Goal: Task Accomplishment & Management: Use online tool/utility

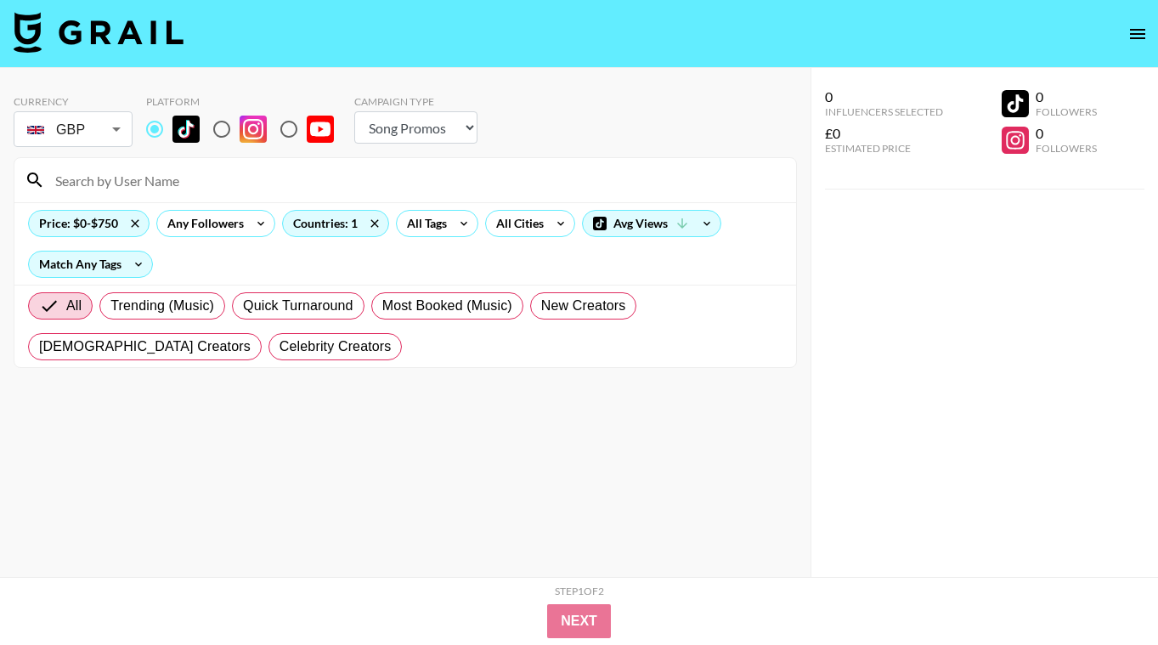
select select "Song"
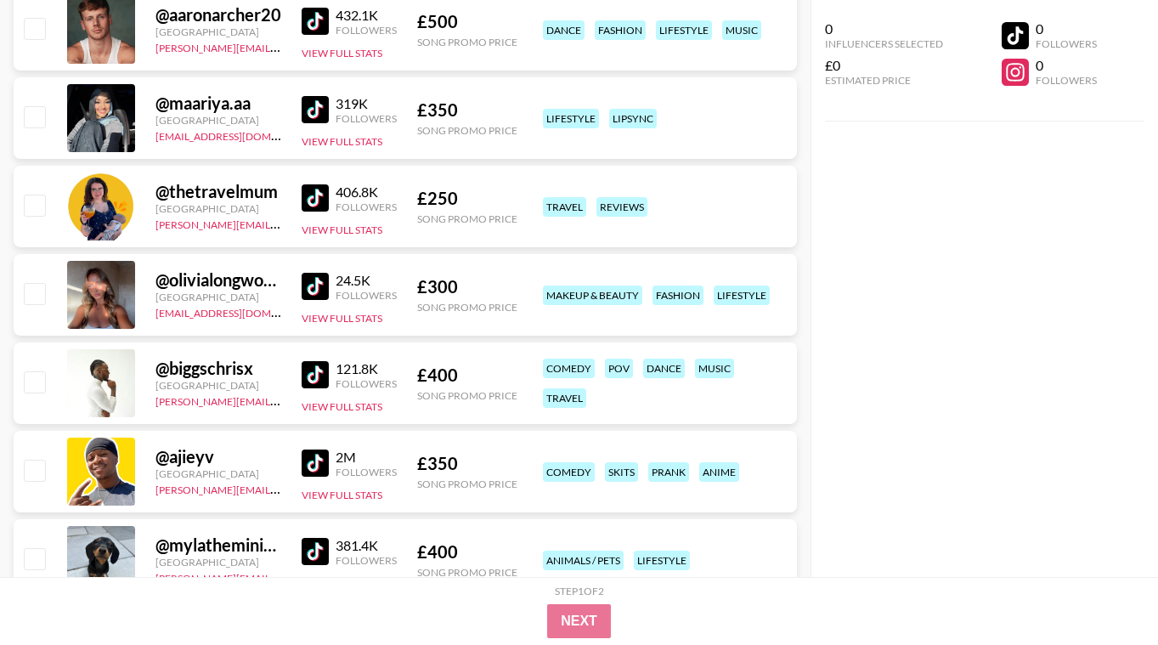
click at [882, 396] on div "0 Influencers Selected £0 Estimated Price 0 Followers 0 Followers" at bounding box center [983, 288] width 347 height 577
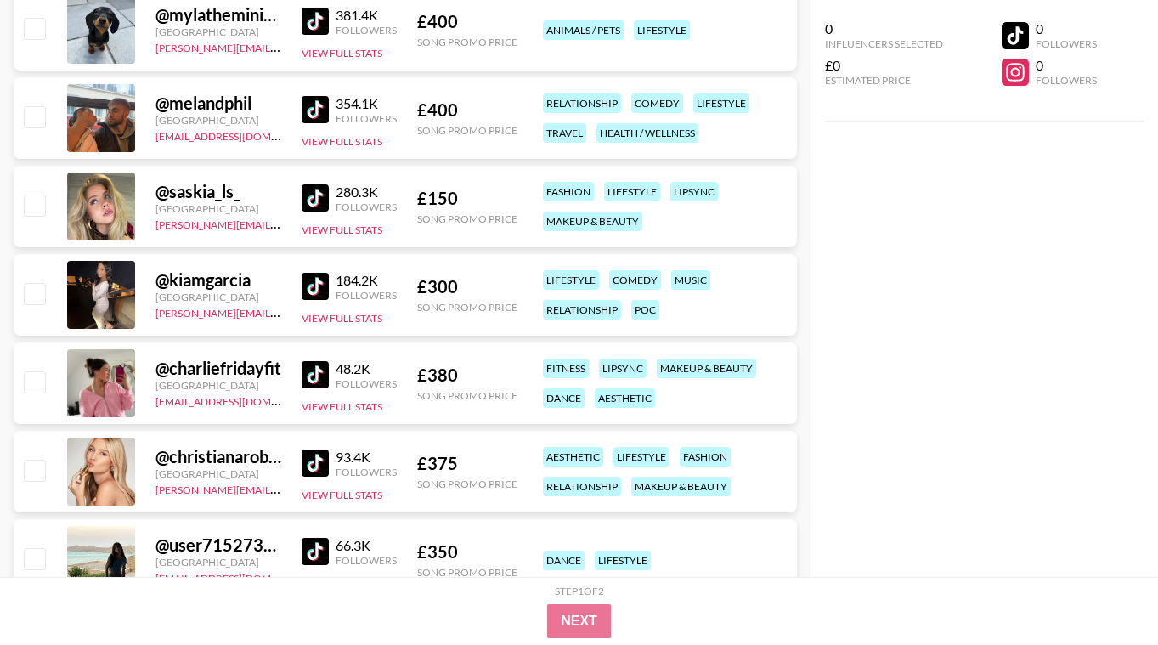
scroll to position [22389, 0]
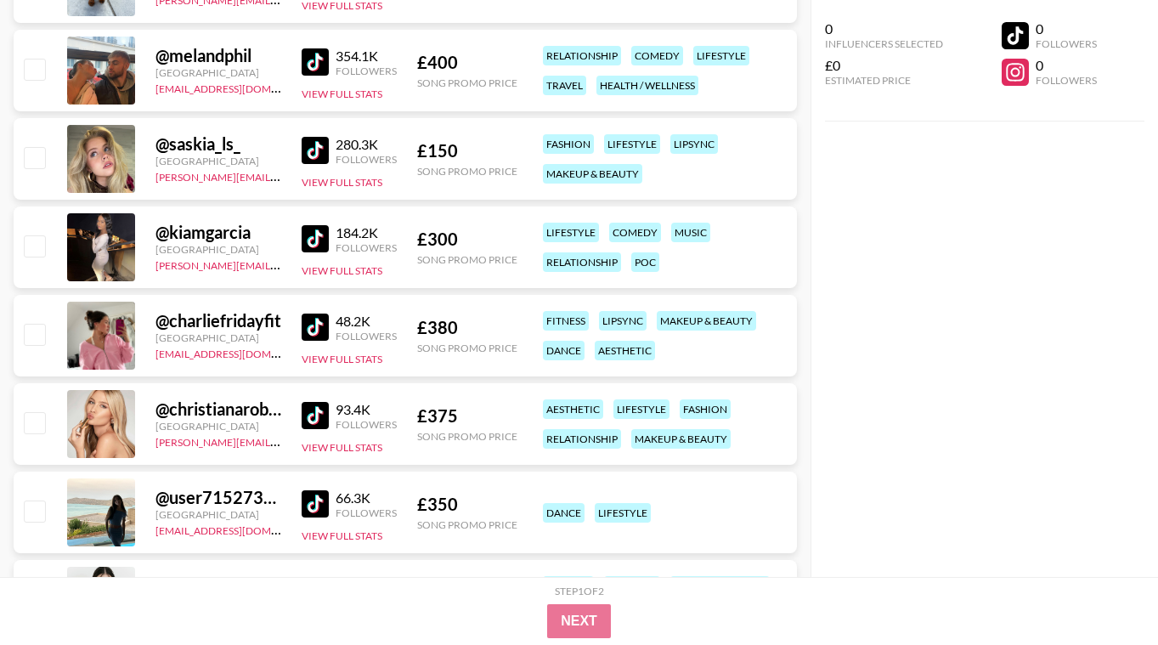
click at [311, 145] on img at bounding box center [315, 150] width 27 height 27
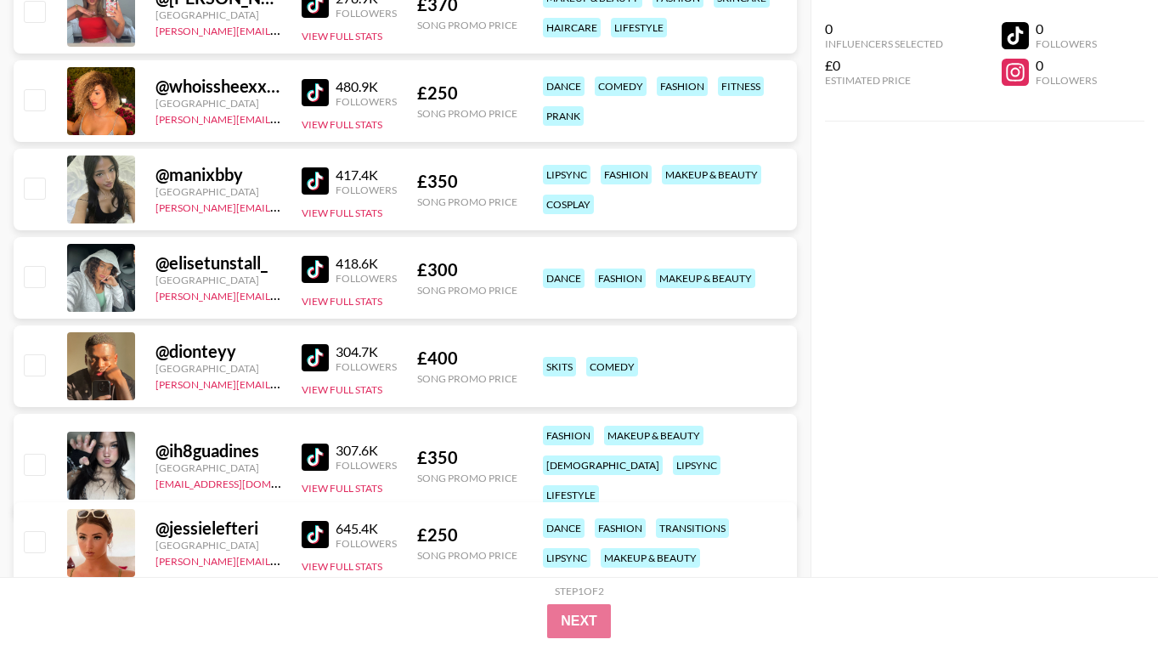
scroll to position [23952, 0]
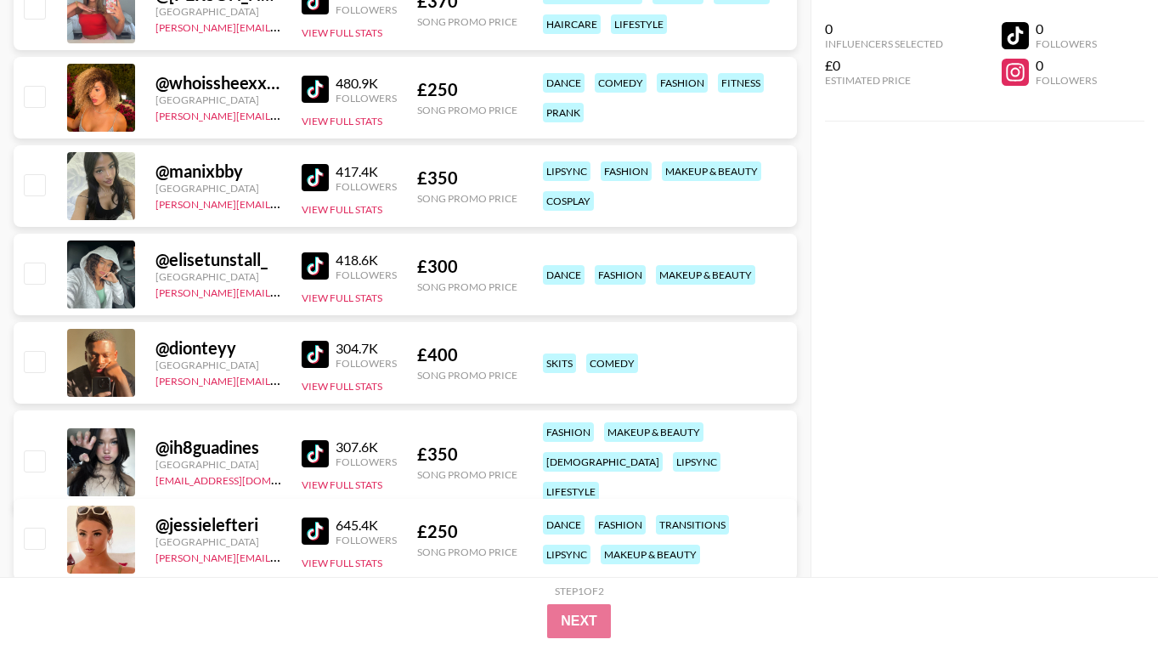
click at [321, 255] on img at bounding box center [315, 265] width 27 height 27
click at [319, 529] on img at bounding box center [315, 530] width 27 height 27
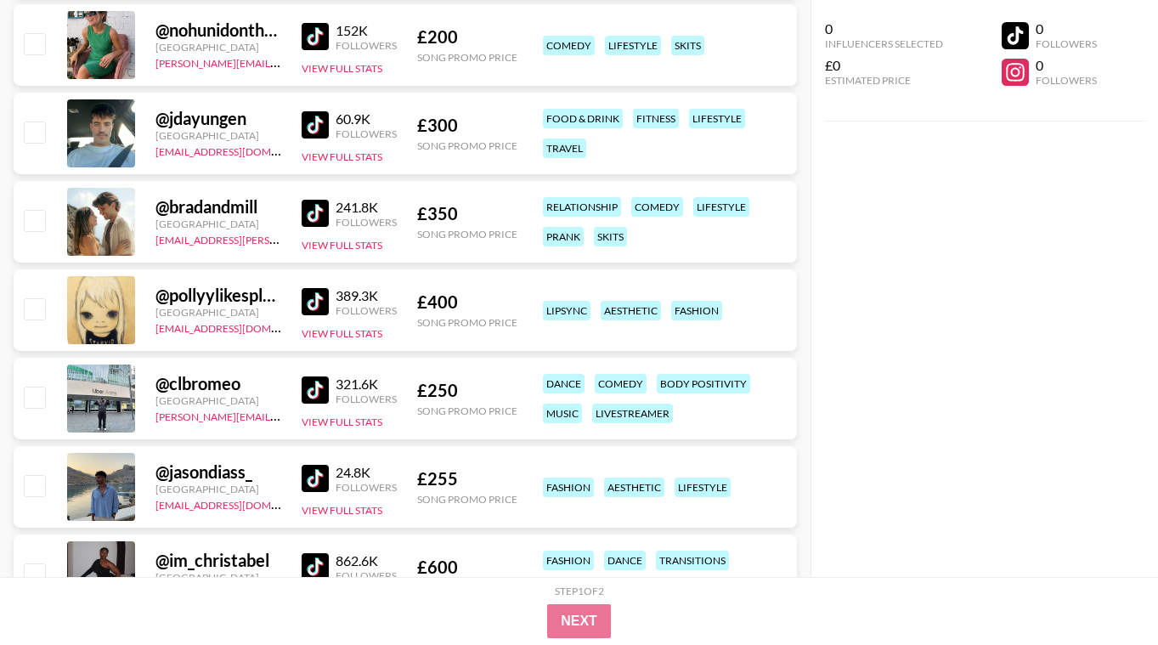
scroll to position [25685, 0]
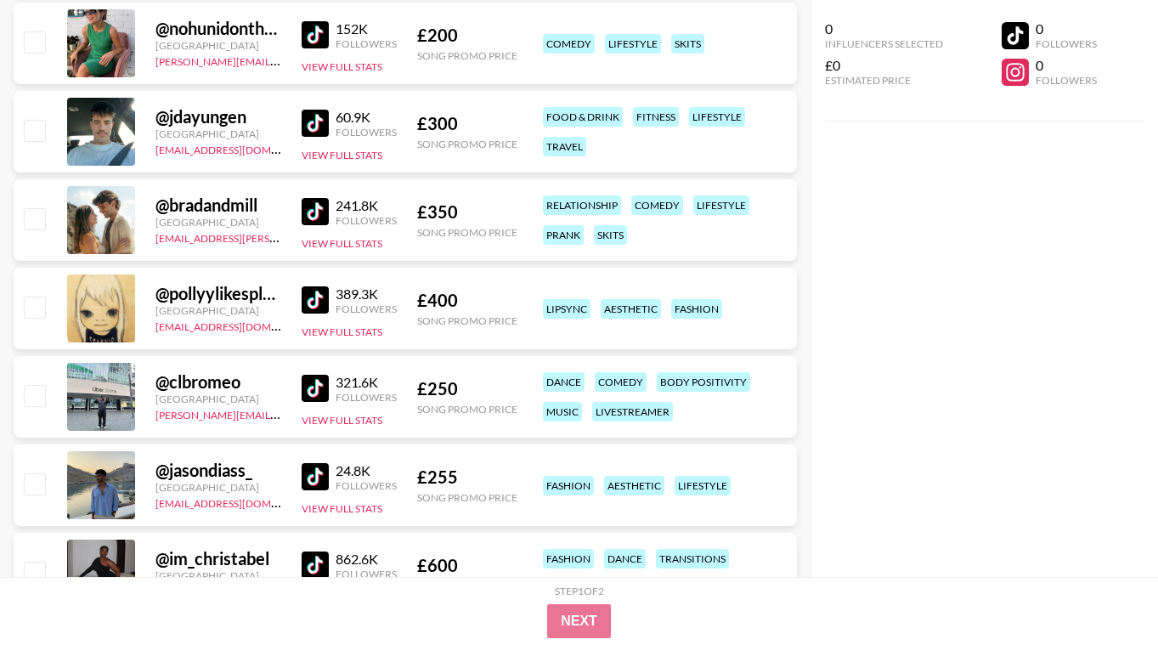
click at [321, 202] on img at bounding box center [315, 211] width 27 height 27
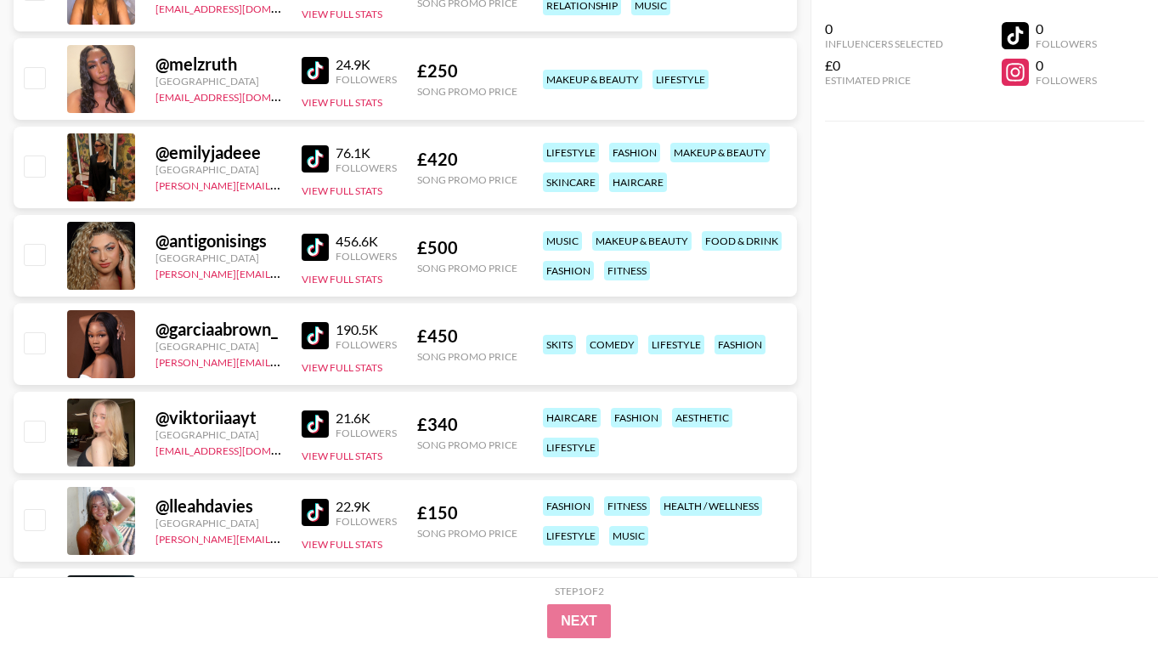
scroll to position [26534, 0]
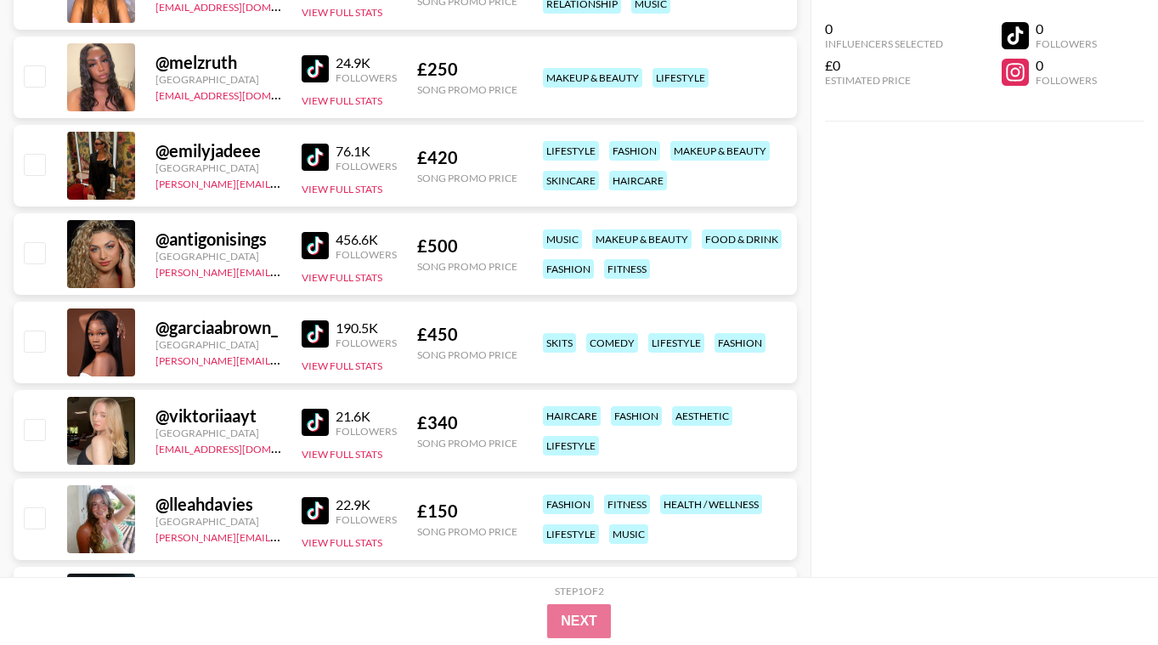
click at [318, 341] on img at bounding box center [315, 333] width 27 height 27
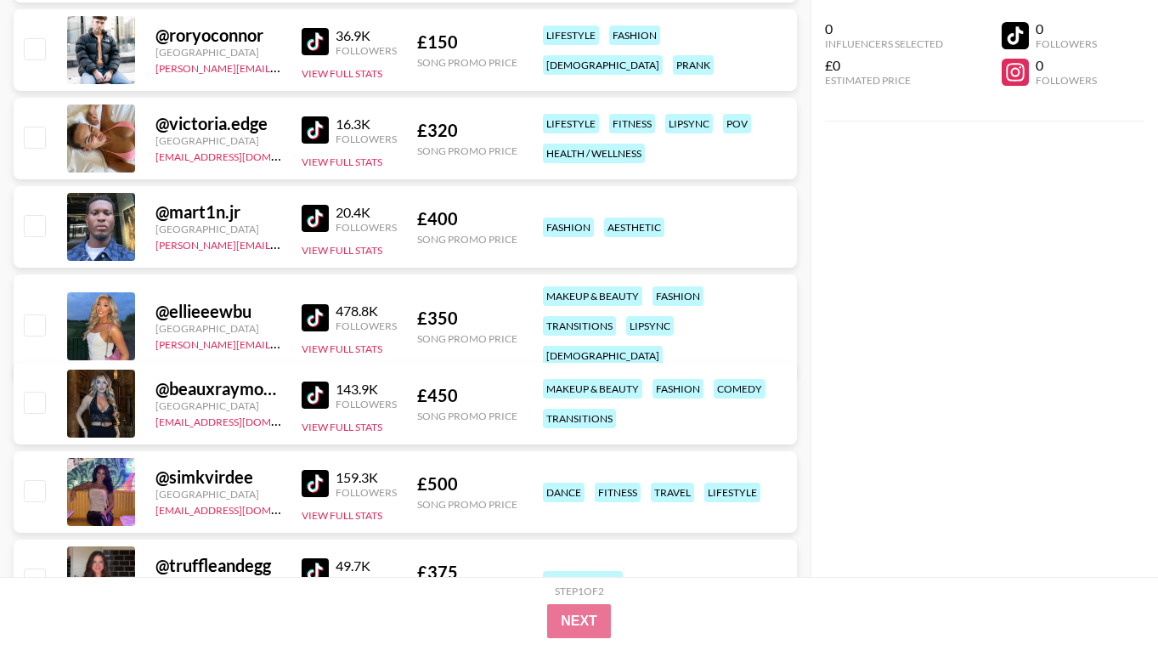
scroll to position [27452, 0]
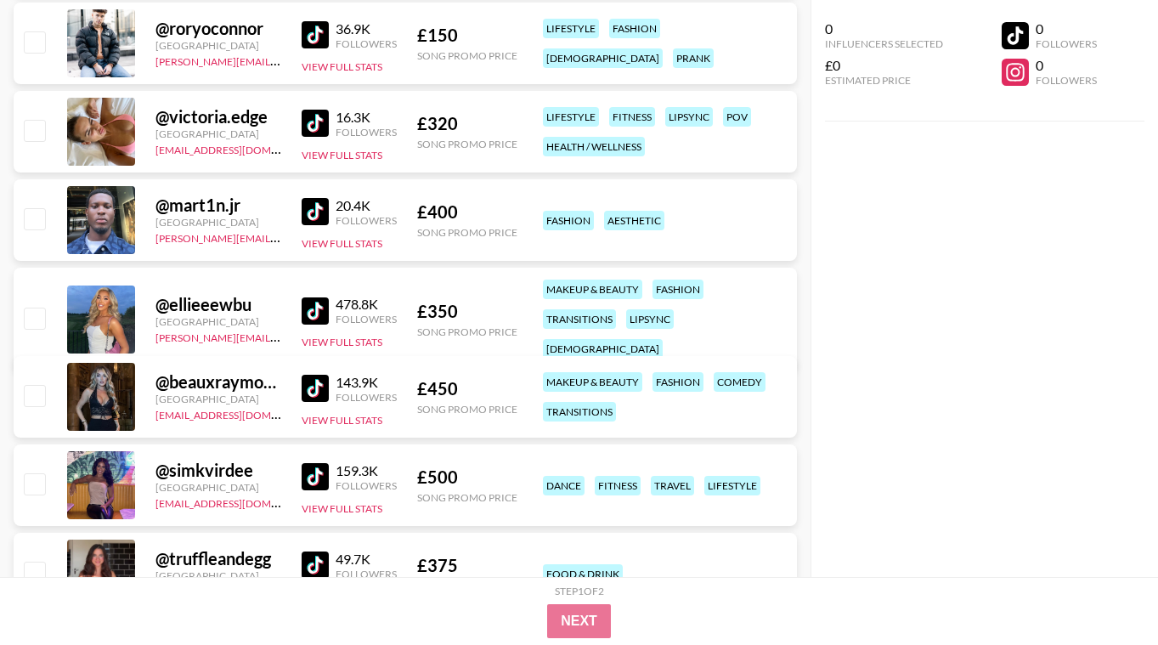
click at [303, 297] on img at bounding box center [315, 310] width 27 height 27
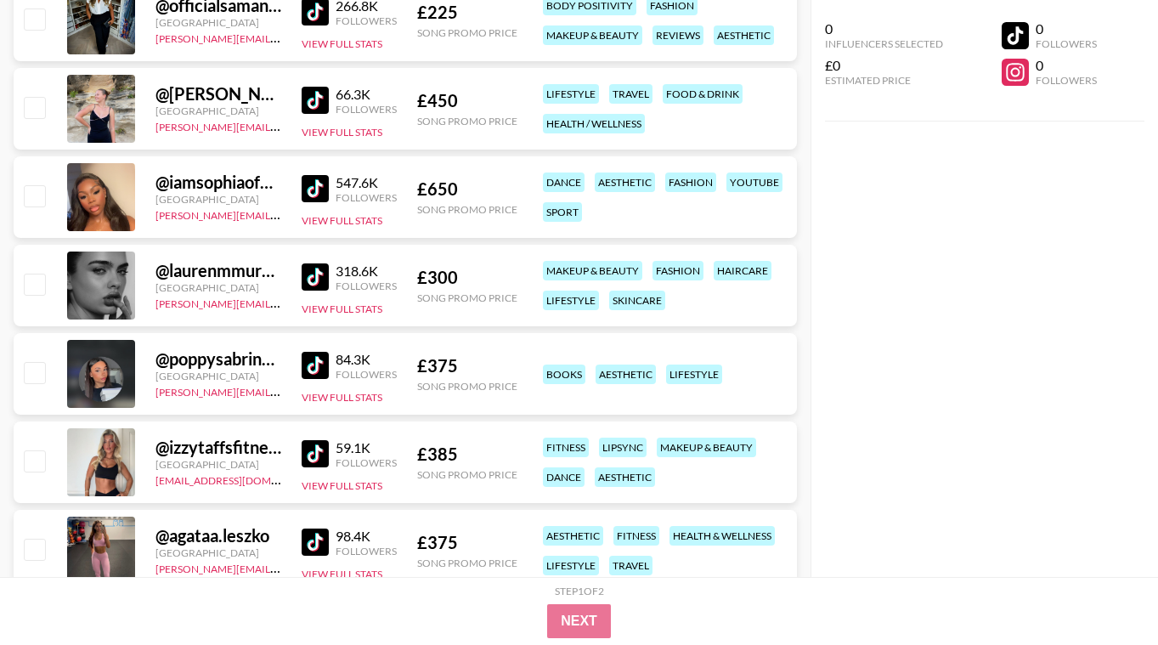
scroll to position [28981, 0]
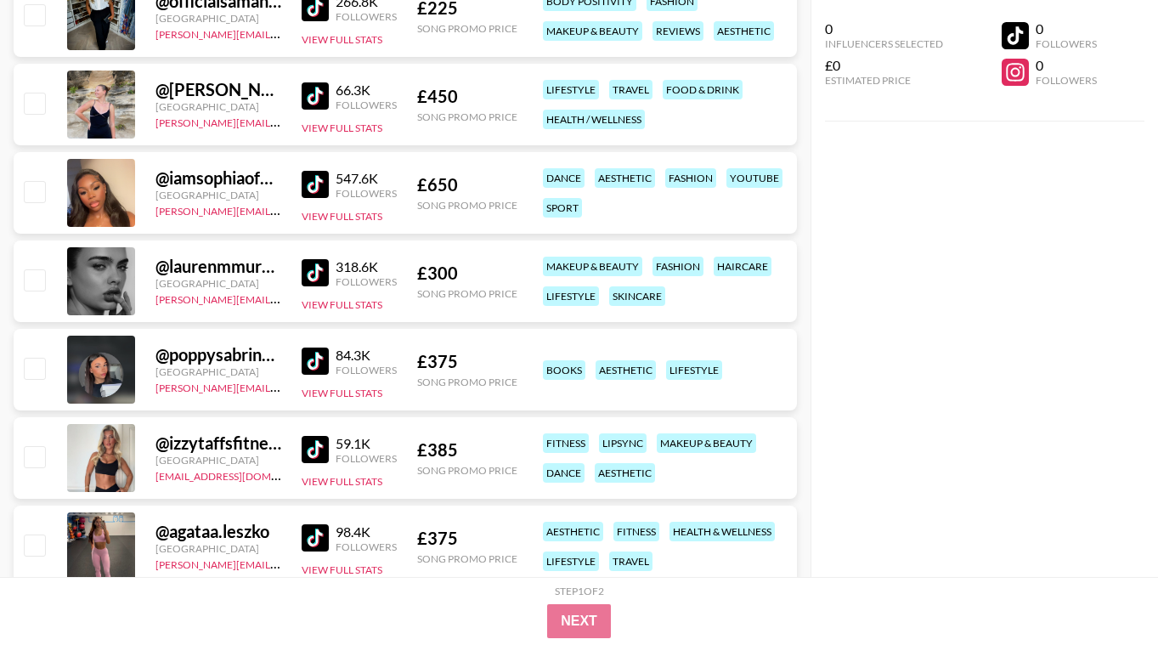
click at [319, 277] on img at bounding box center [315, 272] width 27 height 27
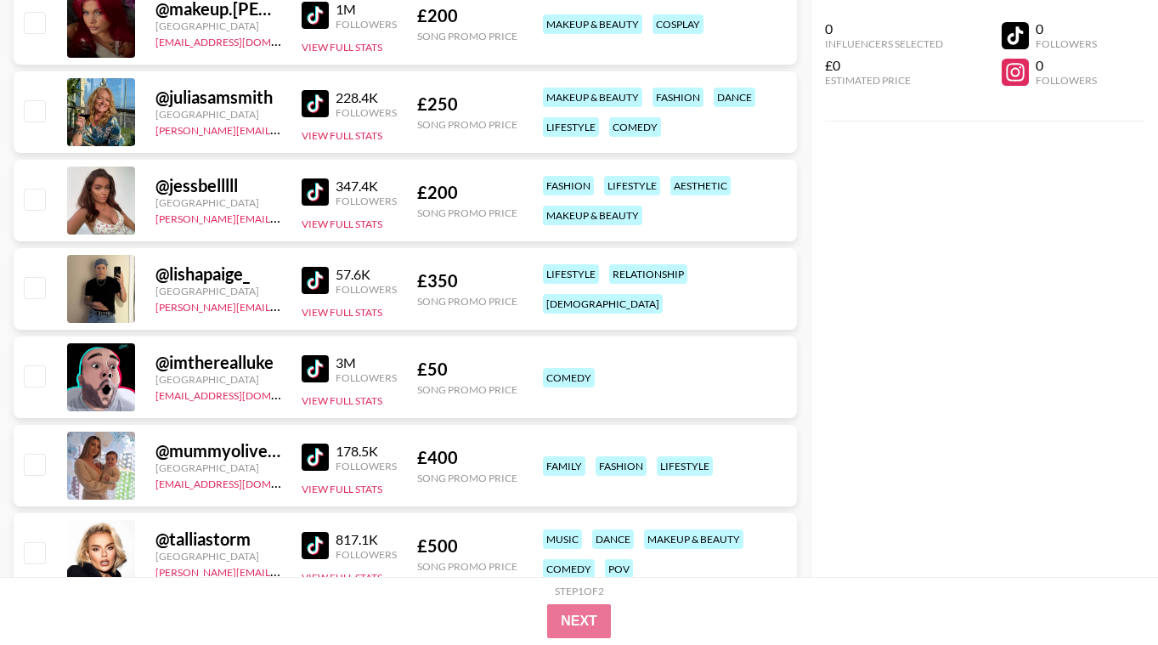
scroll to position [29592, 0]
click at [309, 195] on img at bounding box center [315, 191] width 27 height 27
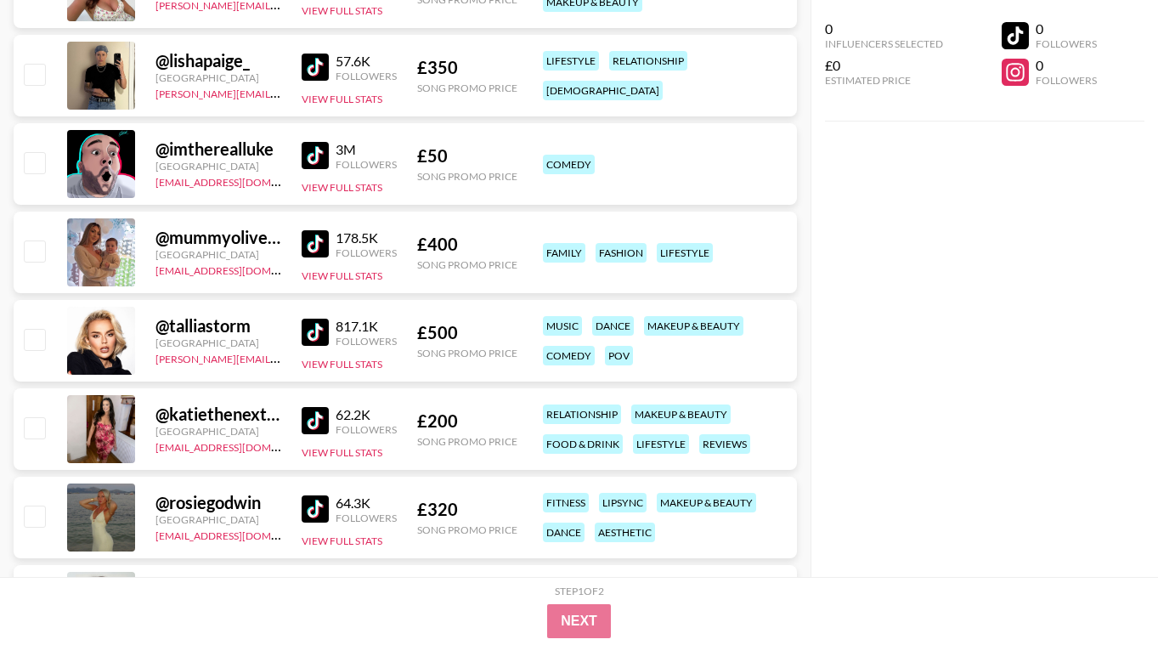
scroll to position [29830, 0]
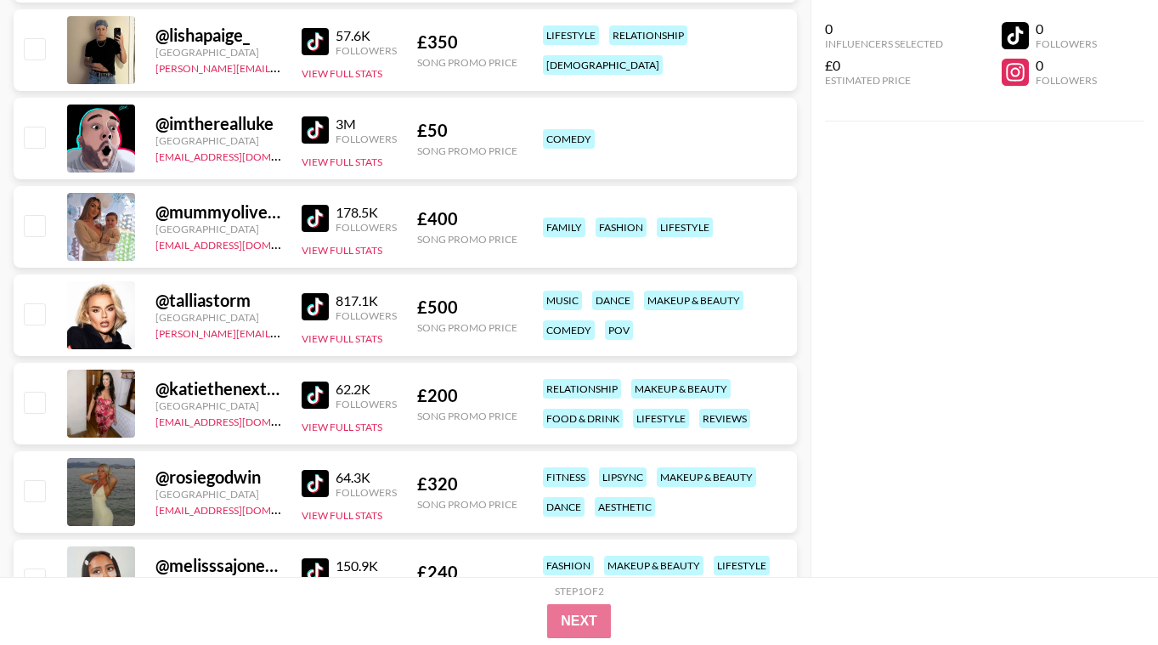
click at [312, 311] on img at bounding box center [315, 306] width 27 height 27
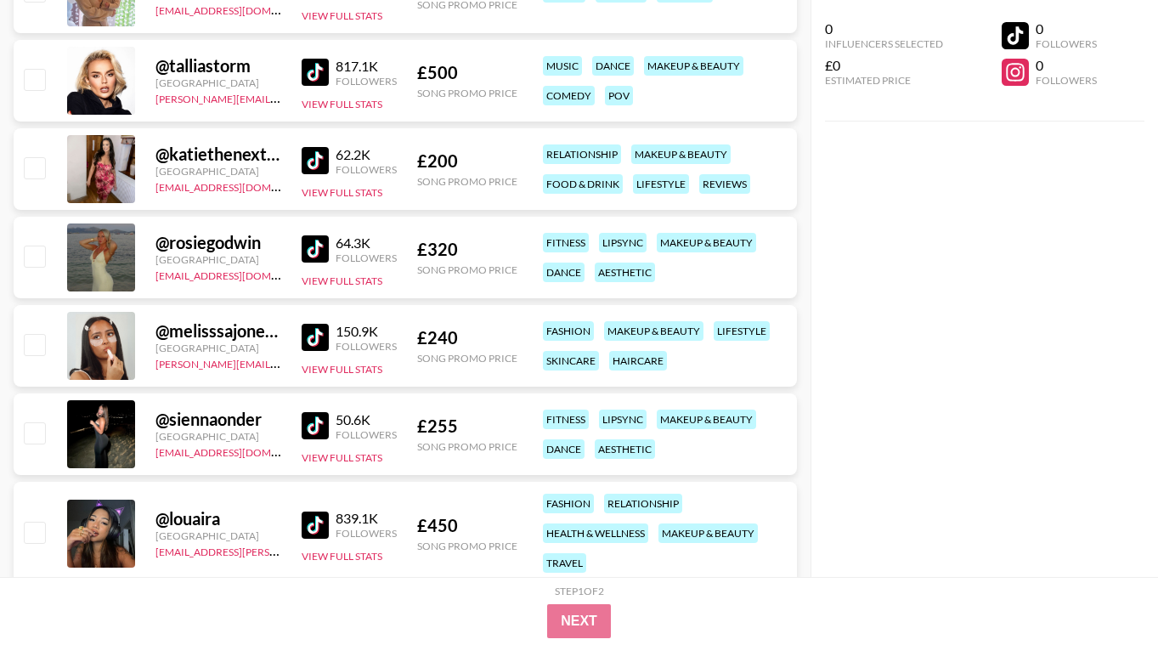
scroll to position [30068, 0]
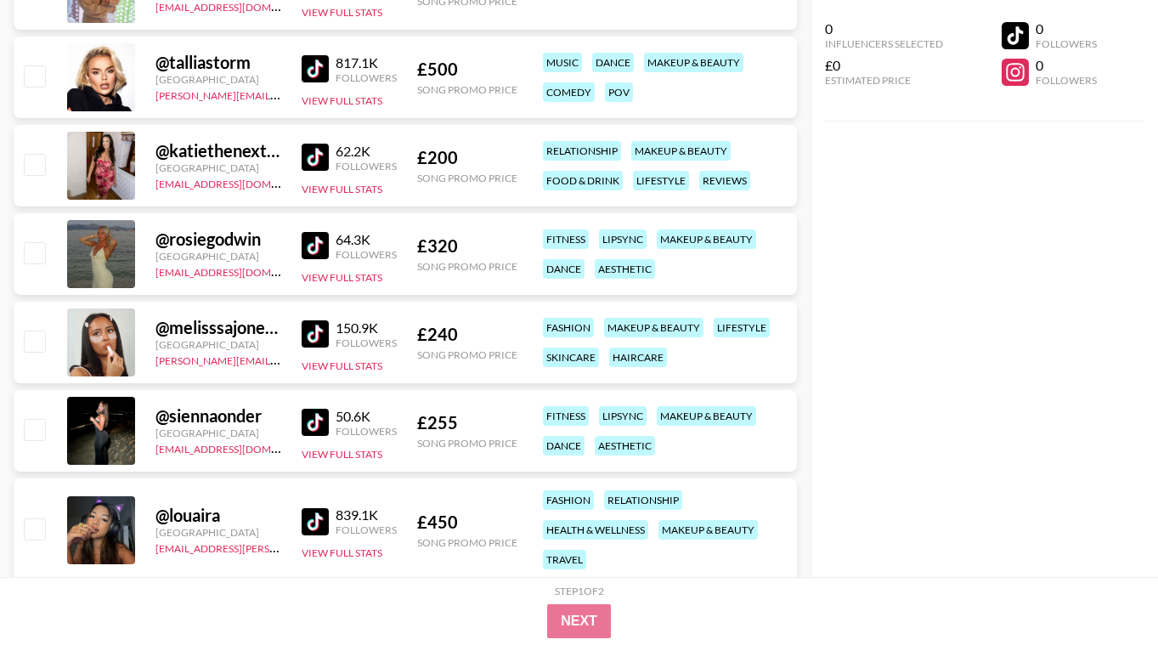
click at [325, 339] on img at bounding box center [315, 333] width 27 height 27
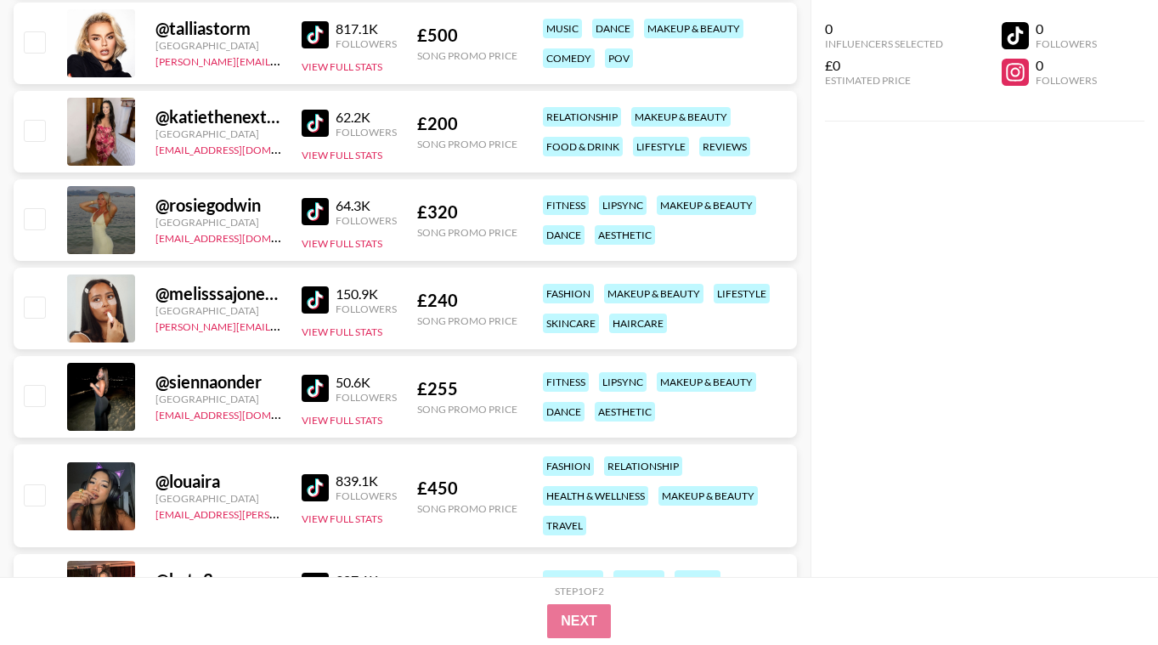
scroll to position [30170, 0]
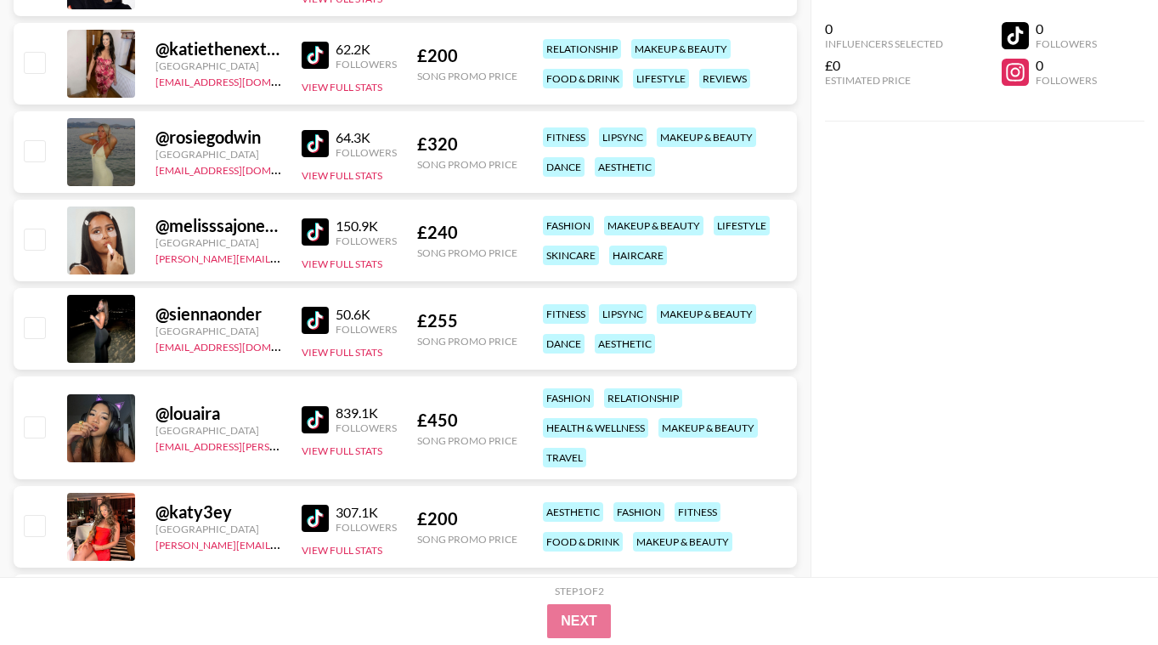
click at [324, 317] on img at bounding box center [315, 320] width 27 height 27
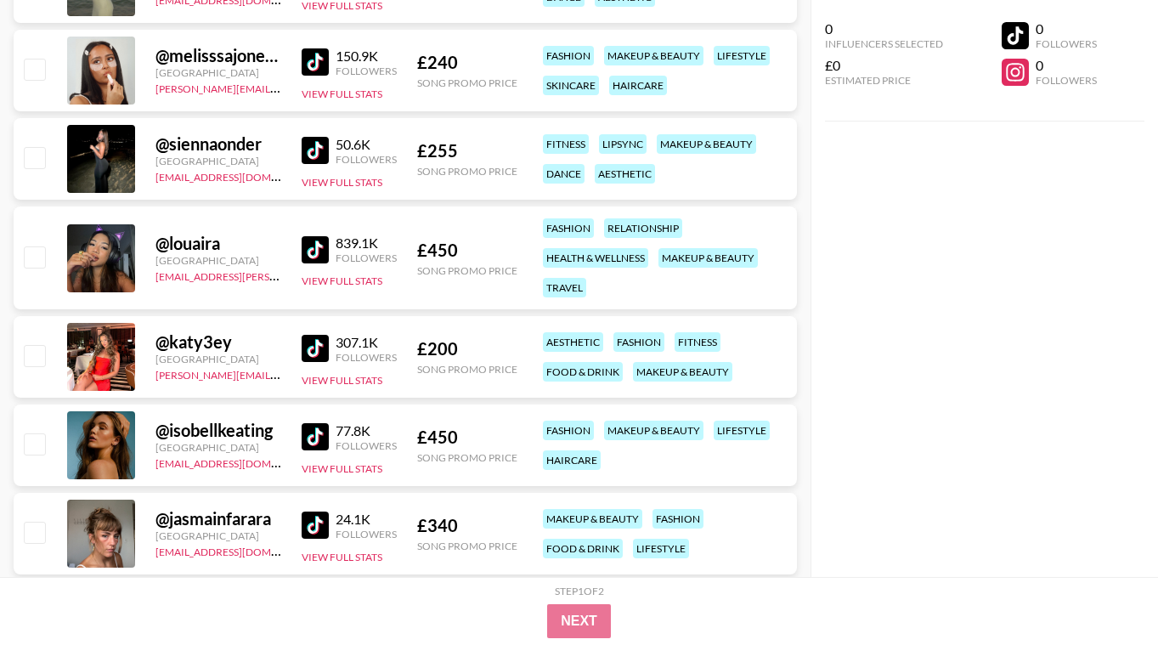
scroll to position [30374, 0]
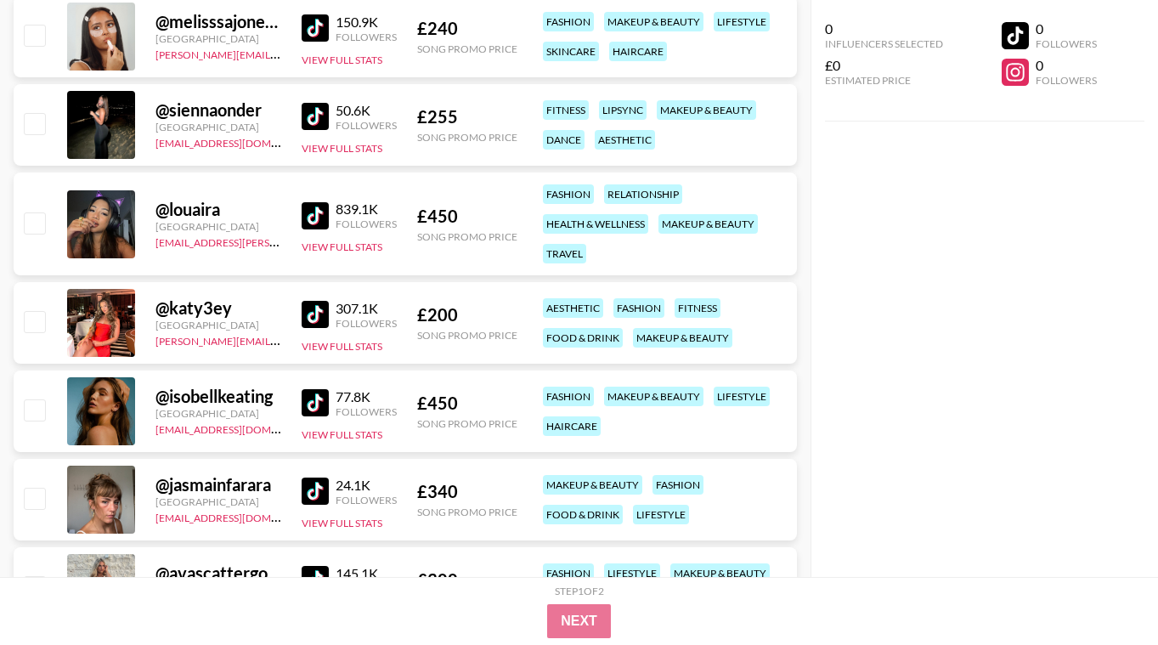
click at [926, 209] on div "0 Influencers Selected £0 Estimated Price 0 Followers 0 Followers" at bounding box center [983, 288] width 347 height 577
click at [937, 176] on div "0 Influencers Selected £0 Estimated Price 0 Followers 0 Followers" at bounding box center [983, 288] width 347 height 577
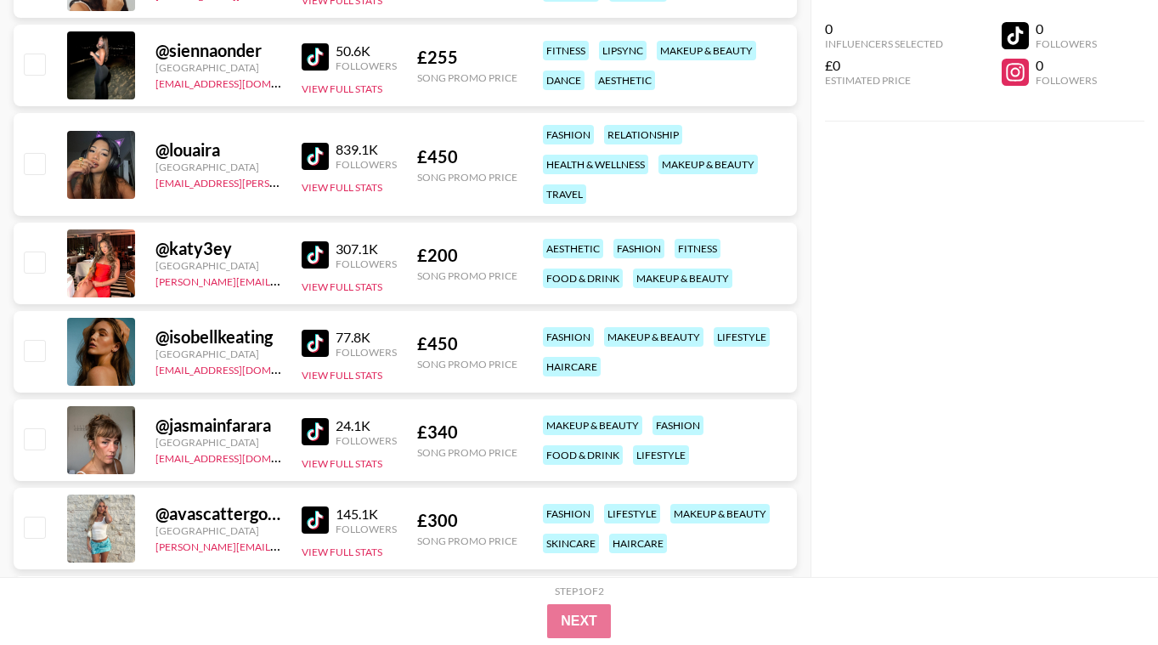
scroll to position [30442, 0]
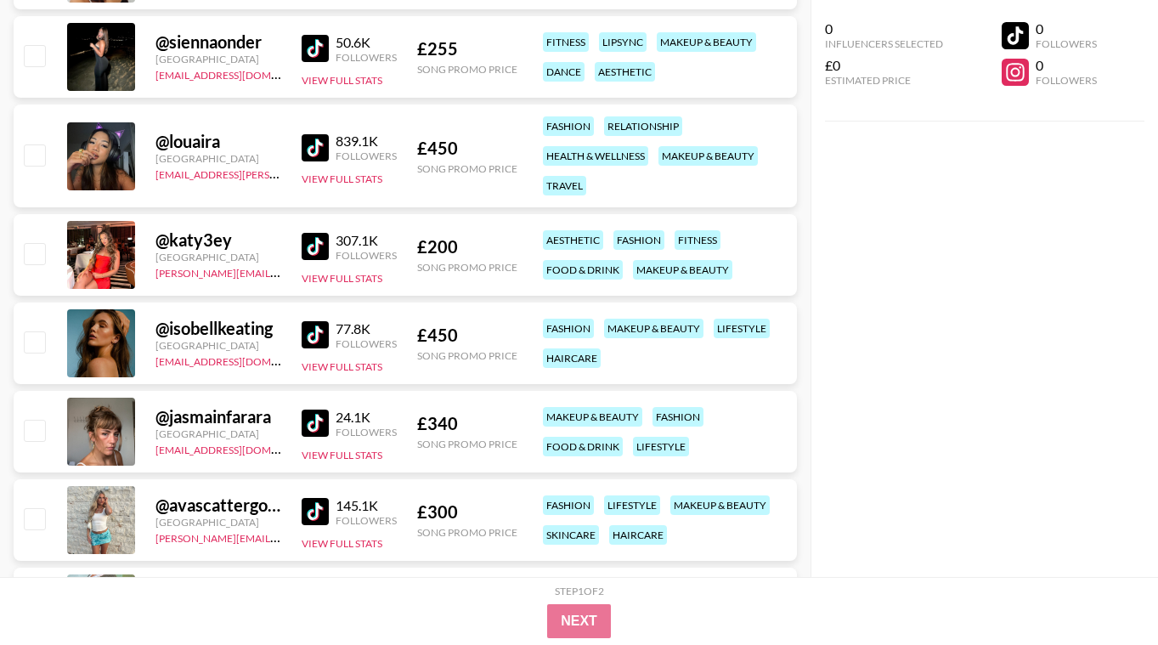
click at [322, 252] on img at bounding box center [315, 246] width 27 height 27
click at [307, 339] on img at bounding box center [315, 334] width 27 height 27
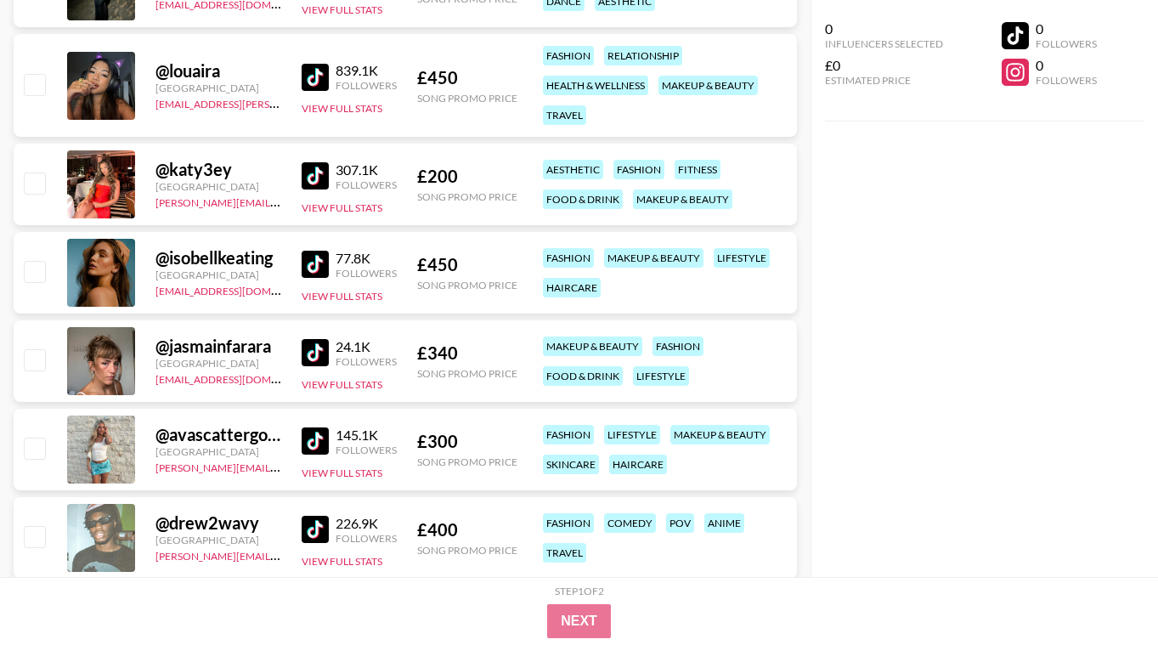
scroll to position [30543, 0]
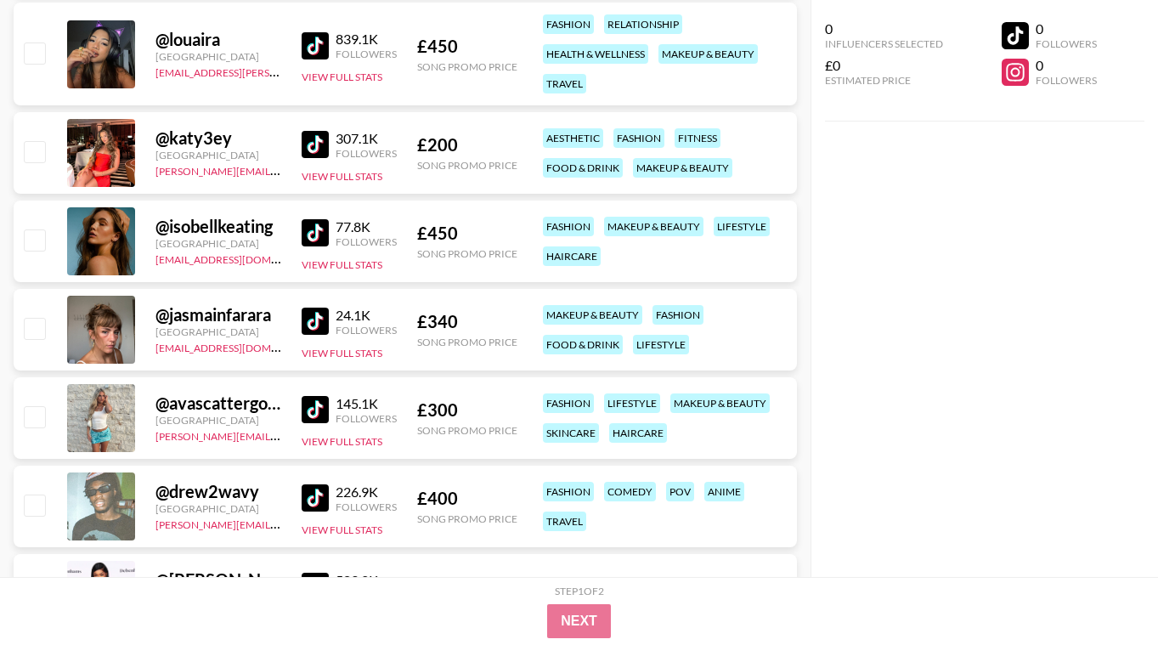
click at [323, 413] on img at bounding box center [315, 409] width 27 height 27
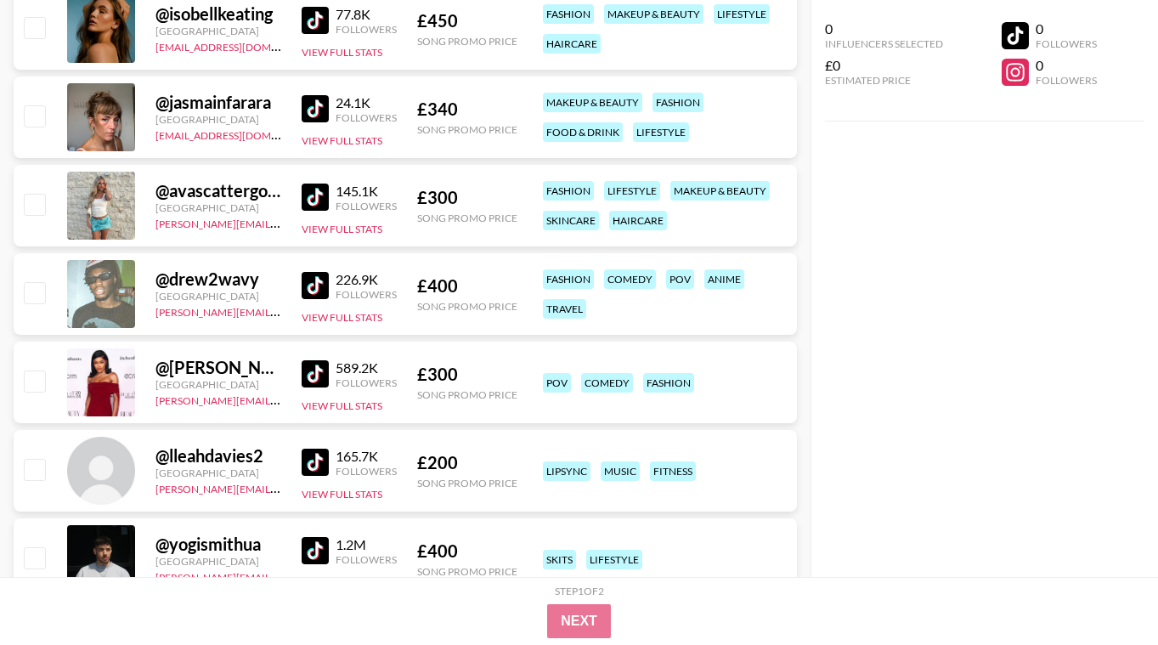
scroll to position [30781, 0]
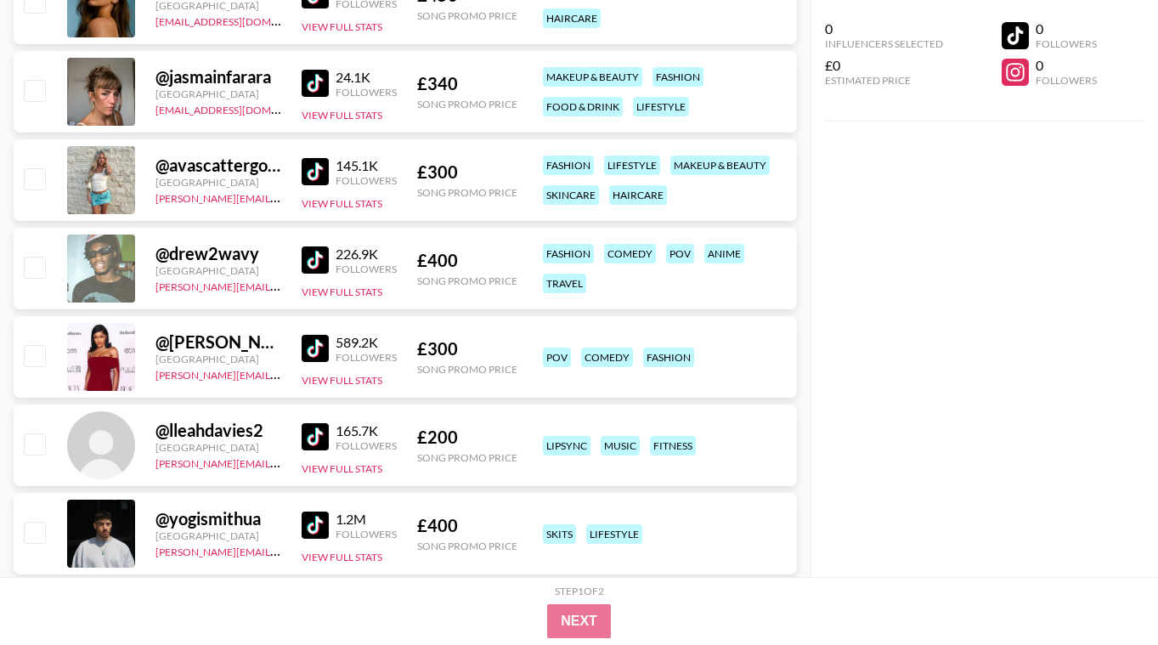
click at [313, 264] on img at bounding box center [315, 259] width 27 height 27
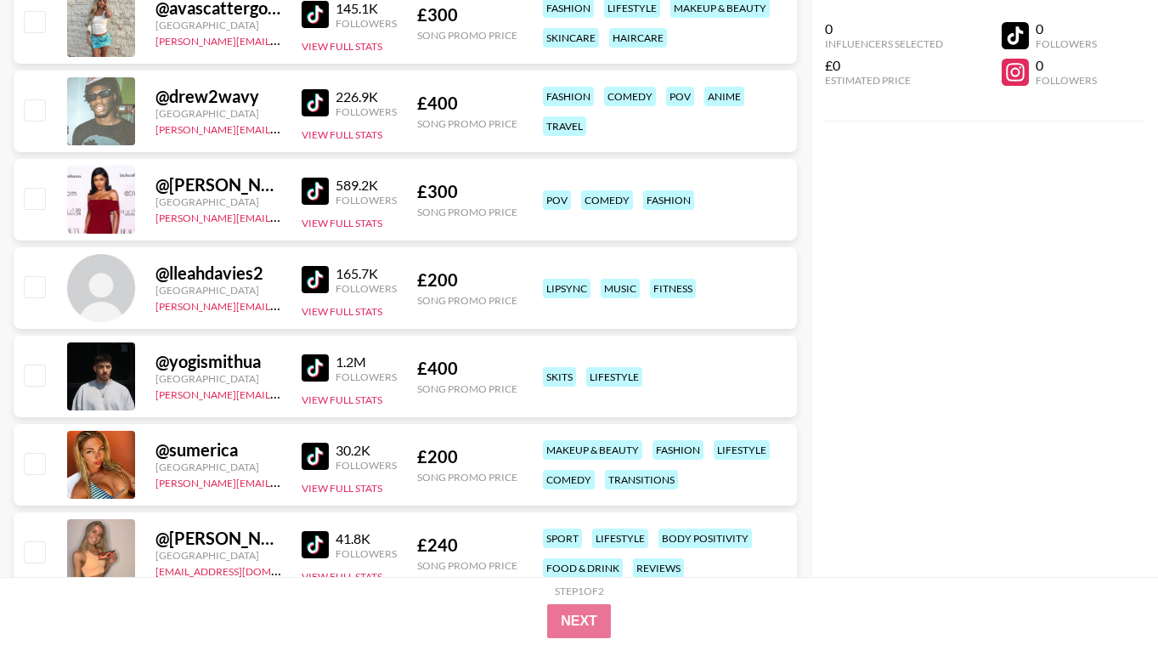
scroll to position [30951, 0]
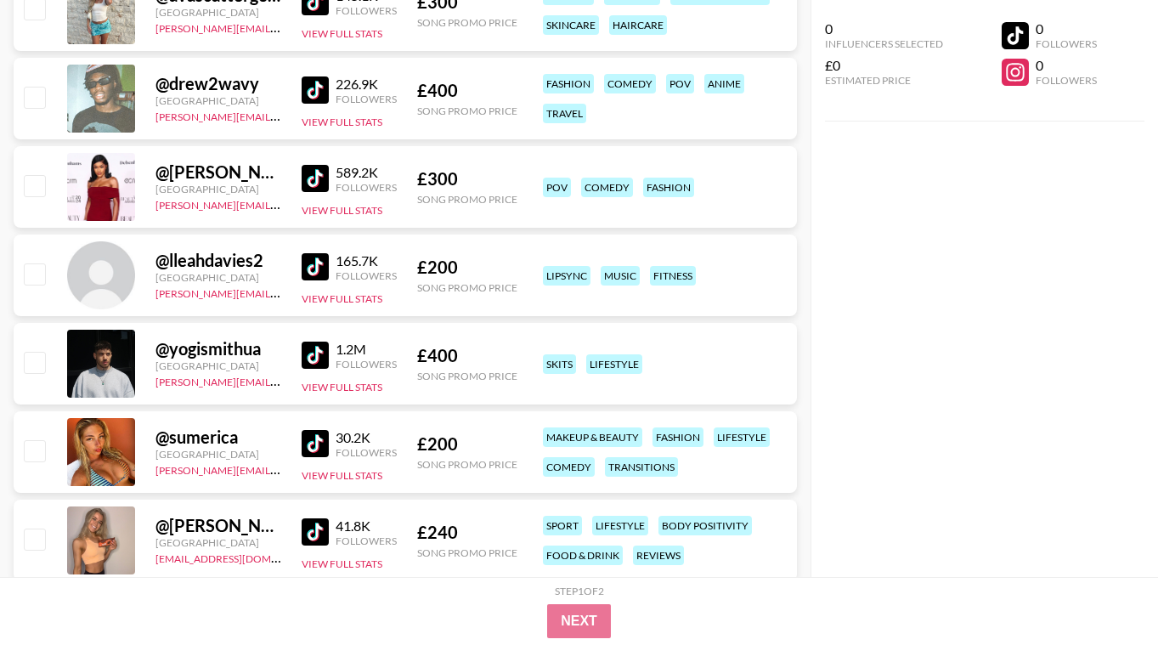
click at [294, 357] on div "@ yogismithua [GEOGRAPHIC_DATA] [PERSON_NAME][EMAIL_ADDRESS][DOMAIN_NAME] 1.2M …" at bounding box center [405, 364] width 783 height 82
click at [309, 356] on img at bounding box center [315, 354] width 27 height 27
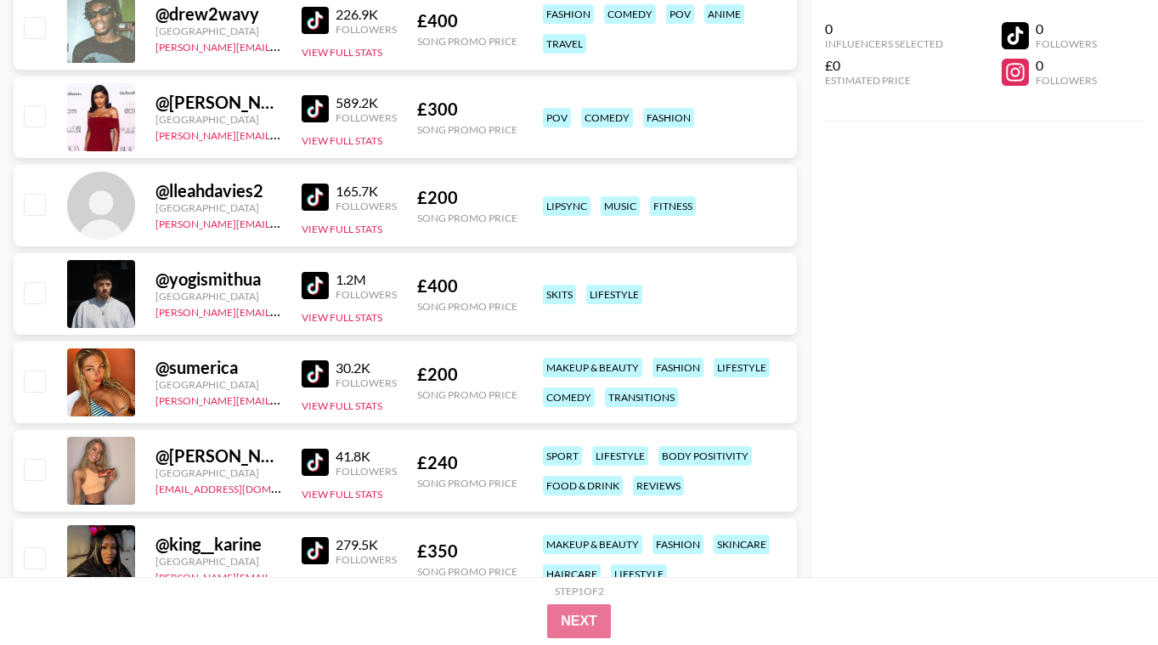
scroll to position [31053, 0]
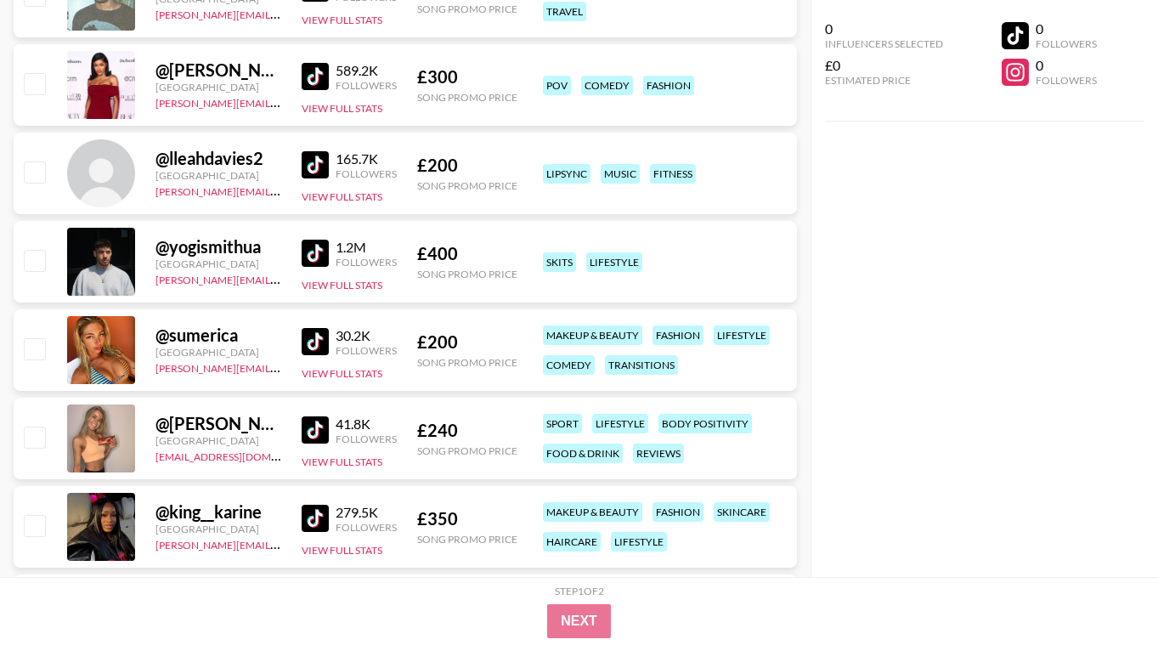
click at [319, 335] on img at bounding box center [315, 341] width 27 height 27
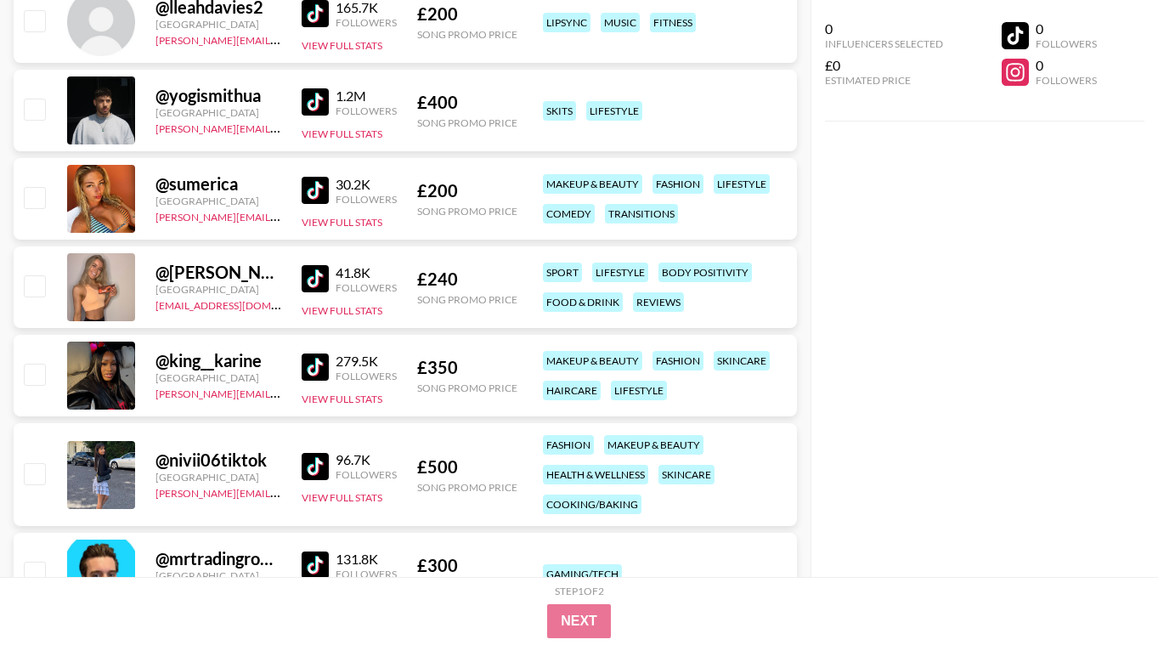
scroll to position [31223, 0]
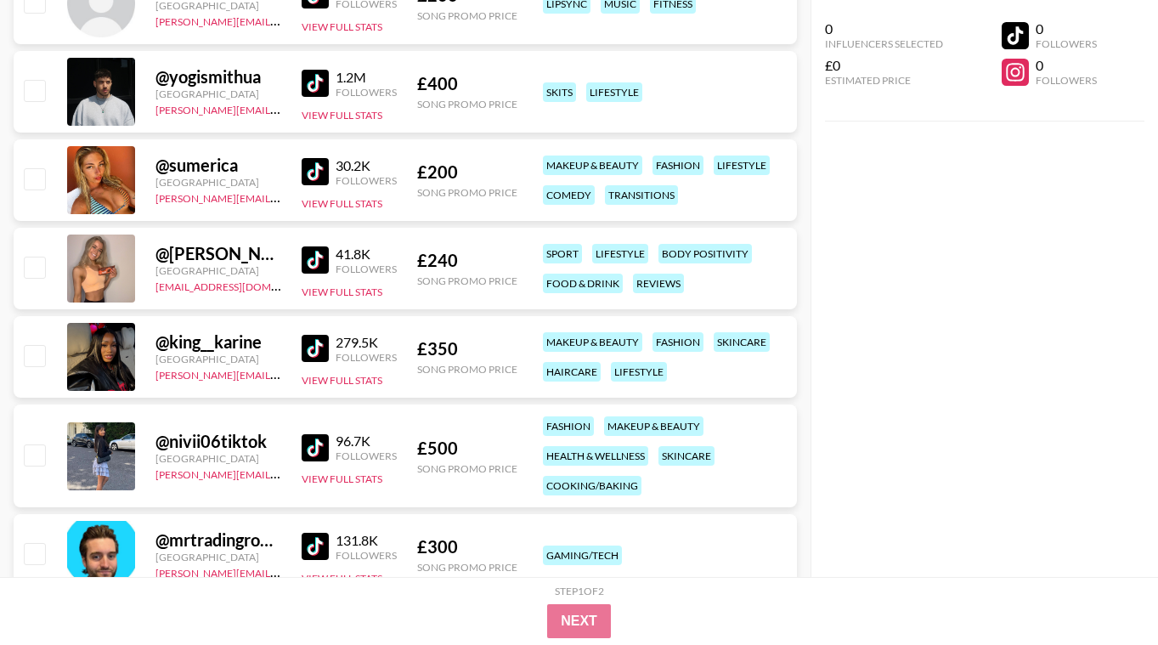
click at [317, 344] on img at bounding box center [315, 348] width 27 height 27
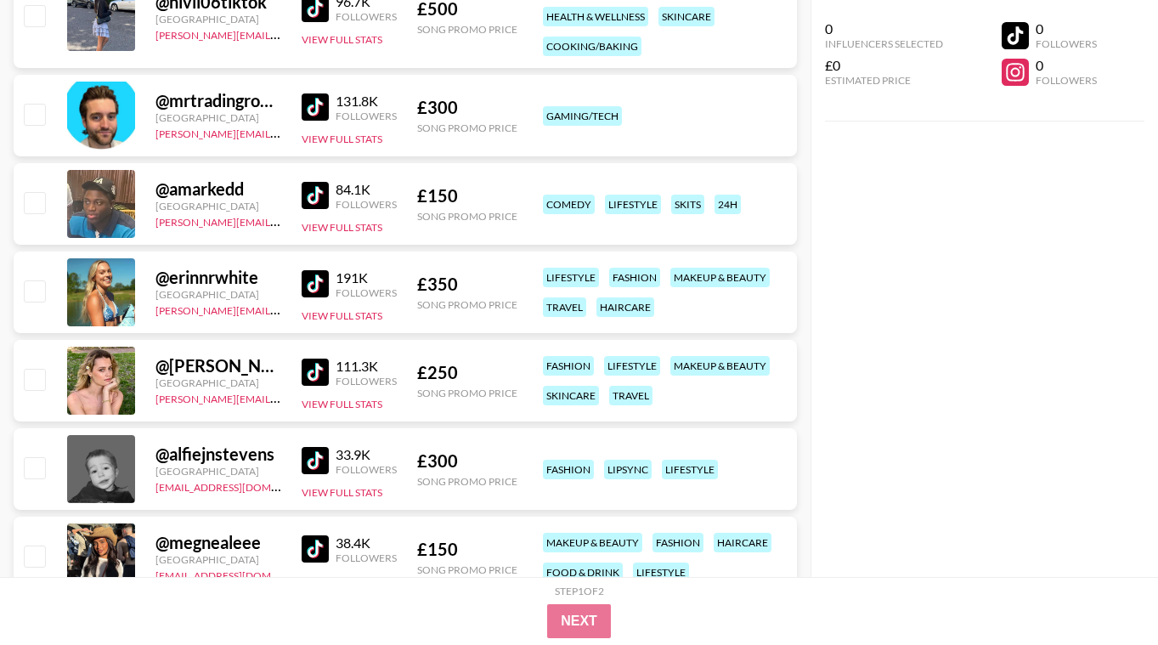
scroll to position [31665, 0]
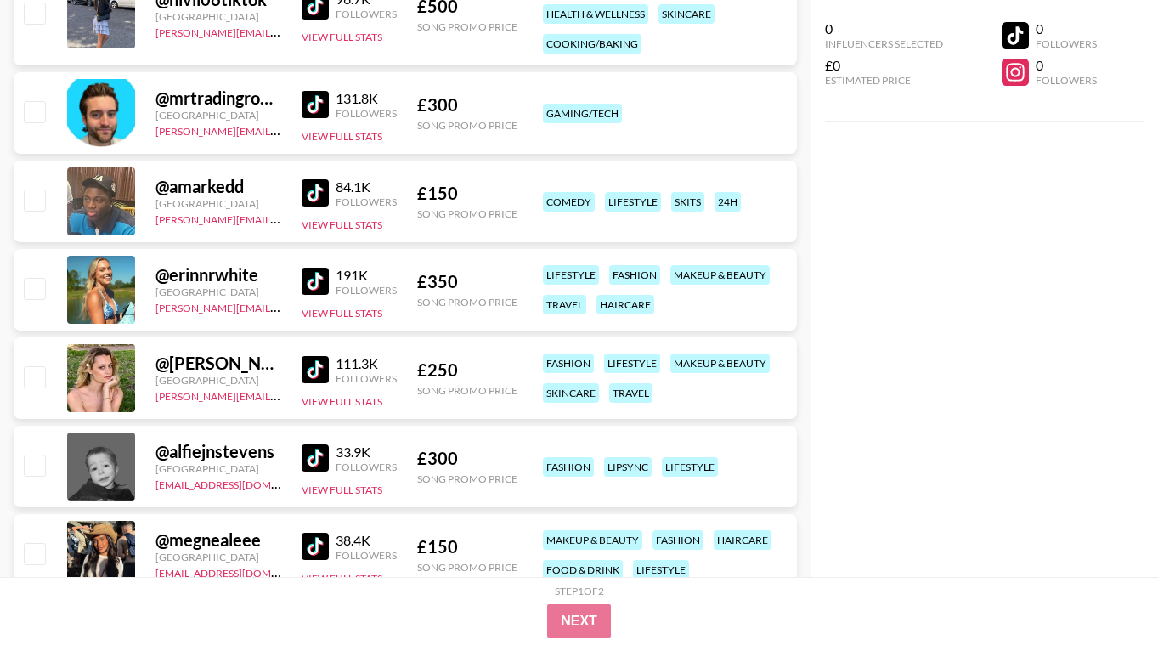
click at [307, 287] on img at bounding box center [315, 281] width 27 height 27
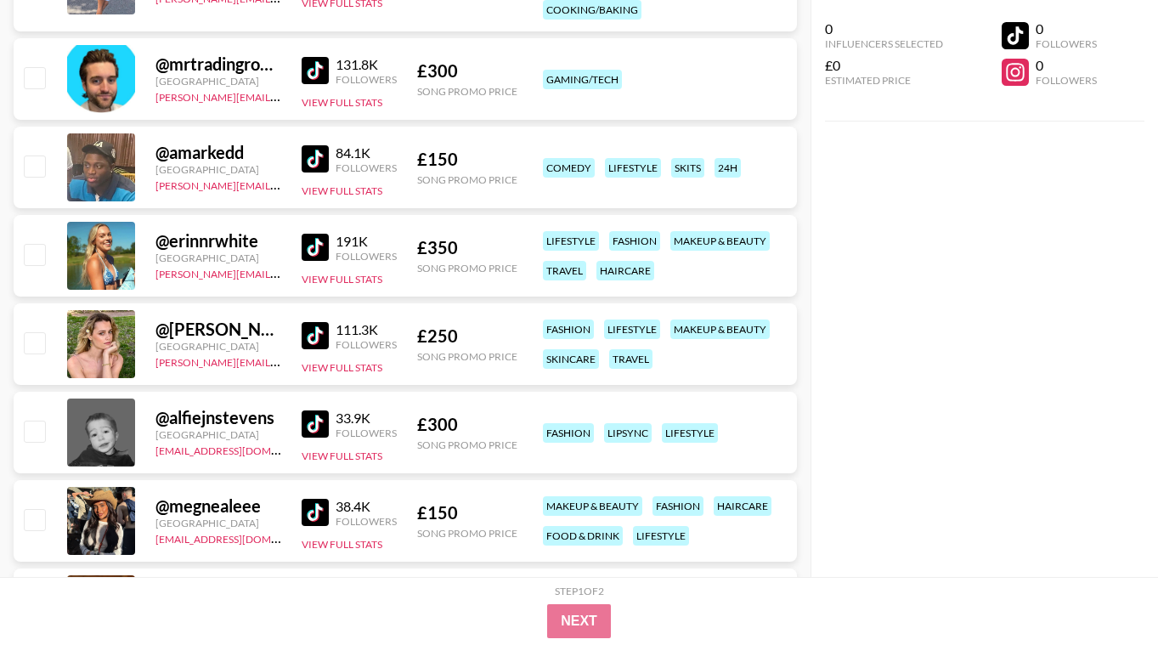
scroll to position [31767, 0]
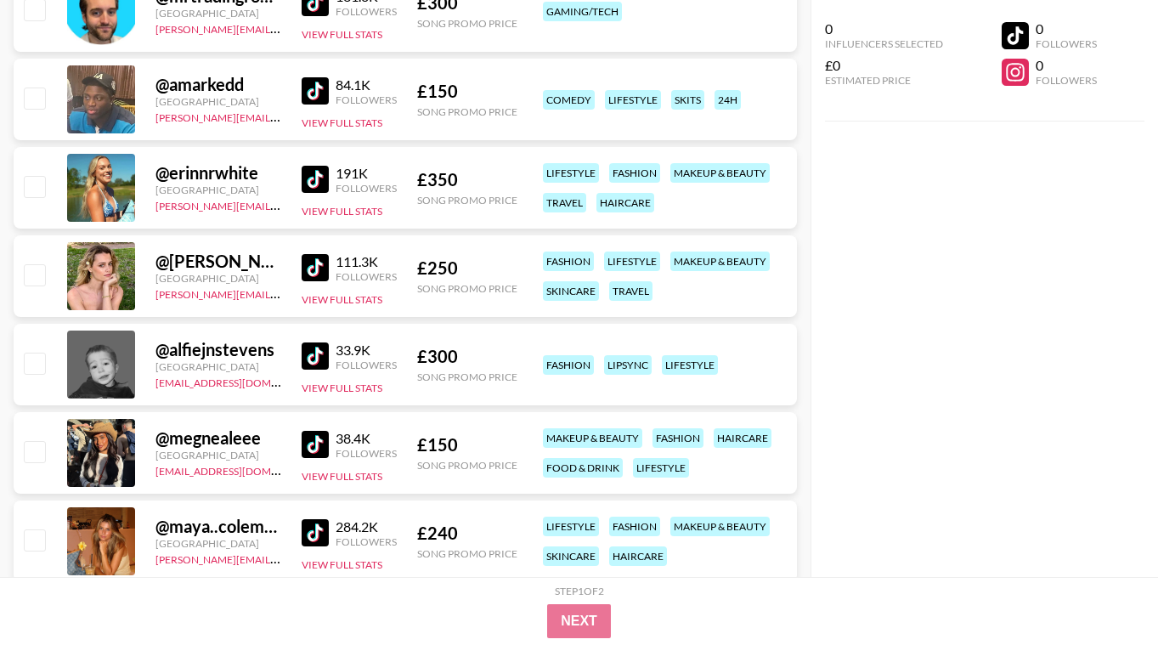
click at [317, 355] on img at bounding box center [315, 355] width 27 height 27
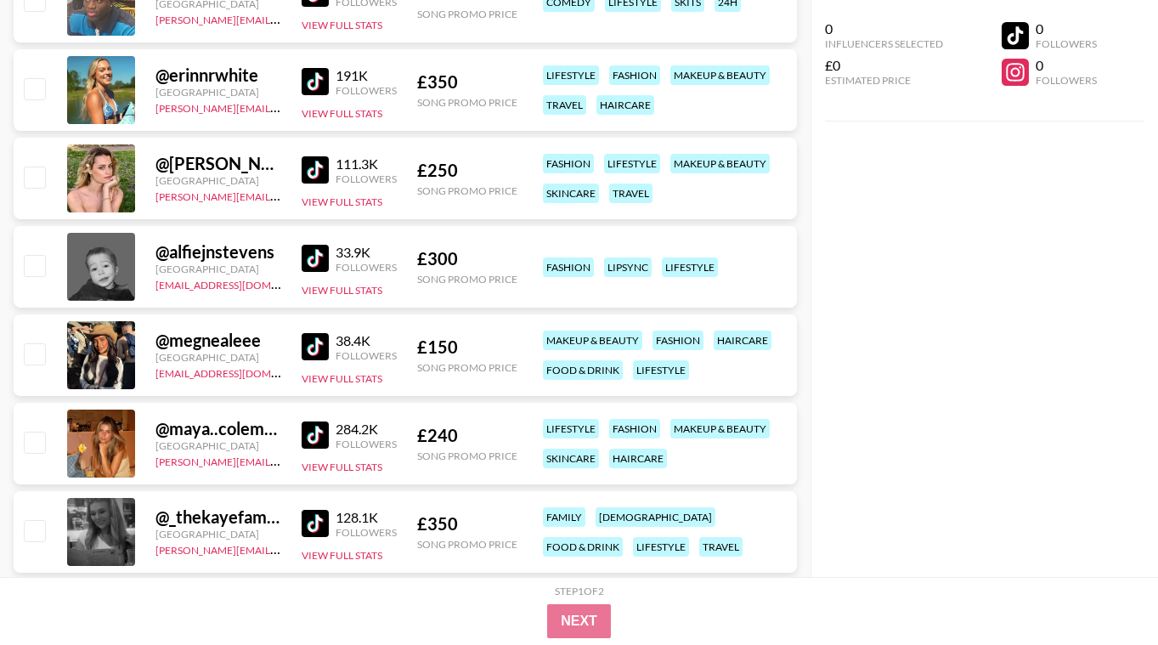
scroll to position [31868, 0]
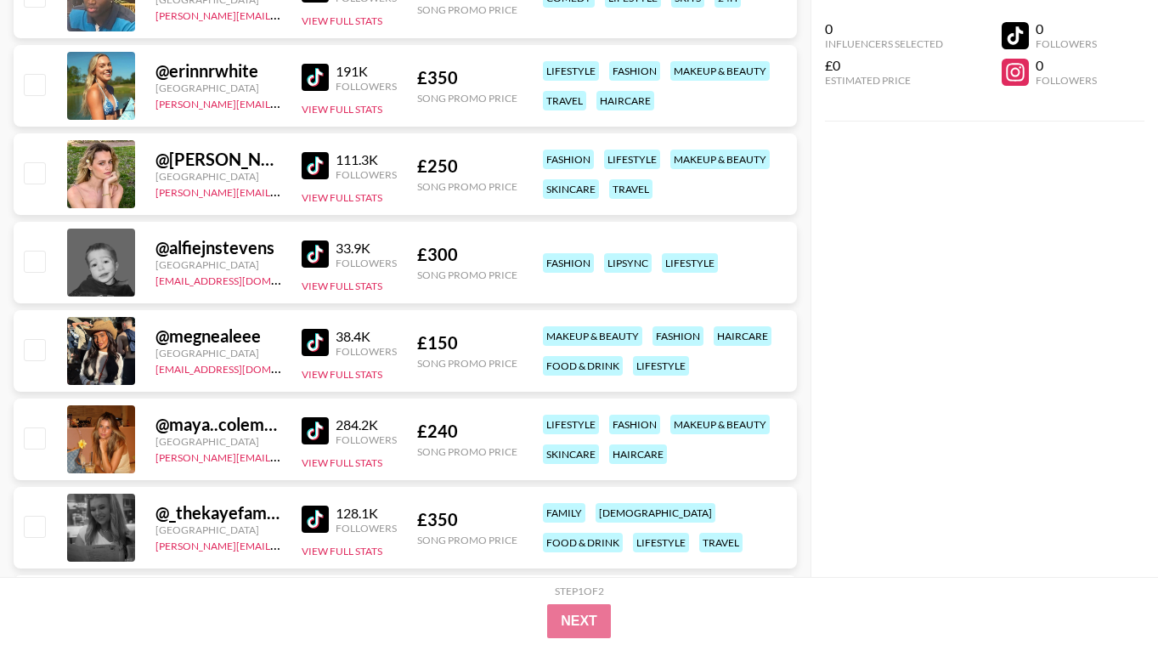
click at [315, 427] on img at bounding box center [315, 430] width 27 height 27
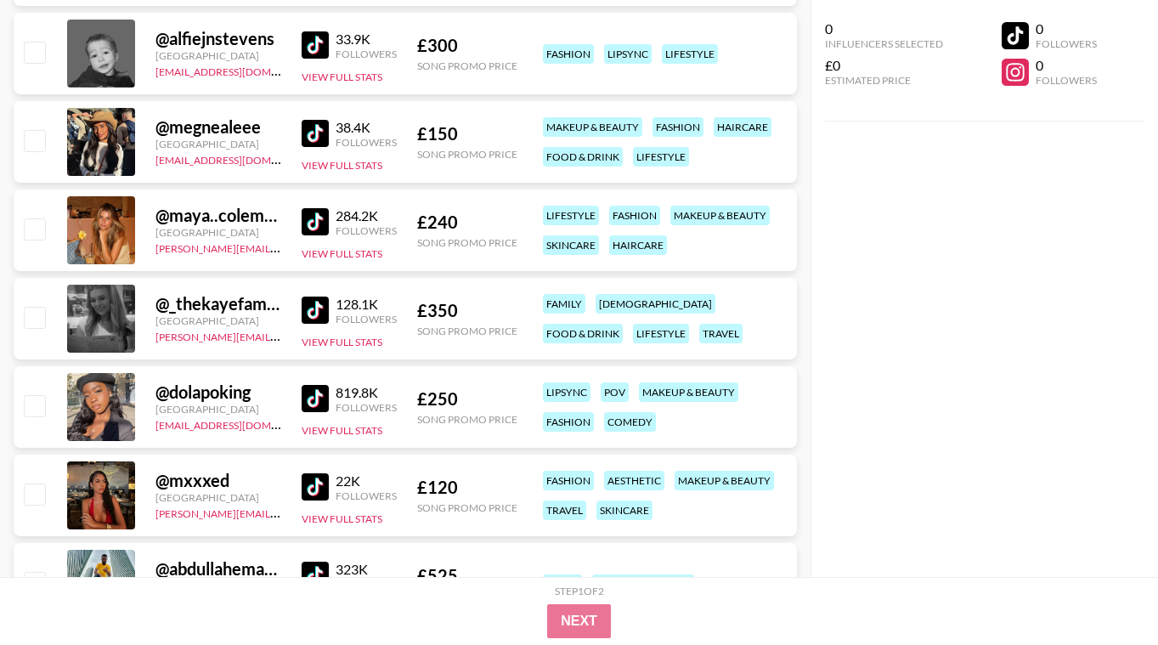
scroll to position [32106, 0]
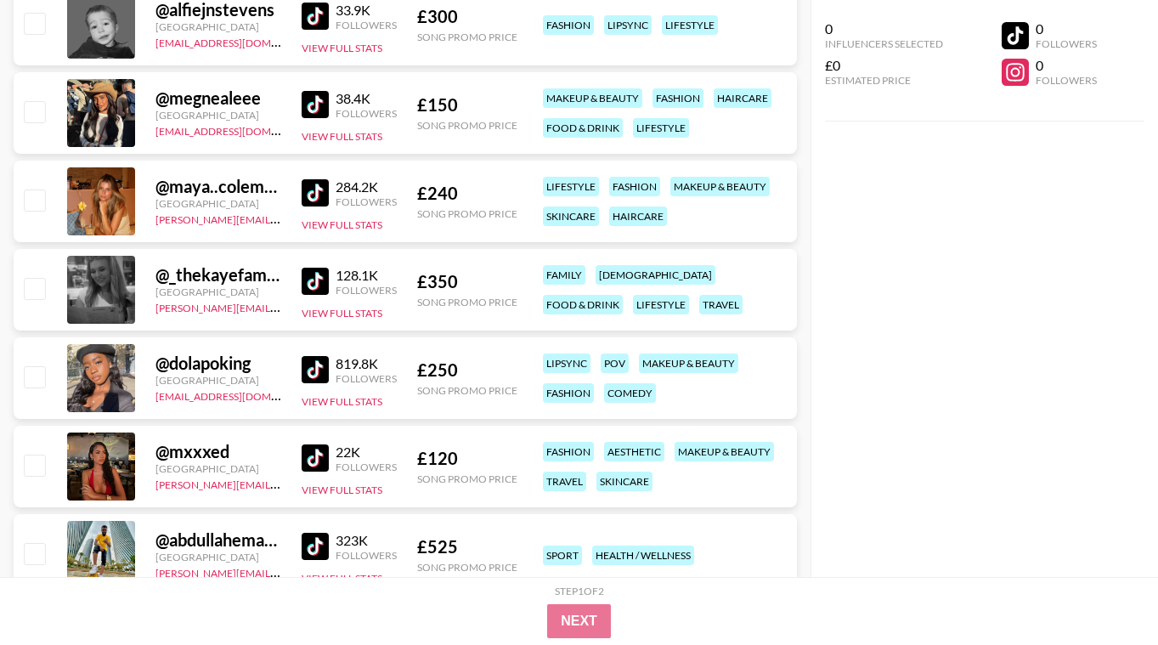
click at [304, 285] on img at bounding box center [315, 281] width 27 height 27
click at [321, 463] on img at bounding box center [315, 457] width 27 height 27
click at [314, 375] on img at bounding box center [315, 369] width 27 height 27
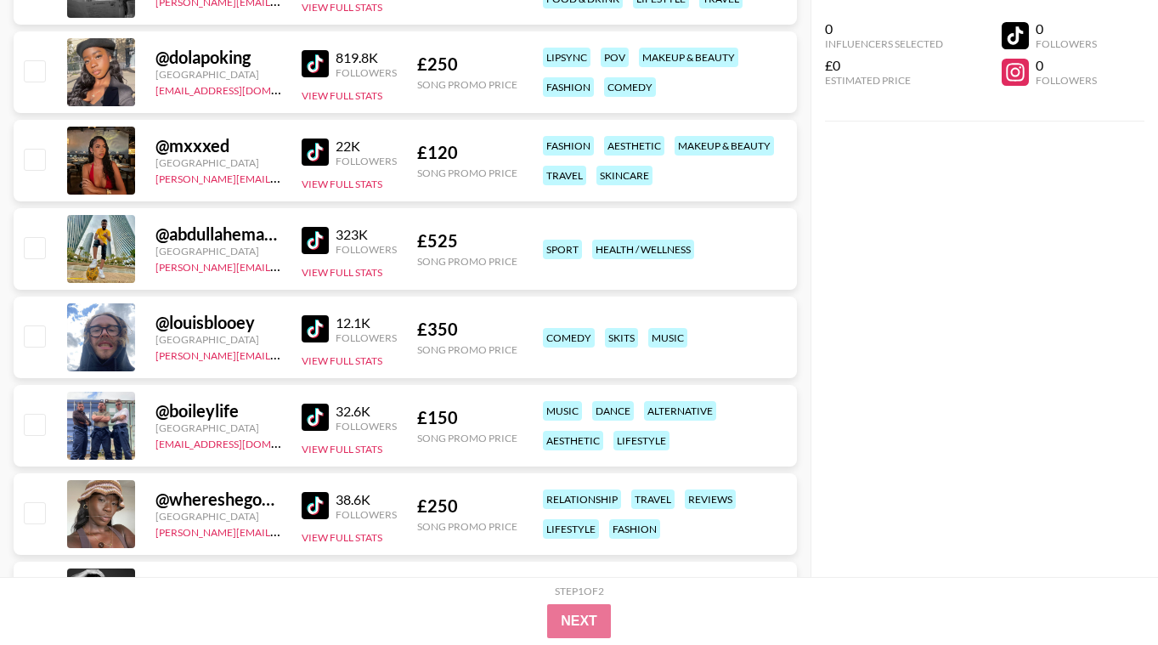
scroll to position [32446, 0]
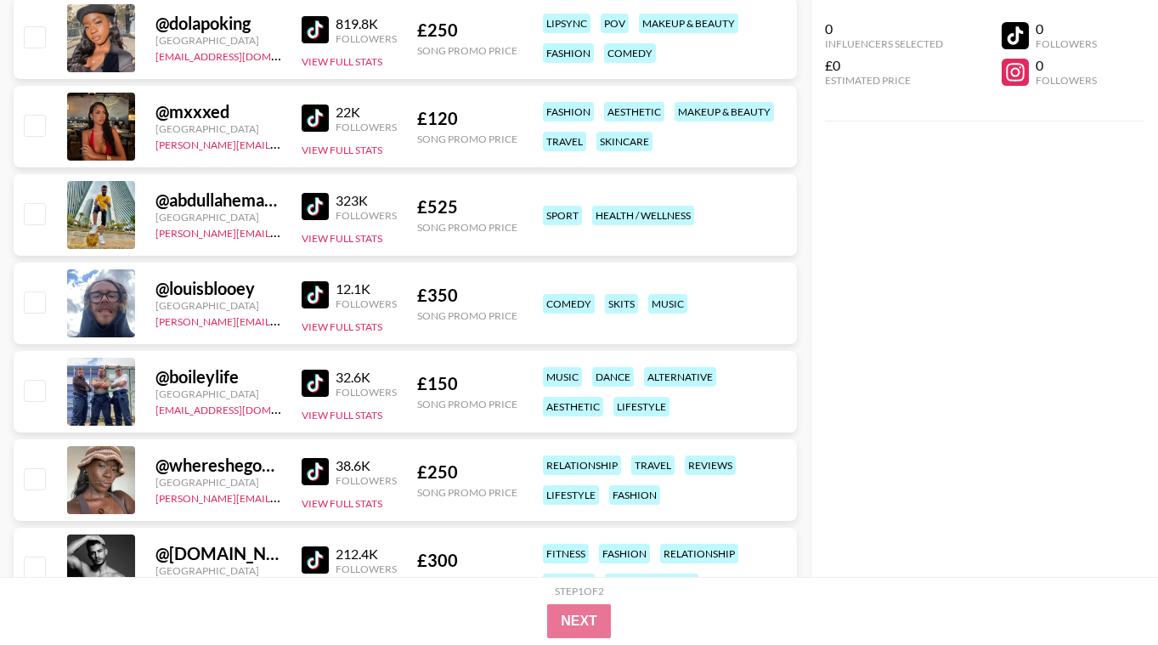
click at [319, 192] on div "323K Followers" at bounding box center [349, 207] width 95 height 30
click at [316, 204] on img at bounding box center [315, 206] width 27 height 27
click at [323, 475] on img at bounding box center [315, 471] width 27 height 27
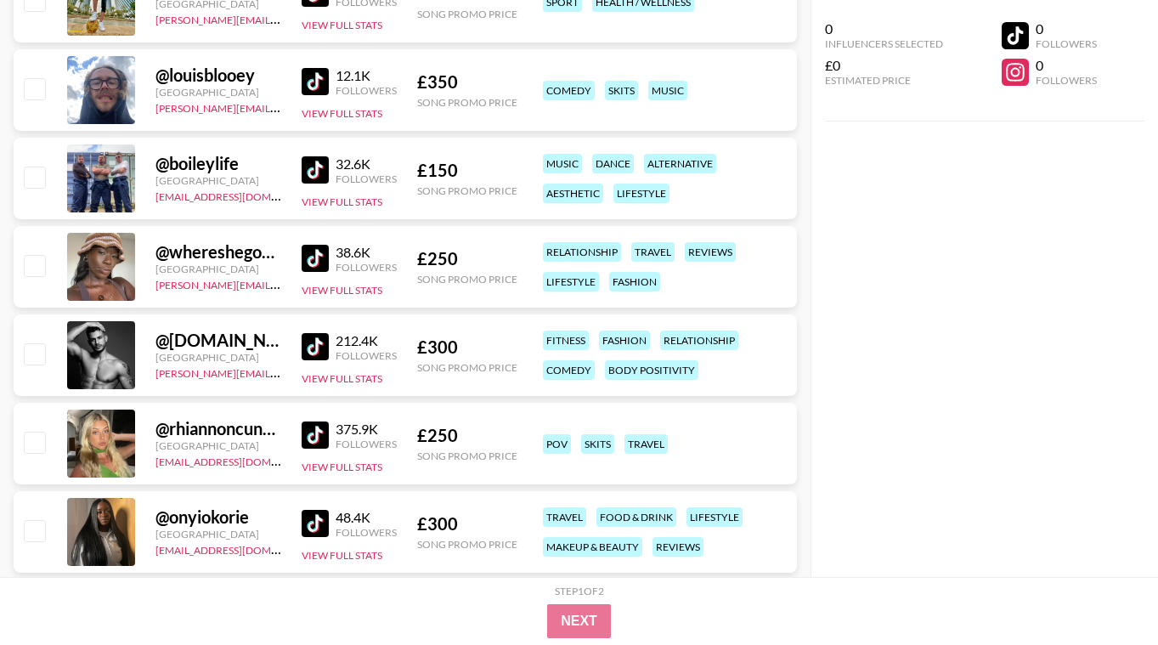
scroll to position [32684, 0]
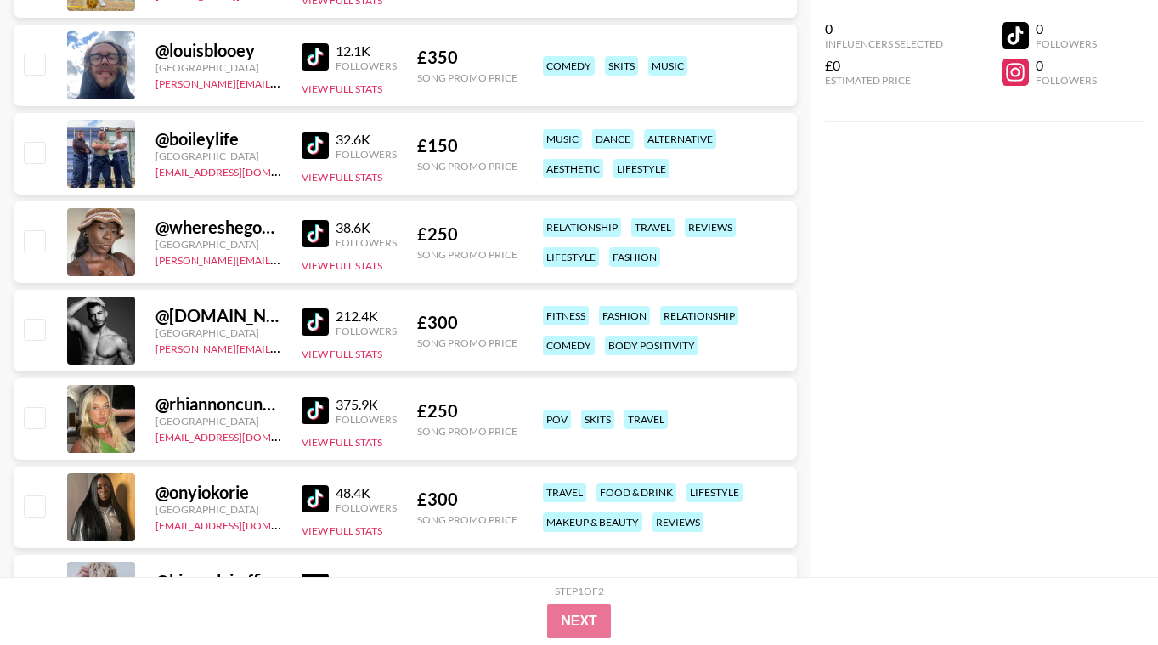
click at [316, 330] on img at bounding box center [315, 321] width 27 height 27
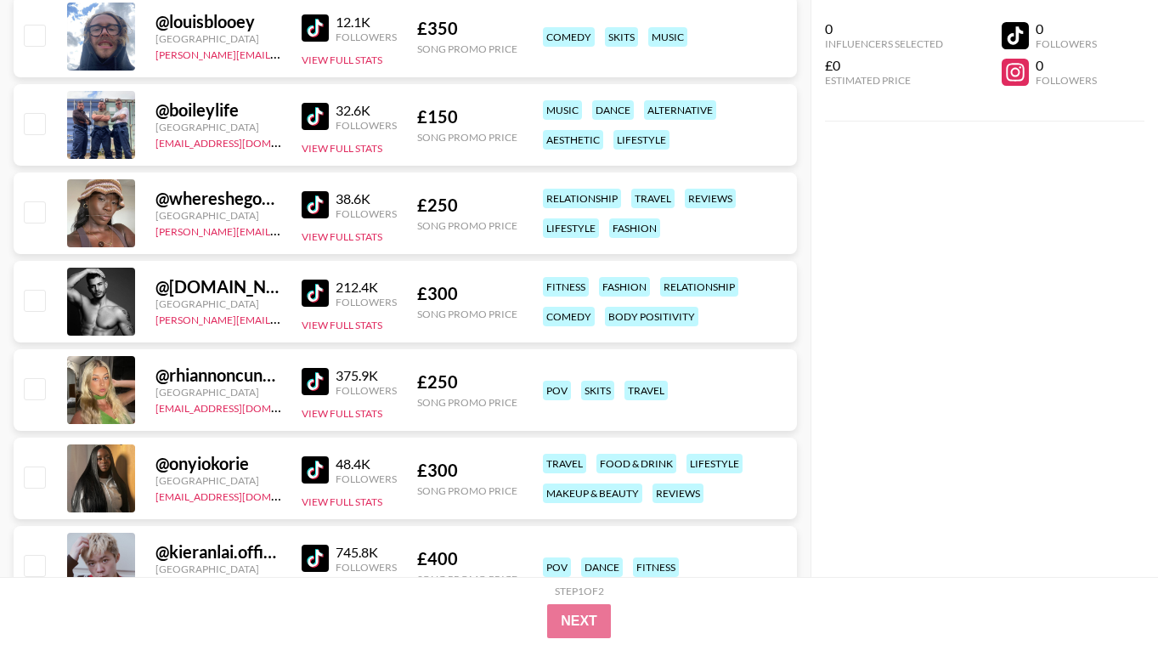
scroll to position [32718, 0]
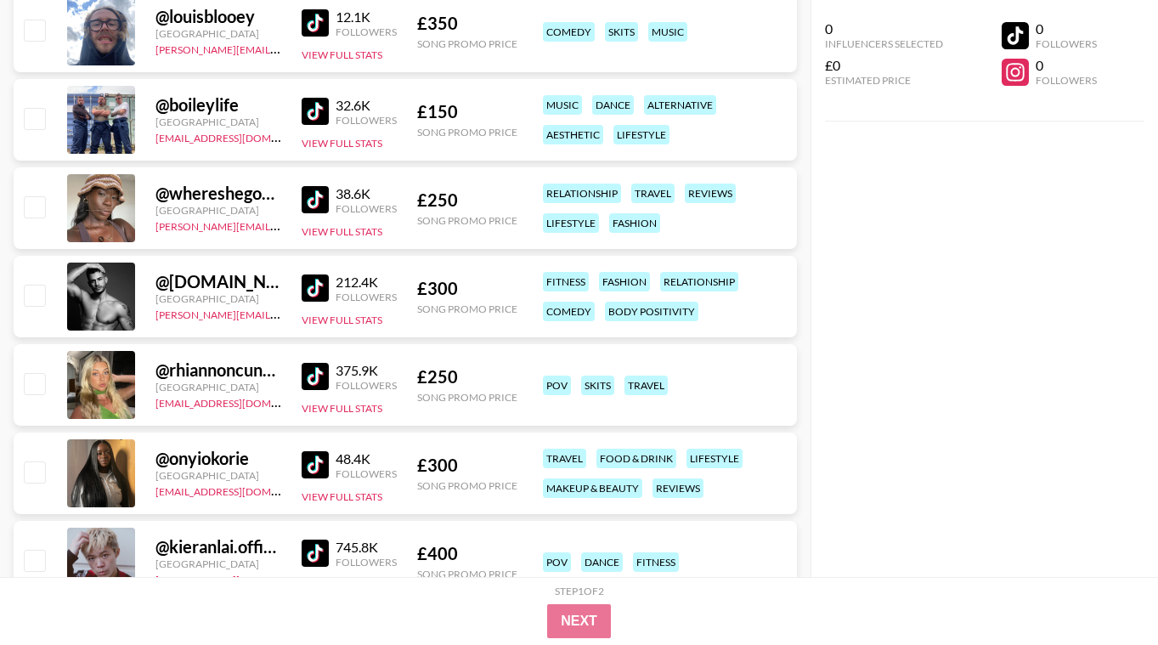
click at [314, 370] on img at bounding box center [315, 376] width 27 height 27
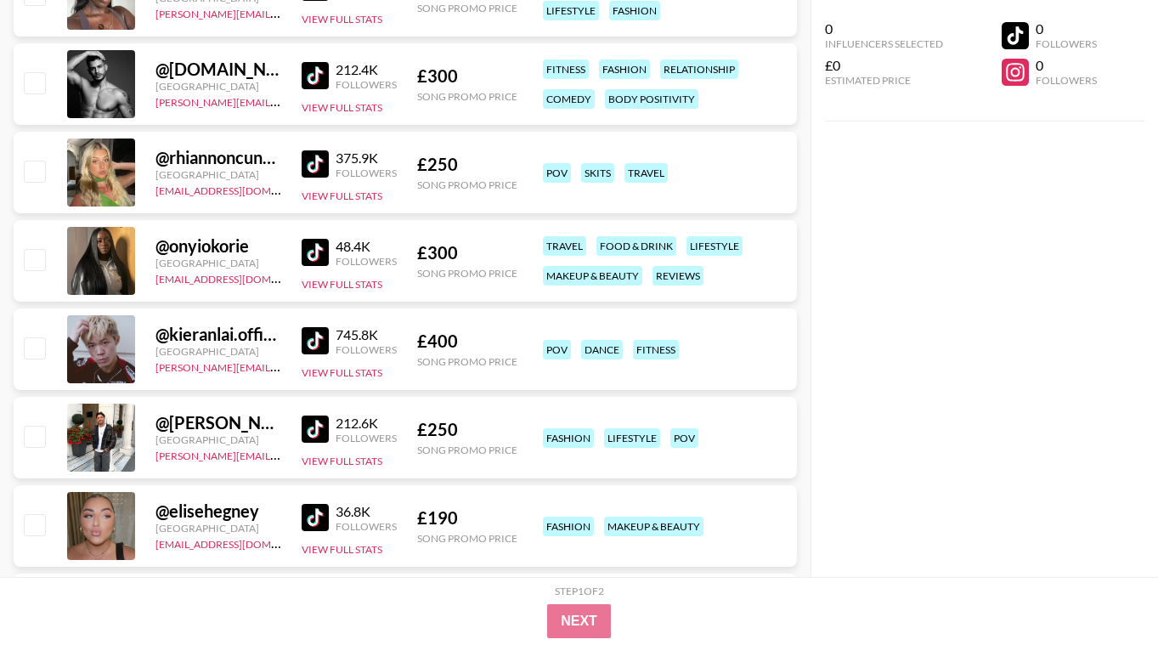
scroll to position [32956, 0]
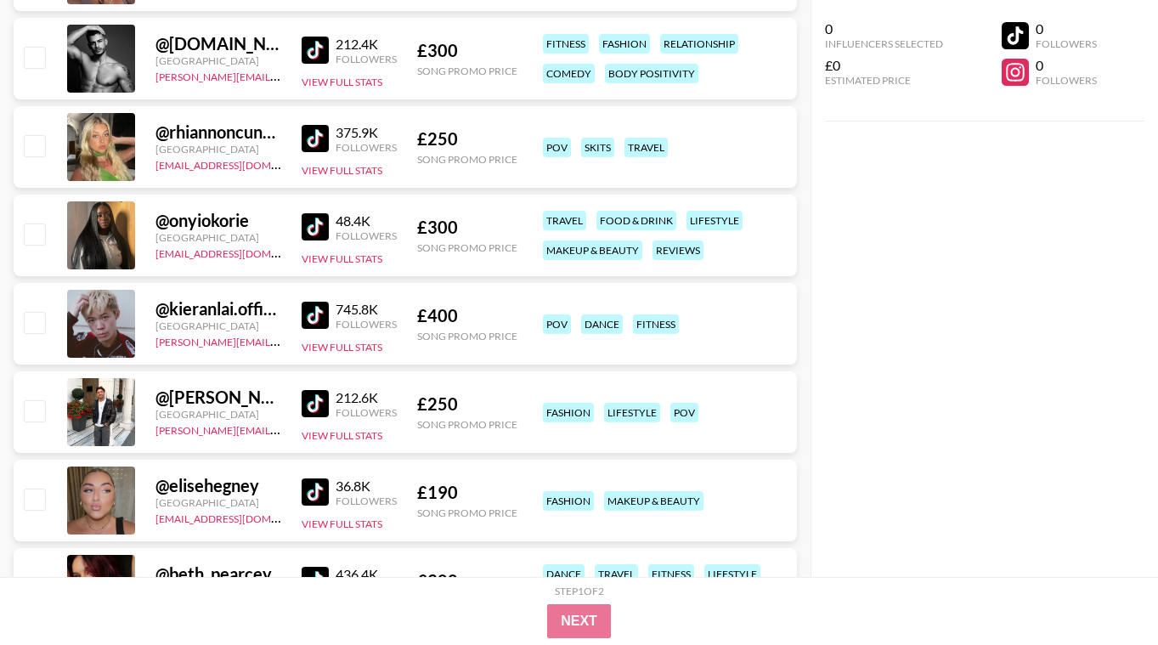
click at [312, 412] on img at bounding box center [315, 403] width 27 height 27
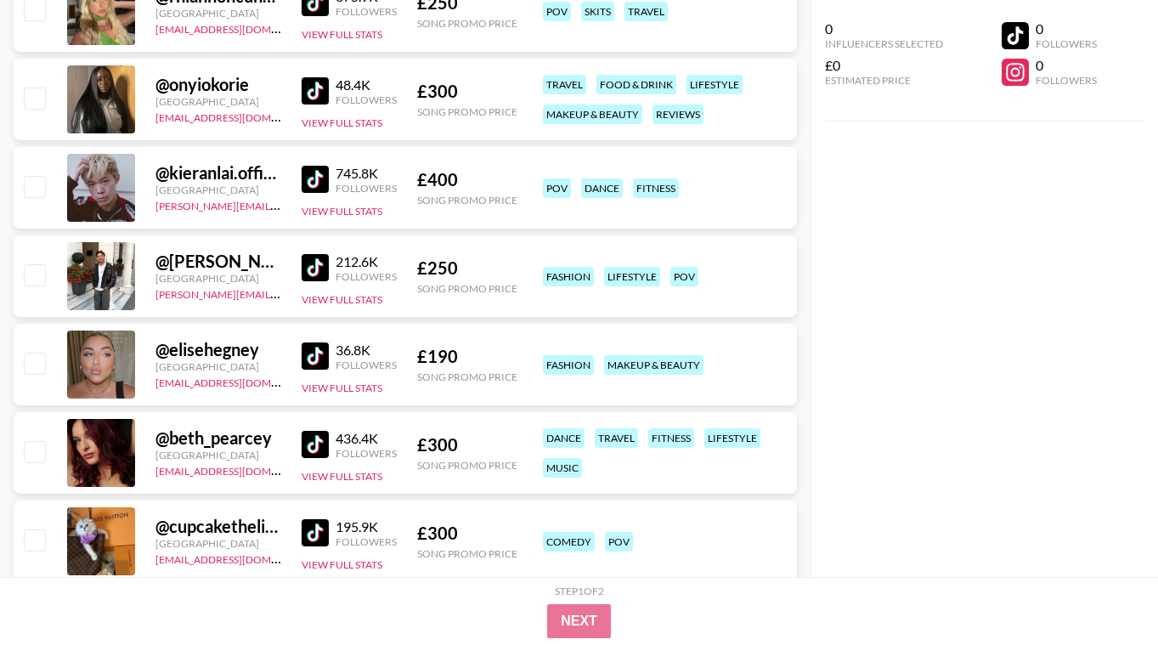
scroll to position [33126, 0]
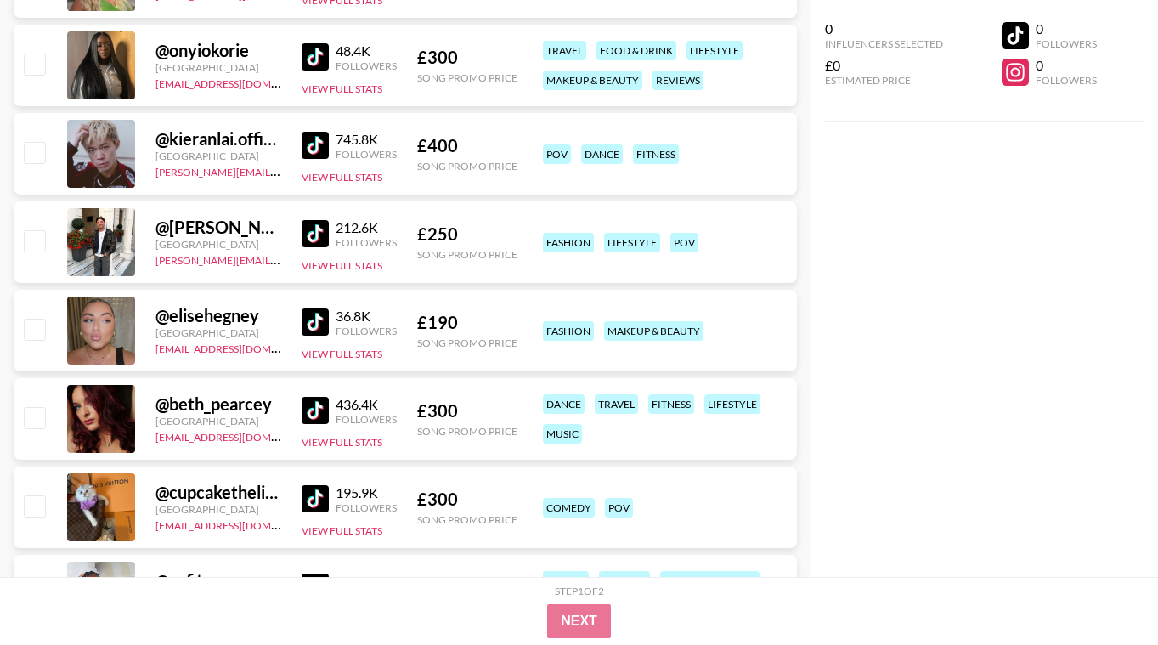
click at [307, 403] on img at bounding box center [315, 410] width 27 height 27
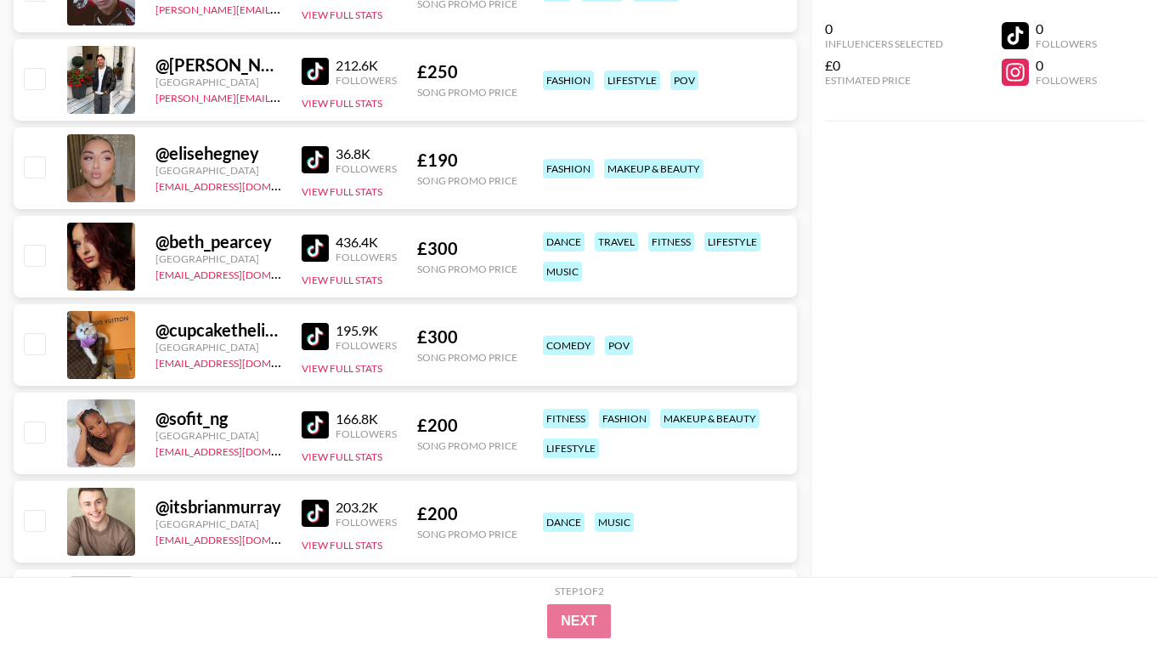
scroll to position [33295, 0]
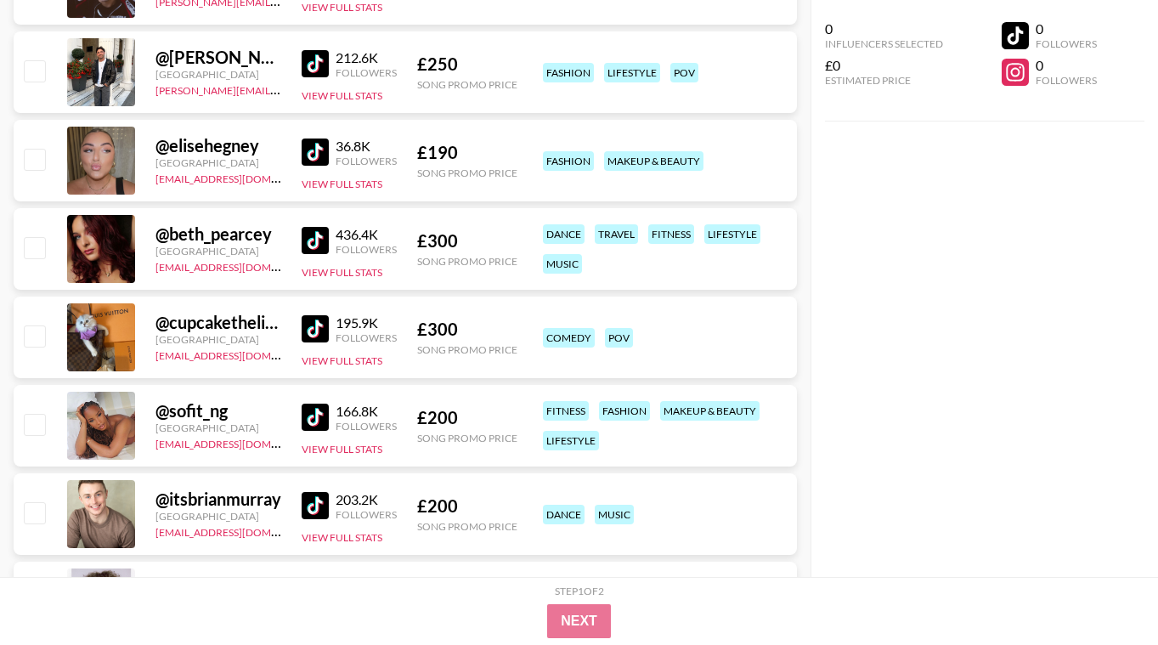
click at [324, 336] on img at bounding box center [315, 328] width 27 height 27
click at [321, 504] on img at bounding box center [315, 505] width 27 height 27
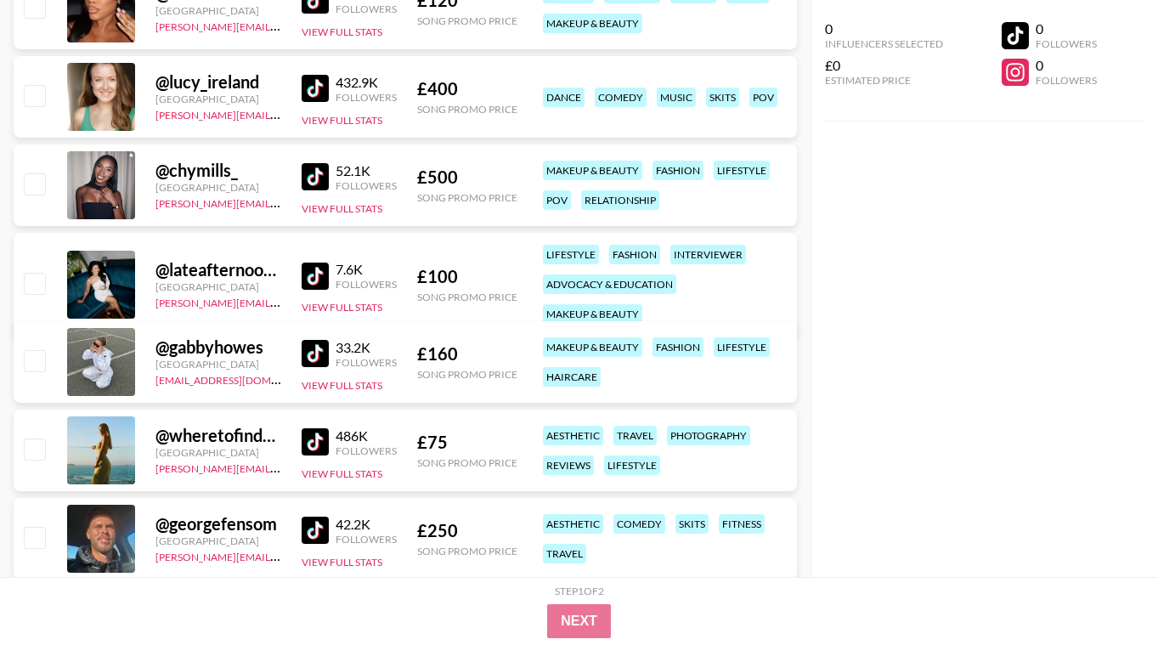
scroll to position [34688, 0]
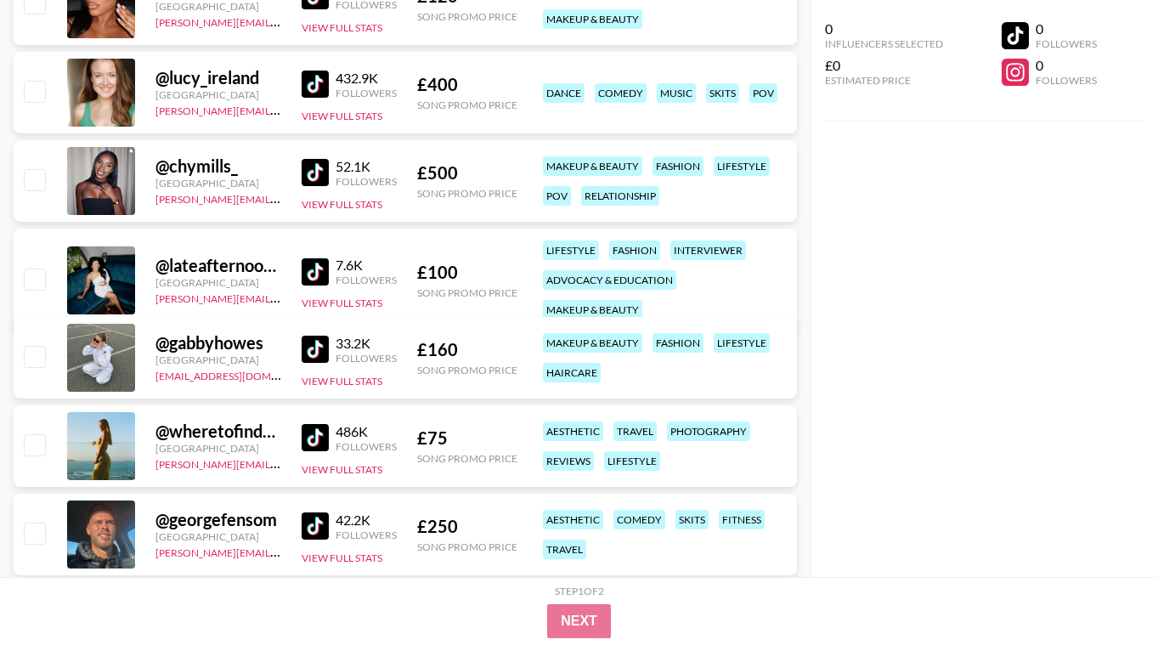
click at [315, 73] on img at bounding box center [315, 83] width 27 height 27
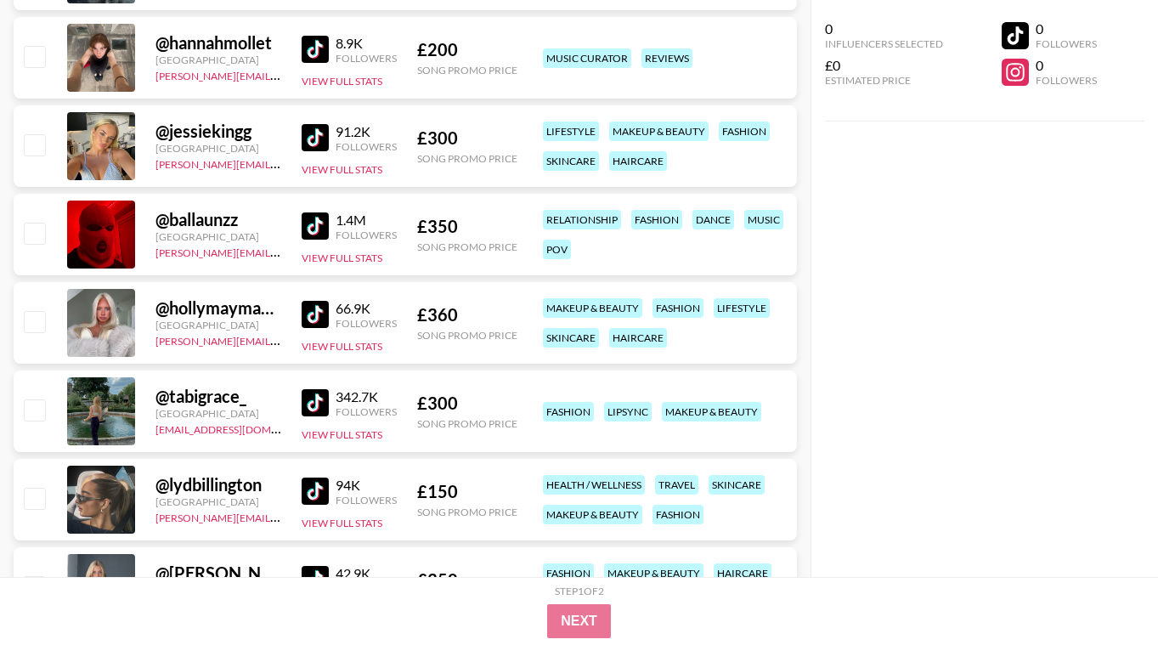
scroll to position [35266, 0]
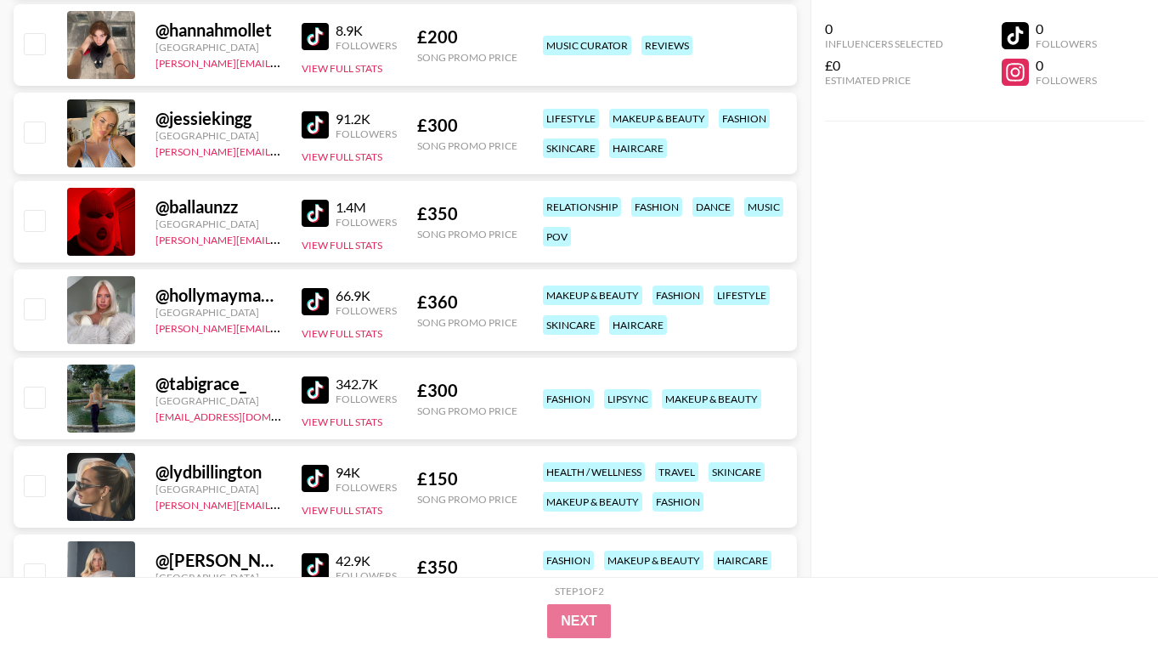
click at [317, 209] on img at bounding box center [315, 213] width 27 height 27
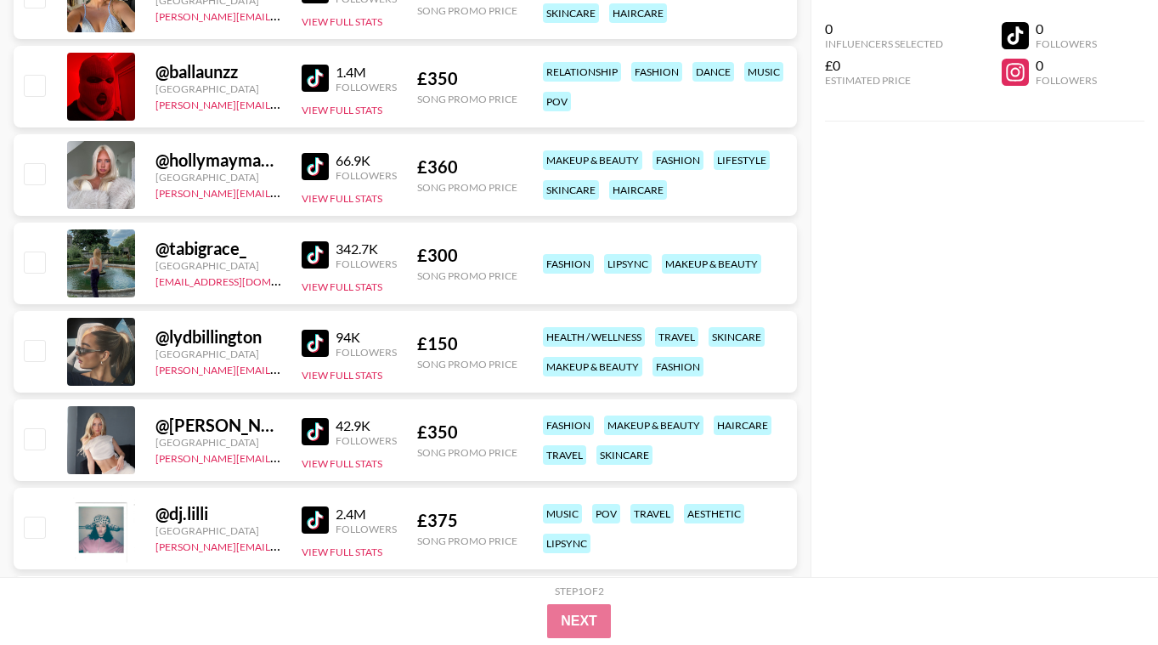
scroll to position [35402, 0]
click at [317, 261] on img at bounding box center [315, 253] width 27 height 27
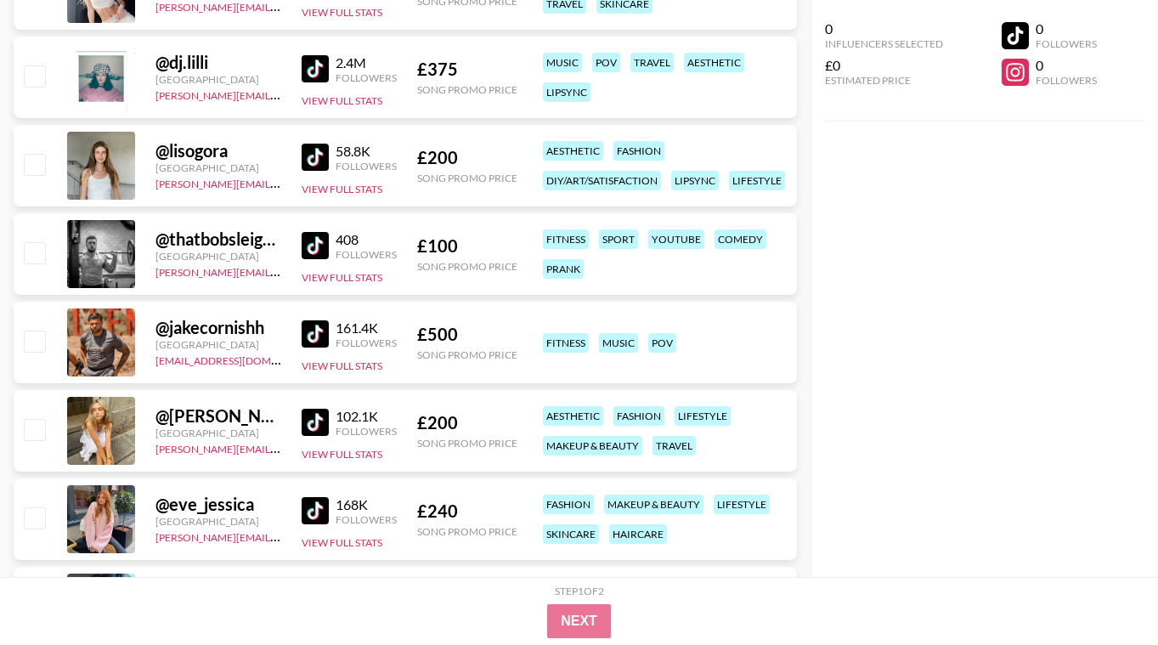
scroll to position [35877, 0]
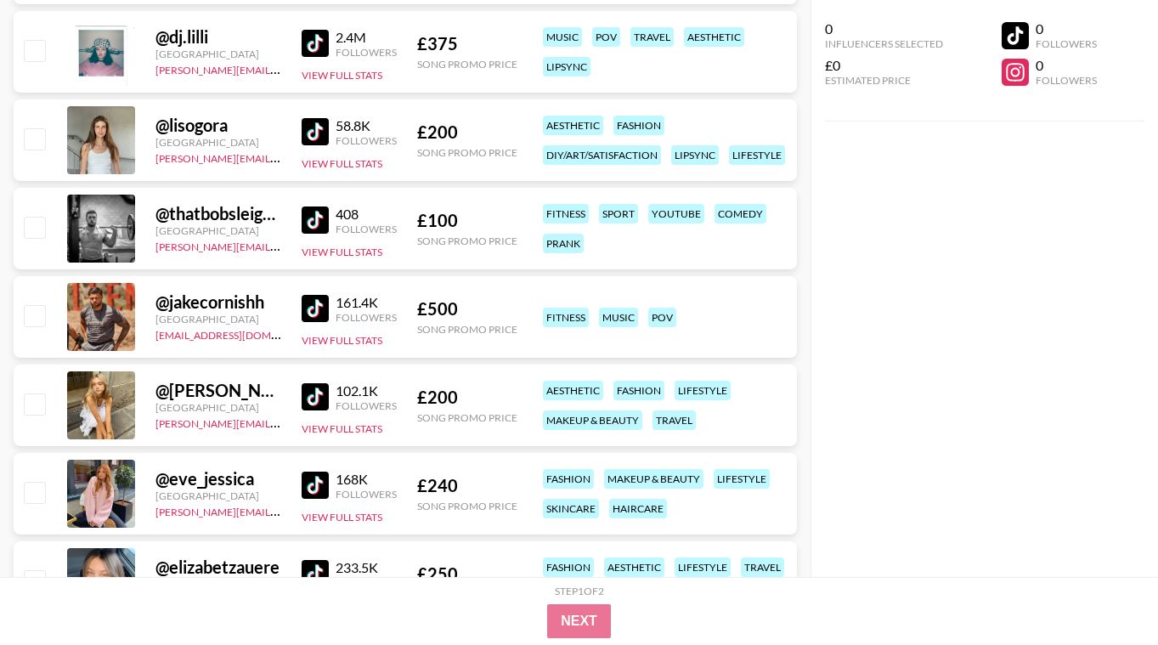
click at [313, 319] on img at bounding box center [315, 308] width 27 height 27
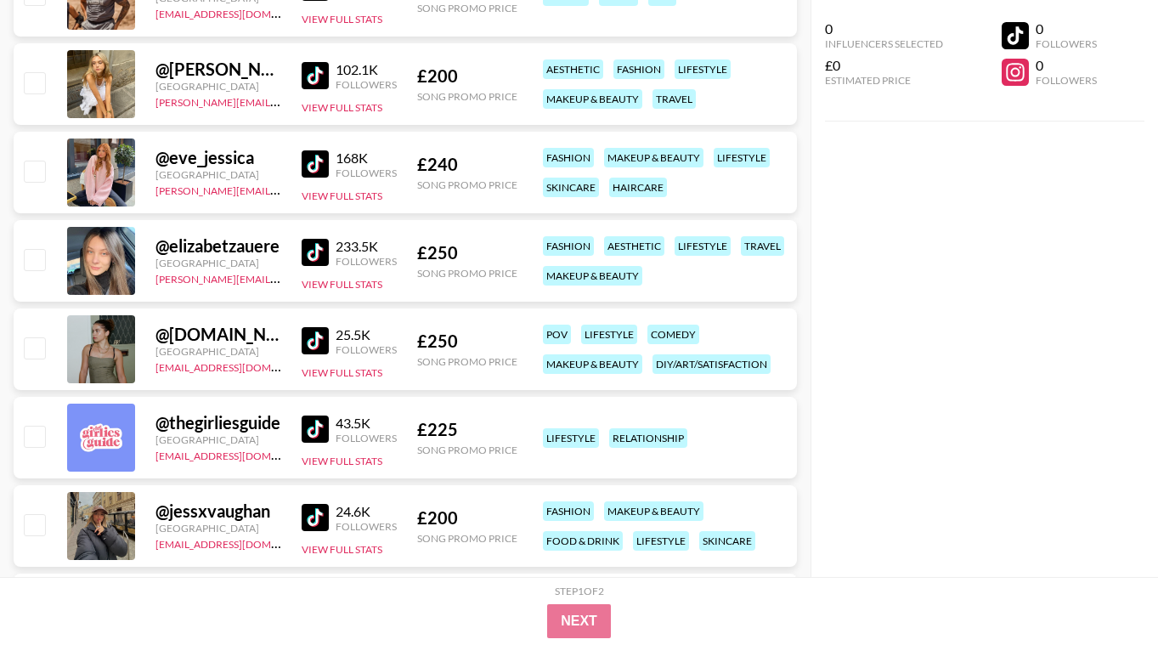
scroll to position [36217, 0]
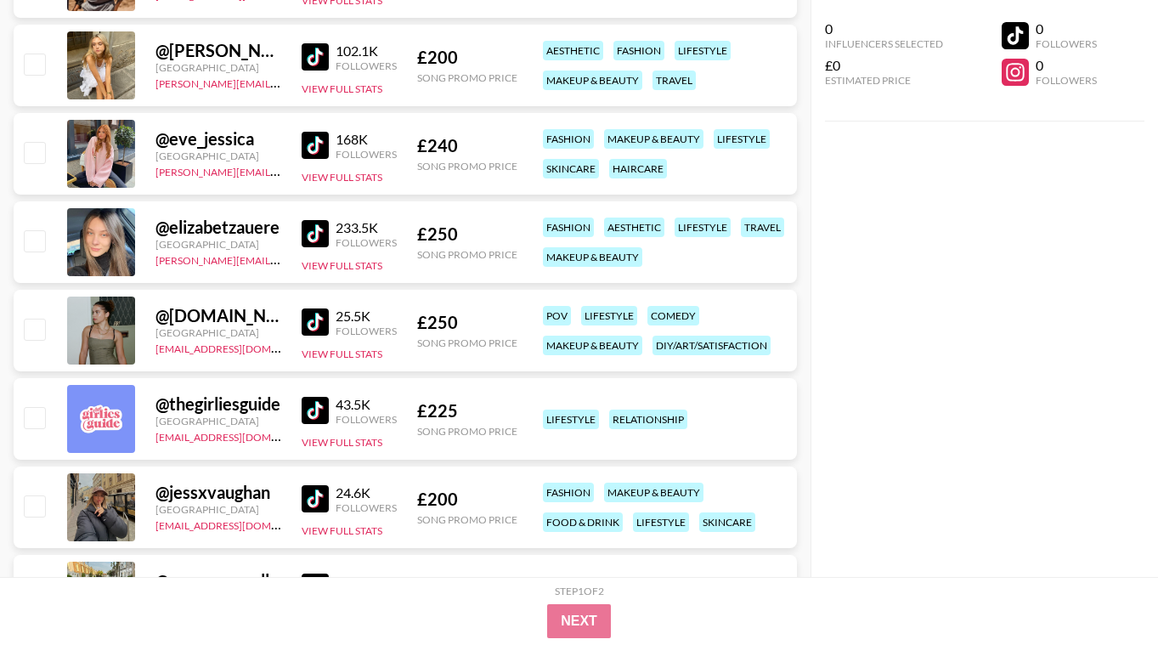
click at [323, 244] on img at bounding box center [315, 233] width 27 height 27
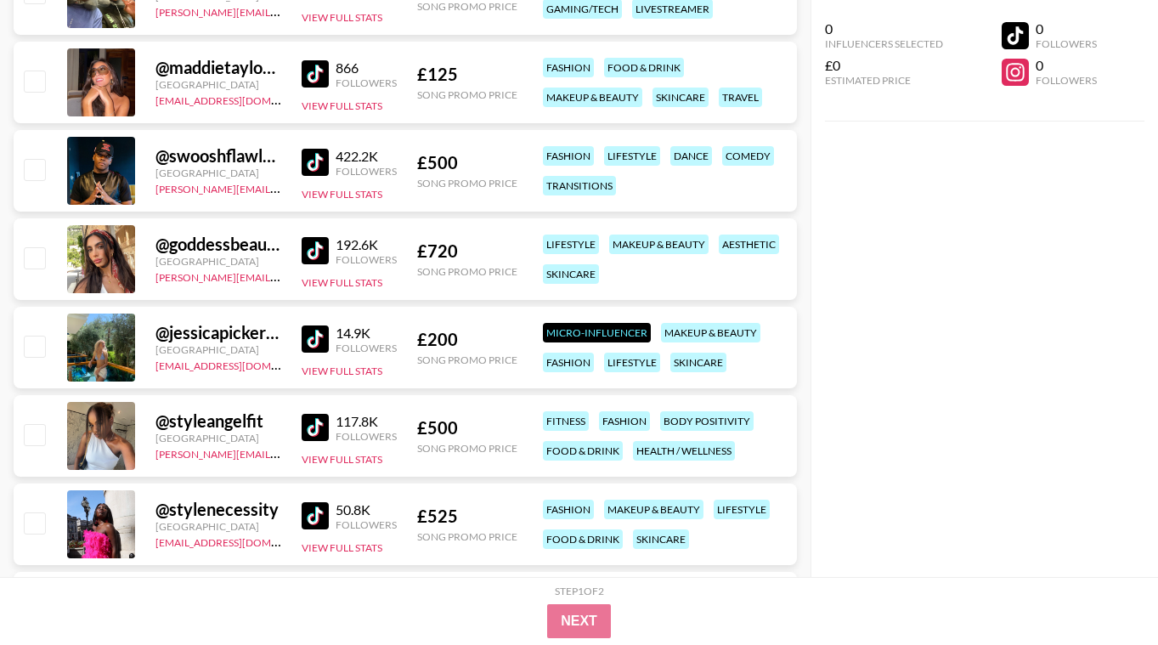
scroll to position [36999, 0]
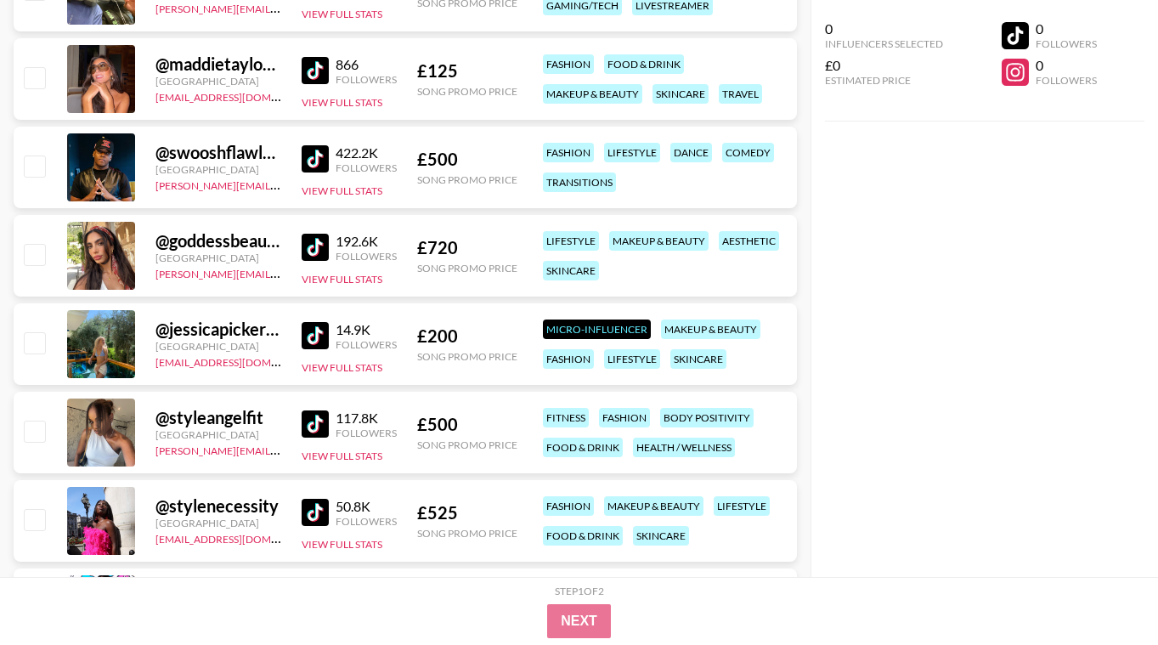
click at [308, 246] on img at bounding box center [315, 247] width 27 height 27
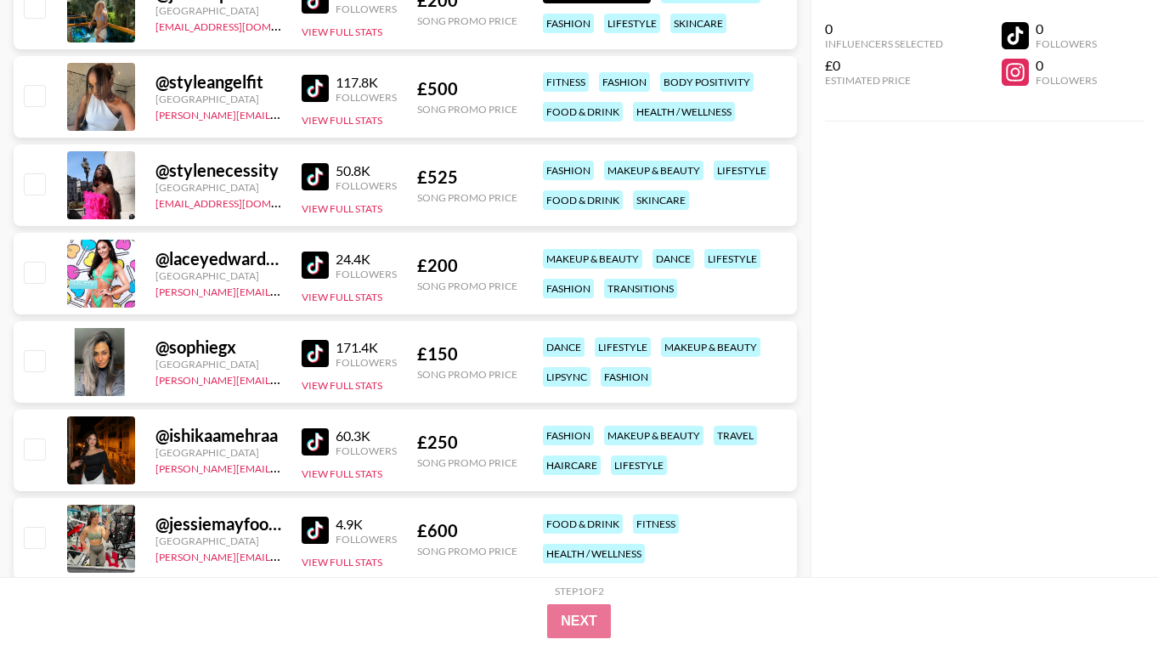
scroll to position [37338, 0]
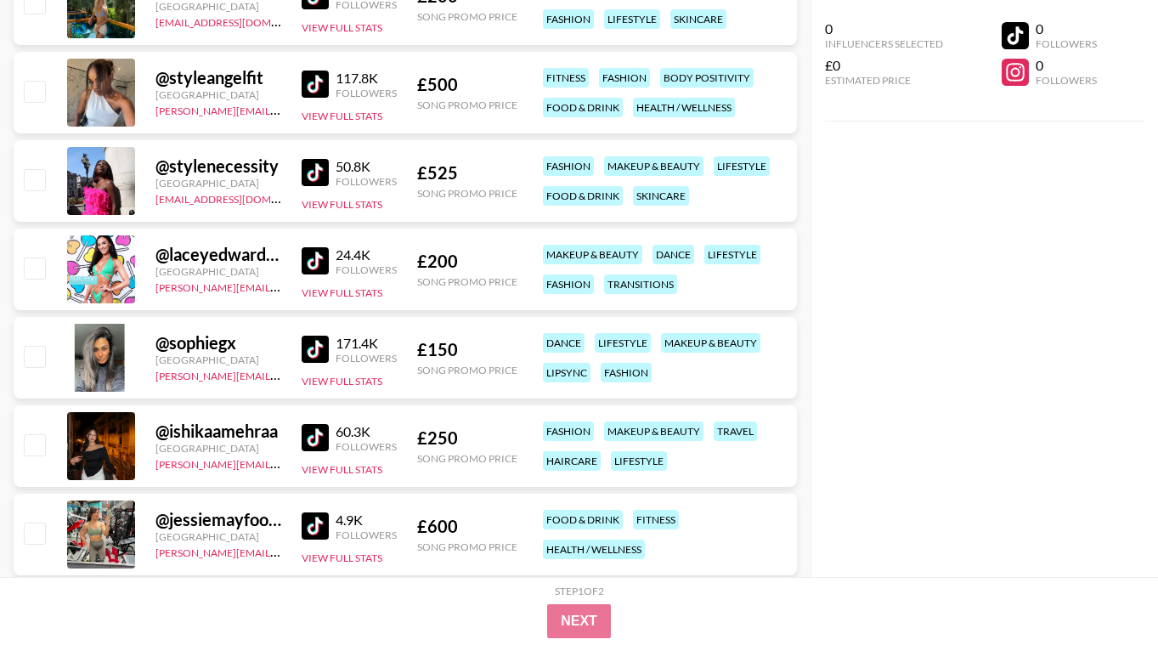
click at [320, 253] on img at bounding box center [315, 260] width 27 height 27
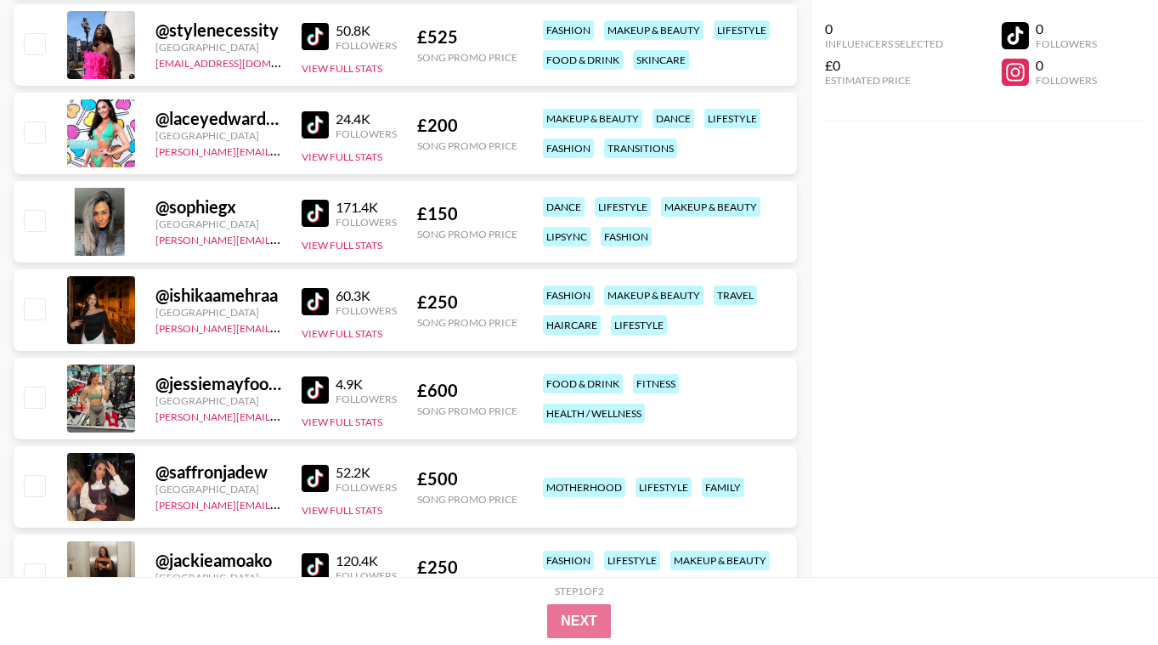
scroll to position [37508, 0]
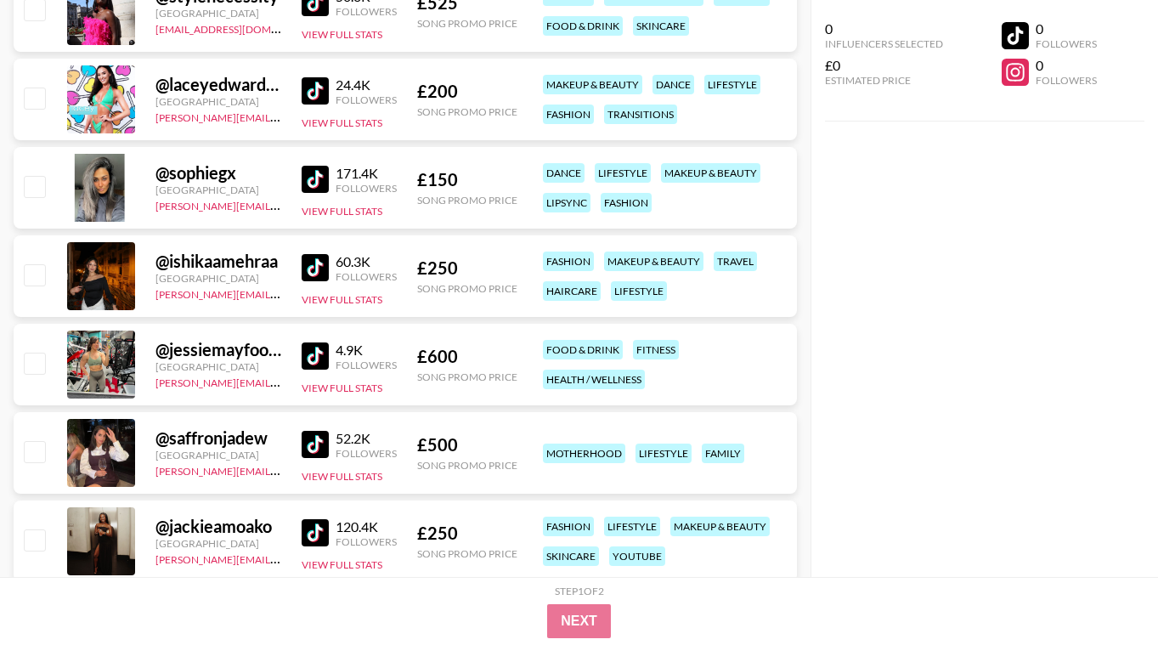
click at [313, 534] on img at bounding box center [315, 532] width 27 height 27
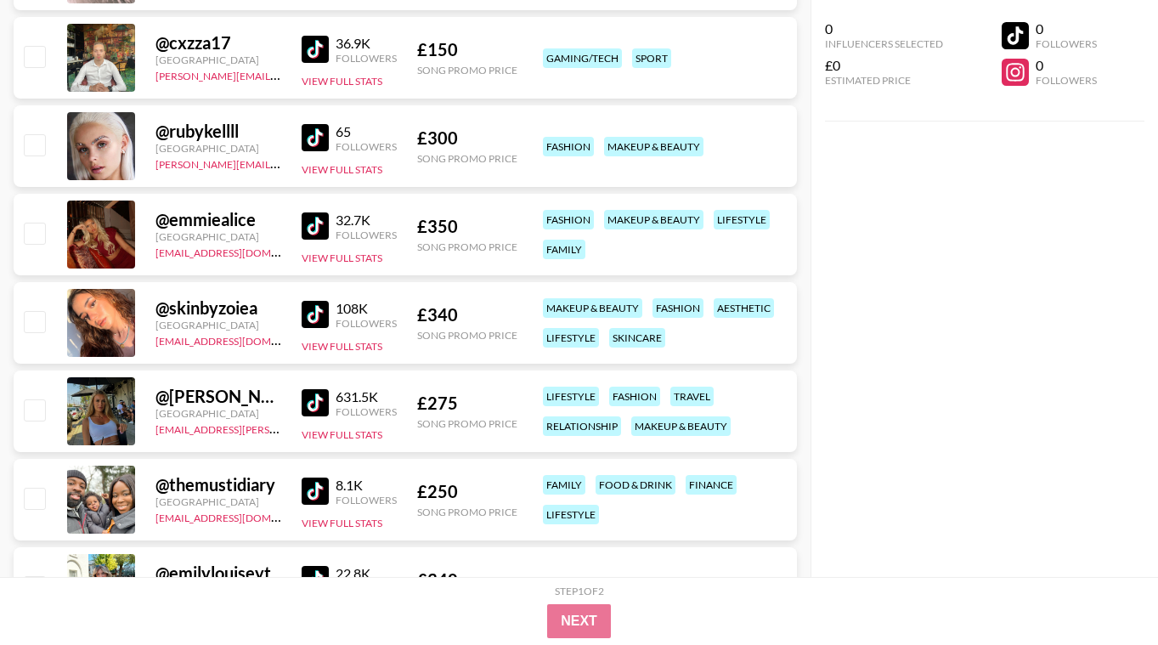
scroll to position [38290, 0]
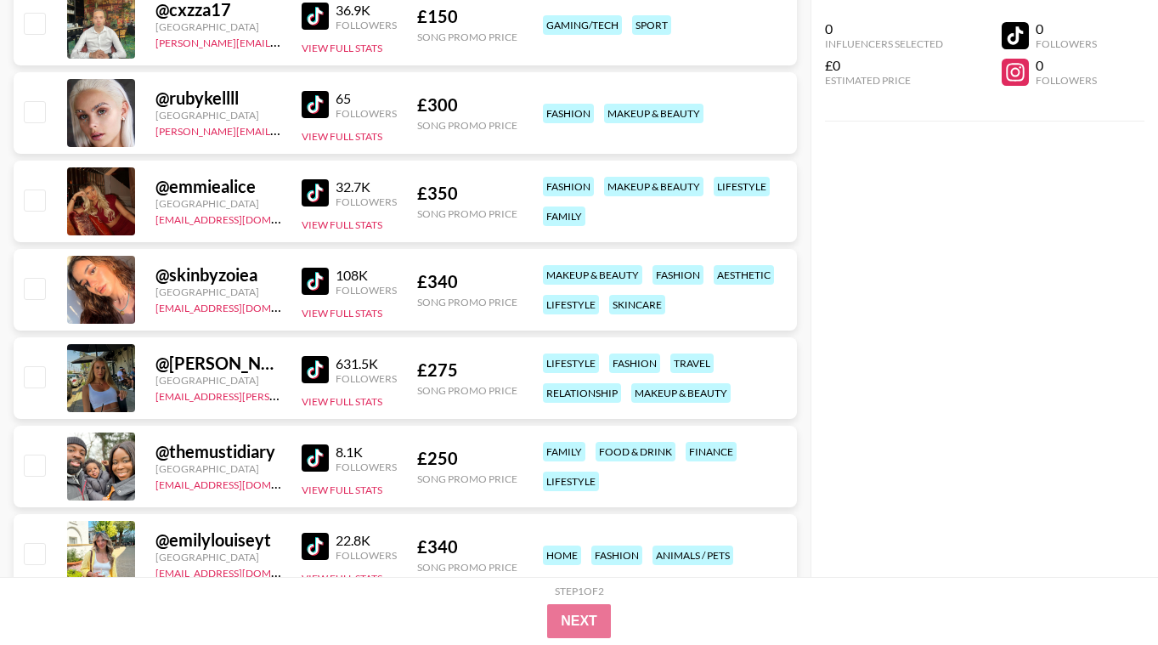
click at [320, 370] on img at bounding box center [315, 369] width 27 height 27
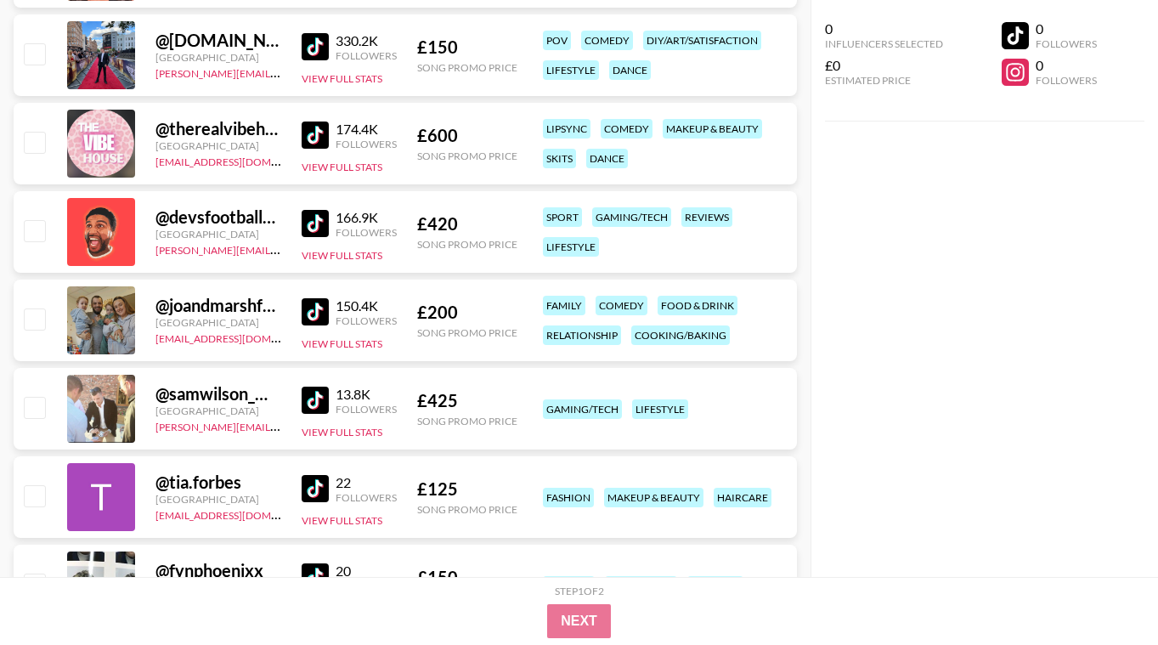
scroll to position [42299, 0]
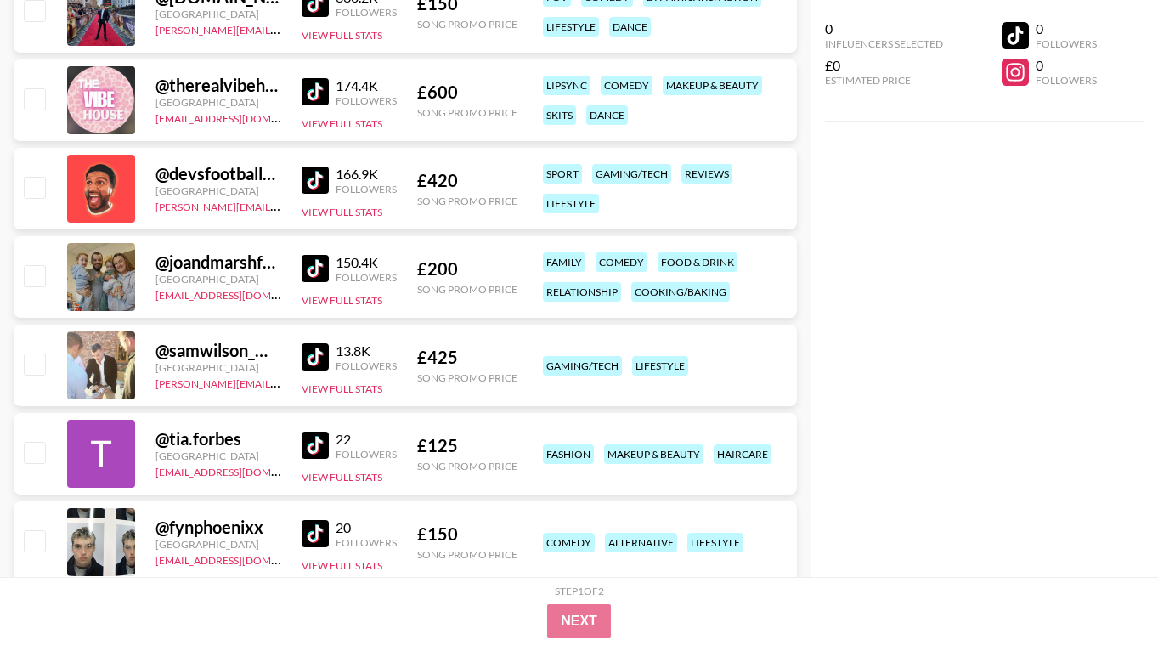
click at [321, 265] on img at bounding box center [315, 268] width 27 height 27
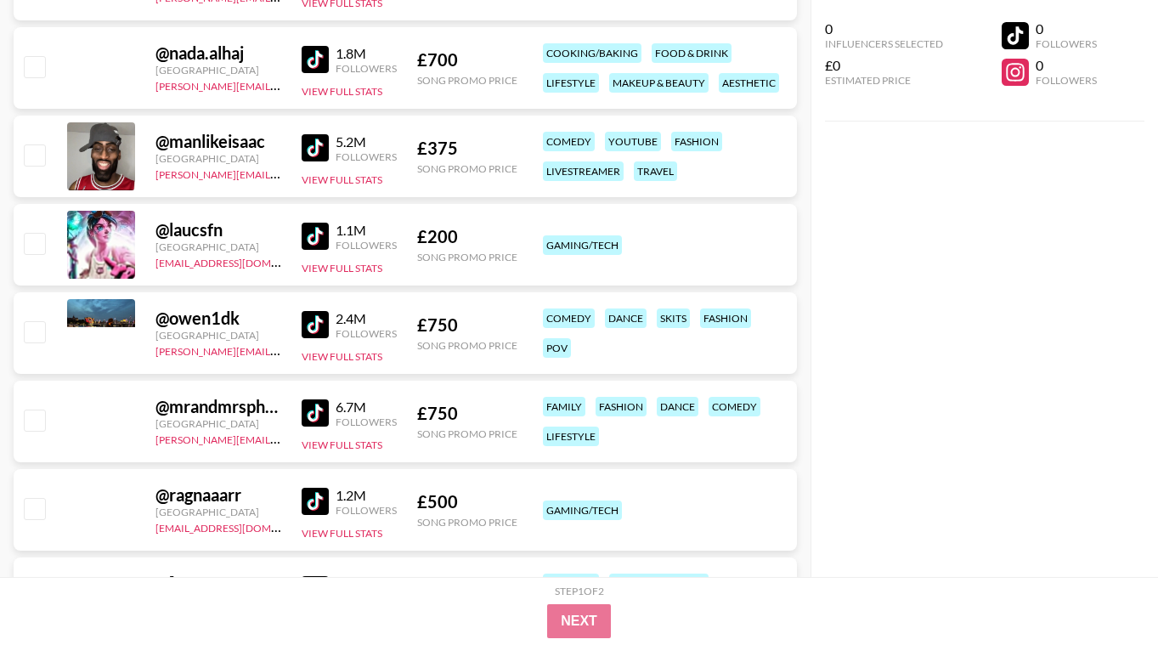
scroll to position [0, 0]
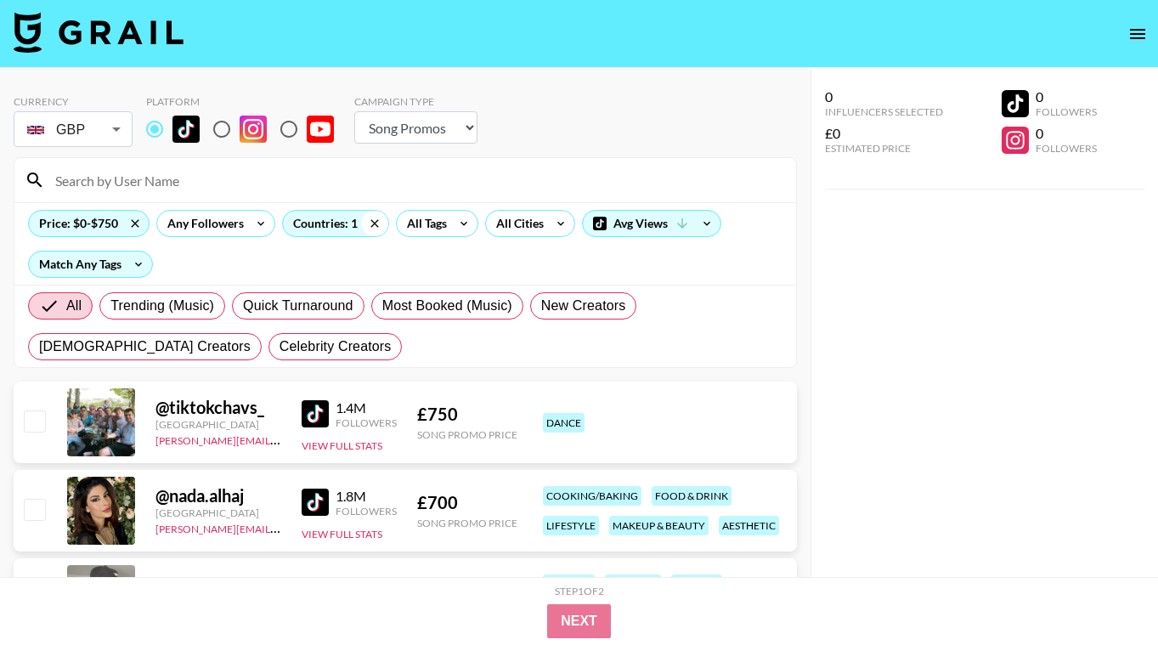
click at [375, 223] on icon at bounding box center [374, 223] width 27 height 25
click at [341, 224] on div "Countries: 1" at bounding box center [335, 223] width 105 height 25
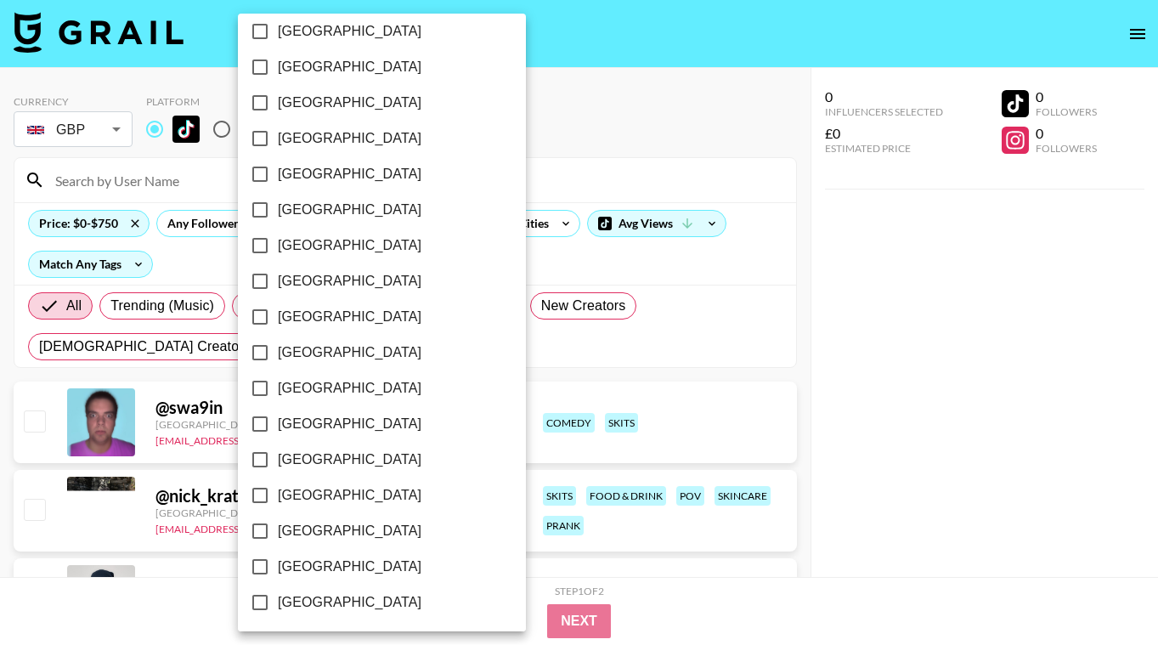
scroll to position [1336, 0]
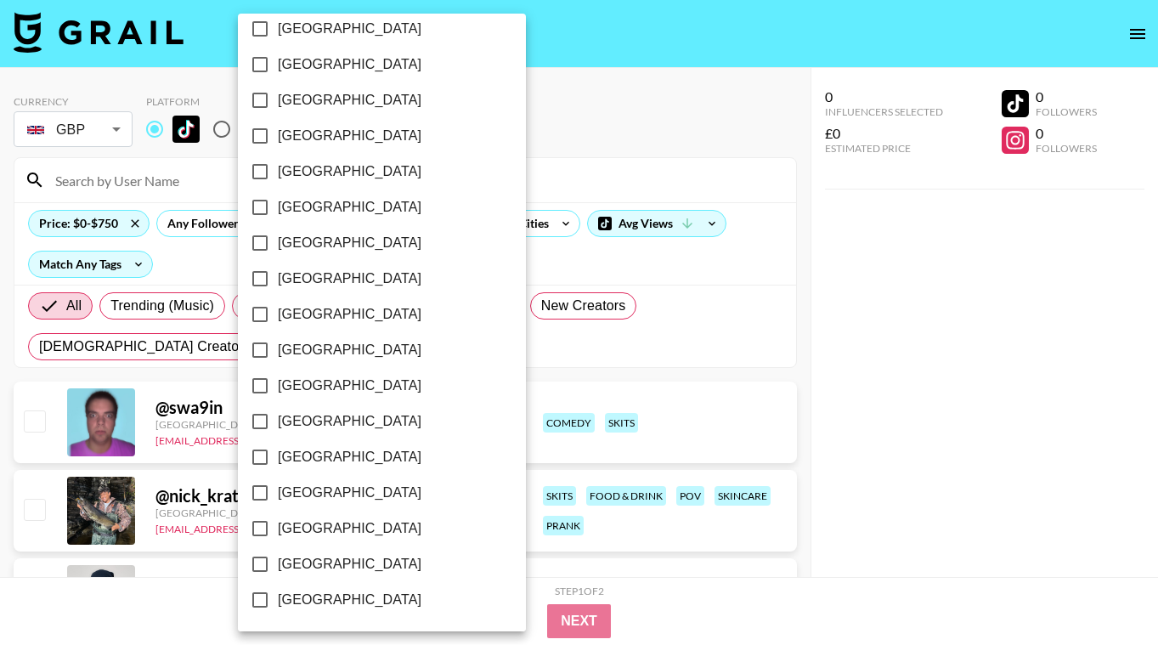
click at [343, 563] on span "[GEOGRAPHIC_DATA]" at bounding box center [350, 564] width 144 height 20
click at [278, 563] on input "[GEOGRAPHIC_DATA]" at bounding box center [260, 564] width 36 height 36
checkbox input "true"
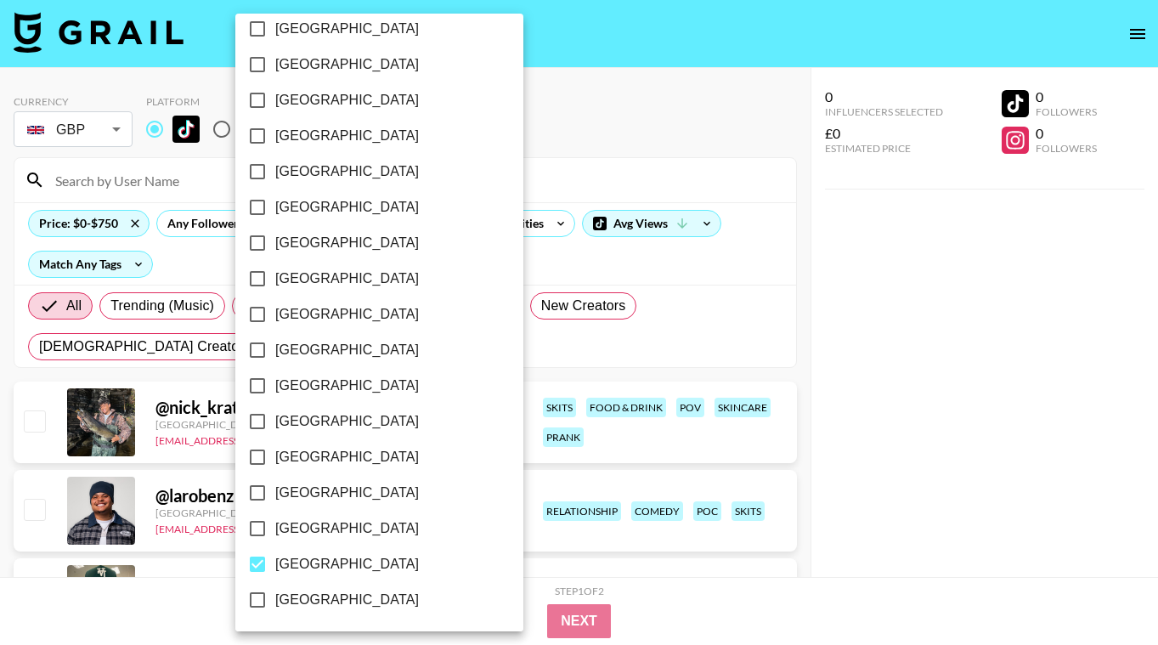
click at [882, 417] on div at bounding box center [579, 322] width 1158 height 645
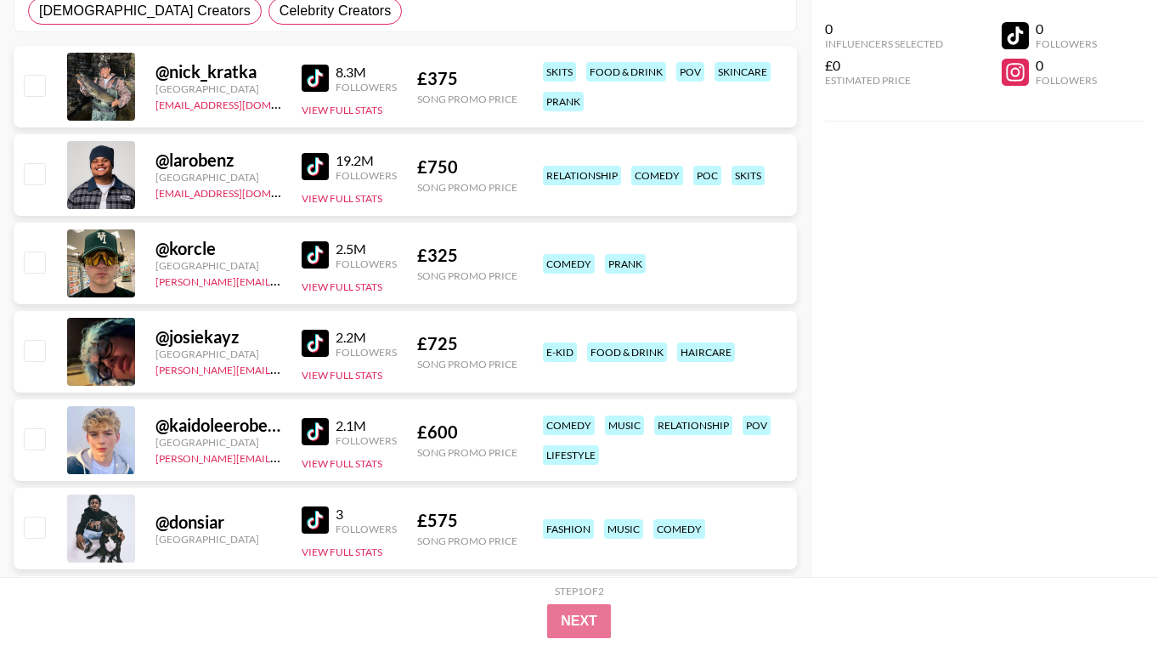
scroll to position [340, 0]
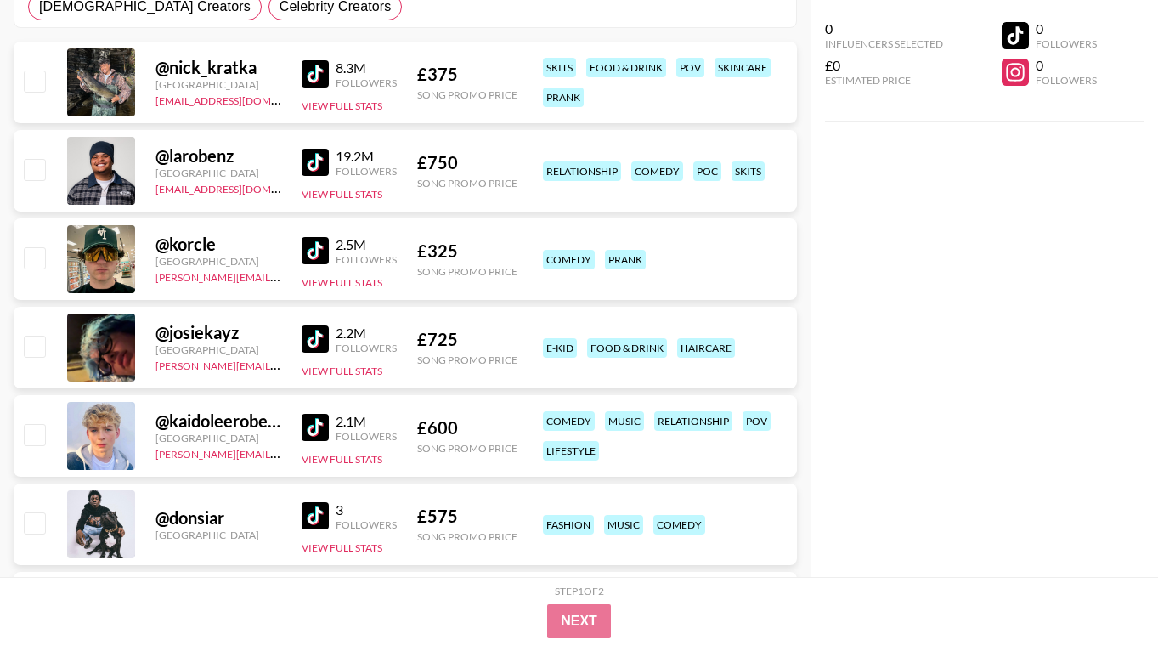
click at [327, 247] on img at bounding box center [315, 250] width 27 height 27
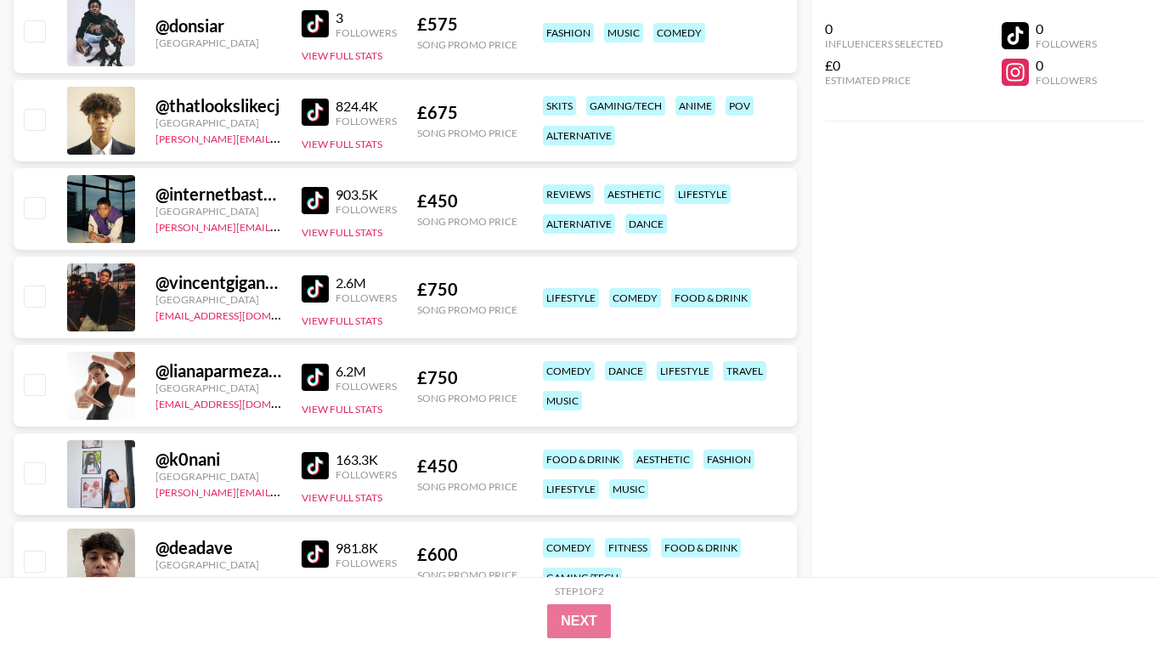
scroll to position [849, 0]
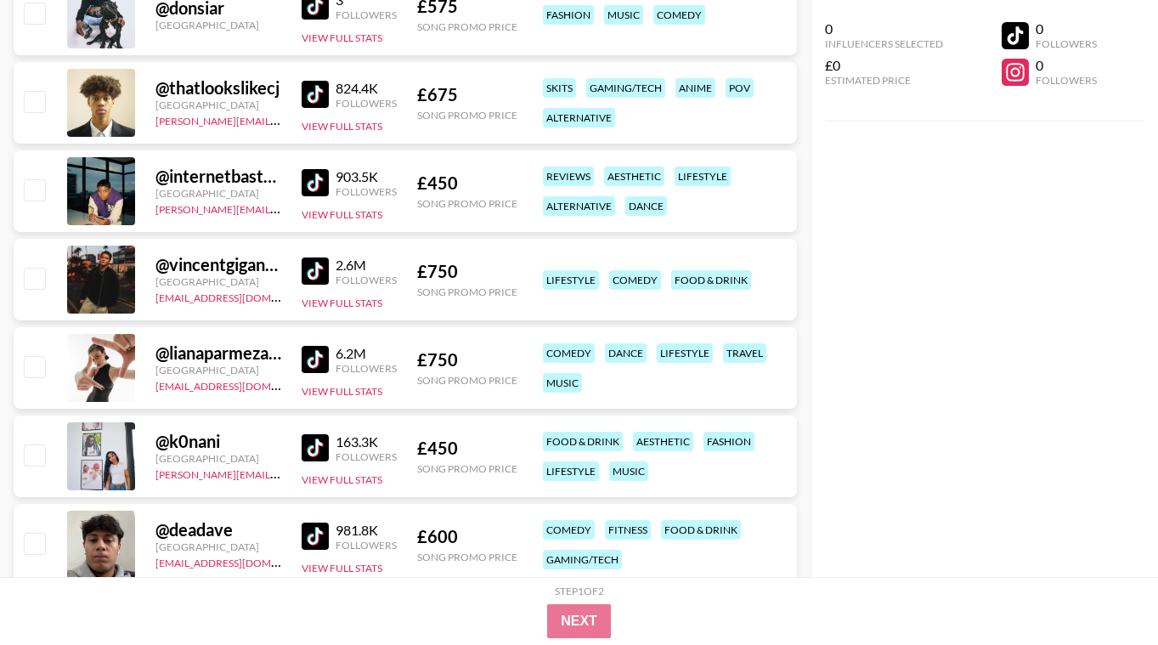
click at [323, 278] on img at bounding box center [315, 270] width 27 height 27
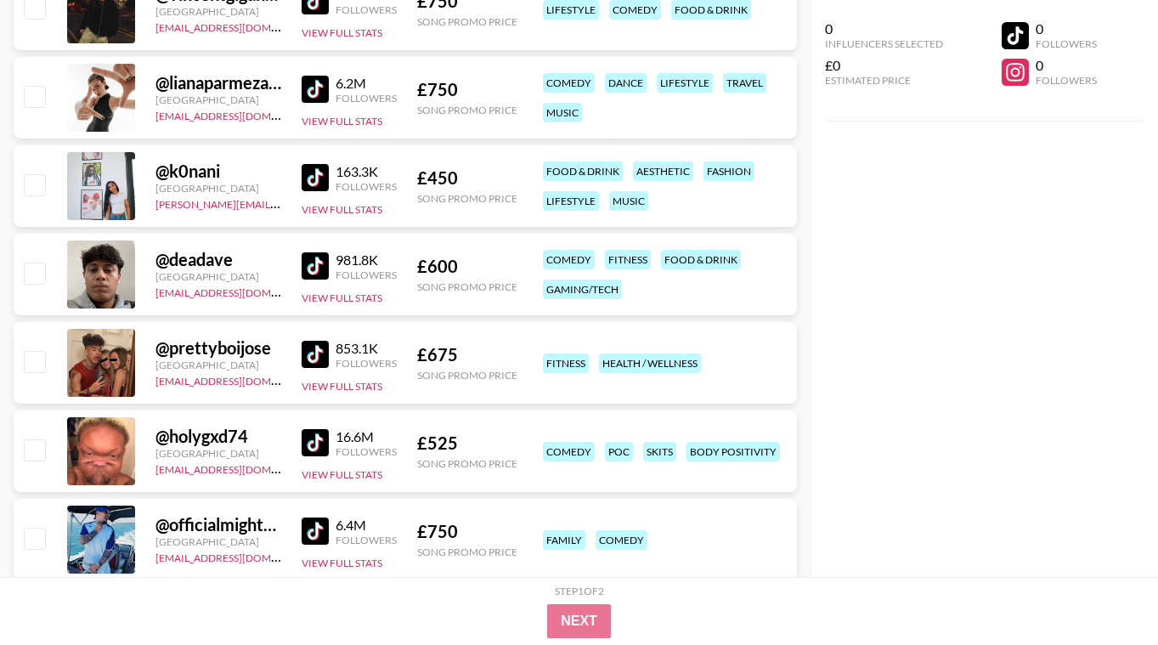
scroll to position [1121, 0]
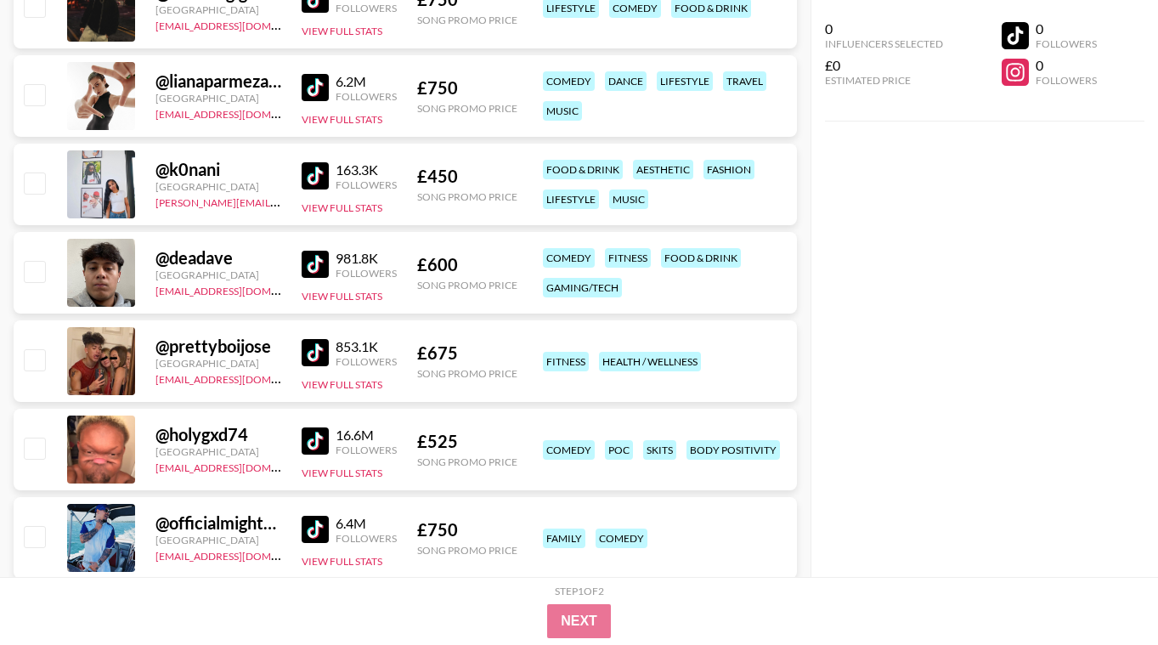
click at [313, 357] on img at bounding box center [315, 352] width 27 height 27
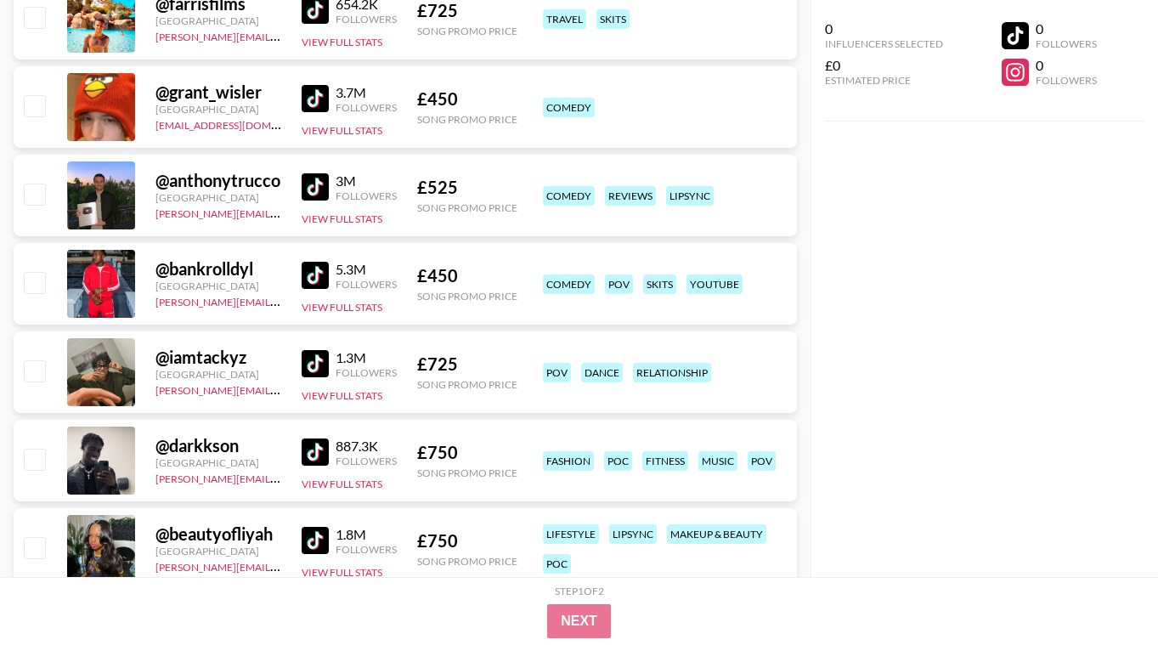
scroll to position [1869, 0]
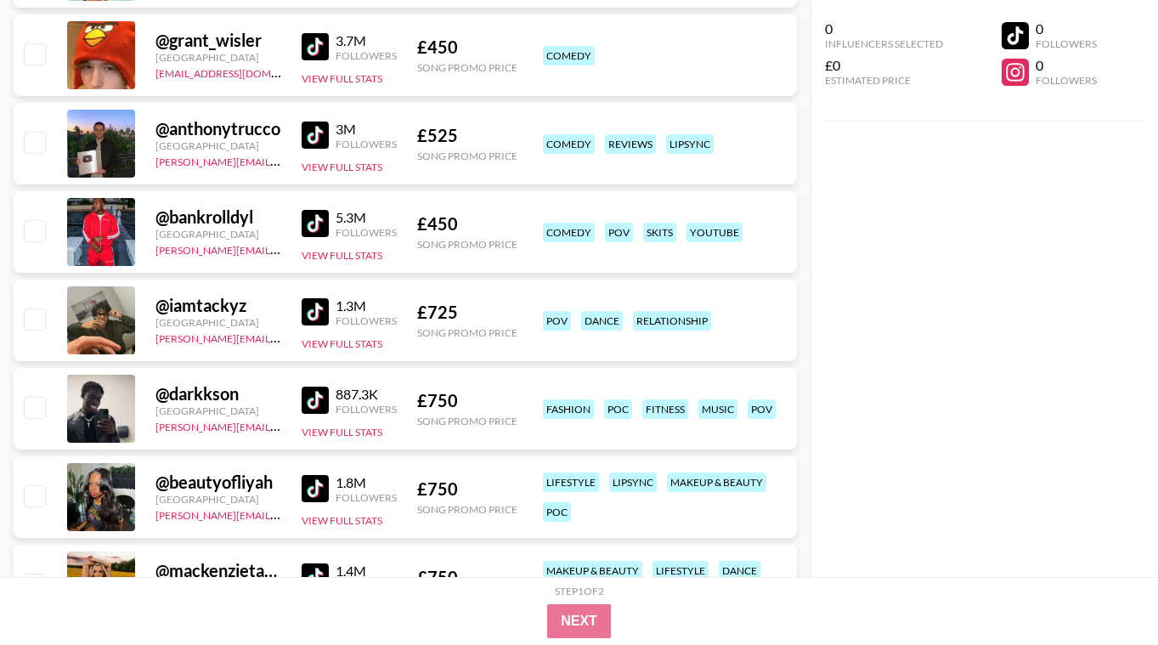
click at [307, 313] on img at bounding box center [315, 311] width 27 height 27
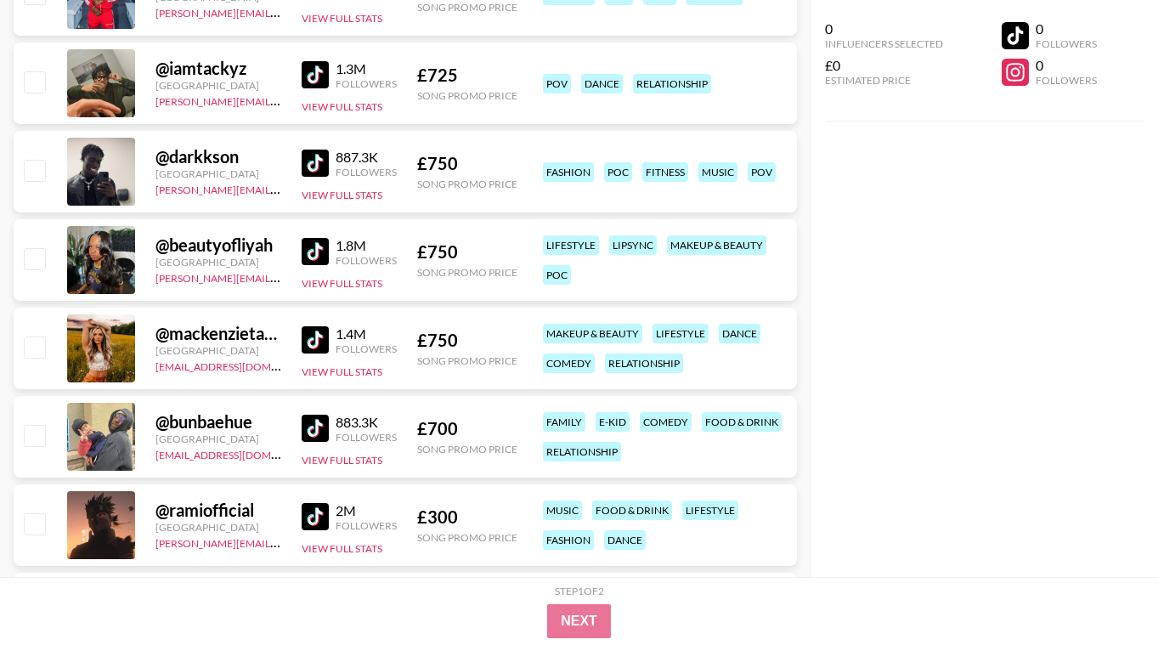
scroll to position [2106, 0]
click at [336, 347] on div "Followers" at bounding box center [366, 347] width 61 height 13
click at [317, 341] on img at bounding box center [315, 338] width 27 height 27
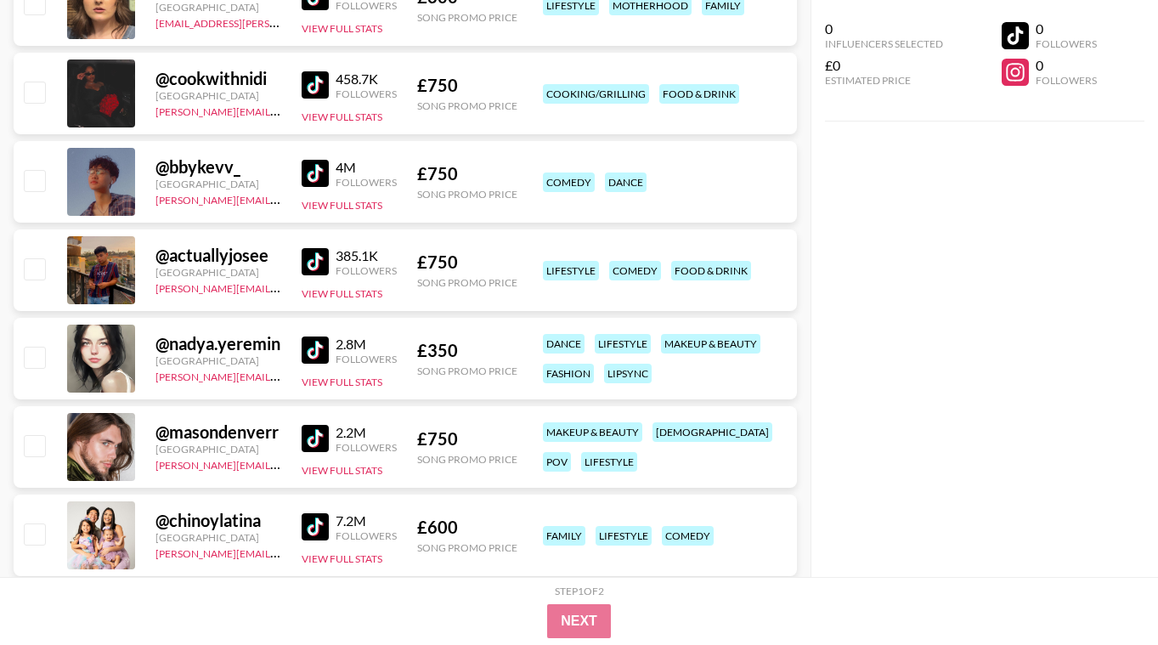
scroll to position [2718, 0]
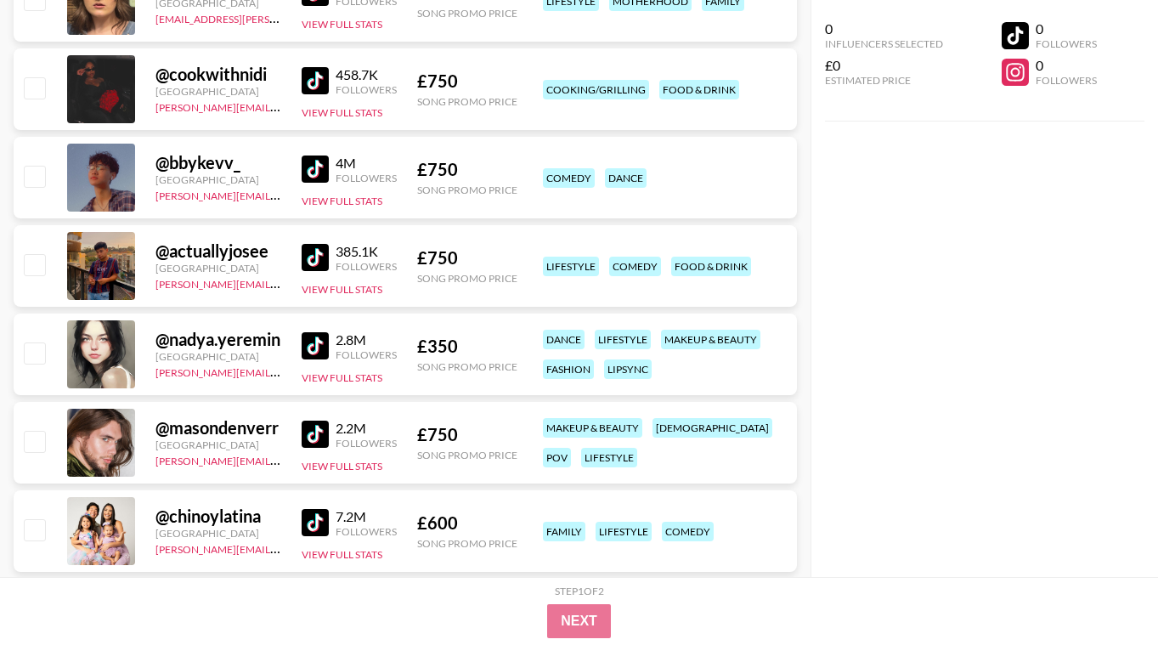
click at [319, 355] on img at bounding box center [315, 345] width 27 height 27
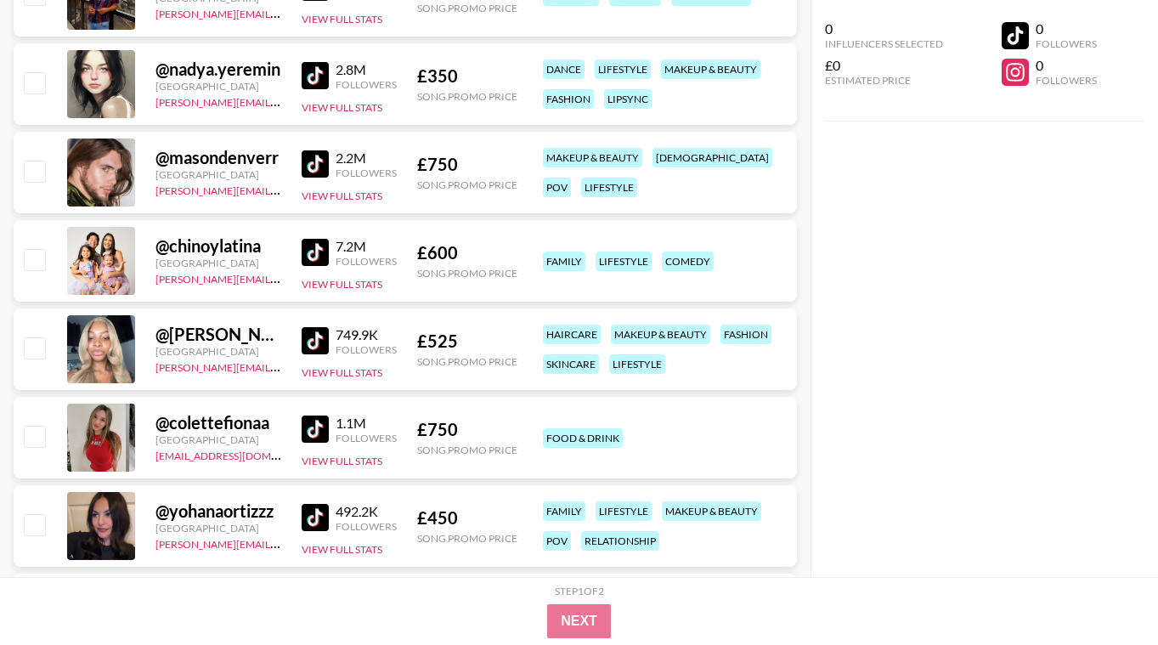
scroll to position [2990, 0]
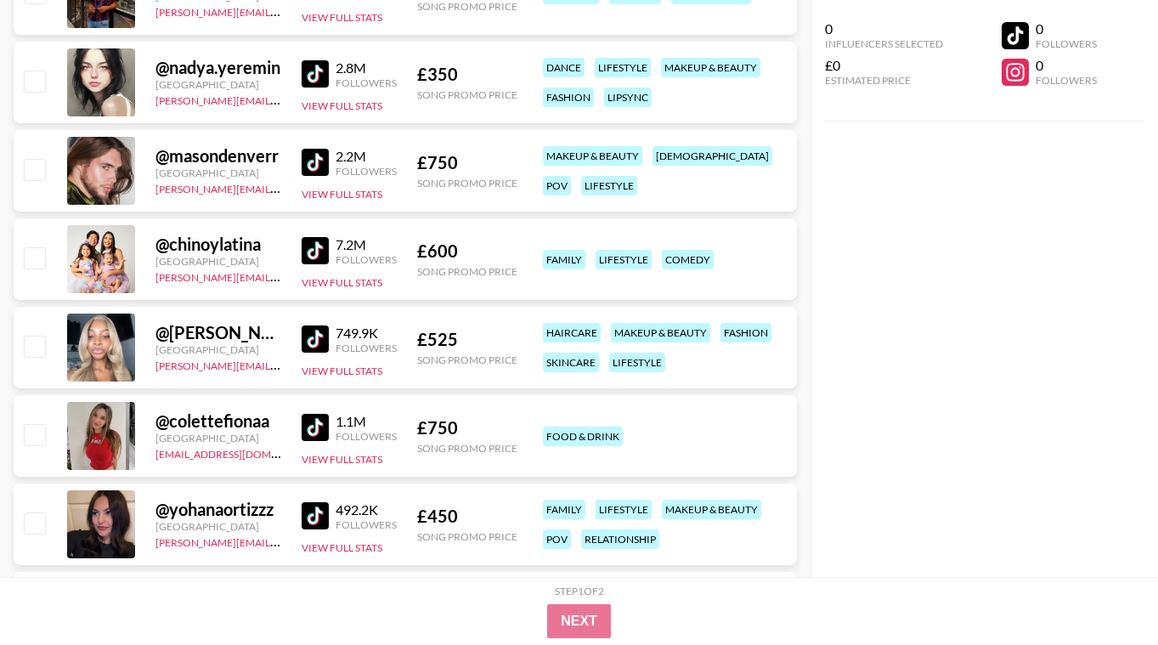
click at [324, 326] on img at bounding box center [315, 338] width 27 height 27
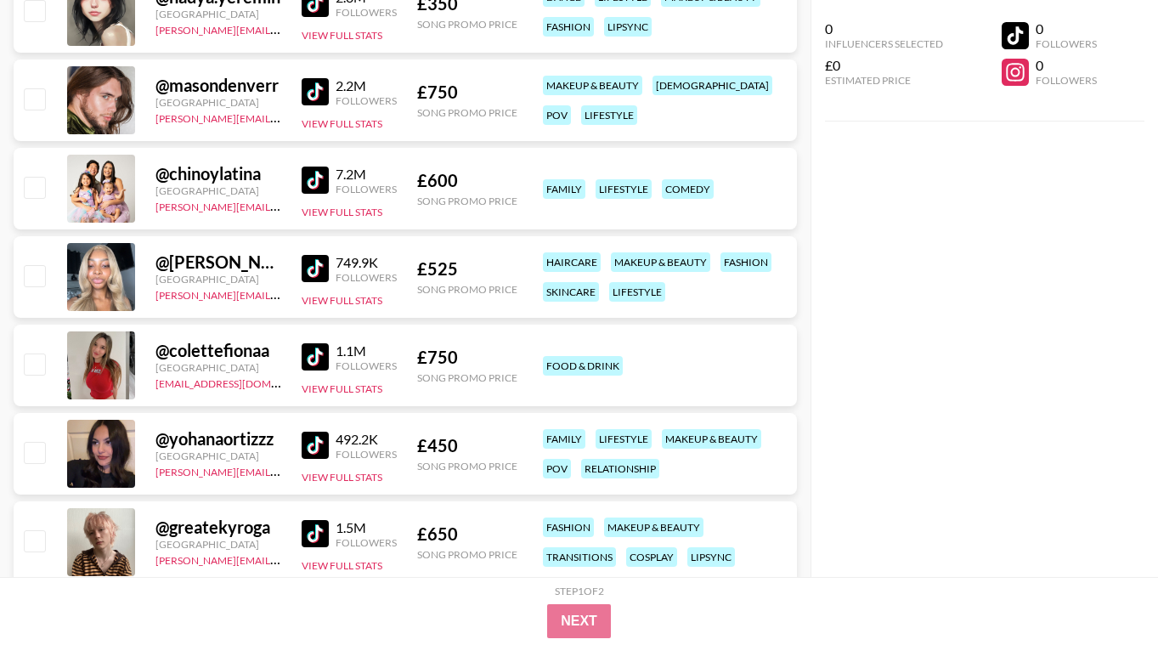
scroll to position [3092, 0]
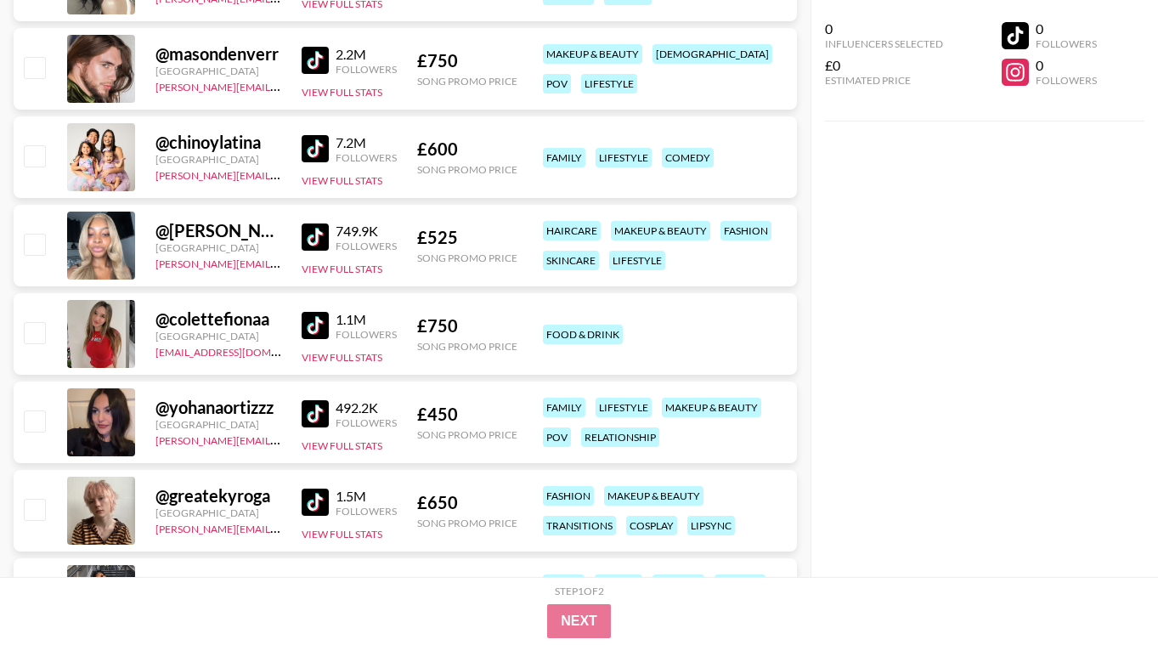
click at [304, 323] on img at bounding box center [315, 325] width 27 height 27
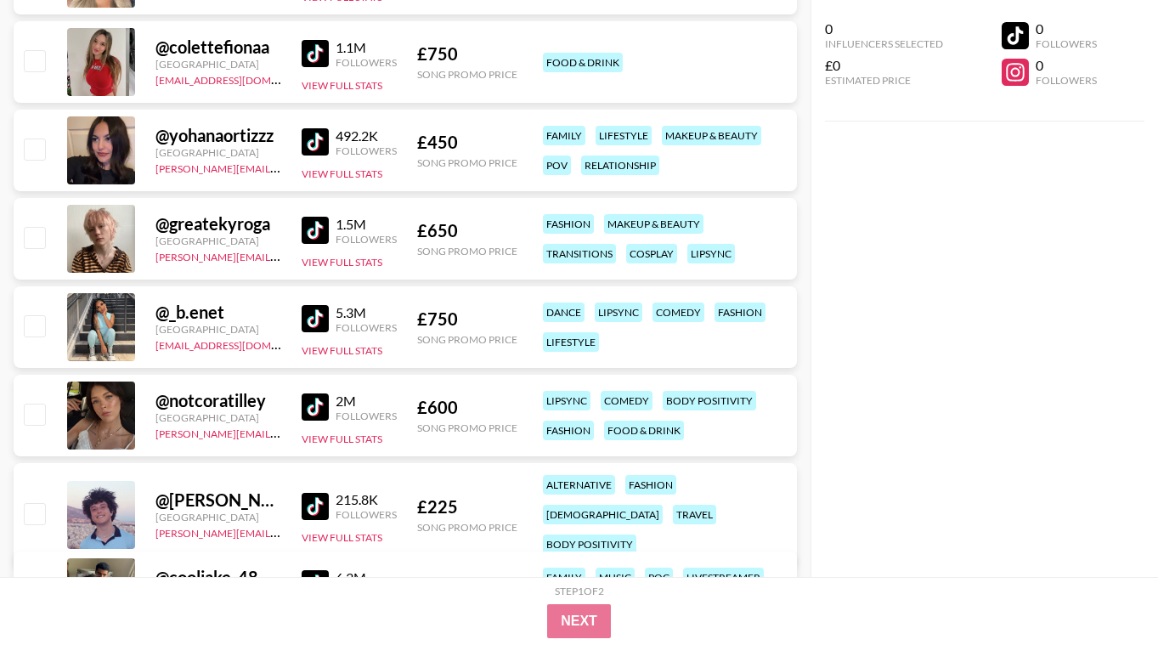
scroll to position [3397, 0]
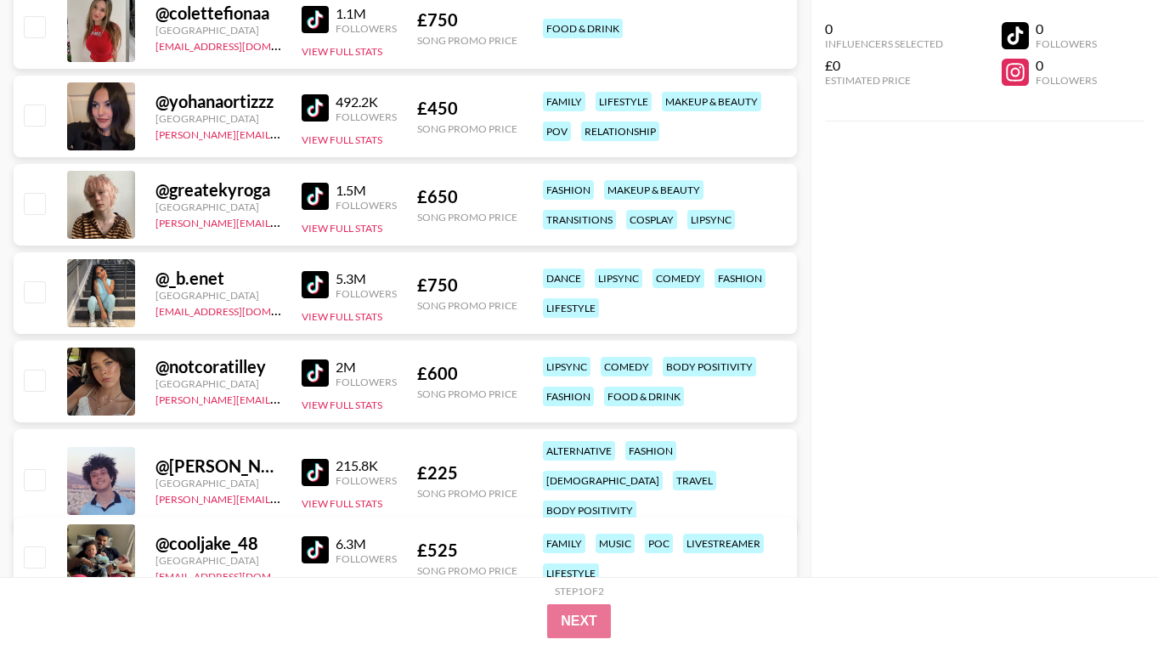
click at [332, 375] on link at bounding box center [319, 372] width 34 height 27
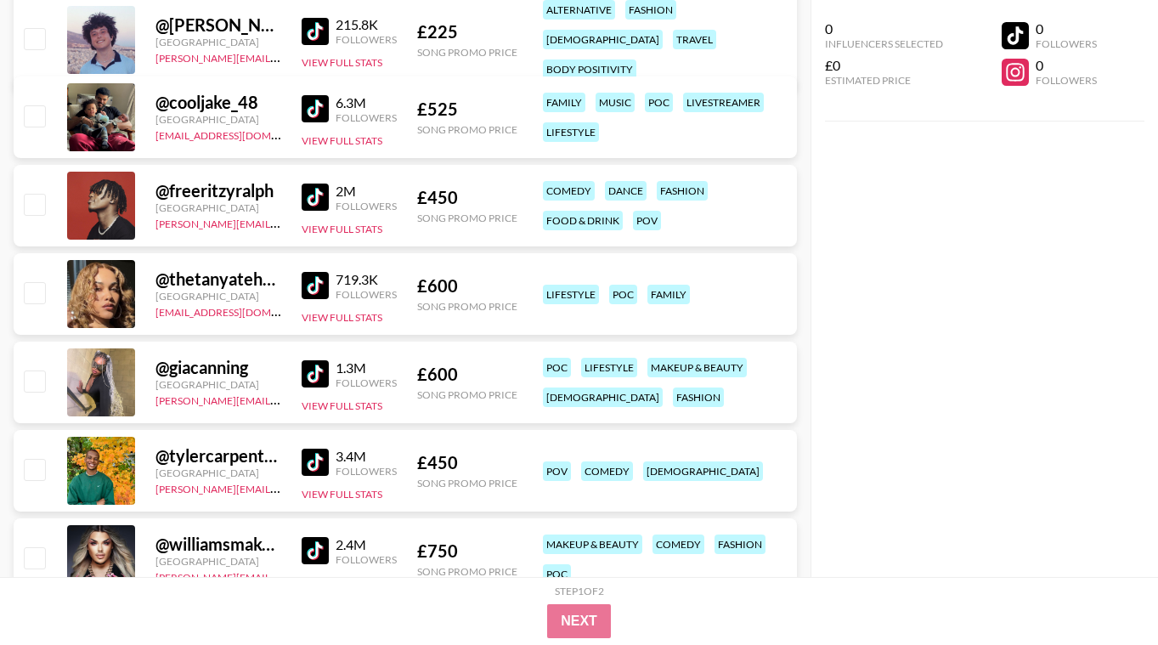
scroll to position [3839, 0]
click at [319, 287] on img at bounding box center [315, 284] width 27 height 27
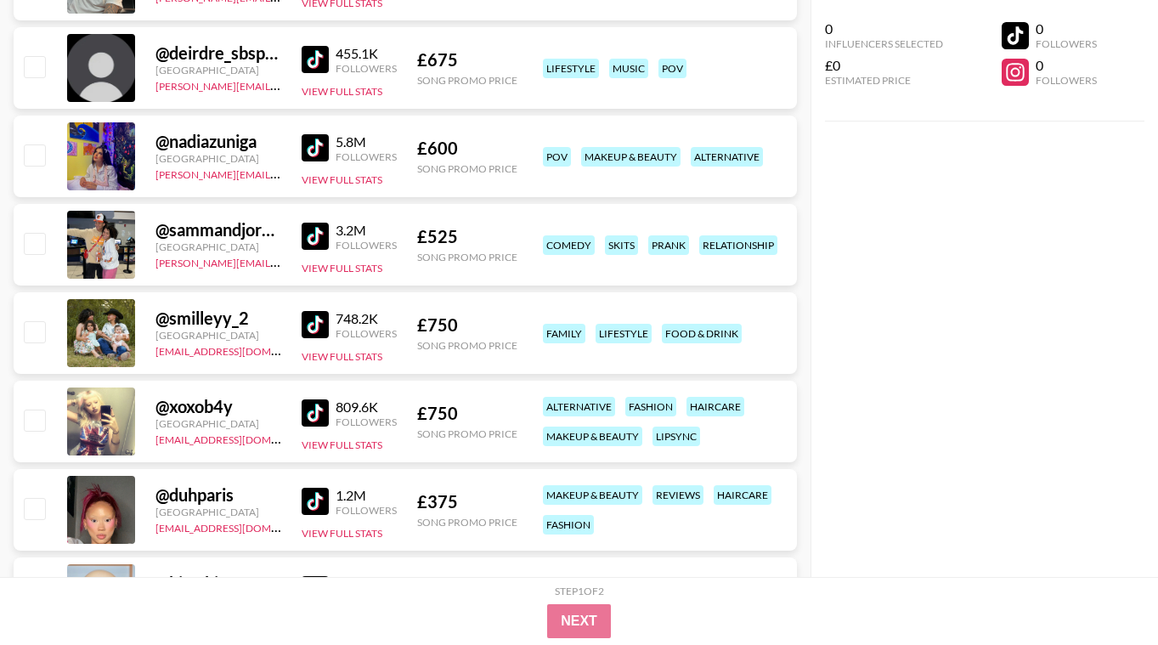
scroll to position [4723, 0]
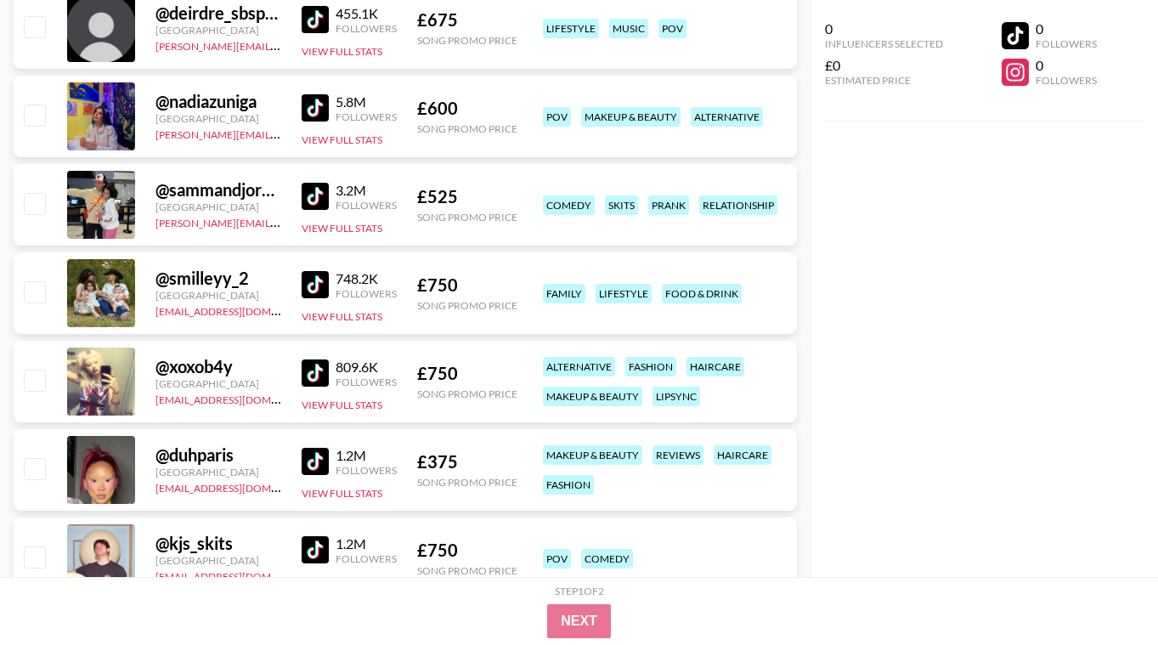
click at [307, 285] on img at bounding box center [315, 284] width 27 height 27
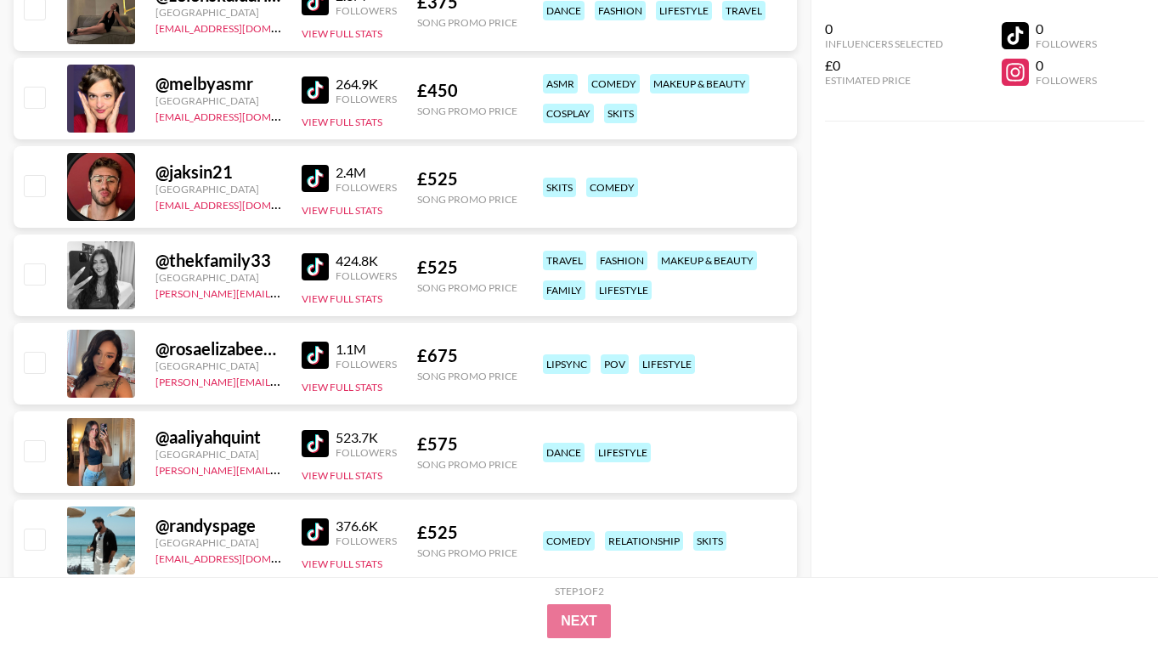
scroll to position [5538, 0]
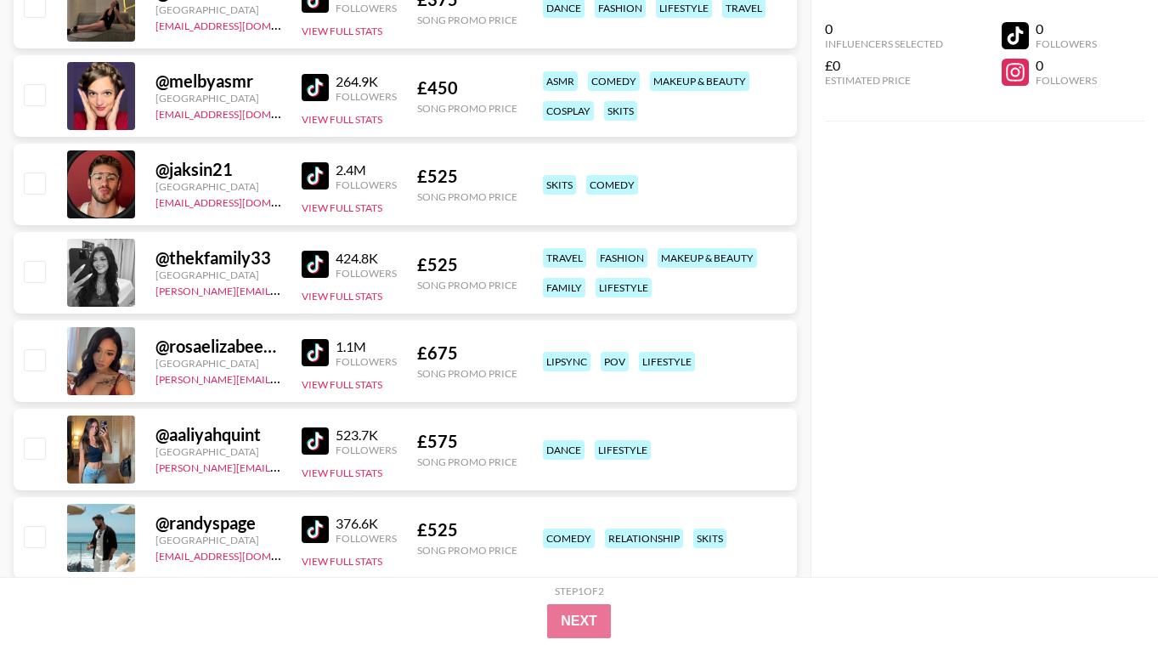
click at [317, 265] on img at bounding box center [315, 264] width 27 height 27
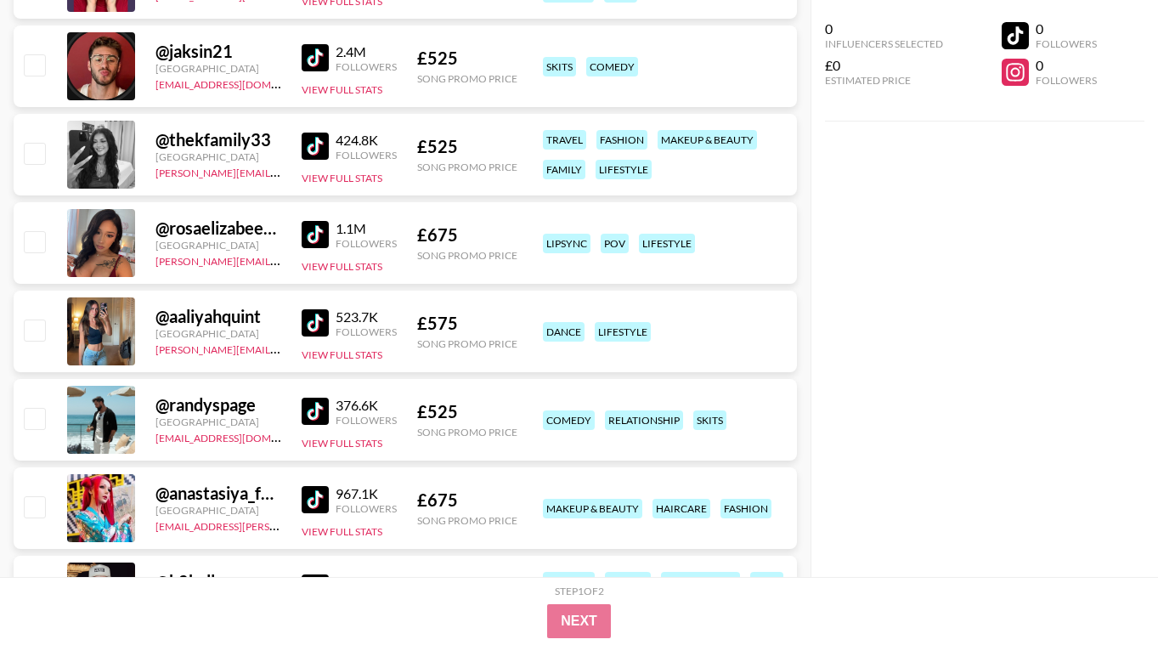
scroll to position [5674, 0]
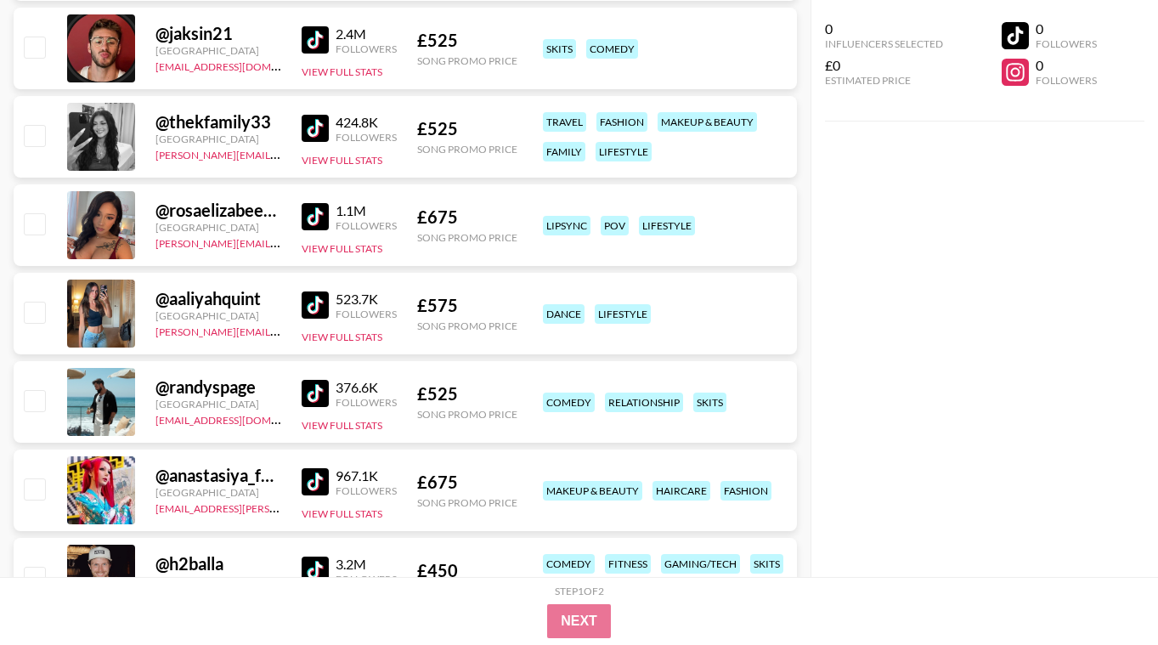
click at [316, 222] on img at bounding box center [315, 216] width 27 height 27
click at [28, 231] on input "checkbox" at bounding box center [34, 223] width 20 height 20
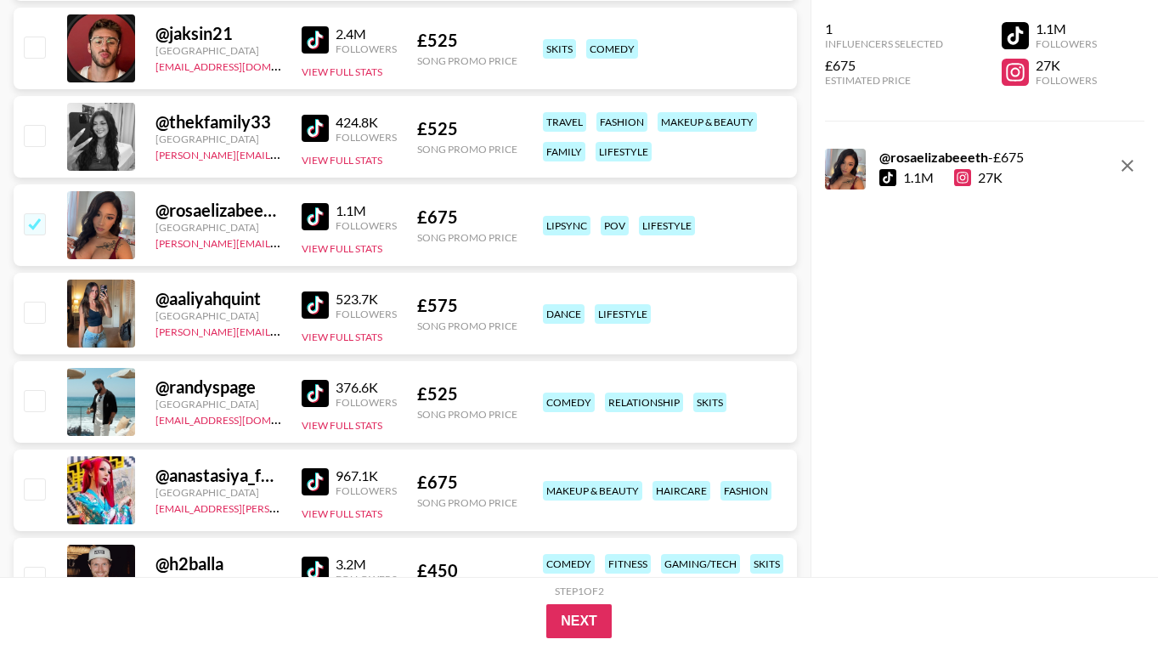
click at [1122, 168] on icon "remove" at bounding box center [1127, 165] width 20 height 20
checkbox input "false"
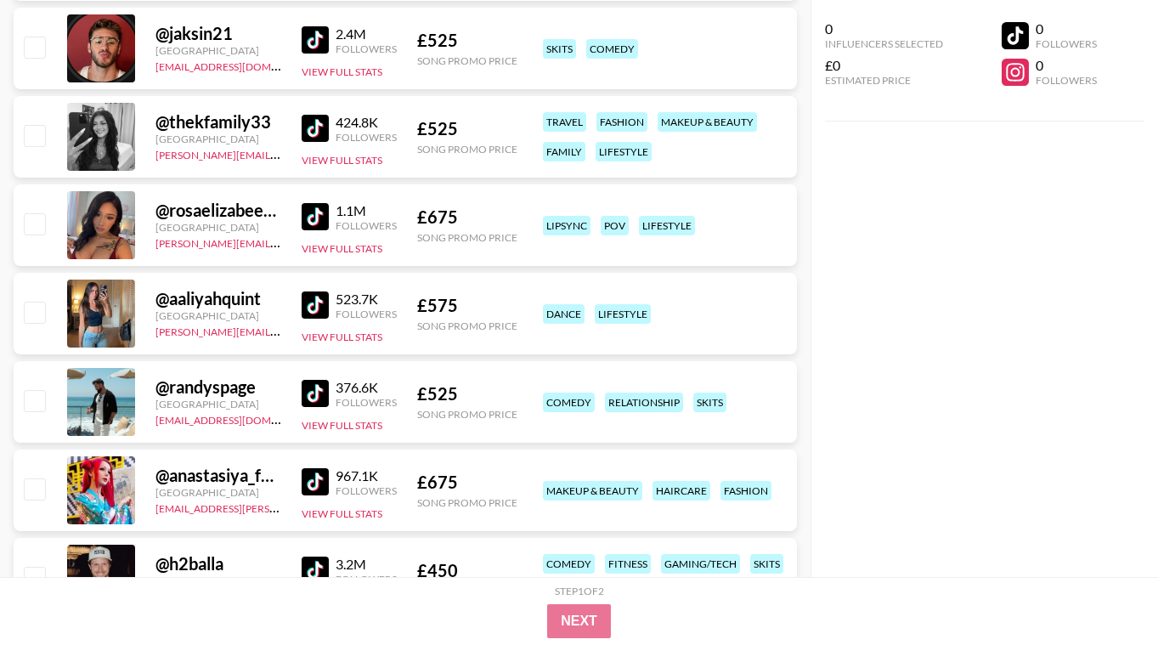
click at [1095, 234] on div "0 Influencers Selected £0 Estimated Price 0 Followers 0 Followers" at bounding box center [983, 288] width 347 height 577
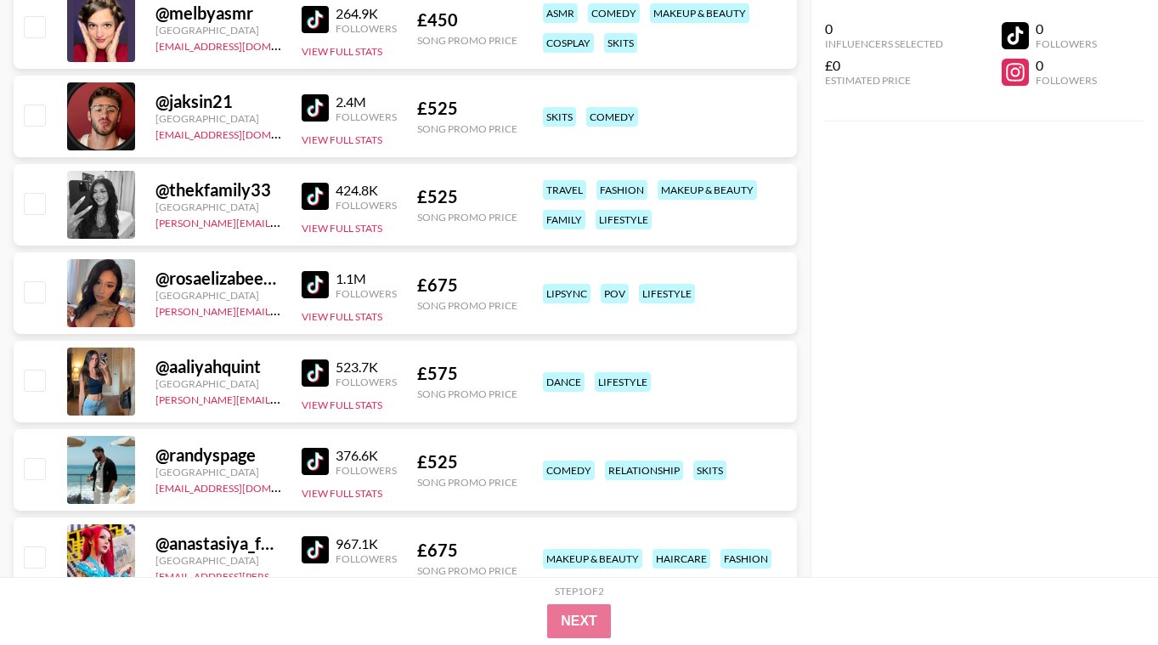
scroll to position [0, 0]
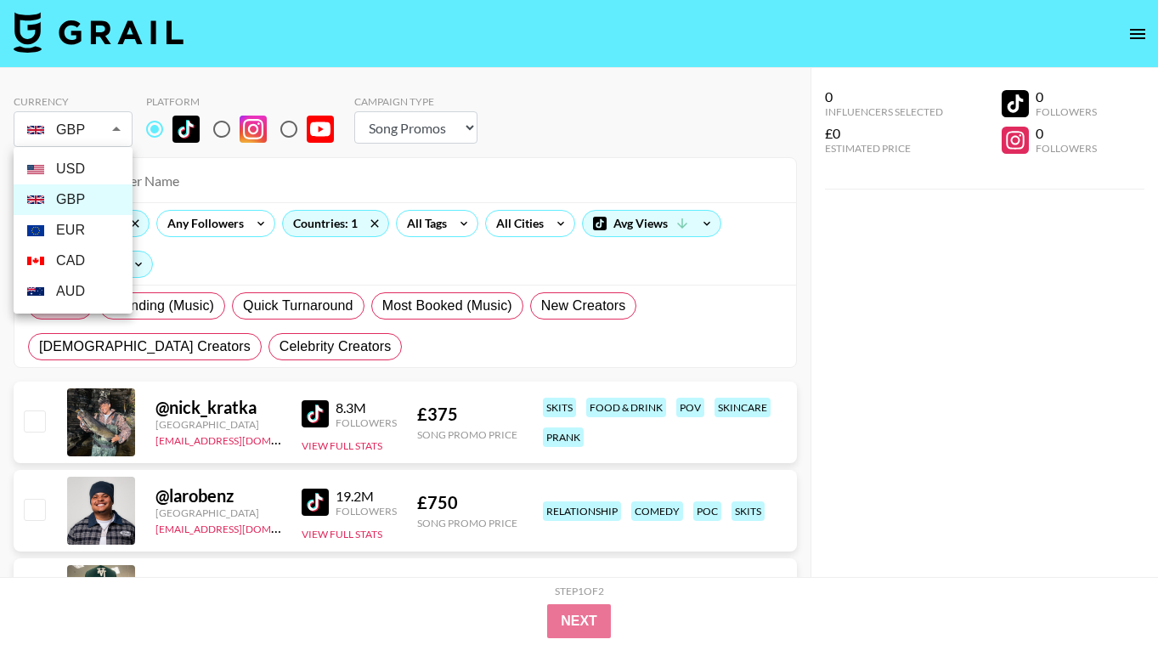
click at [93, 163] on li "USD" at bounding box center [73, 169] width 119 height 31
type input "USD"
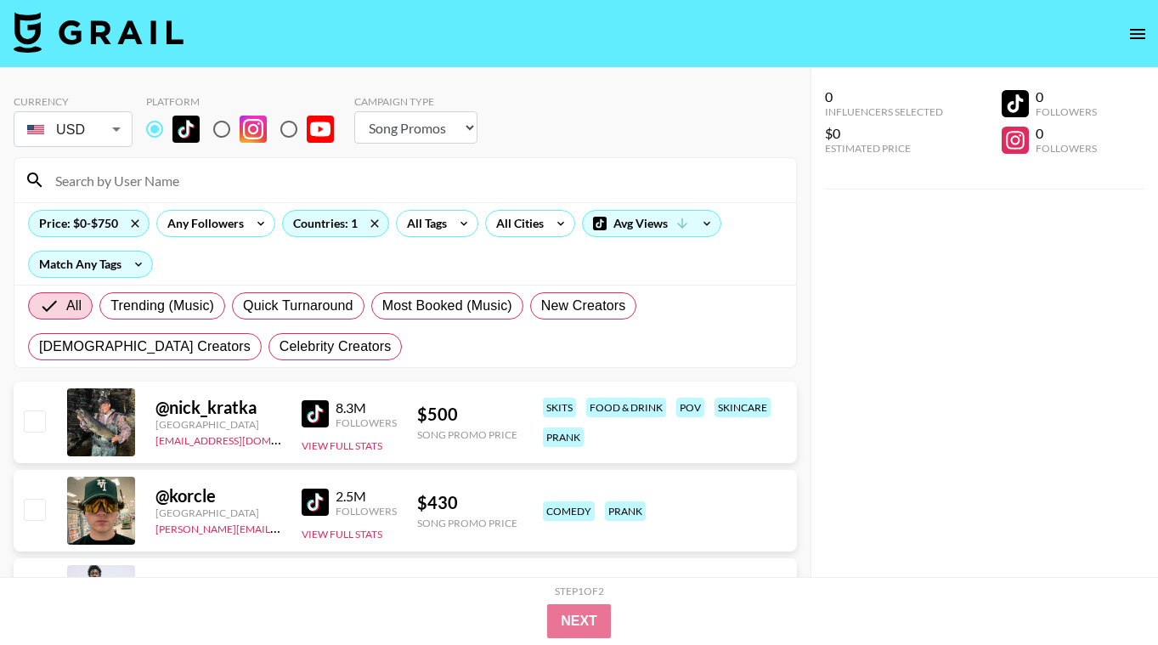
click at [668, 363] on div "All Trending (Music) Quick Turnaround Most Booked (Music) New Creators [DEMOGRA…" at bounding box center [405, 326] width 761 height 82
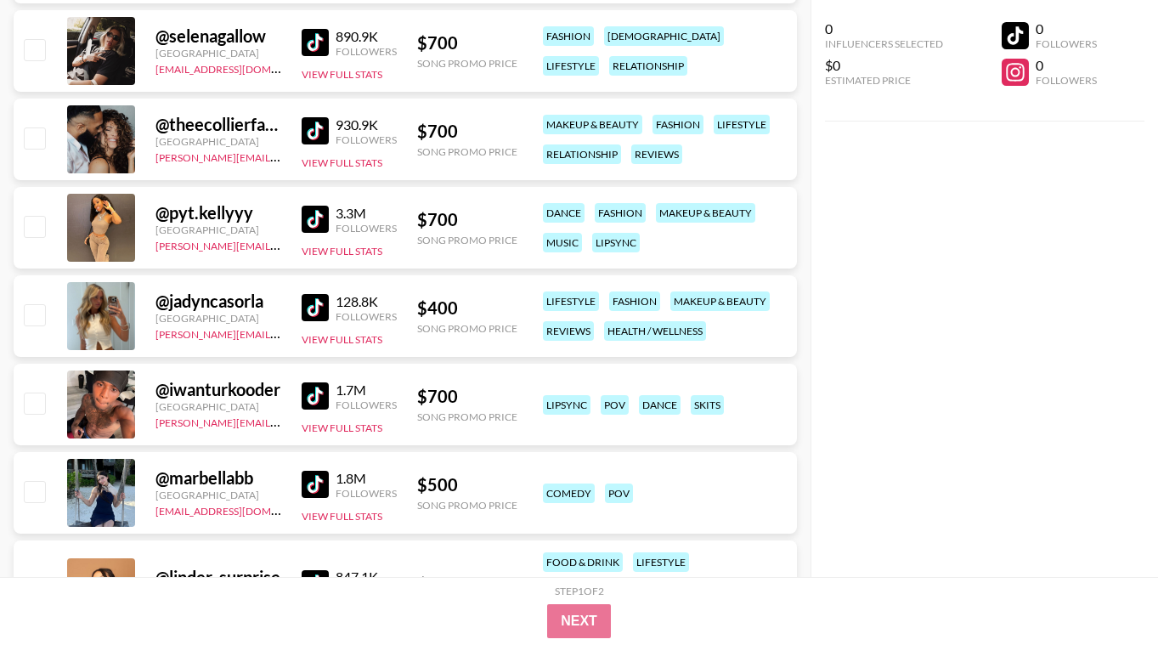
scroll to position [6223, 0]
click at [1096, 148] on div "0 Influencers Selected $0 Estimated Price 0 Followers 0 Followers" at bounding box center [983, 288] width 347 height 577
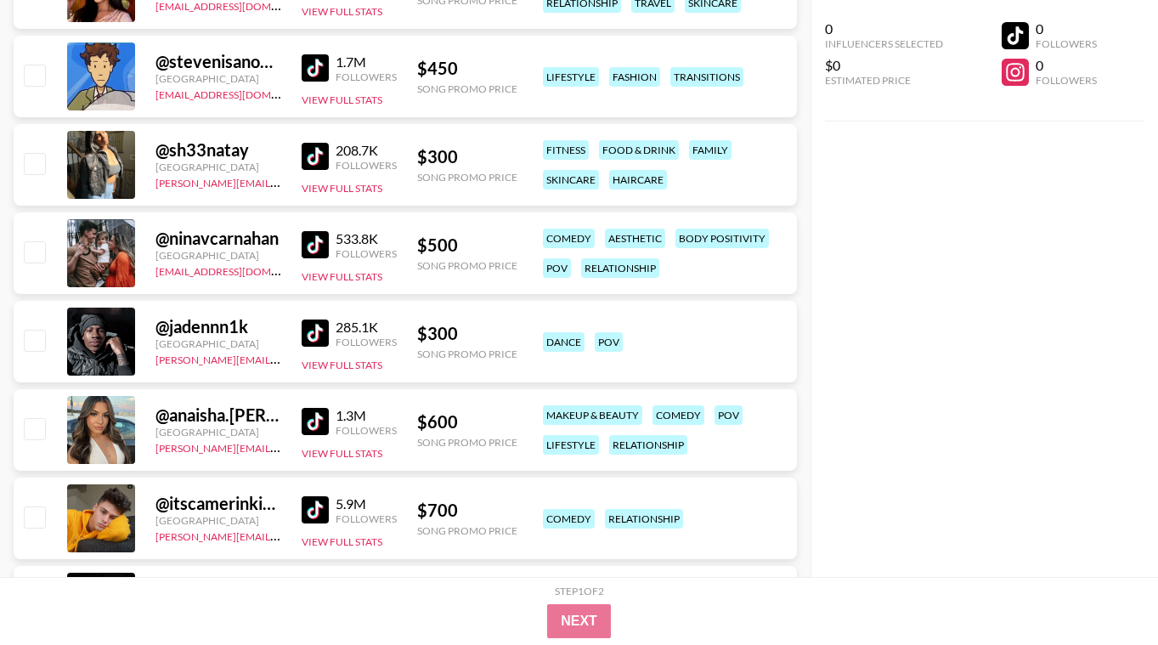
scroll to position [7009, 0]
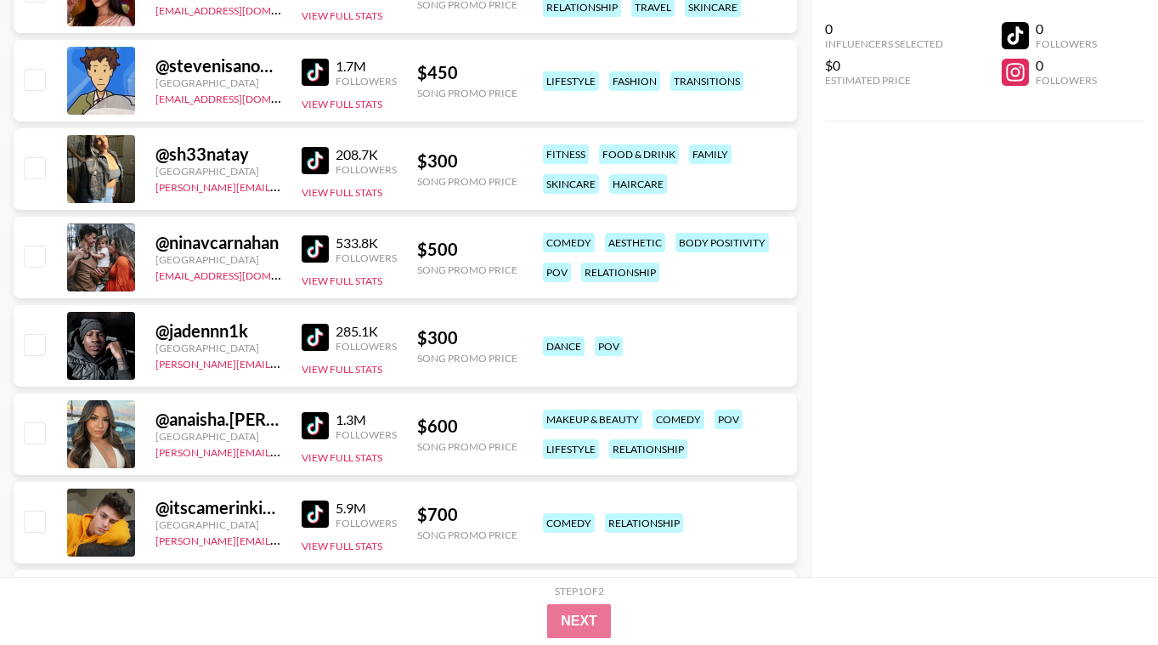
click at [312, 425] on img at bounding box center [315, 425] width 27 height 27
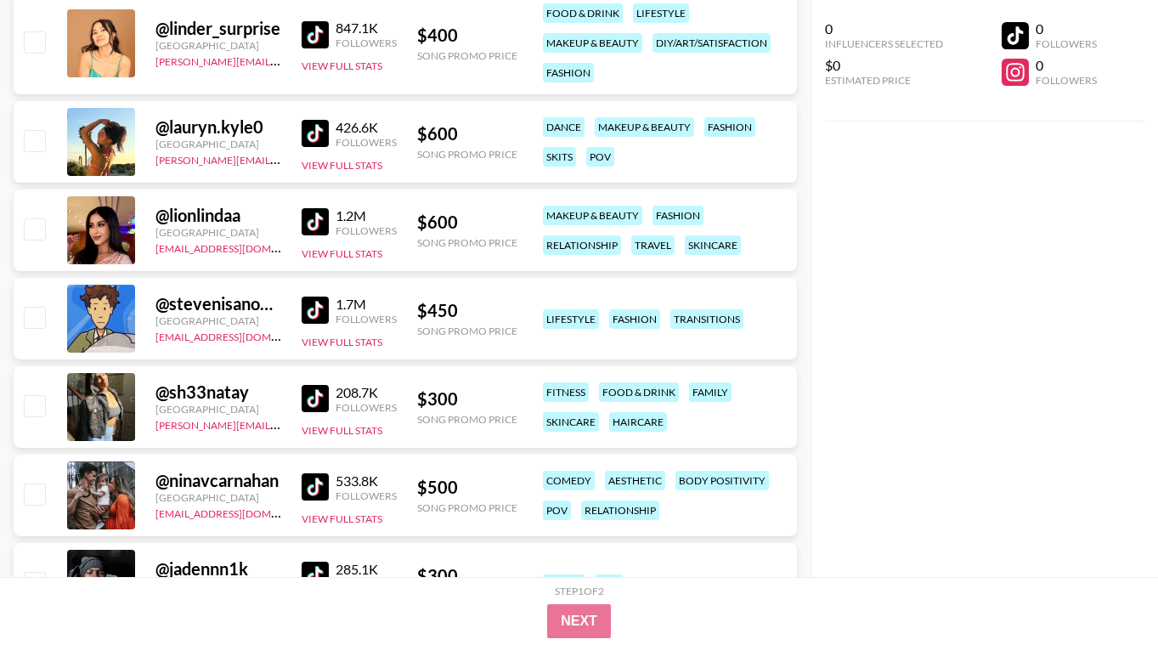
scroll to position [0, 0]
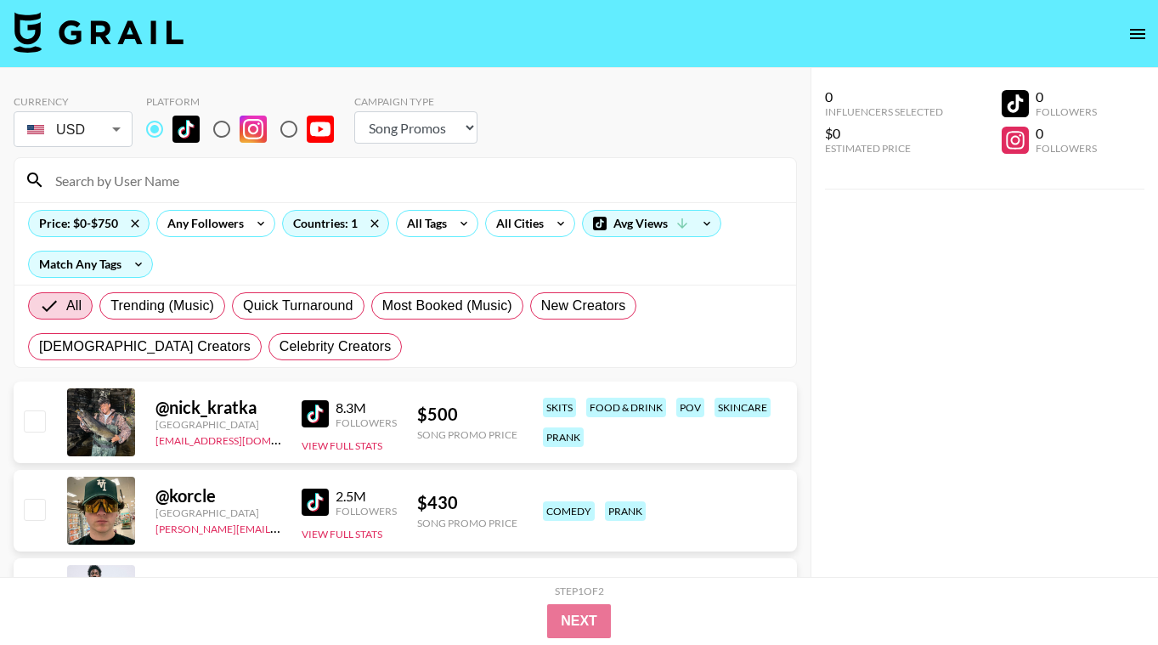
click at [171, 178] on input at bounding box center [415, 179] width 741 height 27
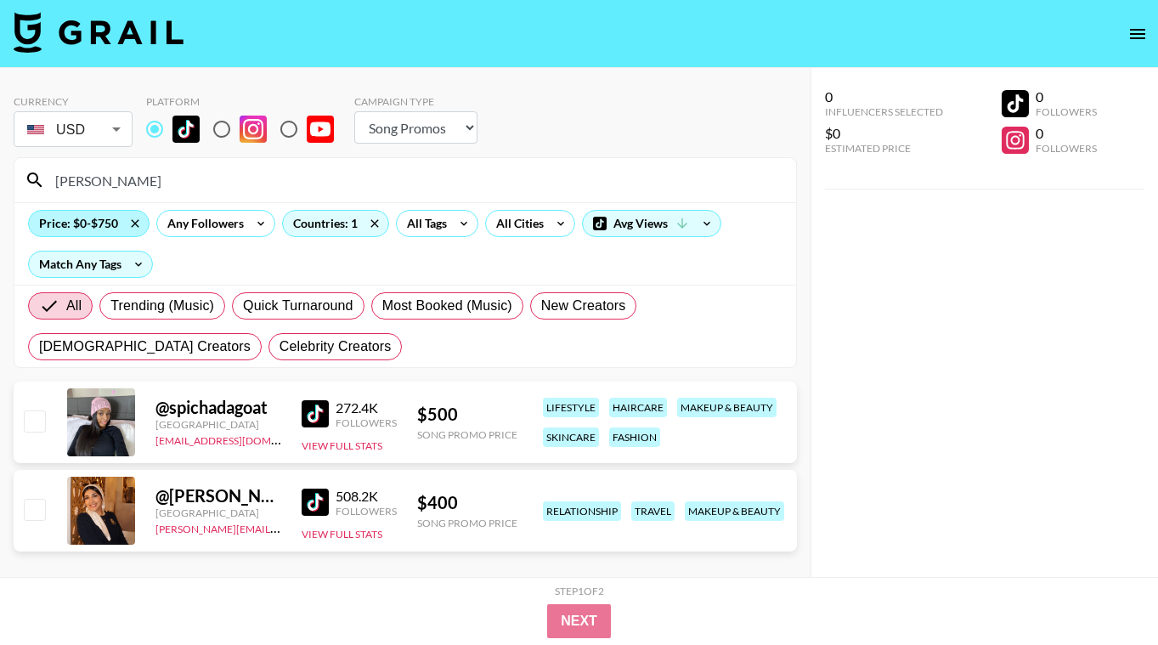
type input "[PERSON_NAME]"
click at [110, 228] on div "Price: $0-$750" at bounding box center [89, 223] width 120 height 25
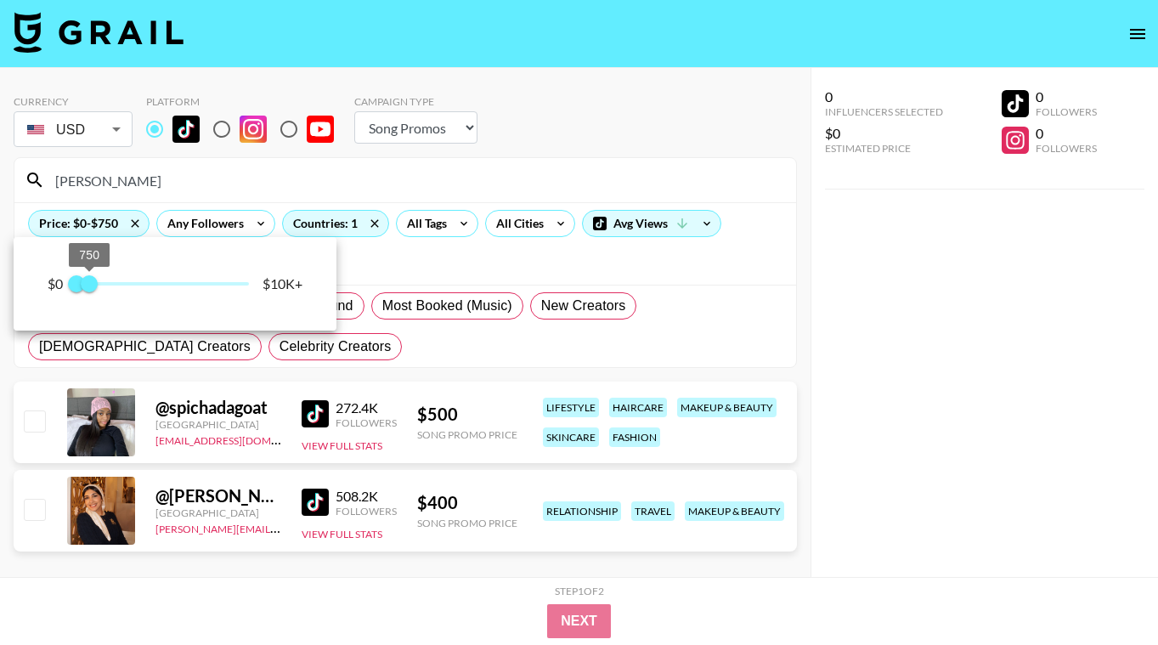
click at [96, 284] on span "750" at bounding box center [89, 283] width 17 height 17
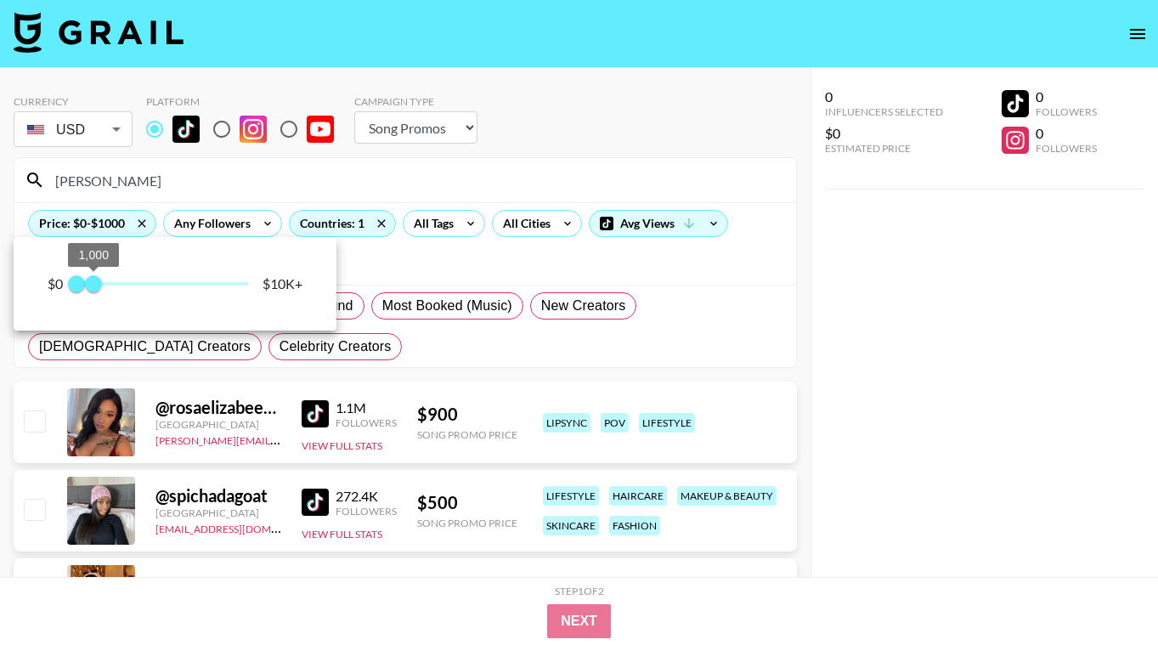
click at [86, 283] on span "1,000" at bounding box center [93, 283] width 17 height 17
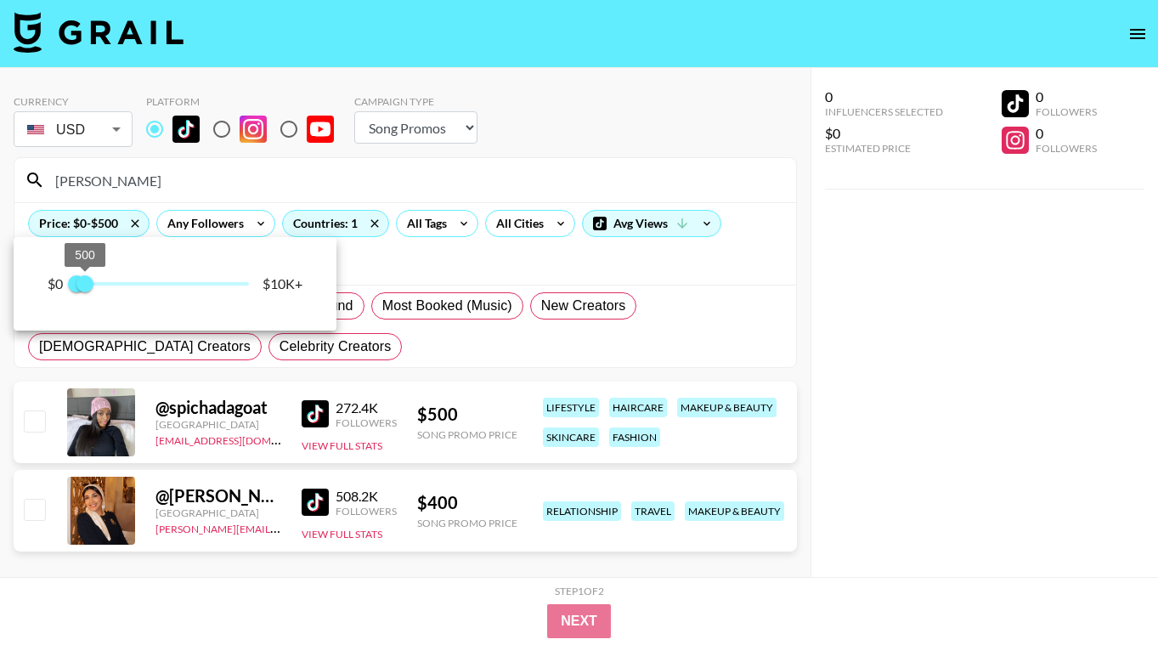
type input "750"
click at [92, 284] on span "500" at bounding box center [84, 283] width 17 height 17
click at [473, 268] on div at bounding box center [579, 322] width 1158 height 645
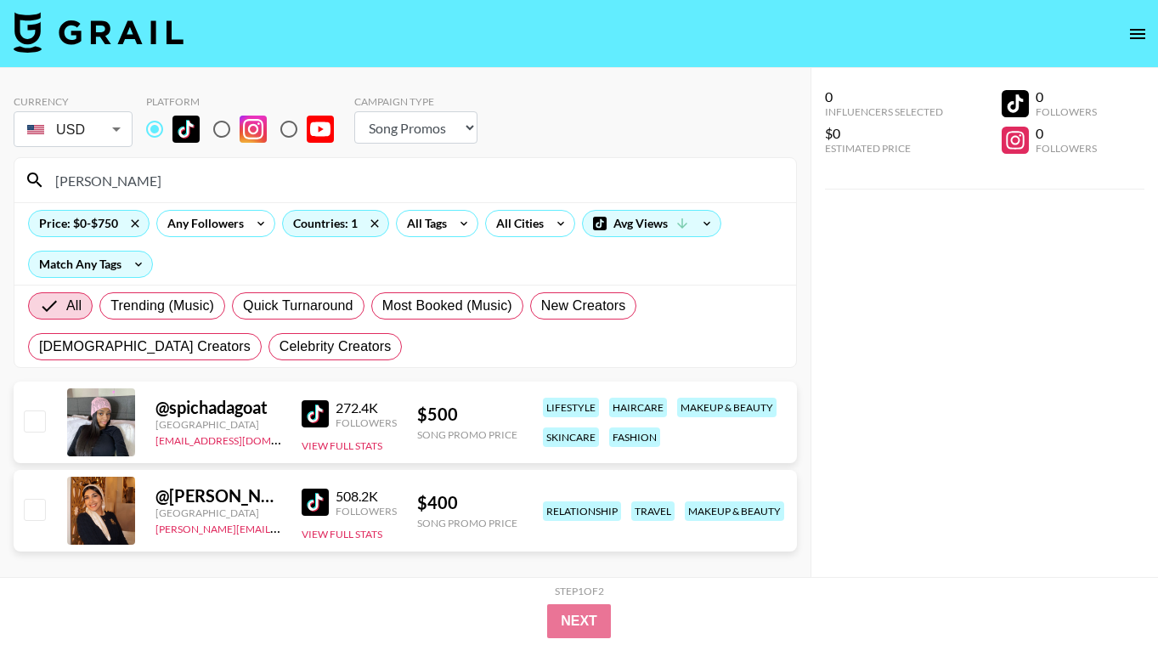
drag, startPoint x: 126, startPoint y: 173, endPoint x: 0, endPoint y: 173, distance: 125.7
click at [0, 173] on div "Currency USD USD ​ Platform Campaign Type Choose Type... Song Promos Brand Prom…" at bounding box center [405, 356] width 810 height 577
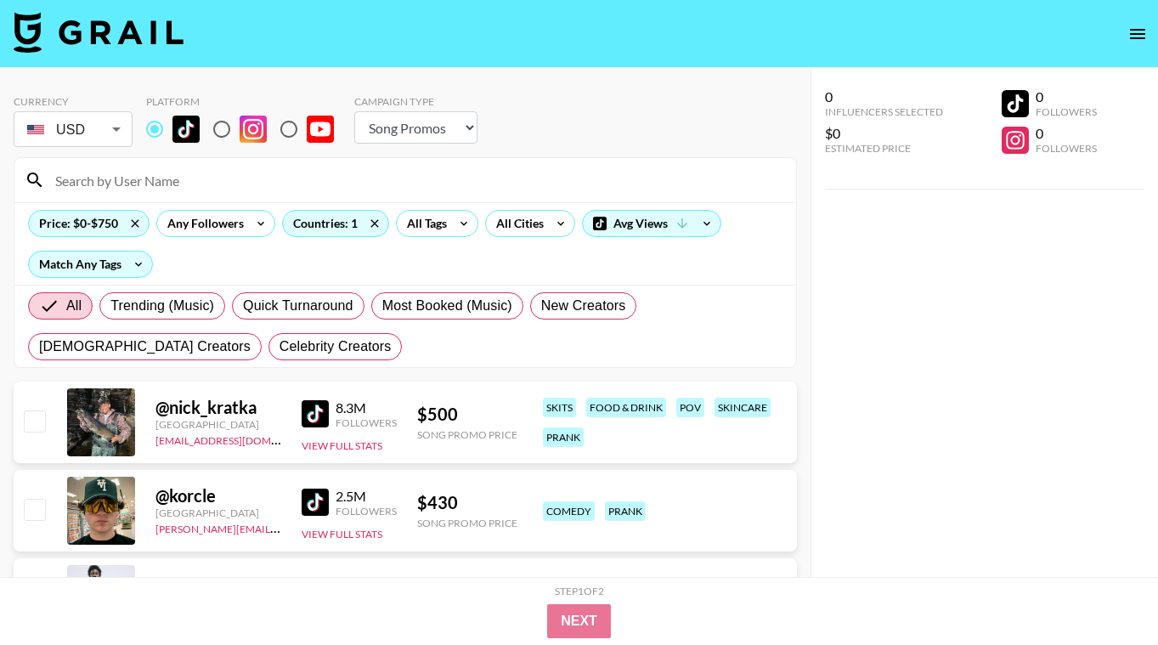
click at [937, 430] on div "0 Influencers Selected $0 Estimated Price 0 Followers 0 Followers" at bounding box center [983, 356] width 347 height 577
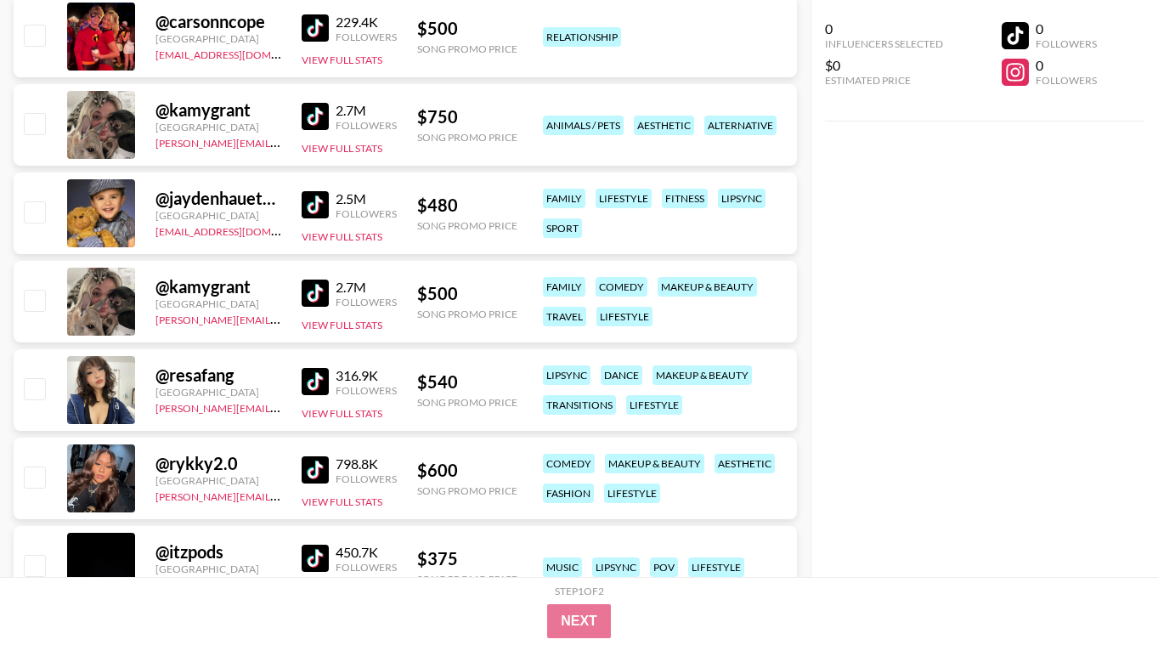
scroll to position [4469, 0]
click at [321, 383] on img at bounding box center [315, 382] width 27 height 27
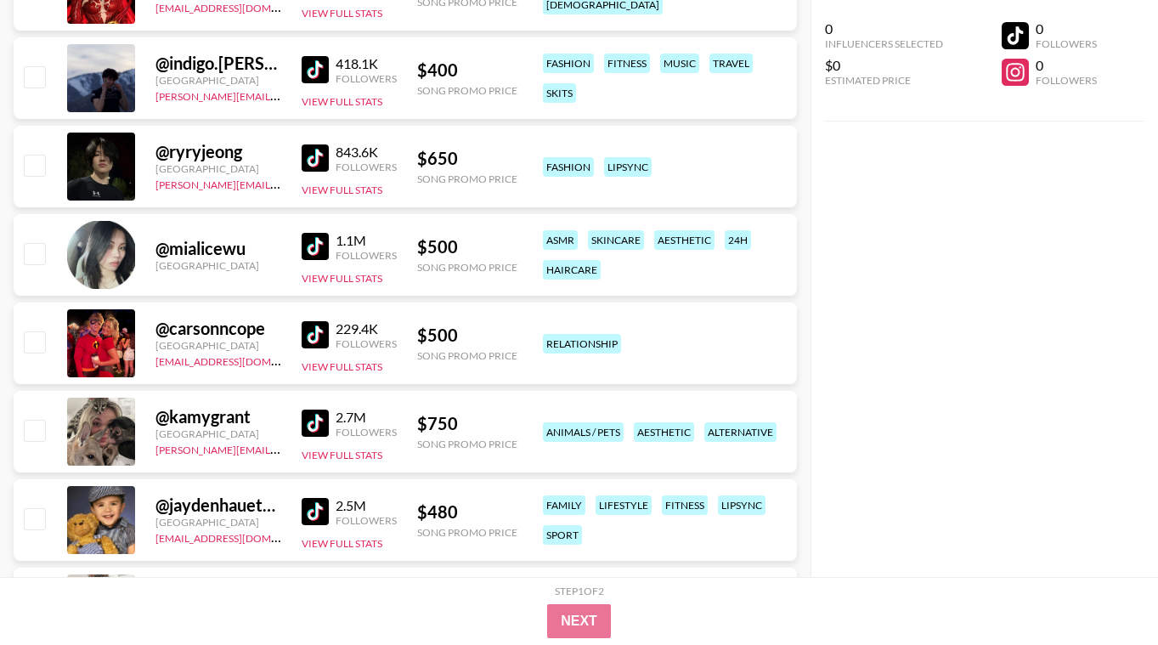
scroll to position [4198, 0]
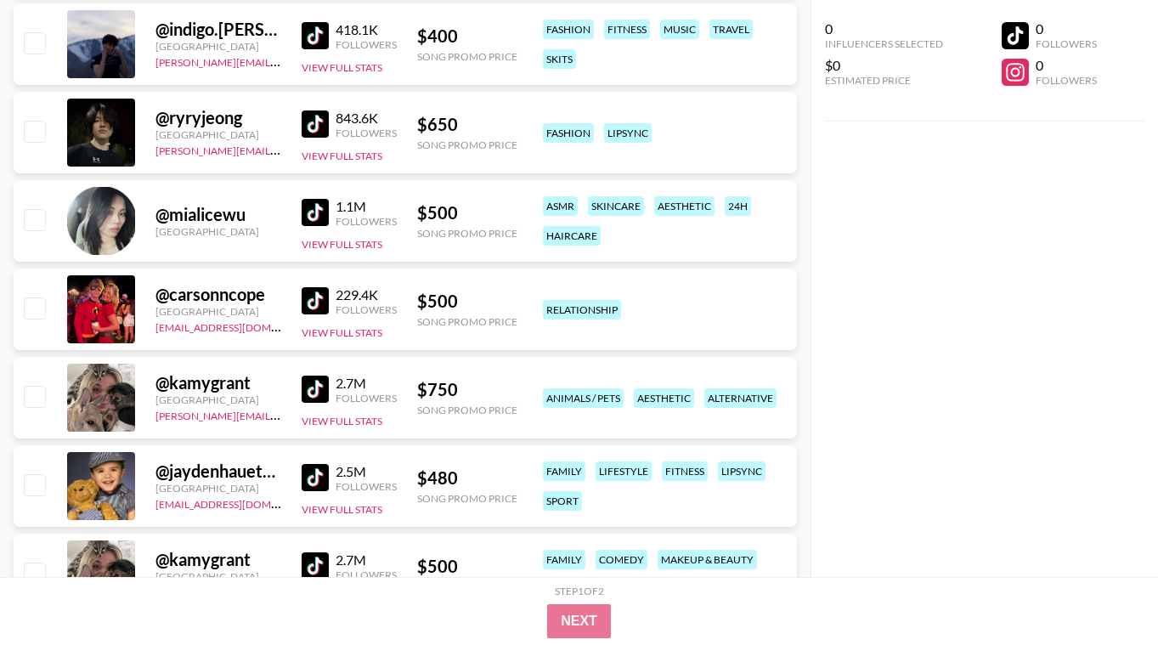
click at [319, 212] on img at bounding box center [315, 212] width 27 height 27
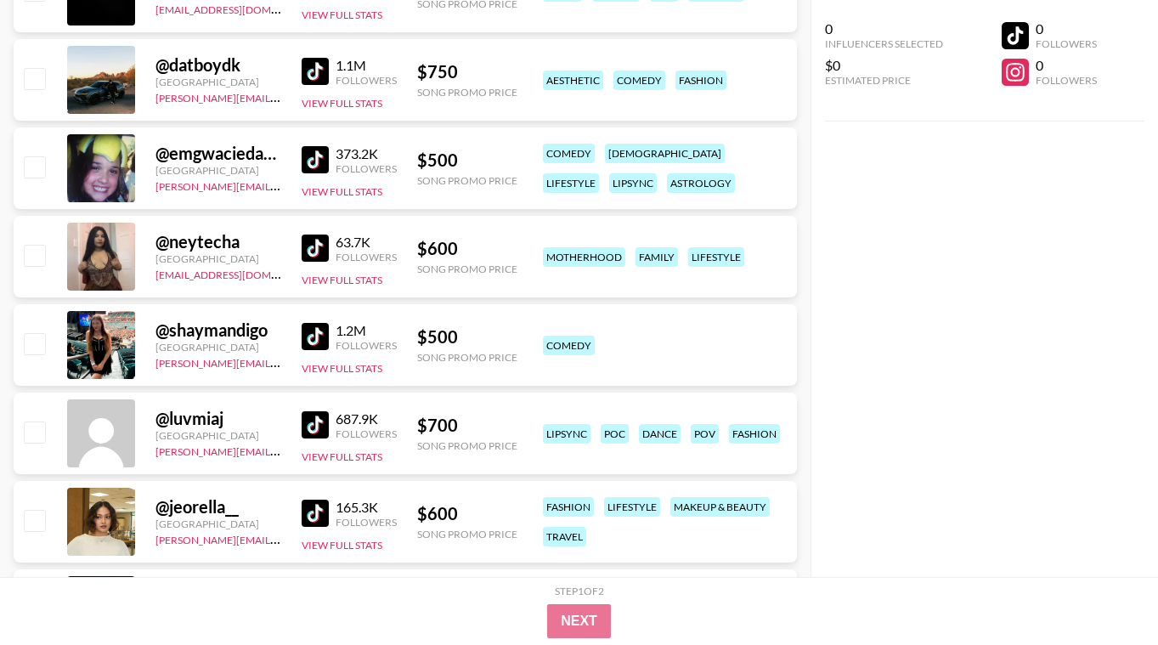
scroll to position [5047, 0]
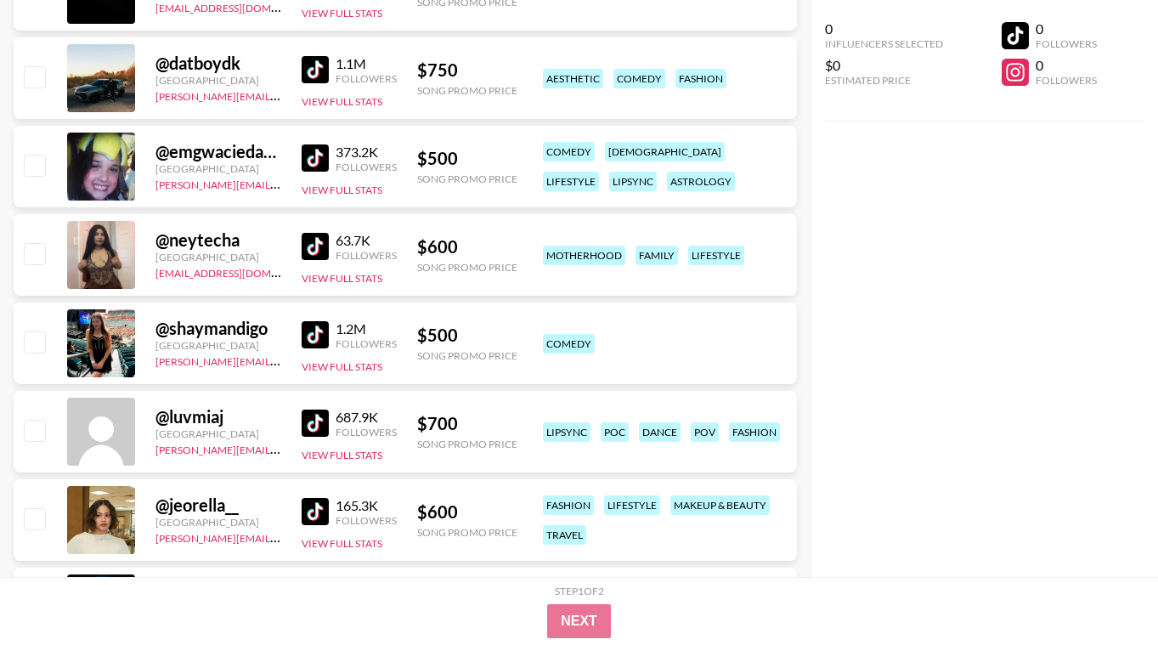
click at [323, 161] on img at bounding box center [315, 157] width 27 height 27
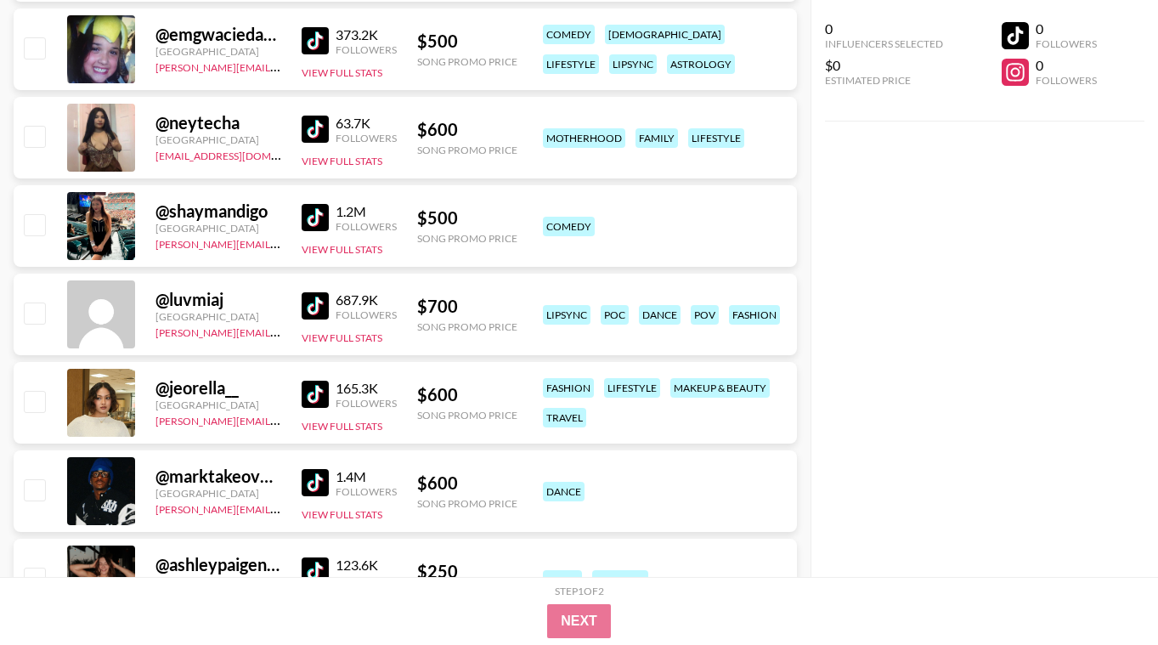
scroll to position [5183, 0]
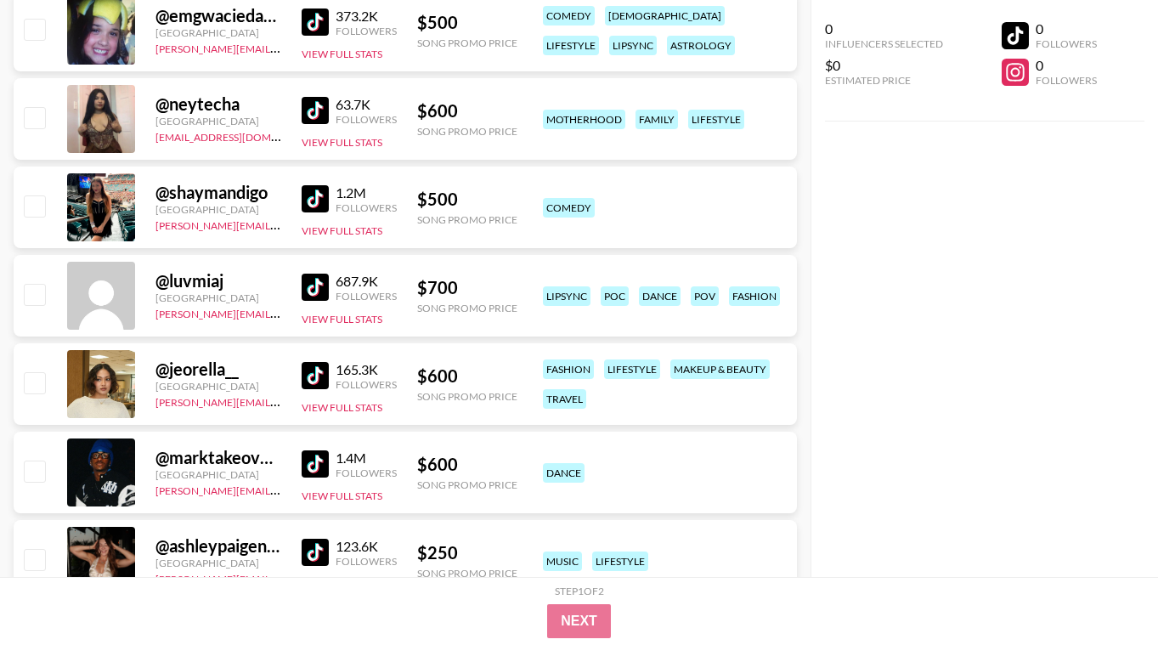
click at [320, 192] on img at bounding box center [315, 198] width 27 height 27
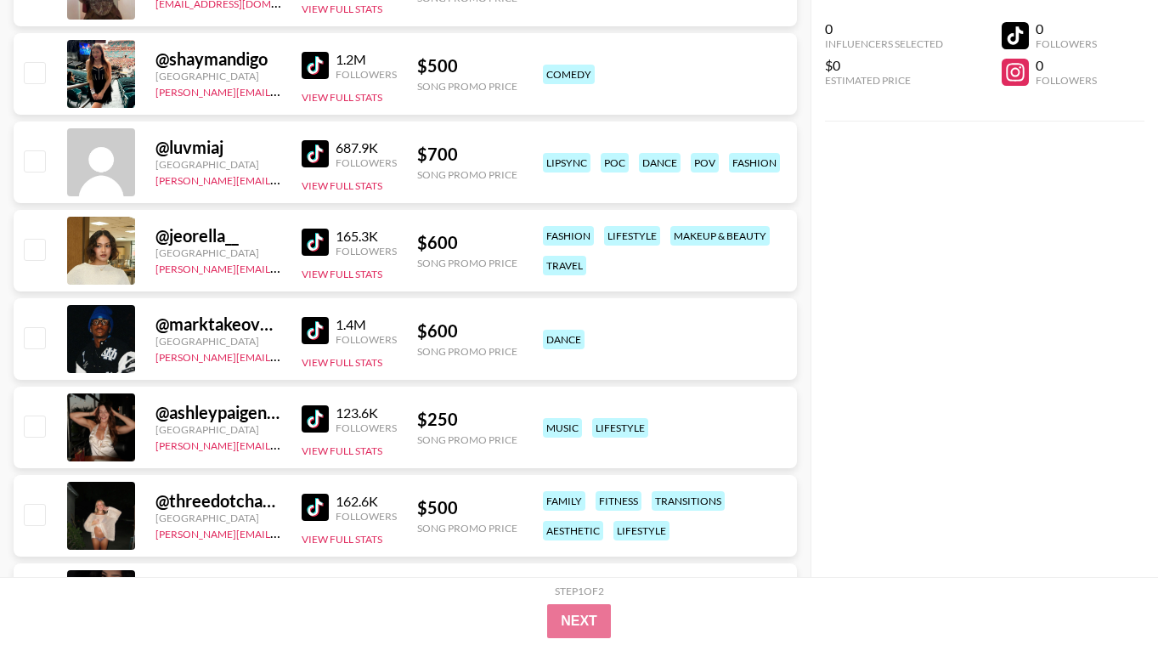
scroll to position [5319, 0]
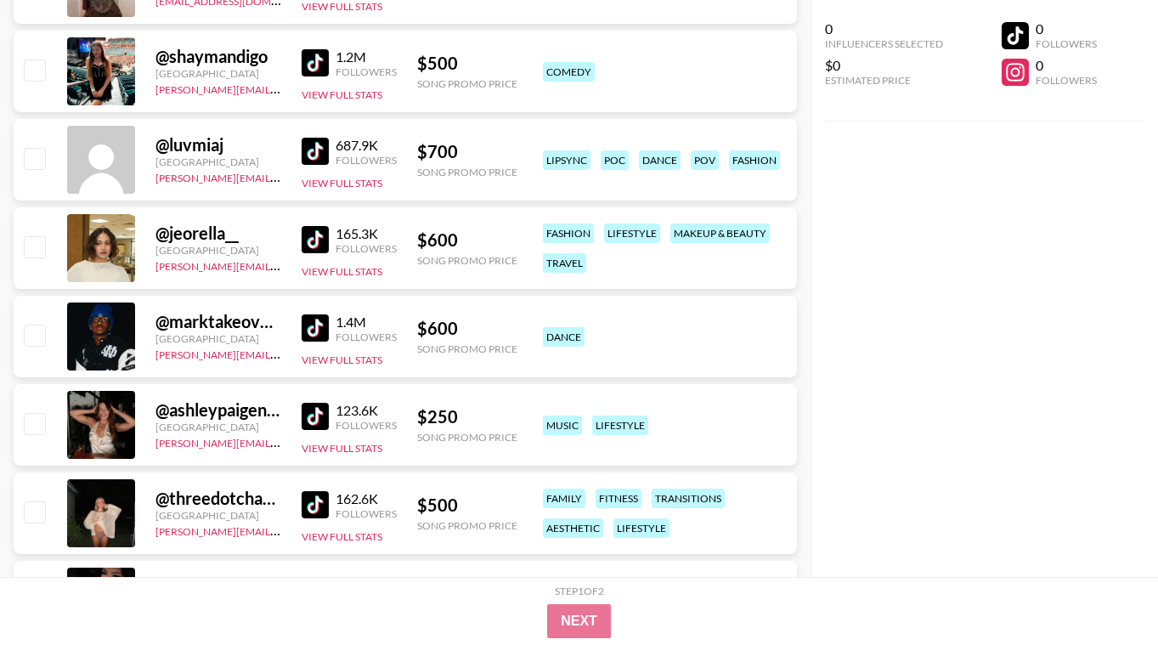
click at [319, 244] on img at bounding box center [315, 239] width 27 height 27
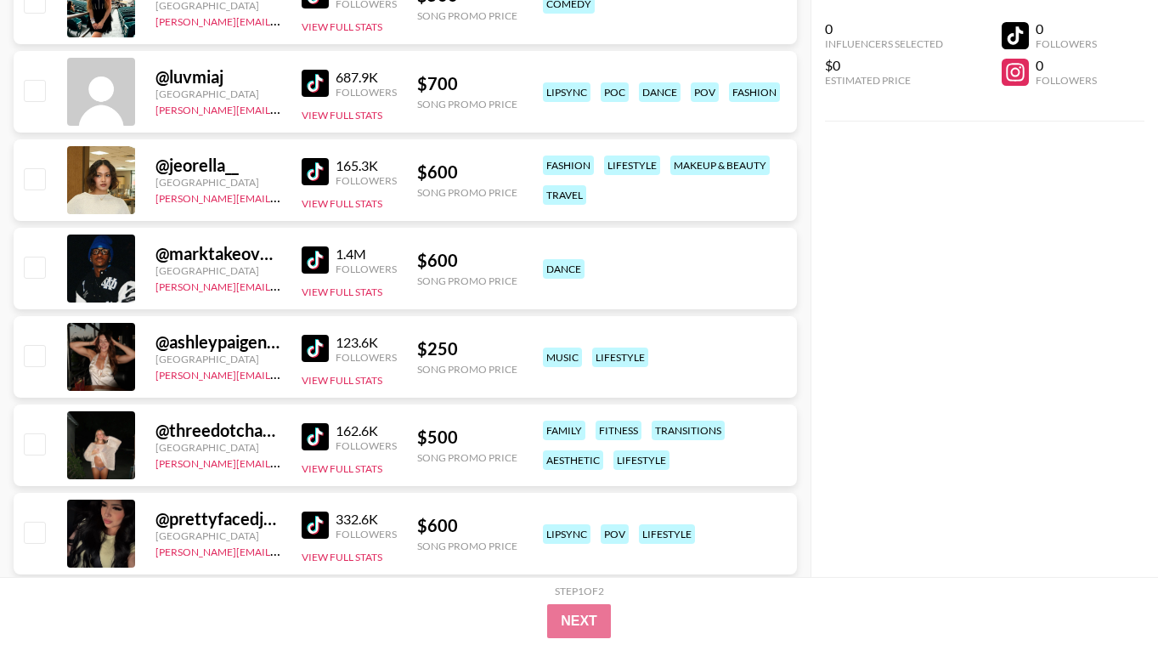
scroll to position [5421, 0]
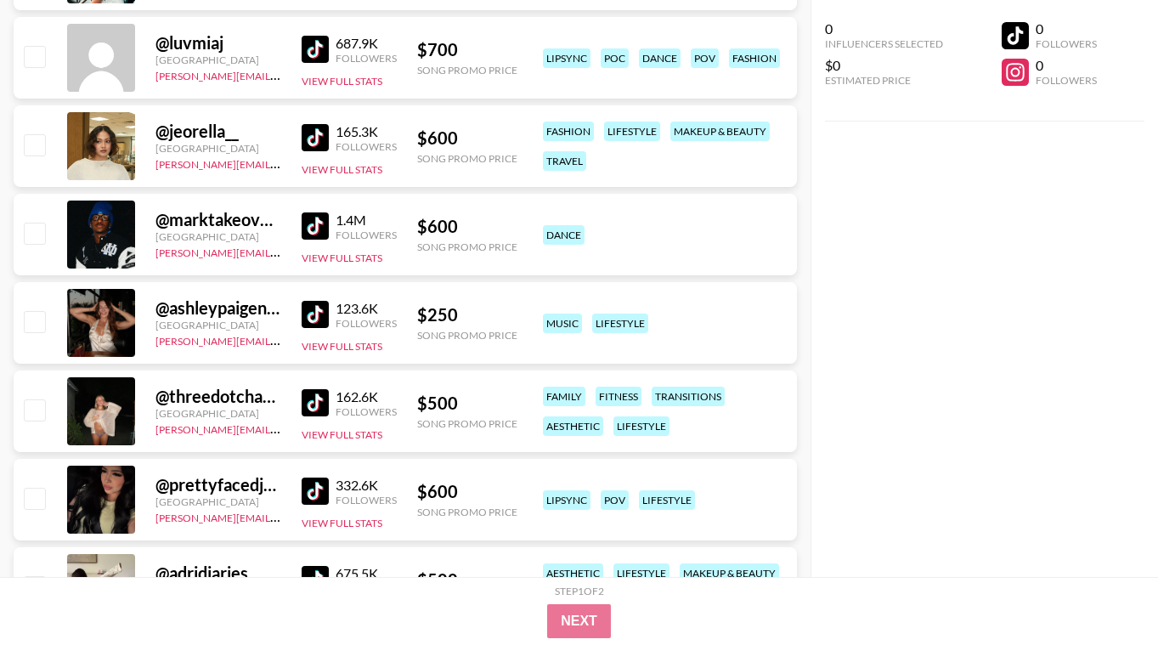
click at [312, 323] on img at bounding box center [315, 314] width 27 height 27
click at [308, 404] on img at bounding box center [315, 402] width 27 height 27
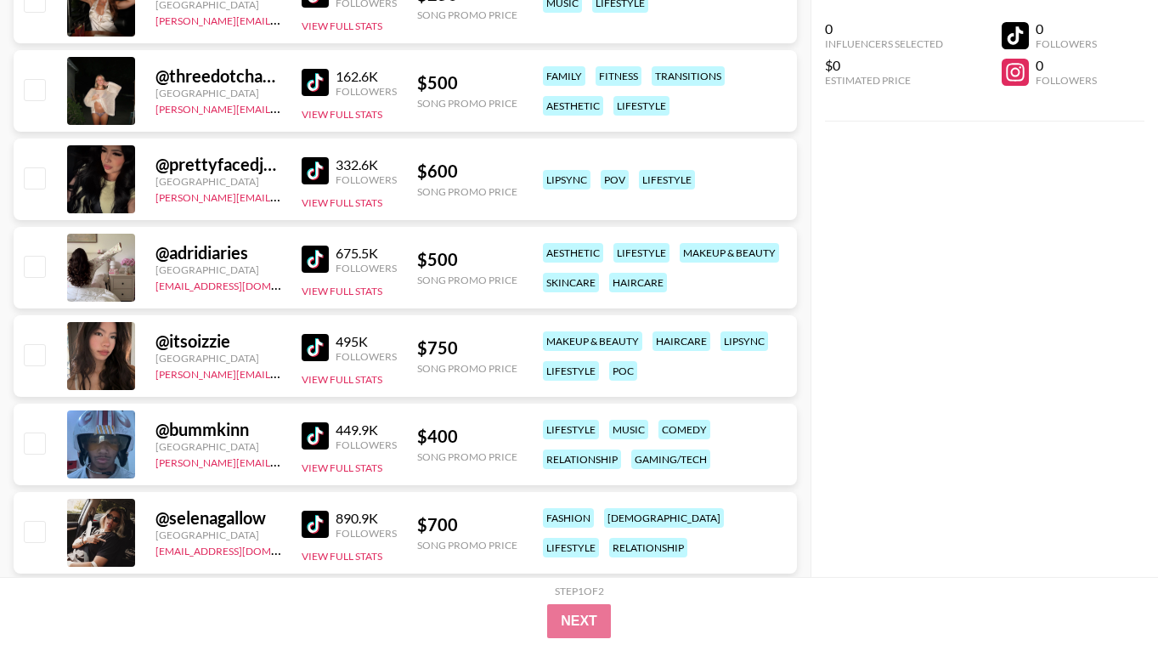
scroll to position [5760, 0]
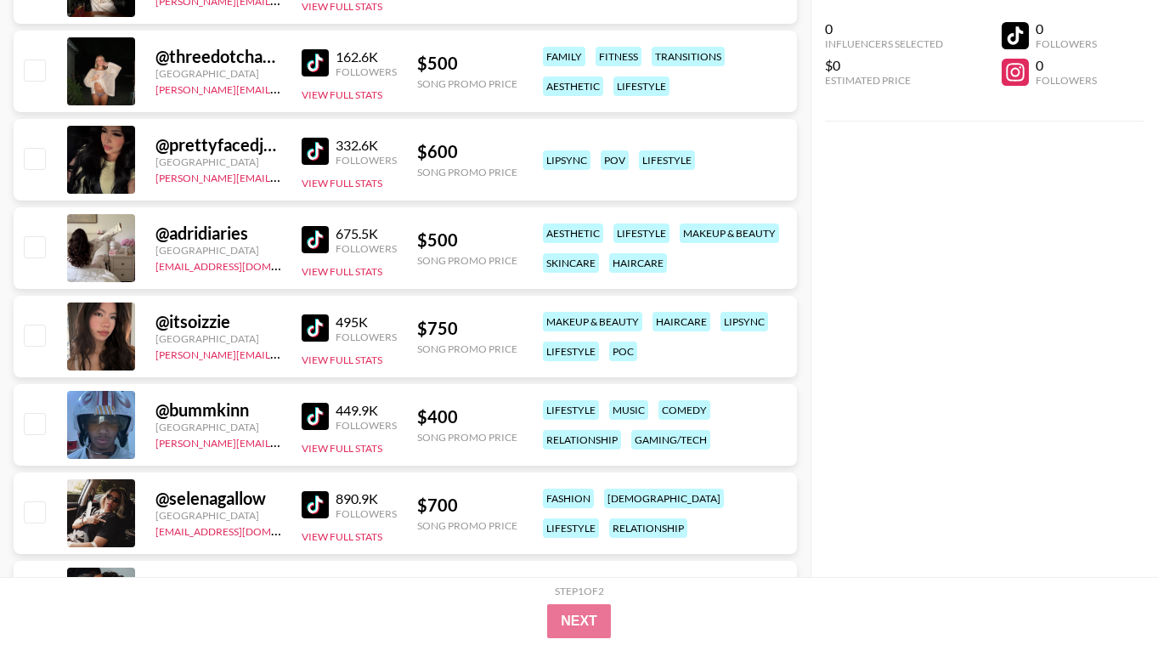
click at [322, 320] on img at bounding box center [315, 327] width 27 height 27
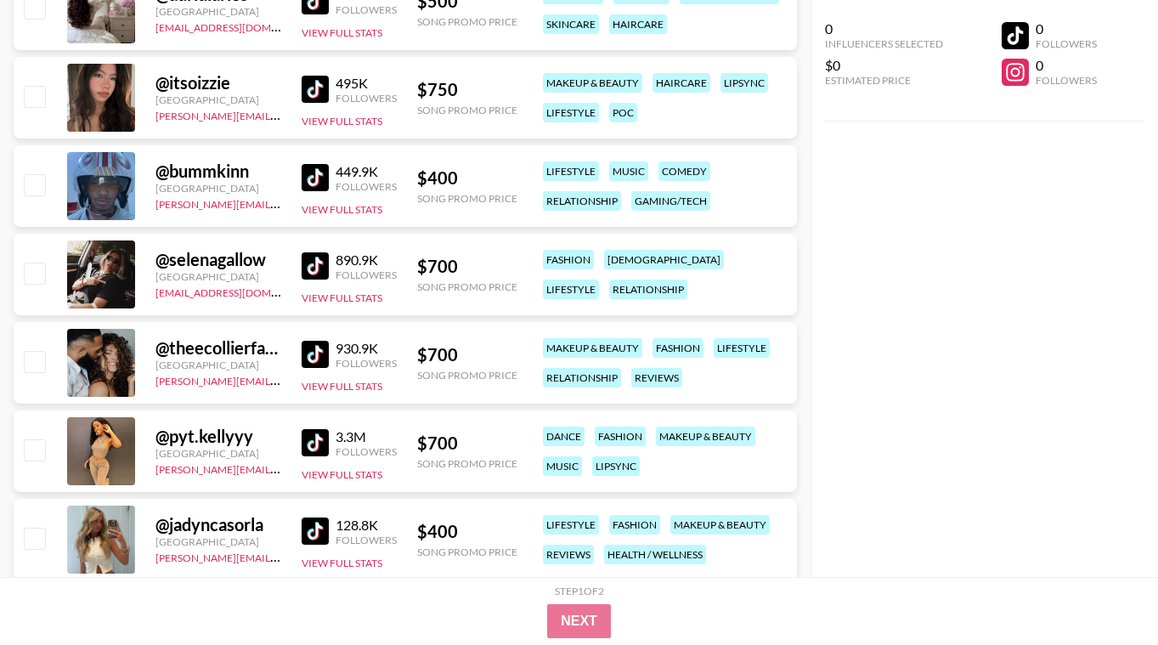
scroll to position [6032, 0]
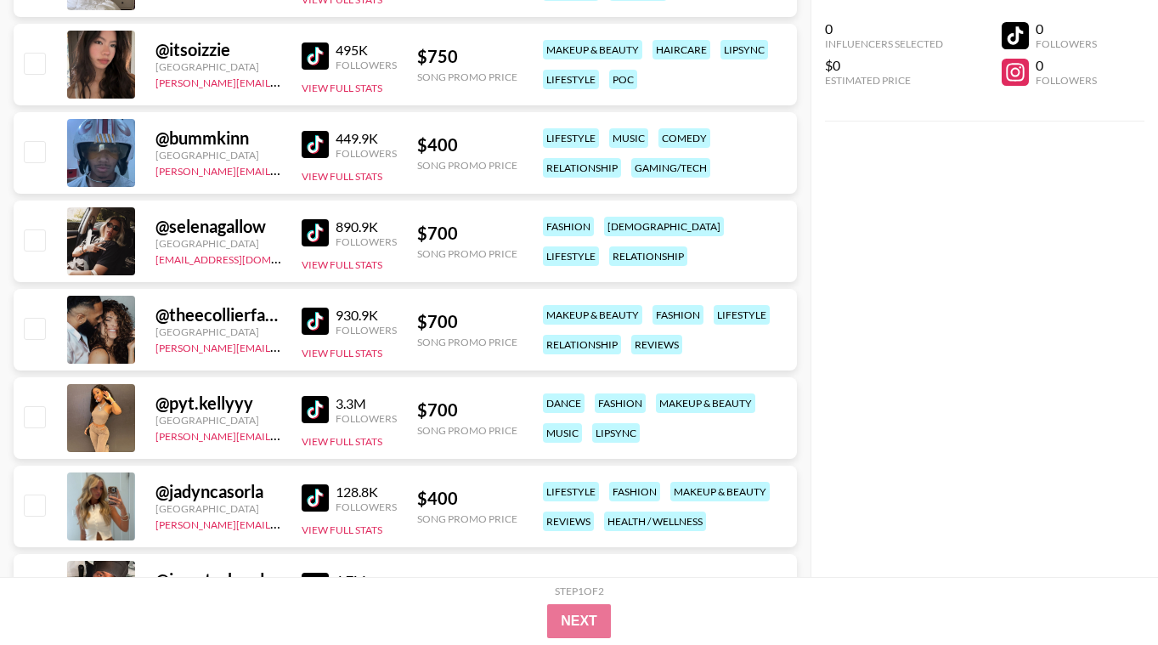
click at [311, 236] on img at bounding box center [315, 232] width 27 height 27
click at [296, 319] on div "@ theecollierfamily [GEOGRAPHIC_DATA] [EMAIL_ADDRESS][DOMAIN_NAME] 930.9K Follo…" at bounding box center [405, 330] width 783 height 82
click at [310, 320] on img at bounding box center [315, 320] width 27 height 27
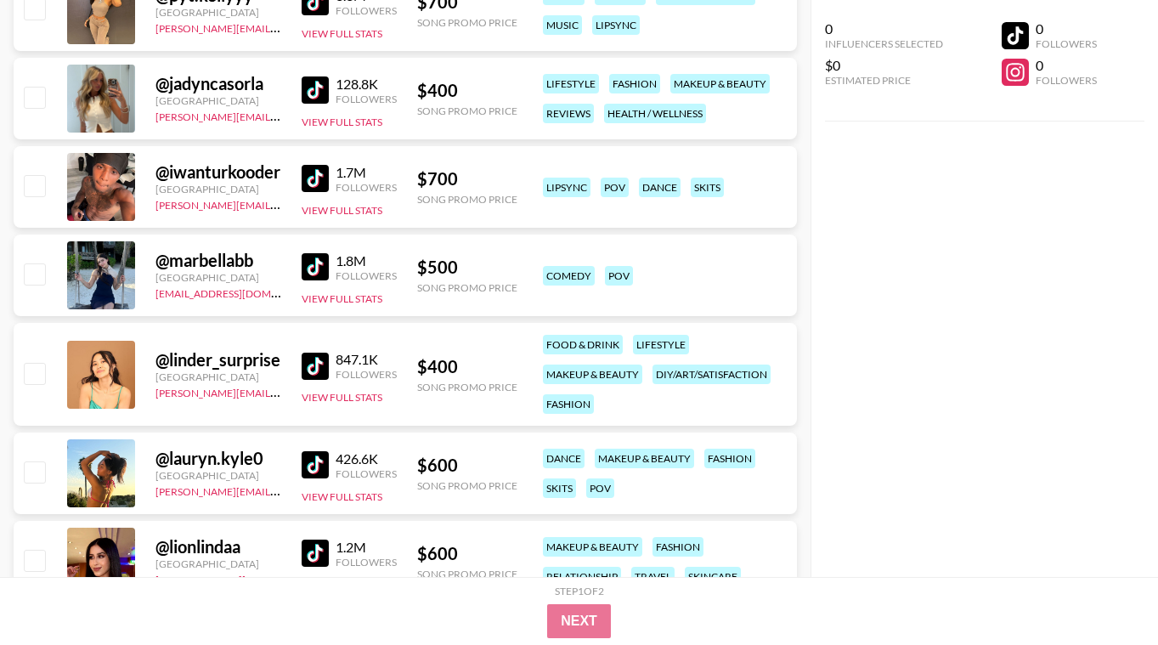
scroll to position [6508, 0]
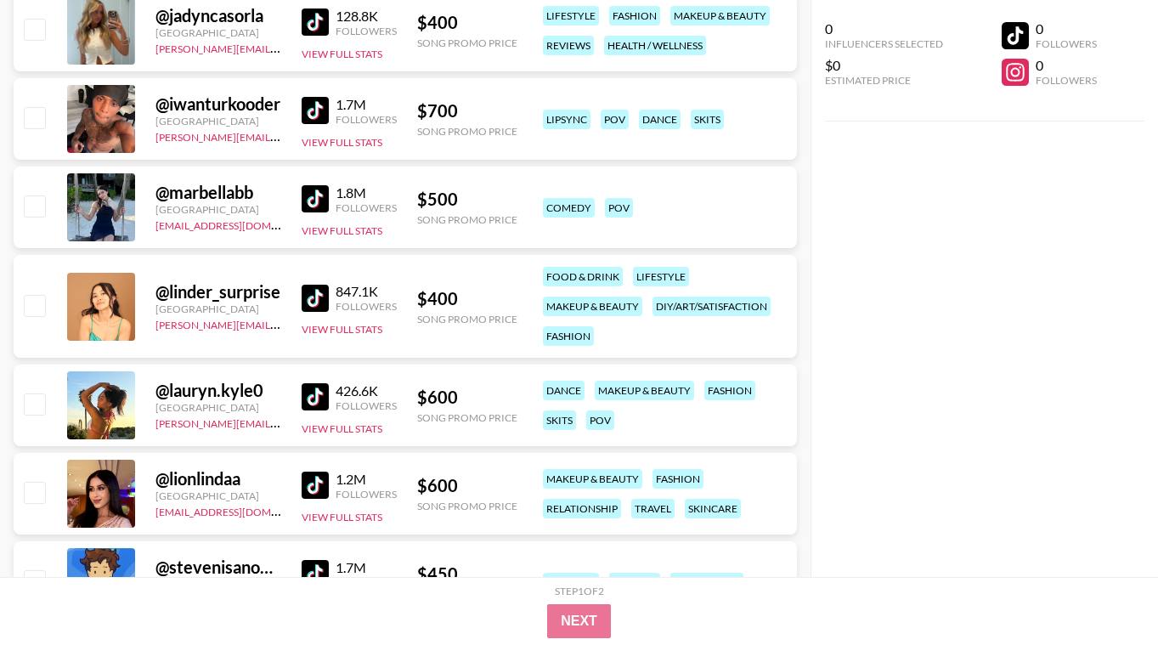
click at [326, 203] on img at bounding box center [315, 198] width 27 height 27
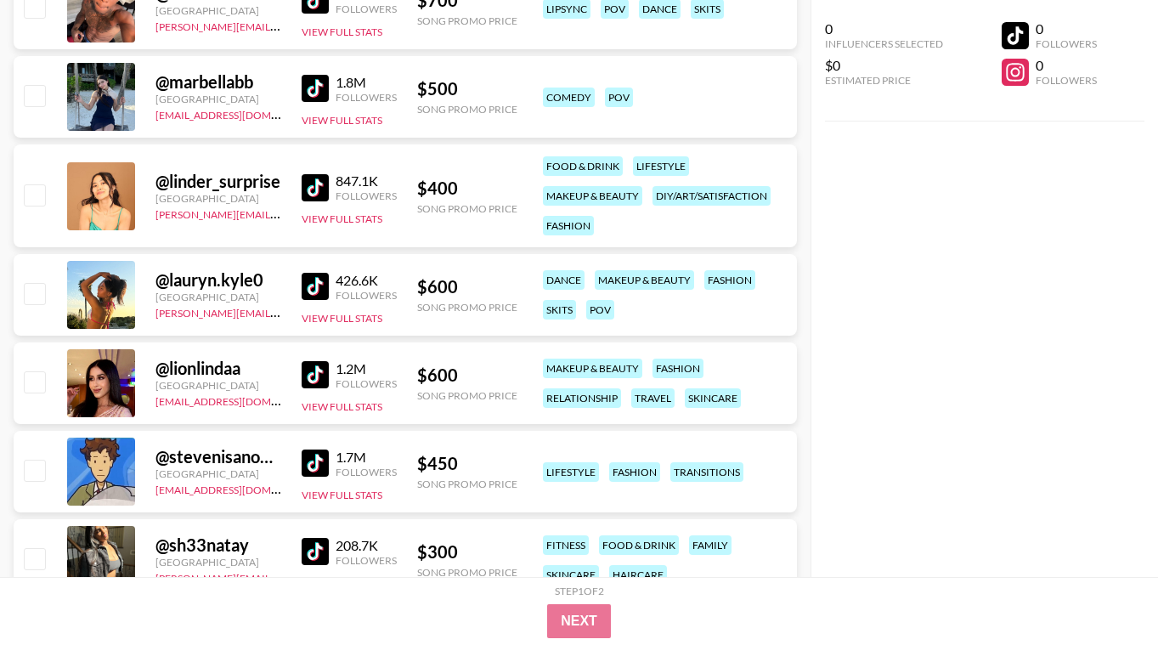
scroll to position [6678, 0]
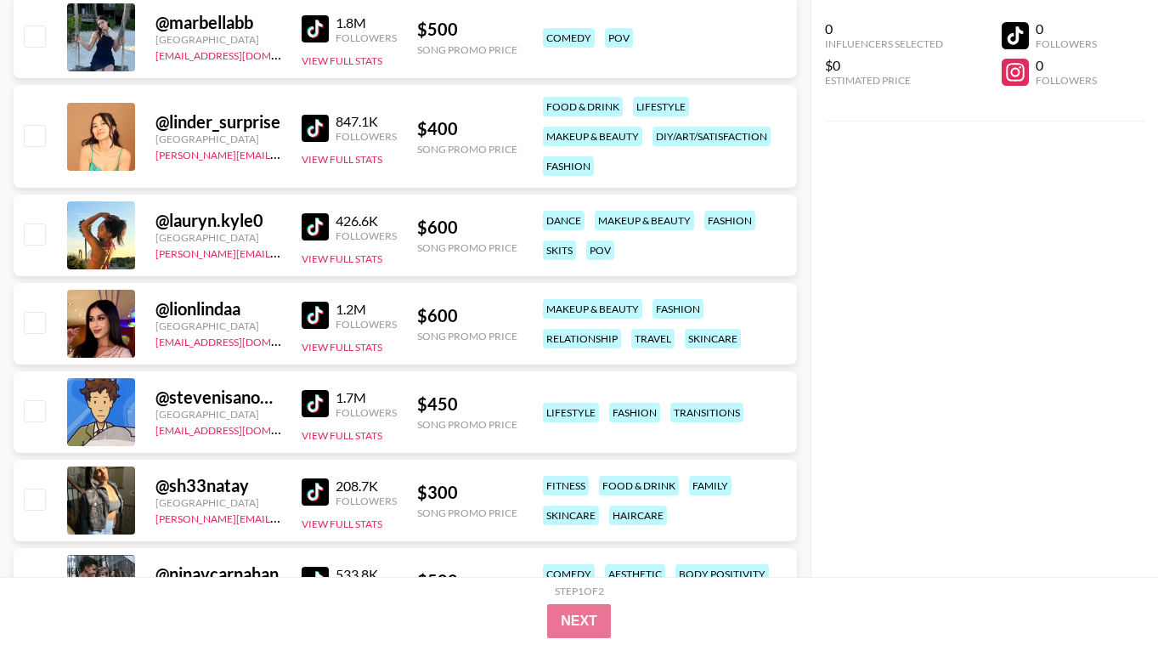
click at [325, 233] on img at bounding box center [315, 226] width 27 height 27
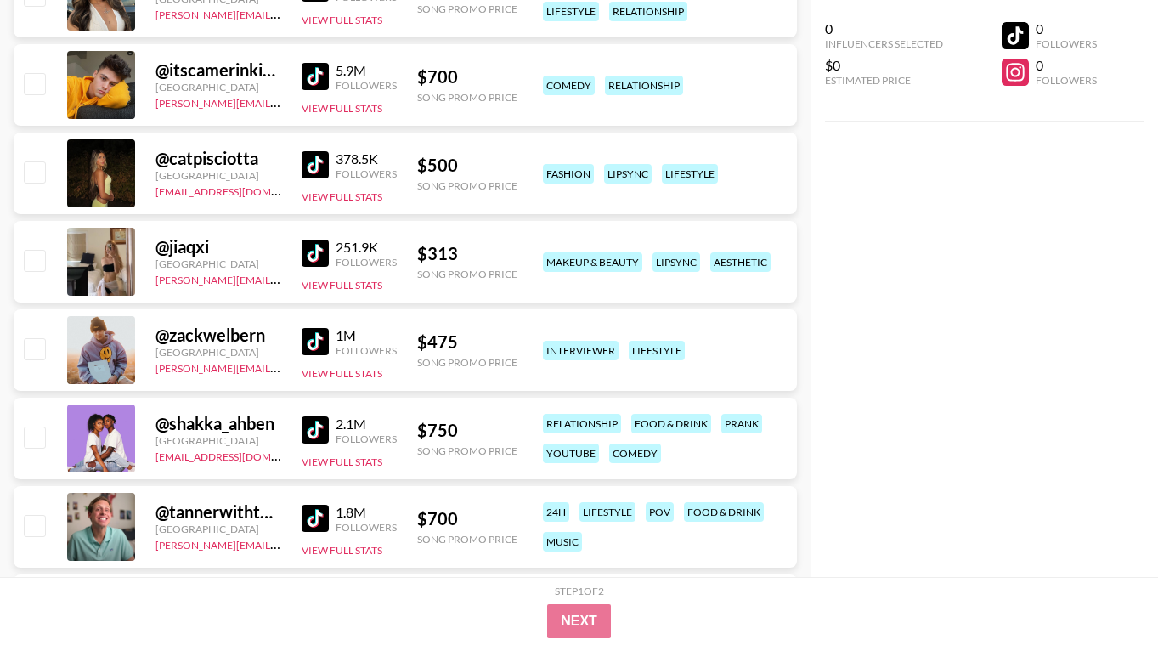
scroll to position [7459, 0]
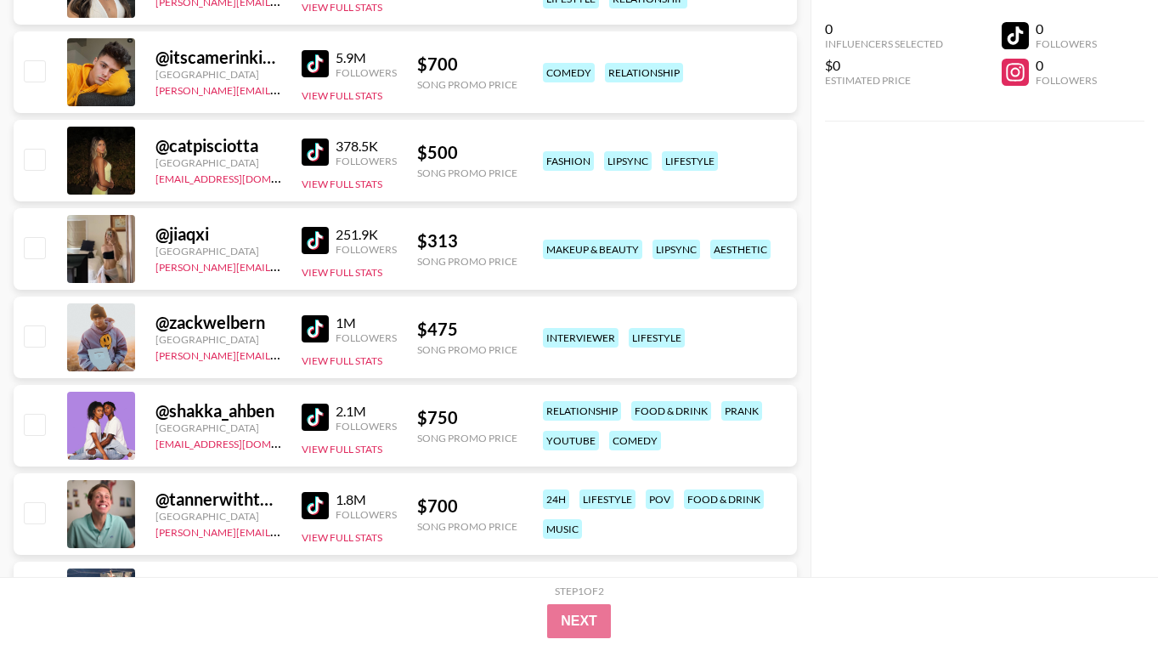
click at [321, 244] on img at bounding box center [315, 240] width 27 height 27
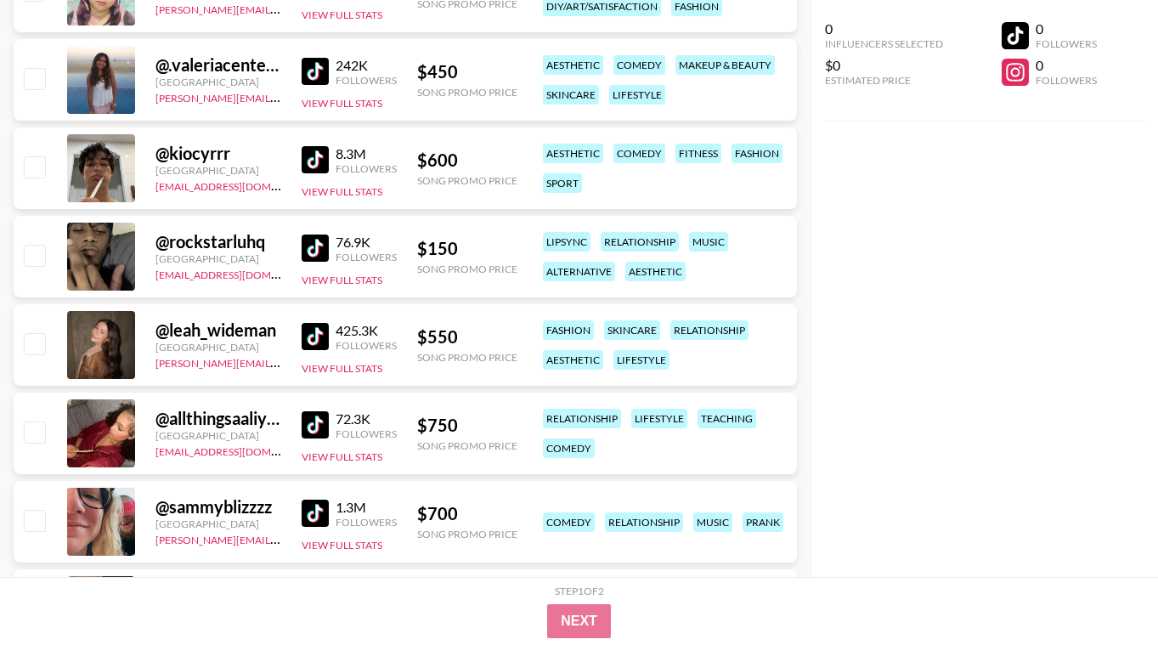
scroll to position [8512, 0]
click at [313, 337] on img at bounding box center [315, 335] width 27 height 27
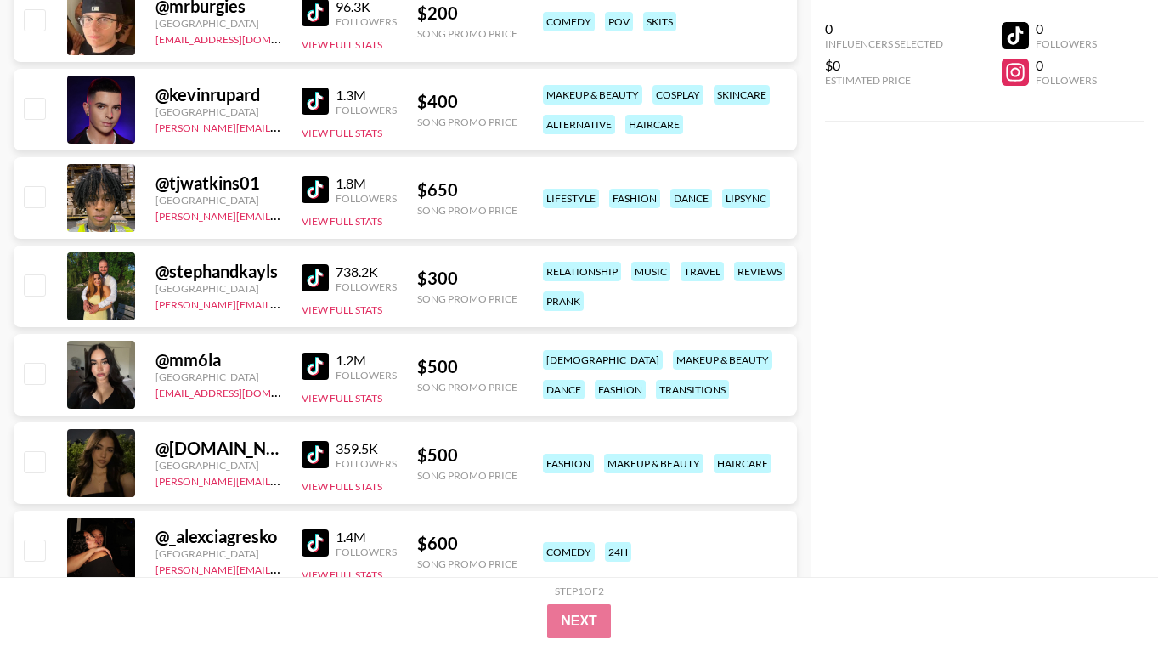
scroll to position [9192, 0]
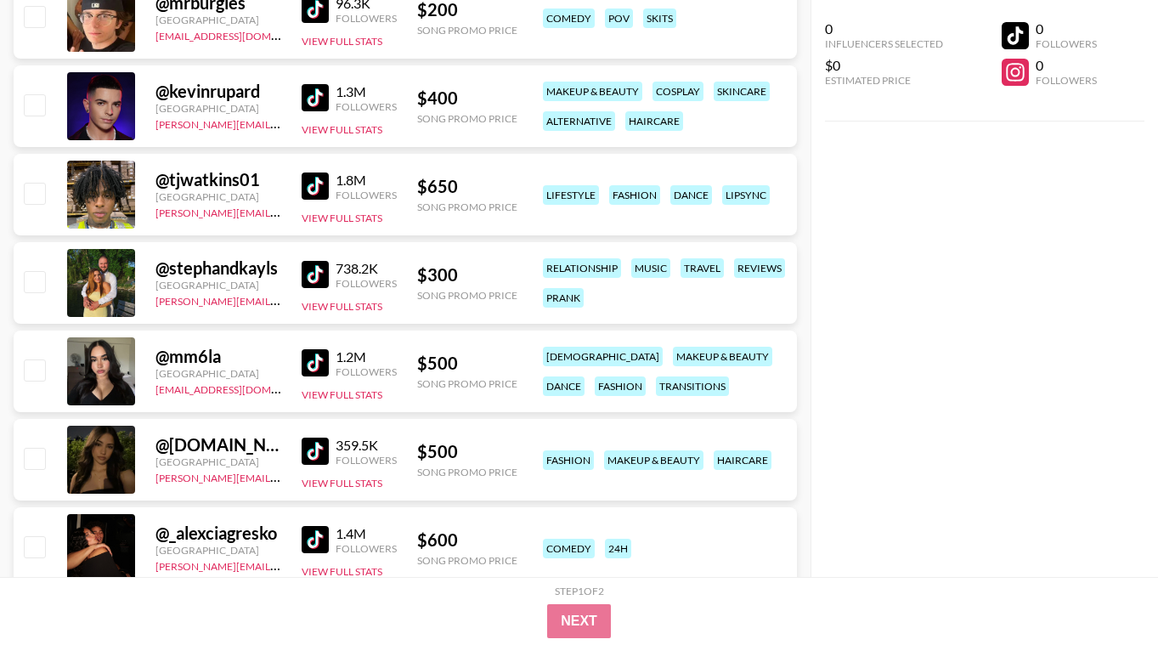
click at [325, 358] on img at bounding box center [315, 362] width 27 height 27
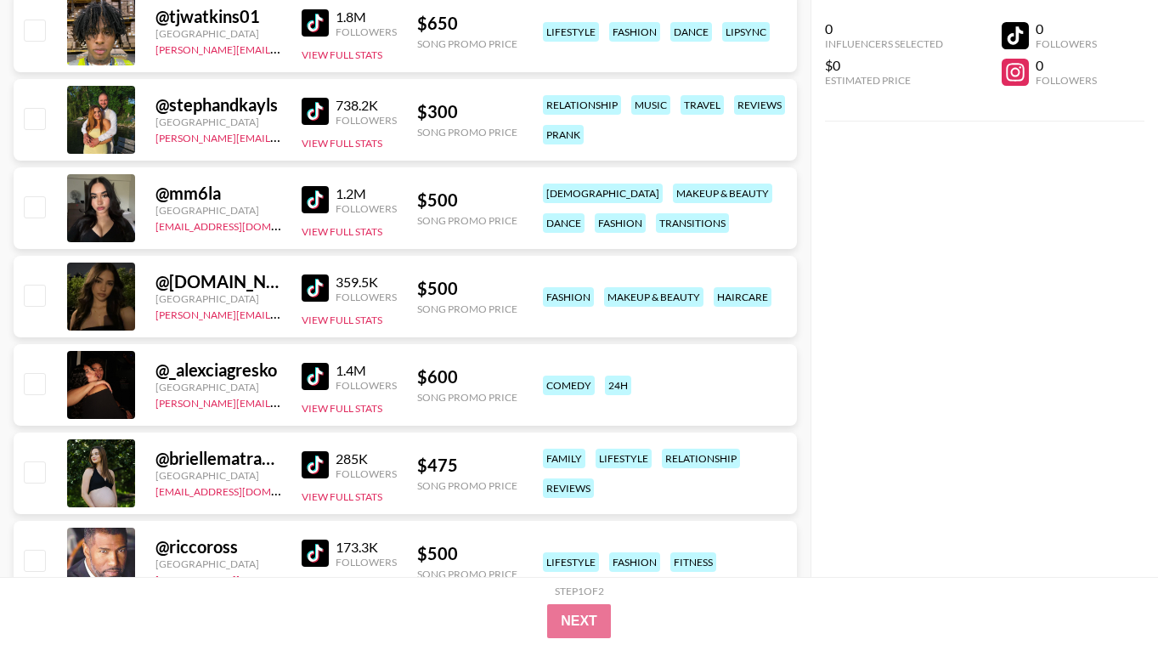
scroll to position [9362, 0]
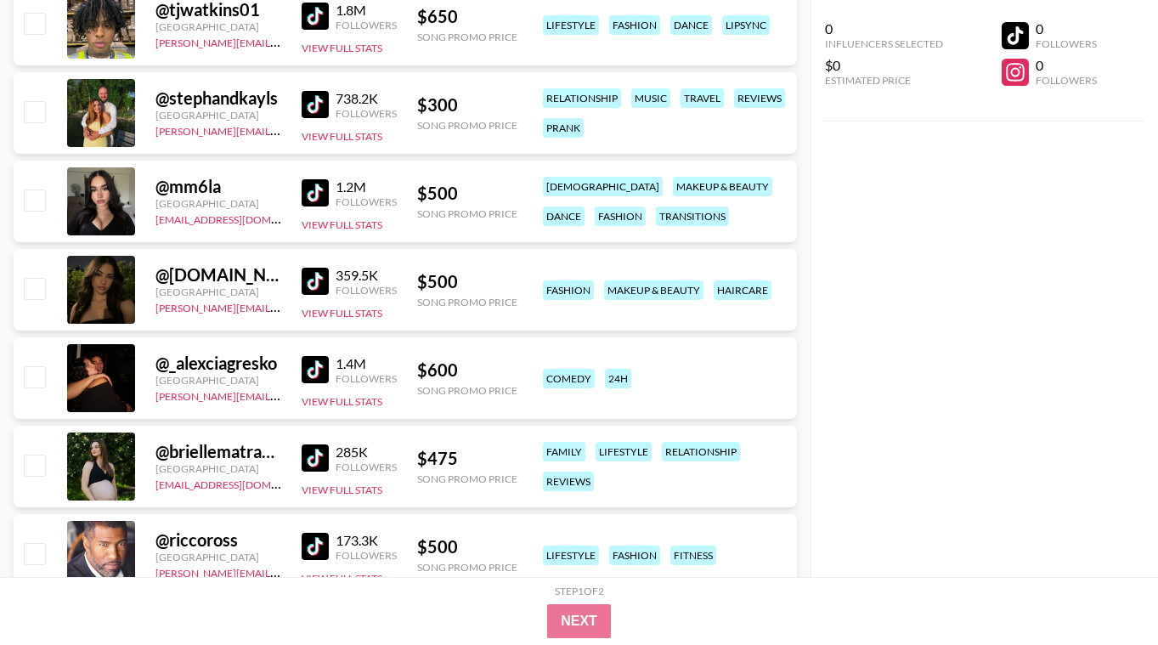
click at [302, 270] on img at bounding box center [315, 281] width 27 height 27
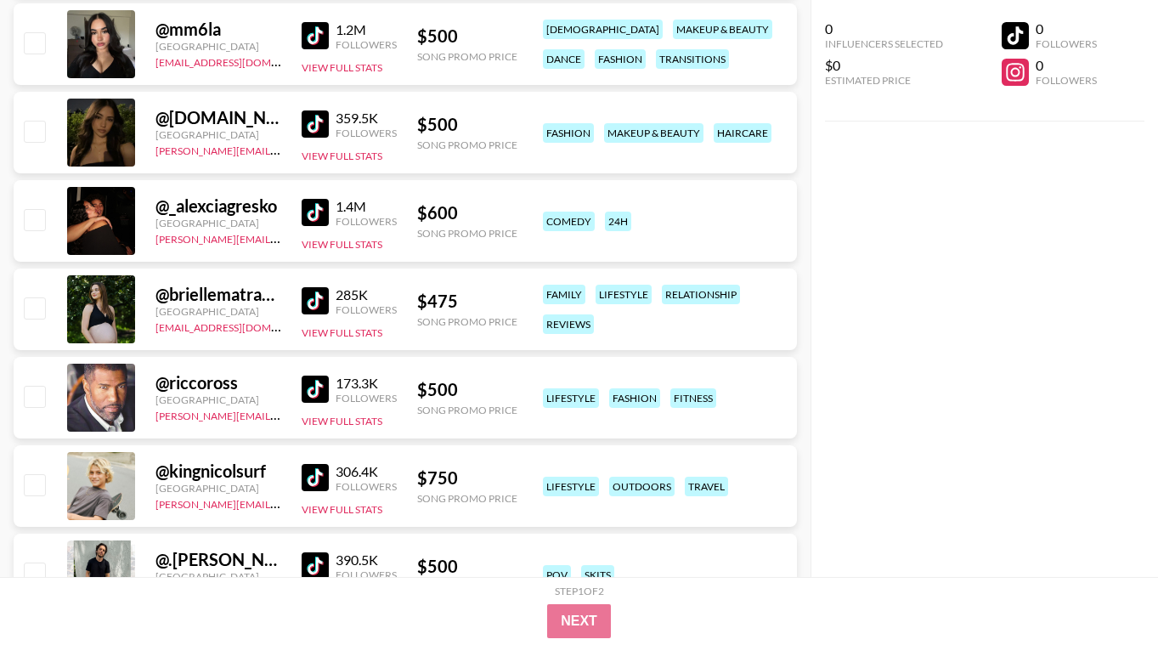
scroll to position [9532, 0]
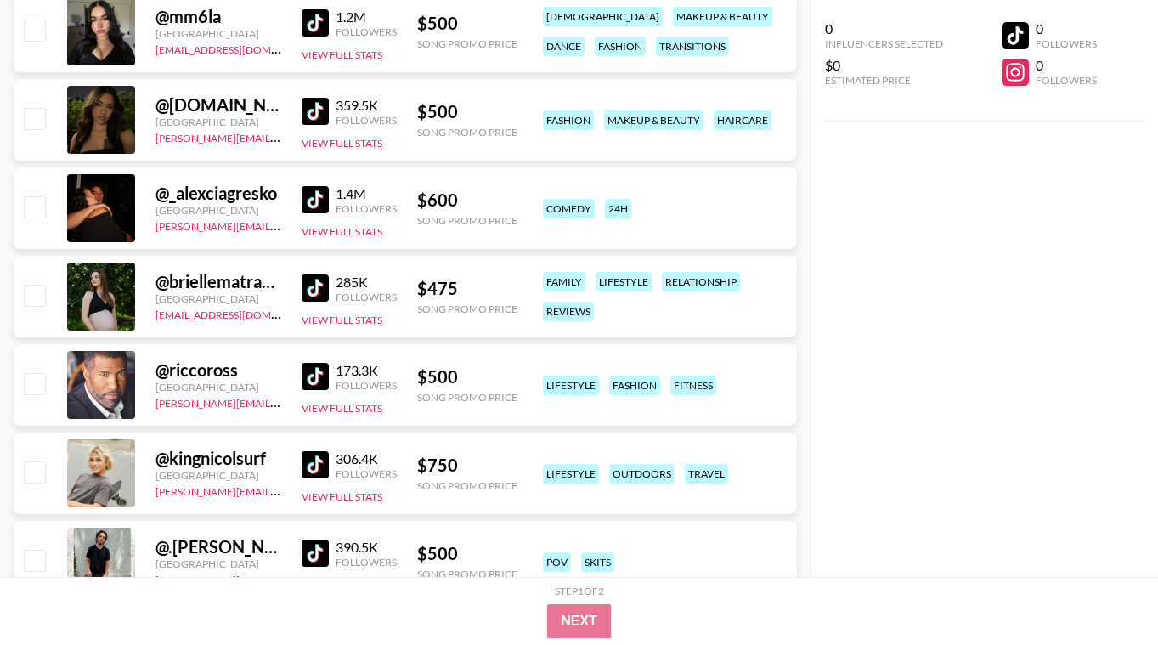
click at [317, 292] on img at bounding box center [315, 287] width 27 height 27
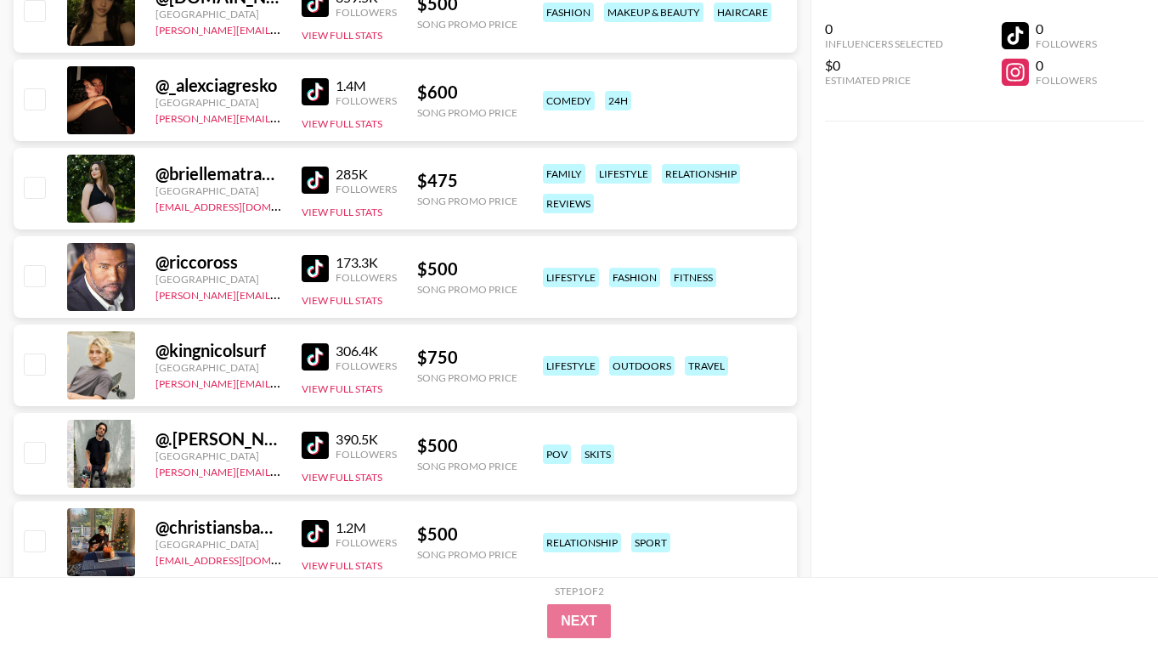
scroll to position [9668, 0]
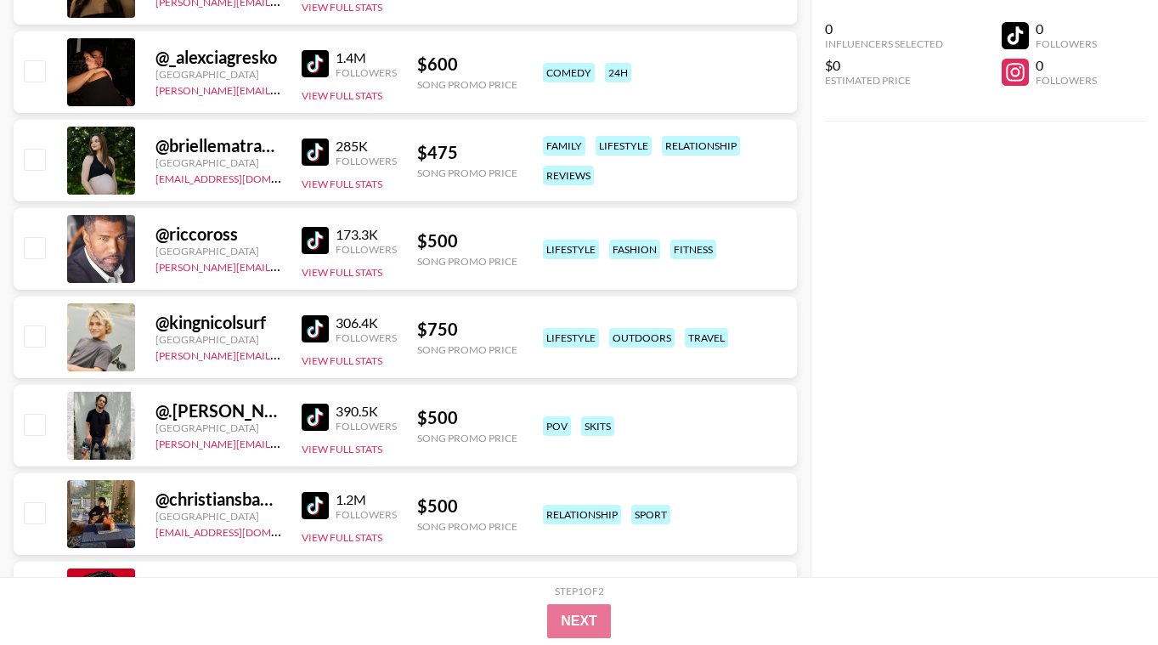
click at [326, 332] on img at bounding box center [315, 328] width 27 height 27
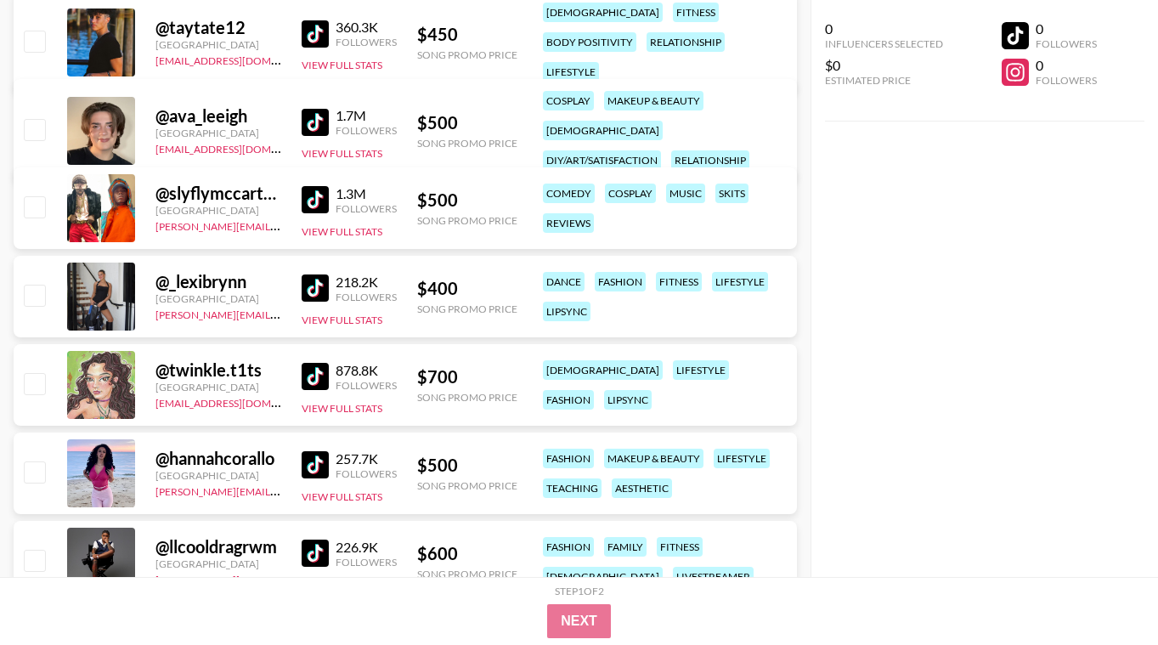
scroll to position [10449, 0]
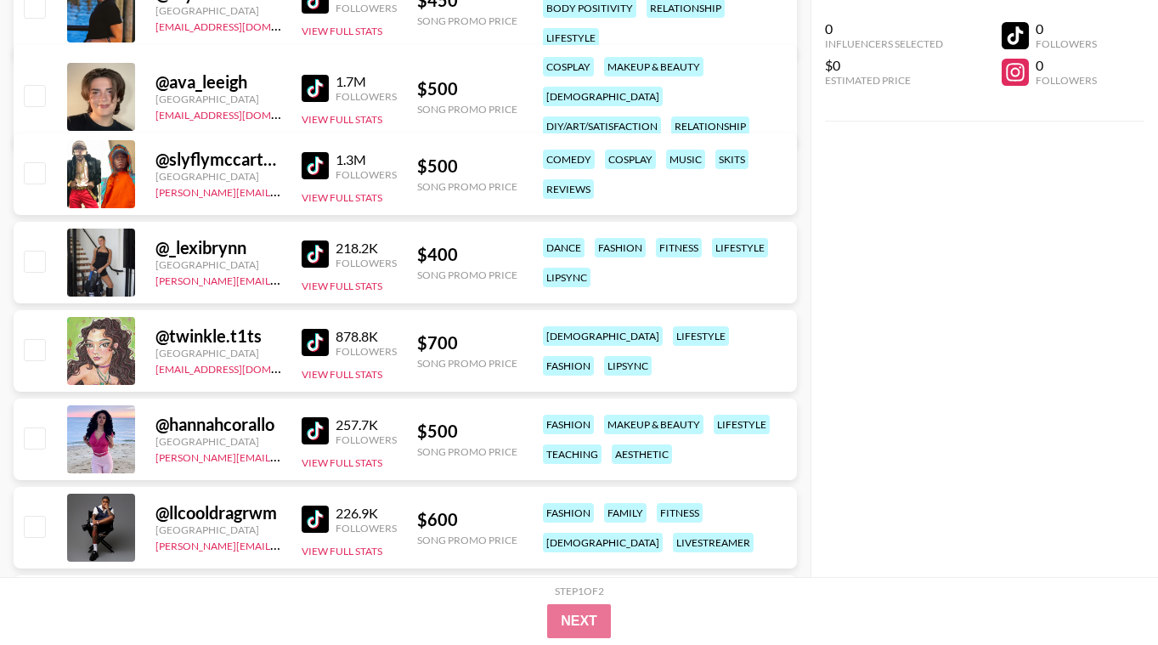
click at [324, 260] on img at bounding box center [315, 253] width 27 height 27
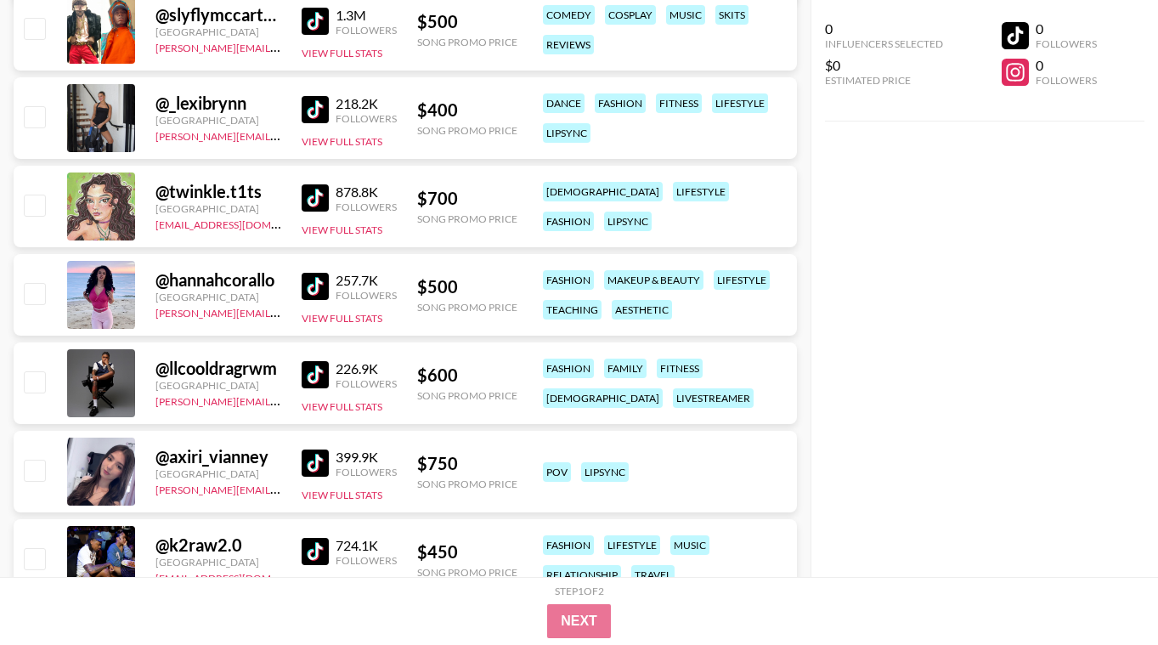
scroll to position [10619, 0]
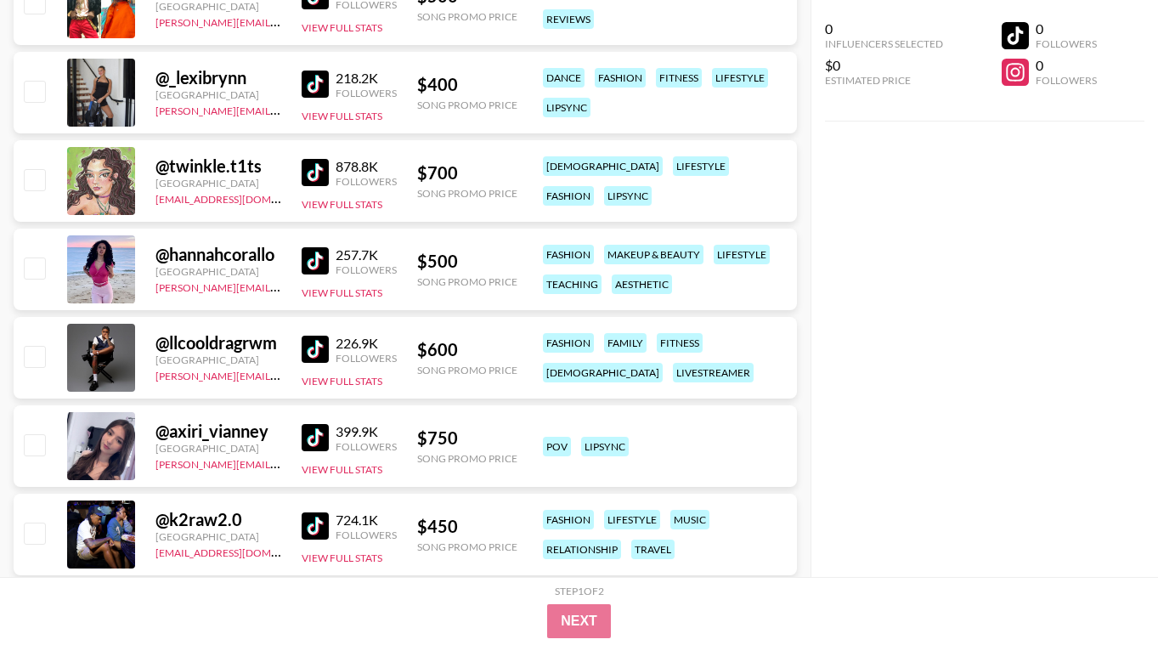
click at [307, 262] on img at bounding box center [315, 260] width 27 height 27
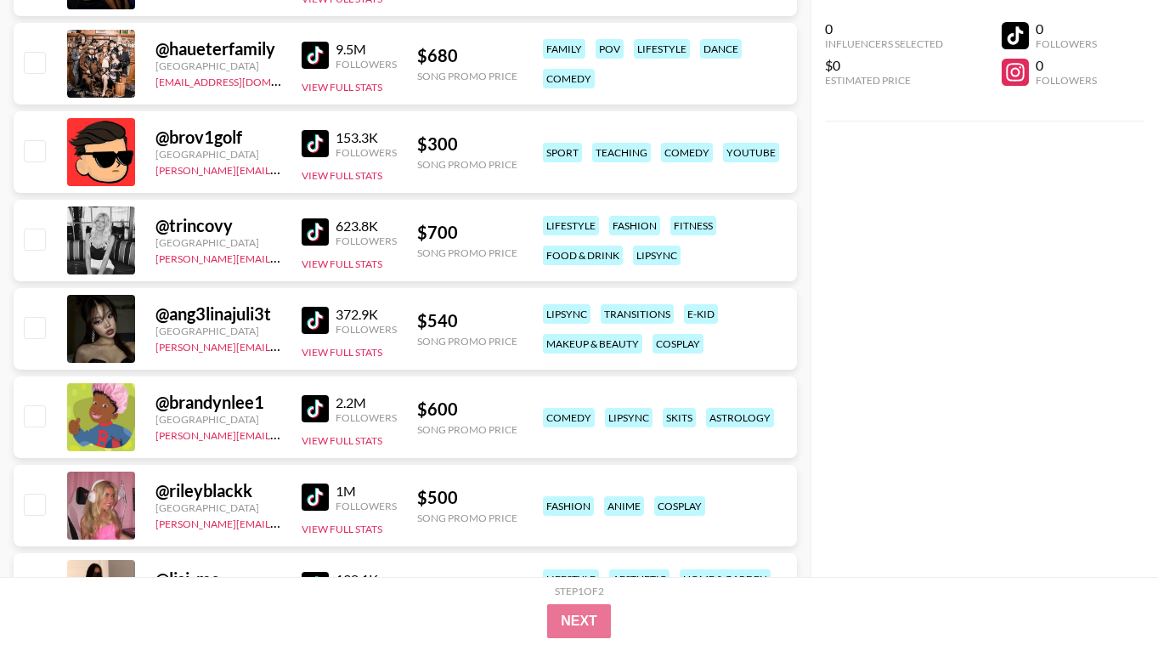
scroll to position [11196, 0]
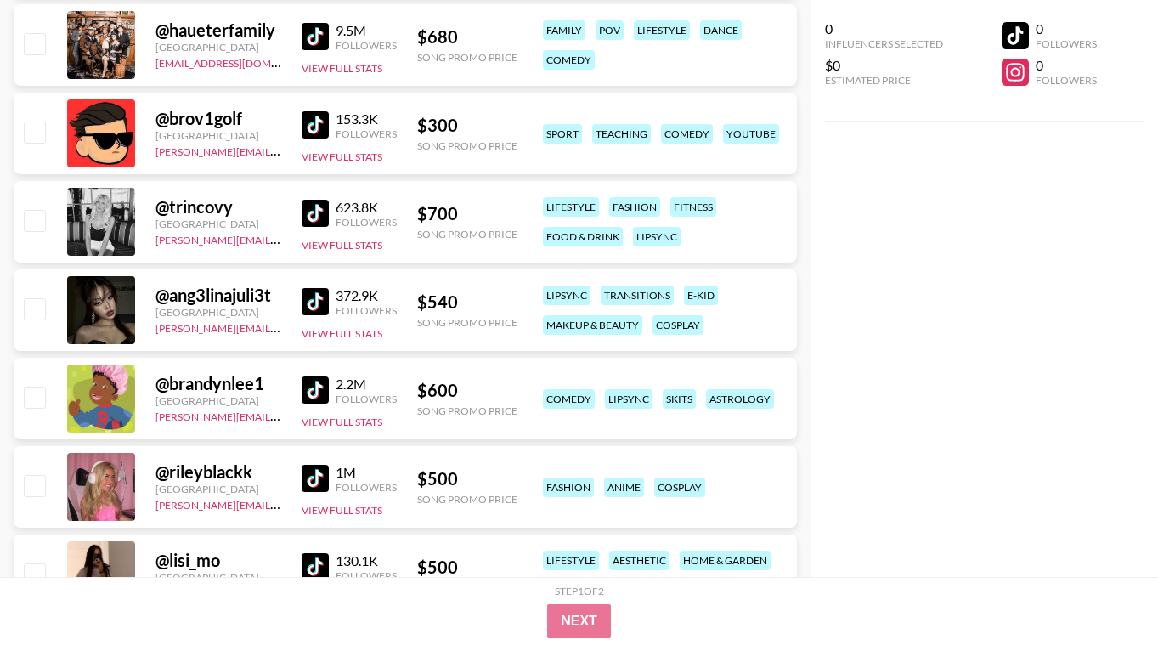
click at [330, 314] on link at bounding box center [319, 301] width 34 height 27
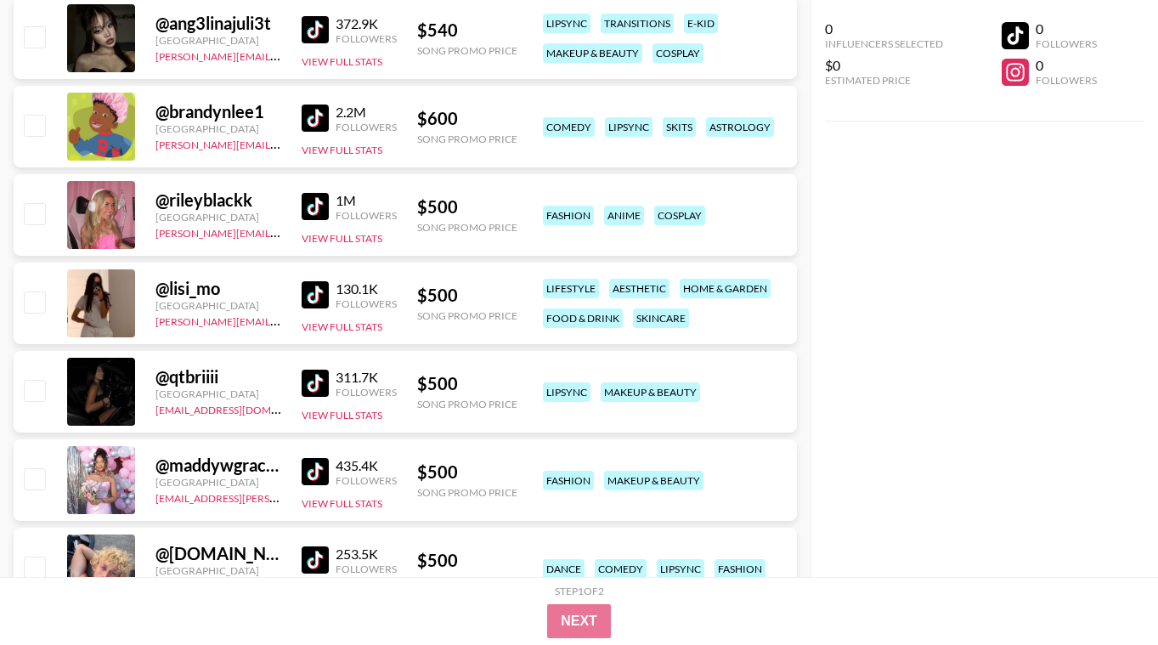
scroll to position [11502, 0]
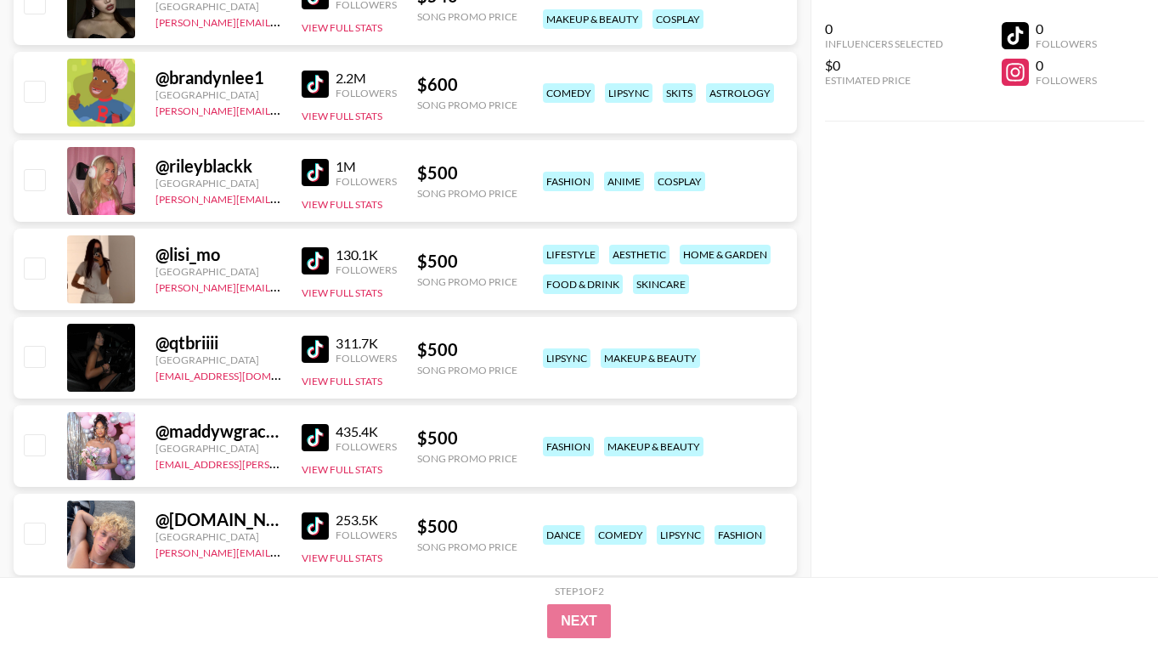
click at [315, 165] on img at bounding box center [315, 172] width 27 height 27
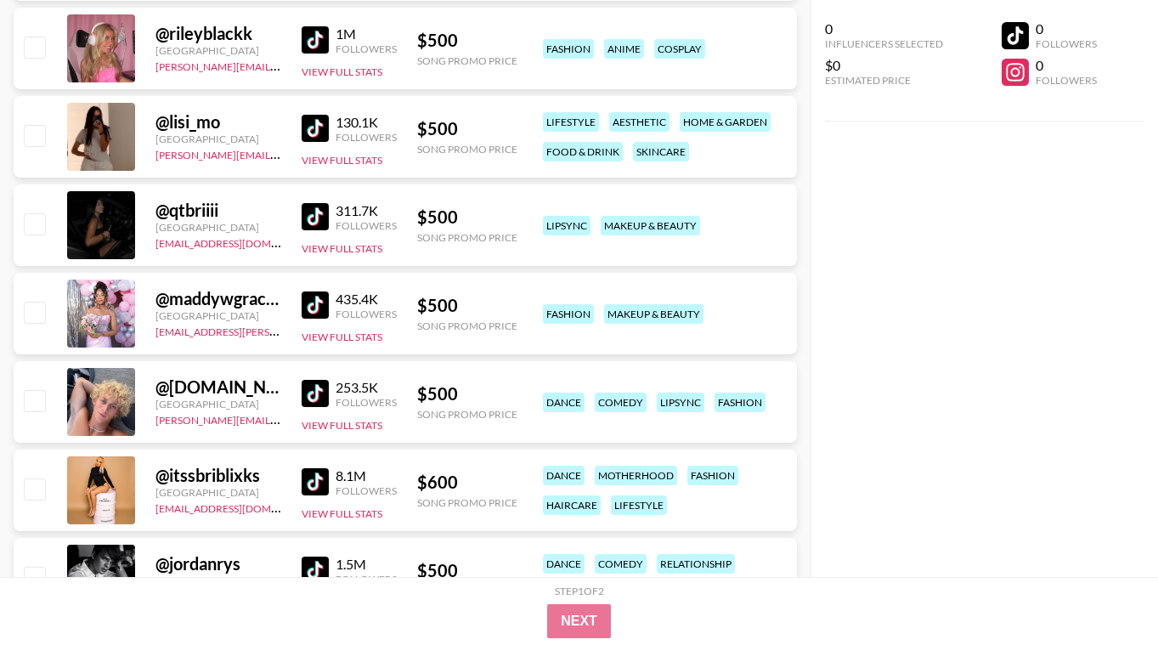
scroll to position [11638, 0]
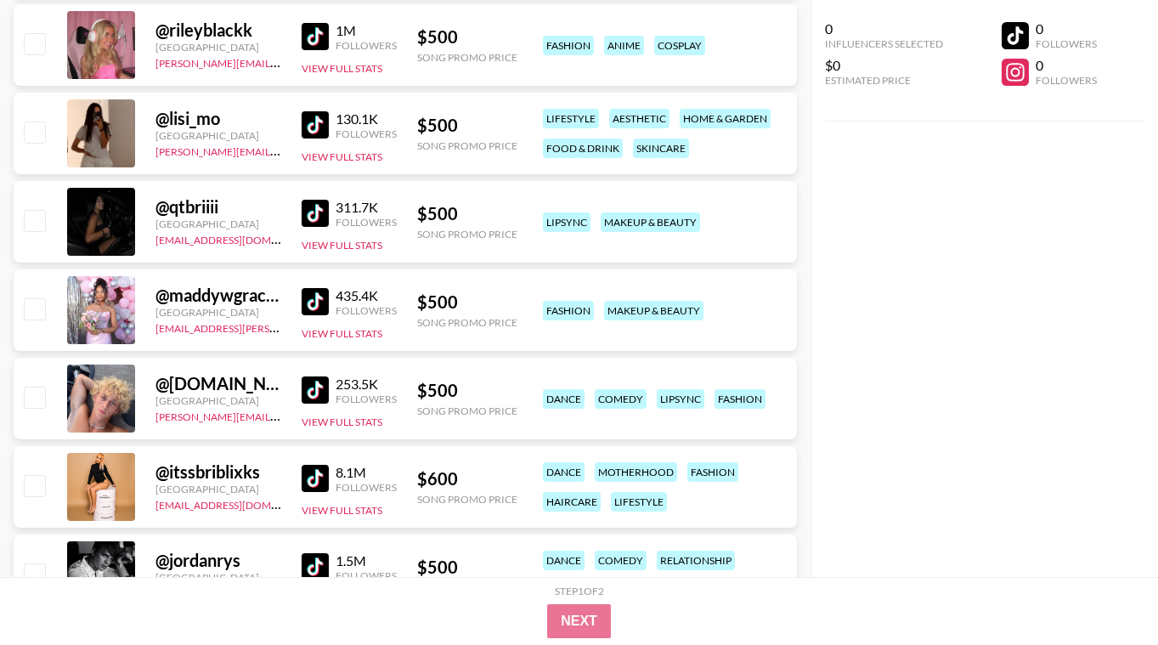
click at [302, 388] on img at bounding box center [315, 389] width 27 height 27
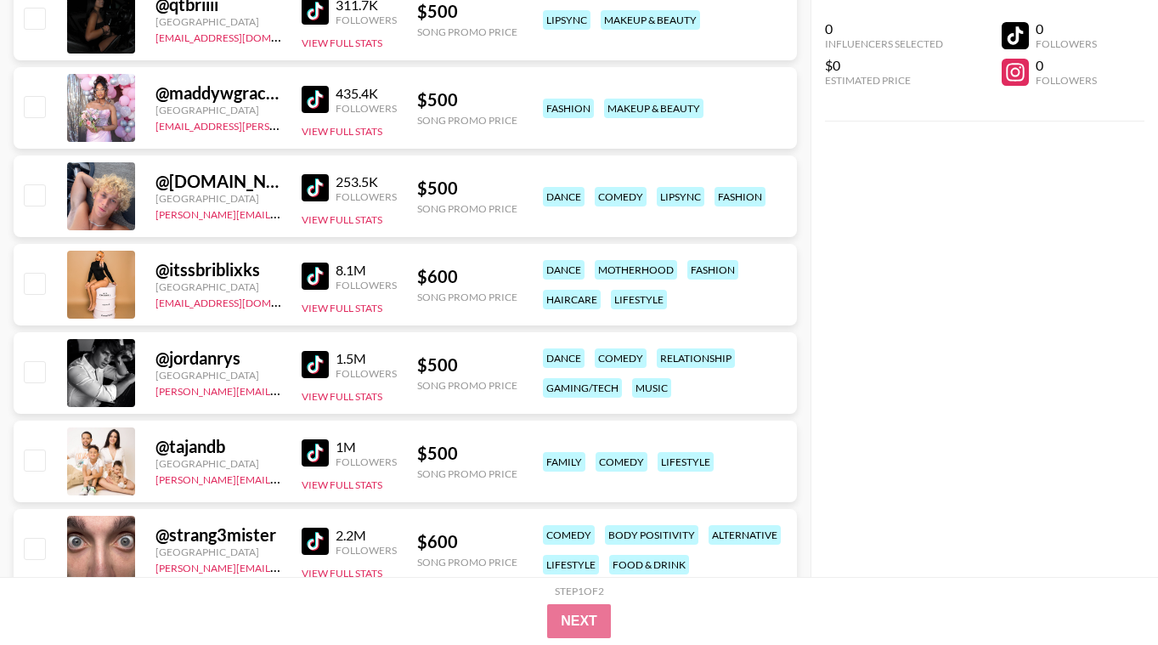
scroll to position [11842, 0]
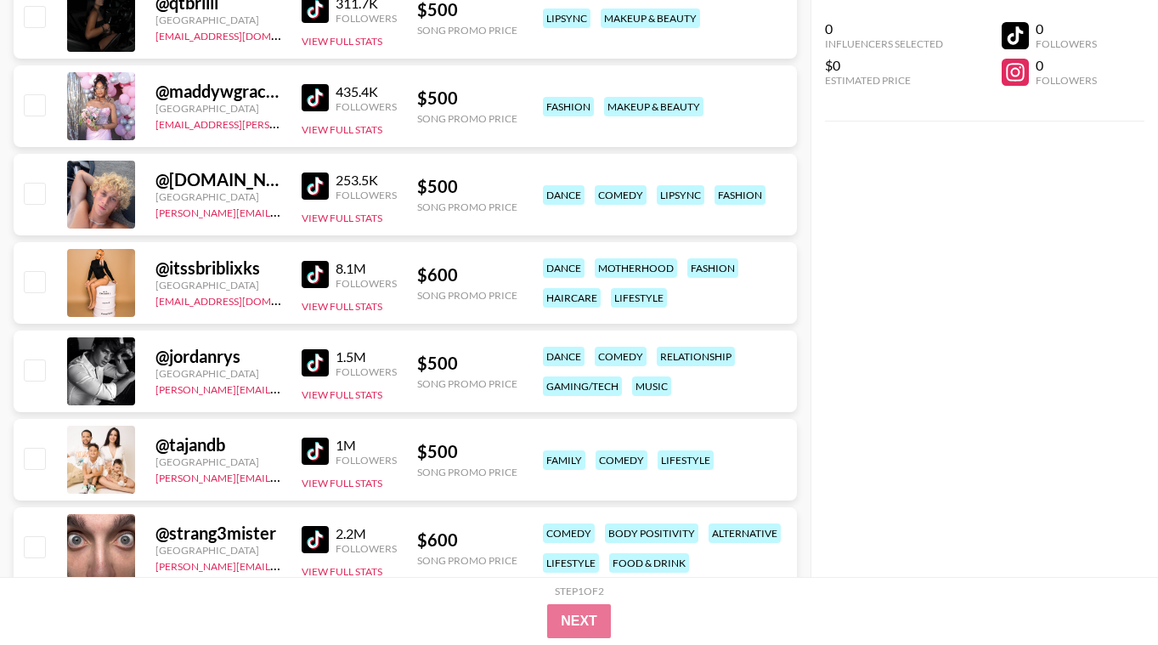
click at [297, 272] on div "@ itssbriblixks [GEOGRAPHIC_DATA] [EMAIL_ADDRESS][DOMAIN_NAME] 8.1M Followers V…" at bounding box center [405, 283] width 783 height 82
click at [305, 272] on img at bounding box center [315, 274] width 27 height 27
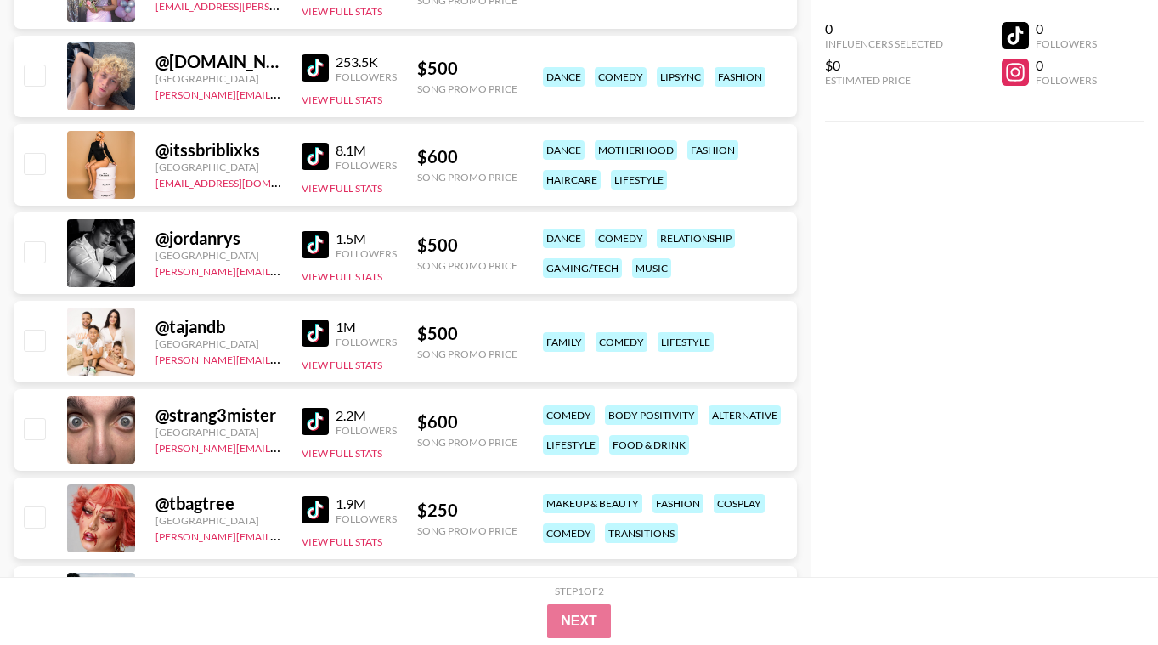
scroll to position [11978, 0]
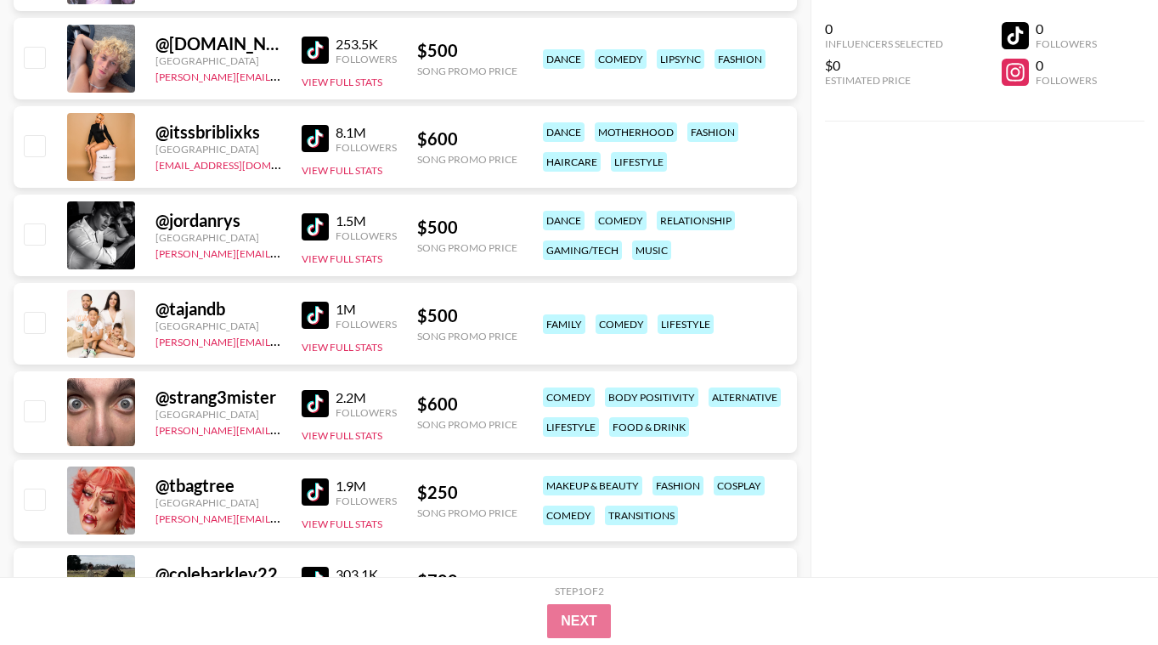
click at [317, 313] on img at bounding box center [315, 315] width 27 height 27
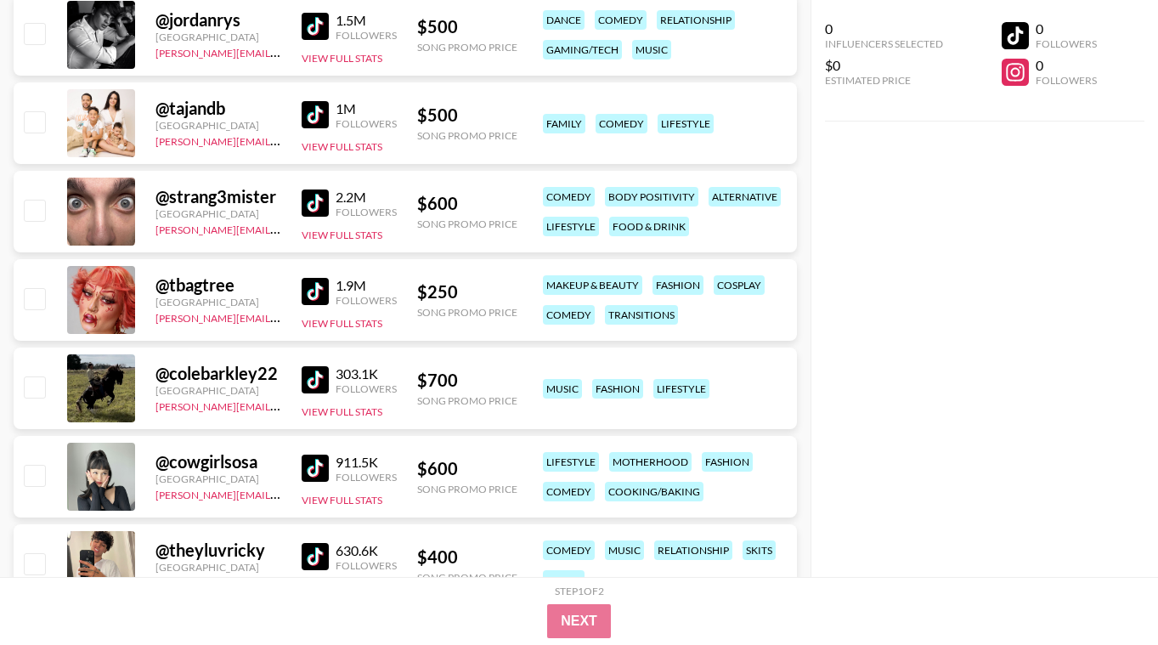
scroll to position [12182, 0]
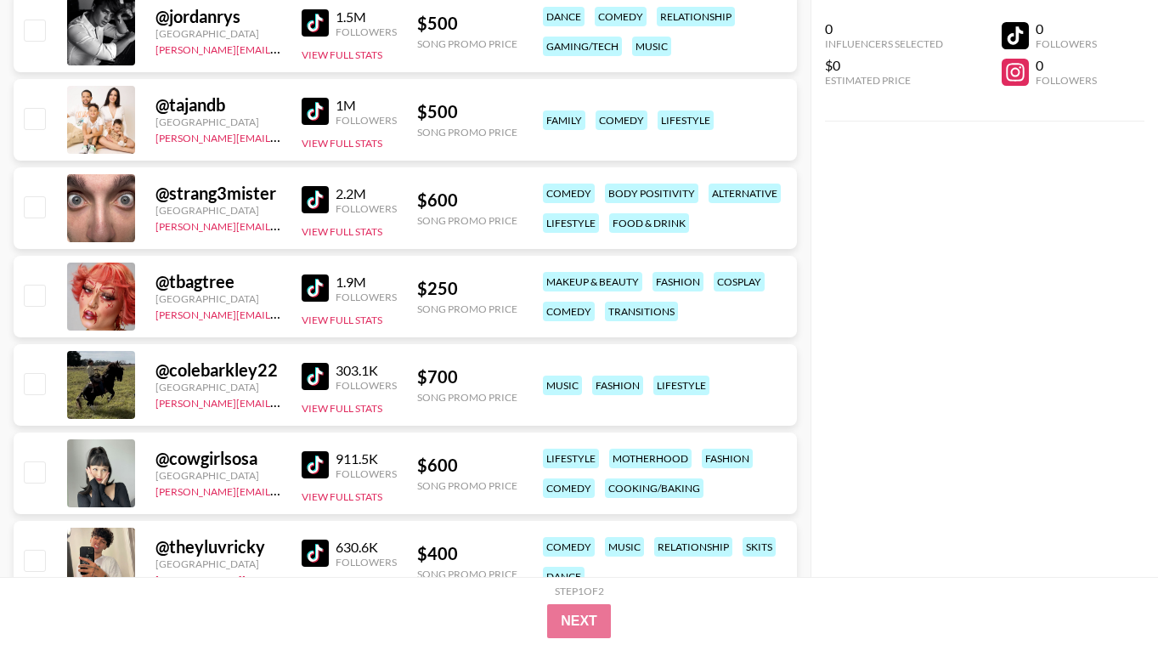
click at [316, 198] on img at bounding box center [315, 199] width 27 height 27
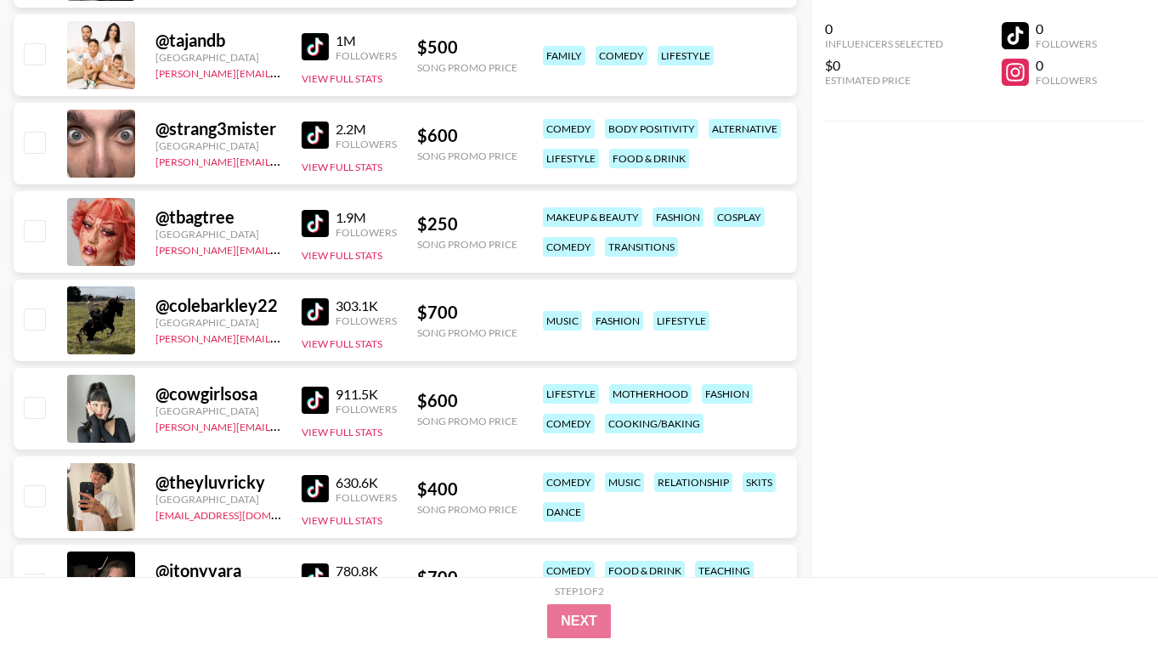
scroll to position [12250, 0]
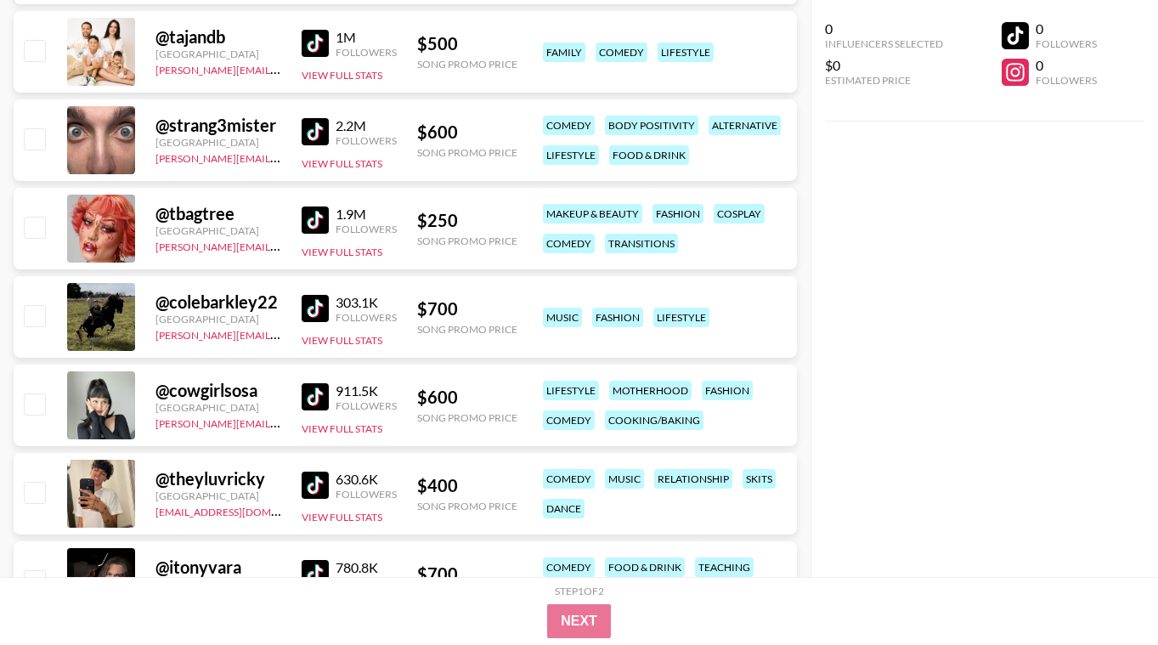
click at [317, 215] on img at bounding box center [315, 219] width 27 height 27
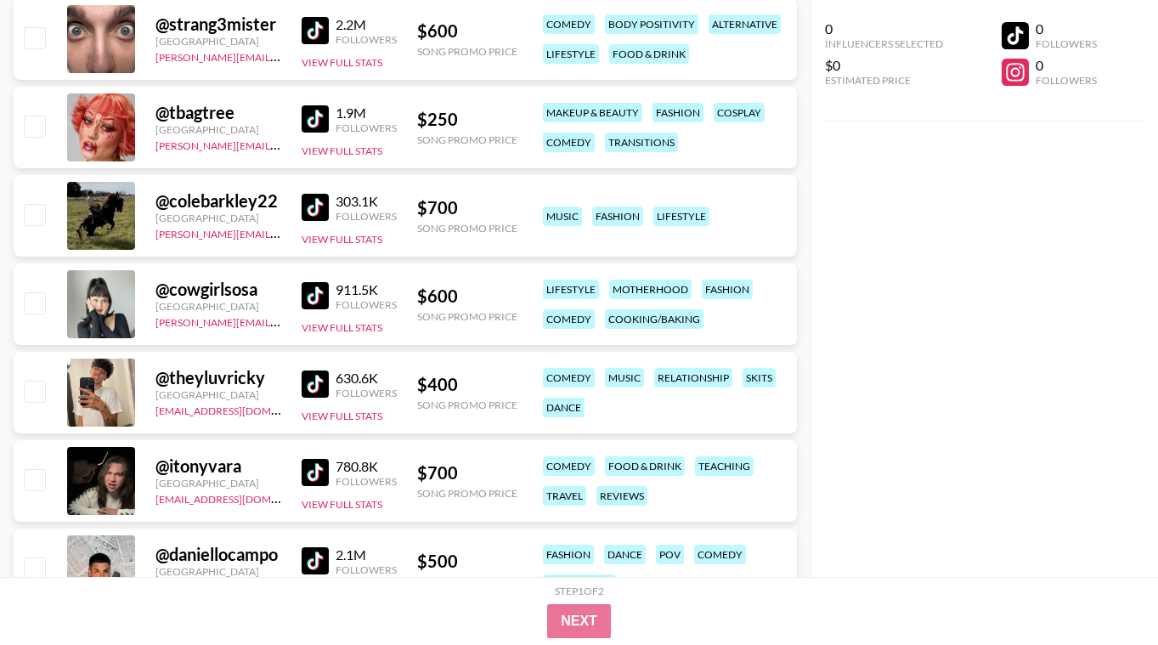
scroll to position [12352, 0]
click at [322, 295] on img at bounding box center [315, 294] width 27 height 27
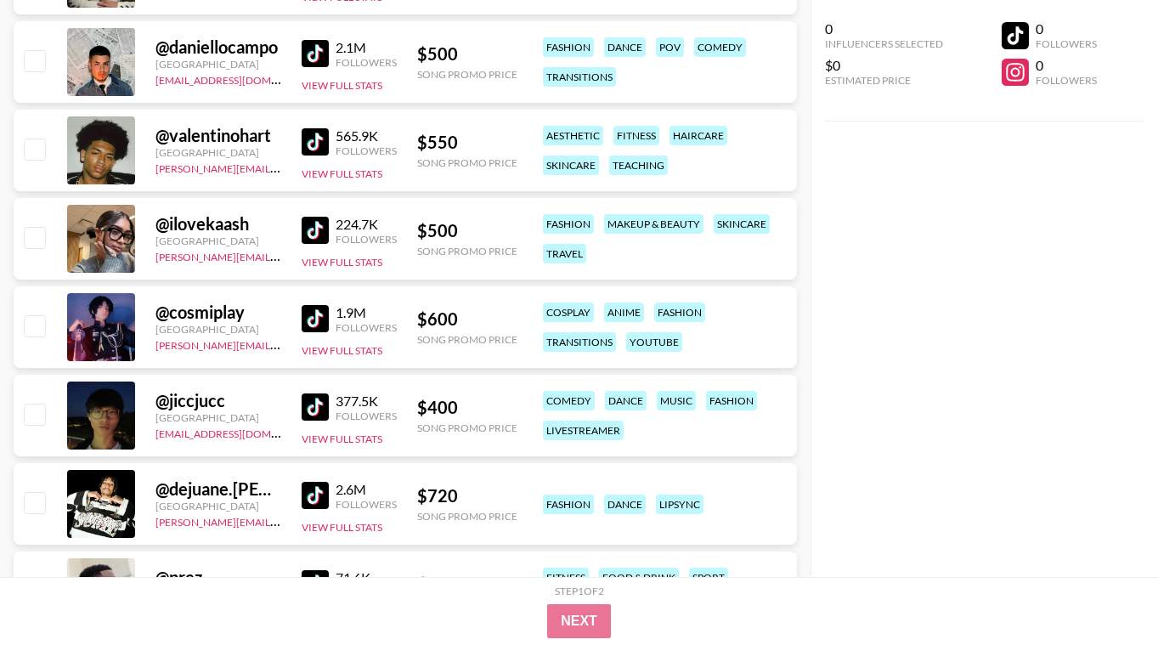
scroll to position [12861, 0]
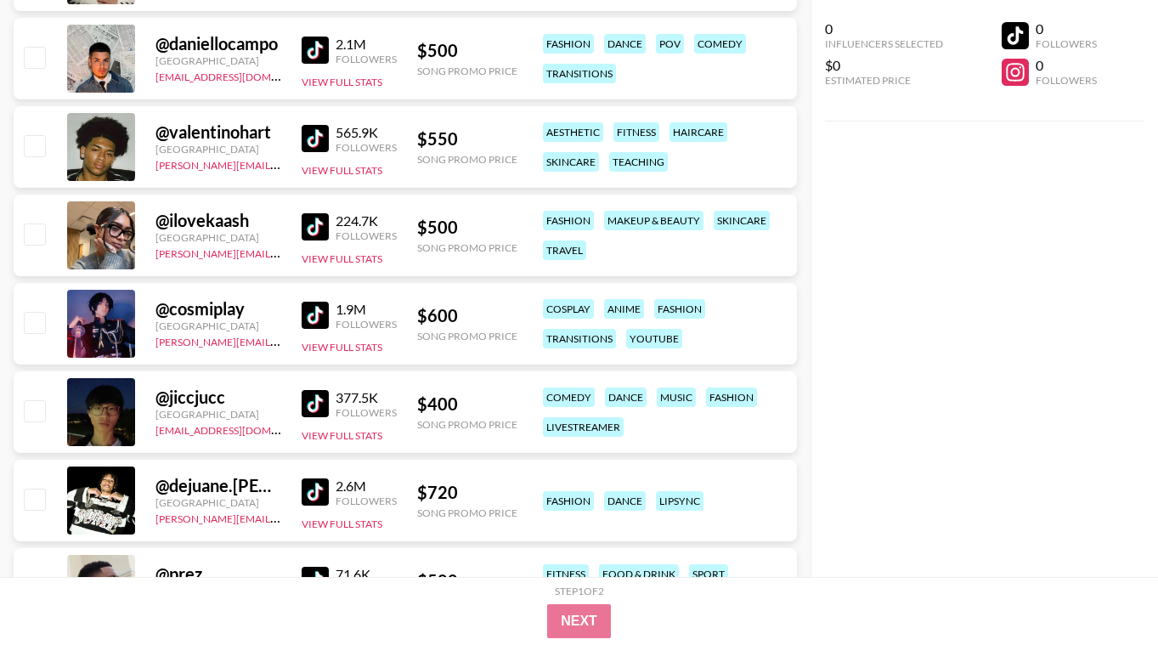
click at [306, 236] on img at bounding box center [315, 226] width 27 height 27
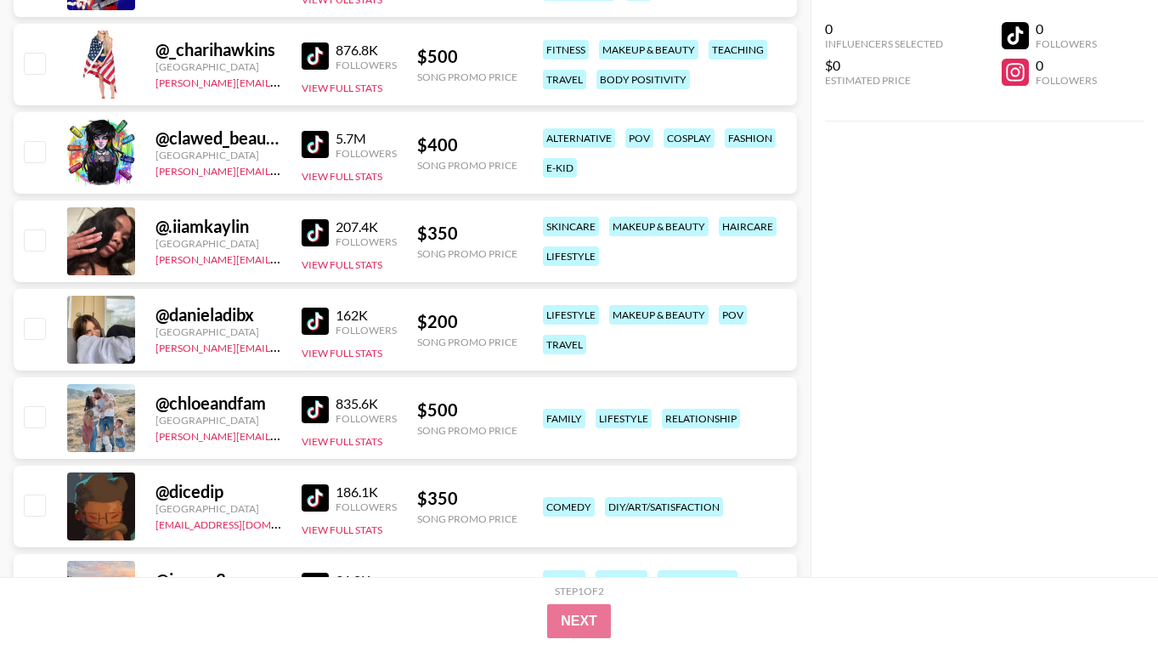
scroll to position [14254, 0]
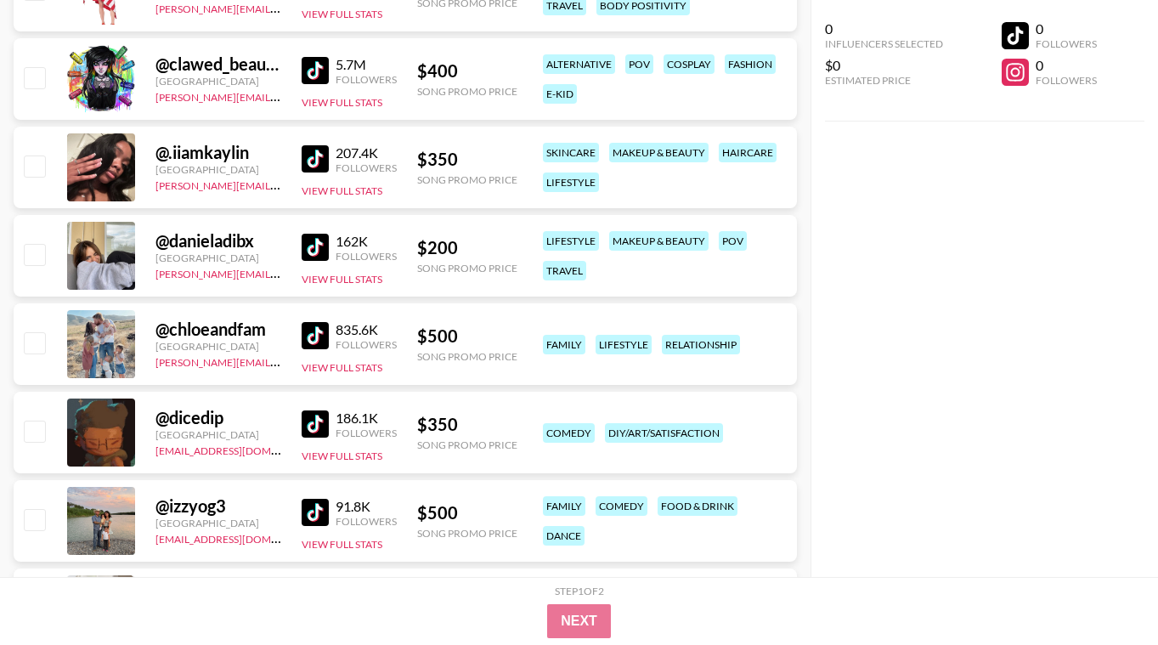
click at [313, 259] on img at bounding box center [315, 247] width 27 height 27
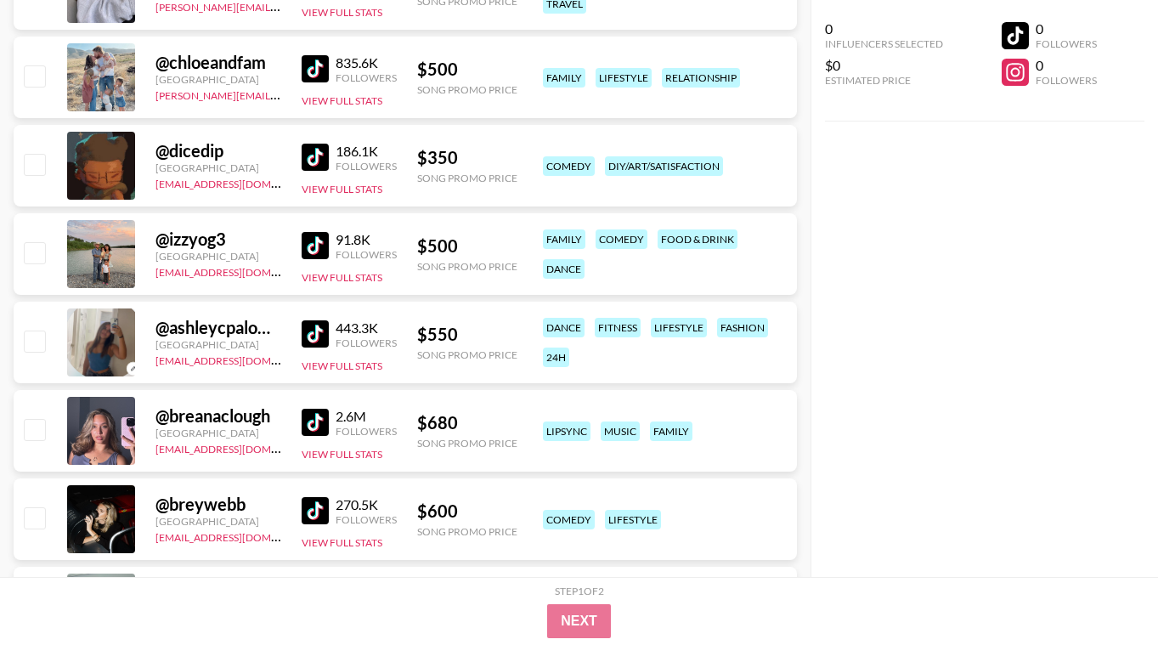
scroll to position [14526, 0]
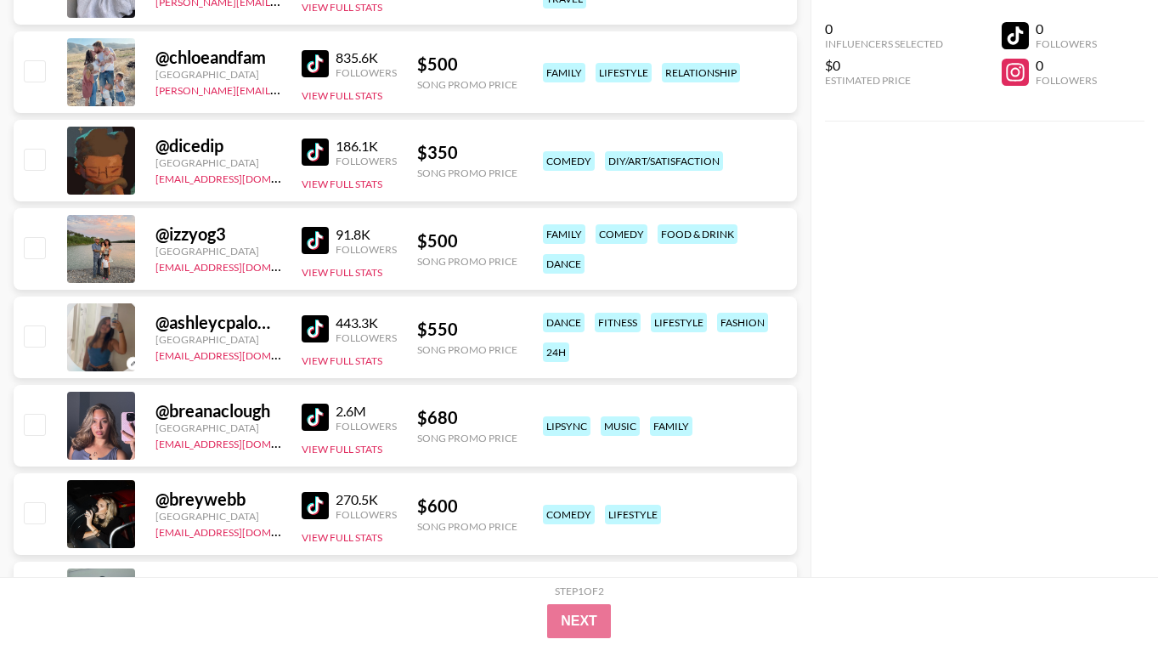
click at [315, 346] on div "443.3K Followers View Full Stats" at bounding box center [349, 337] width 95 height 60
click at [315, 333] on img at bounding box center [315, 328] width 27 height 27
click at [315, 244] on img at bounding box center [315, 240] width 27 height 27
click at [318, 330] on img at bounding box center [315, 328] width 27 height 27
click at [319, 413] on img at bounding box center [315, 416] width 27 height 27
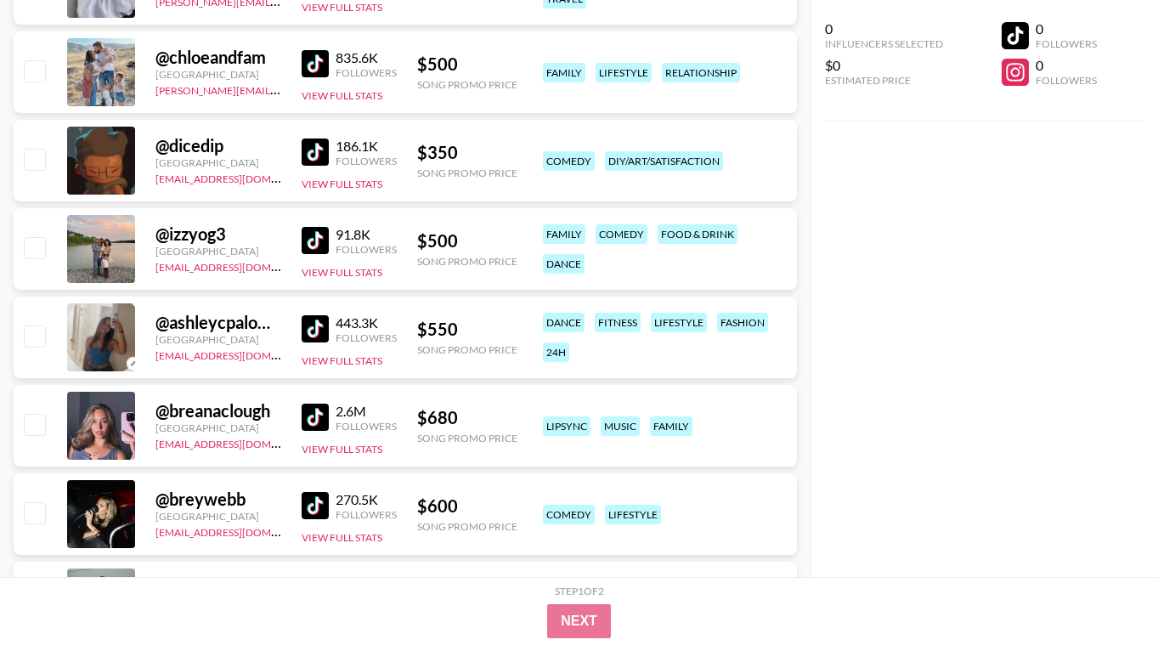
click at [319, 504] on img at bounding box center [315, 505] width 27 height 27
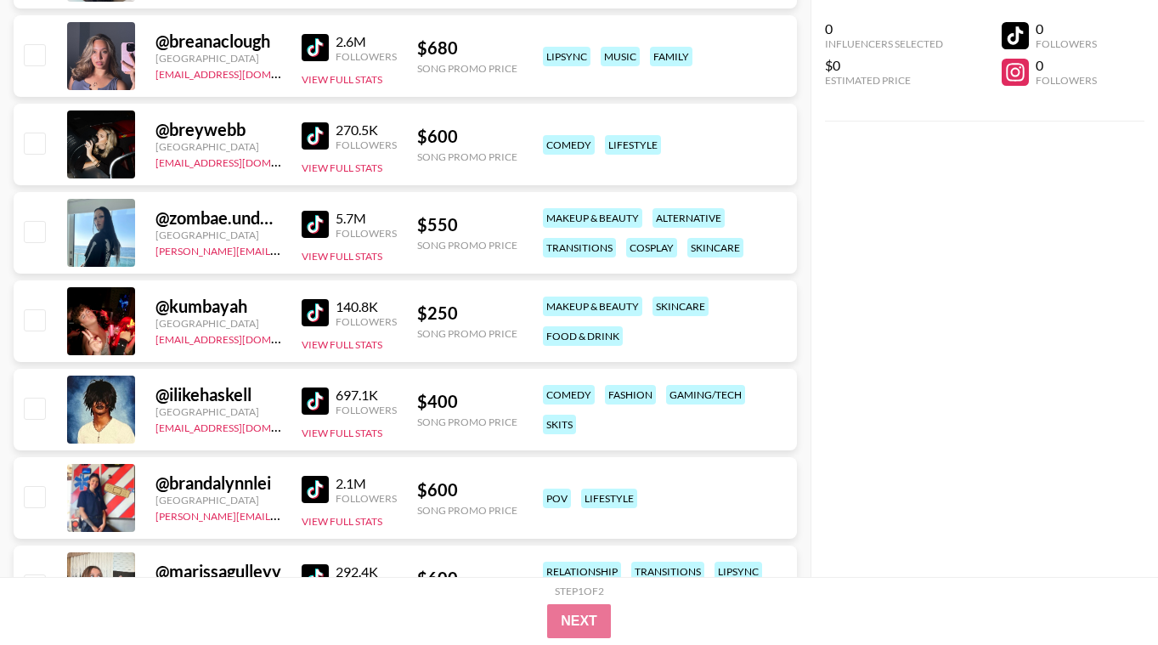
scroll to position [14900, 0]
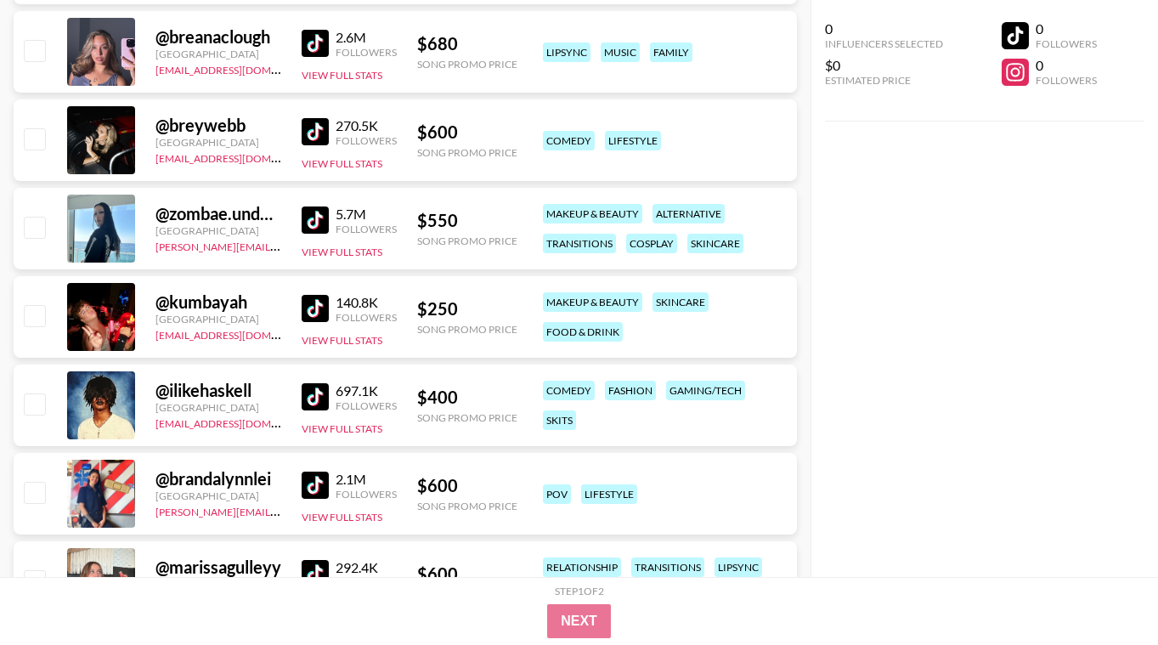
click at [305, 383] on img at bounding box center [315, 396] width 27 height 27
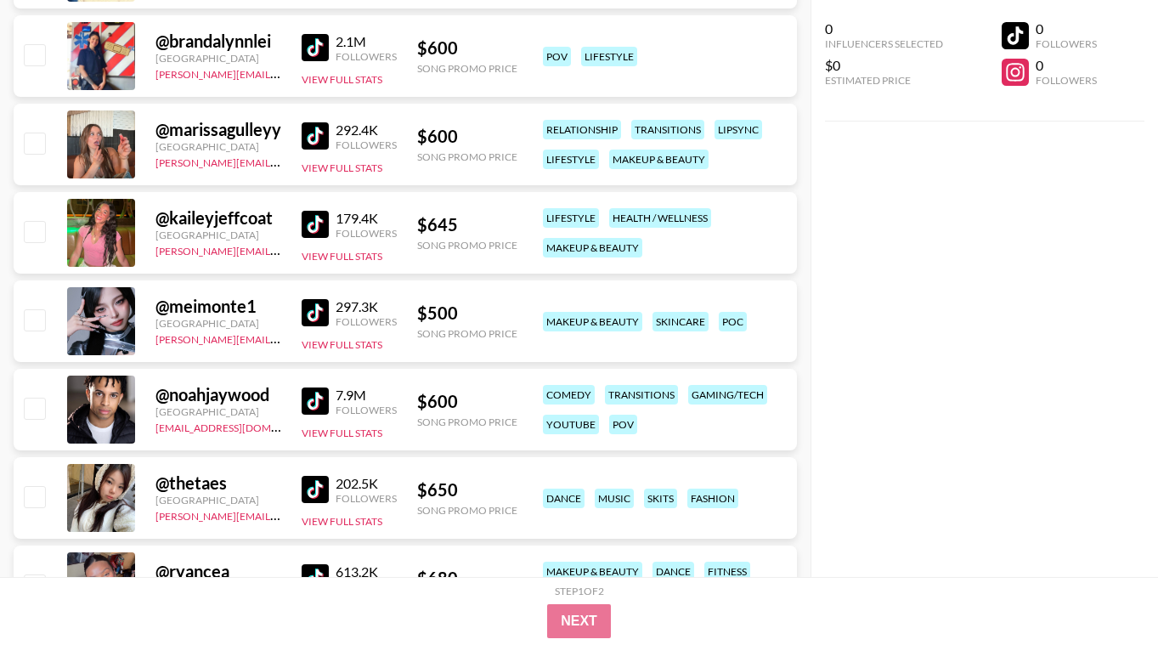
scroll to position [15341, 0]
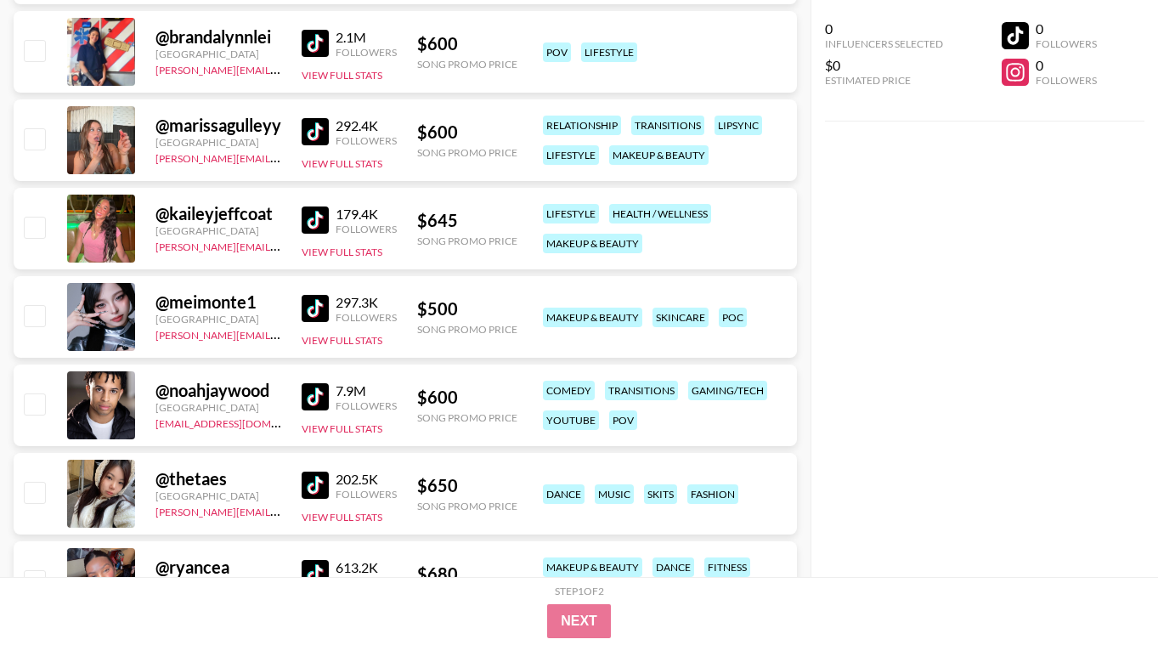
click at [319, 49] on img at bounding box center [315, 43] width 27 height 27
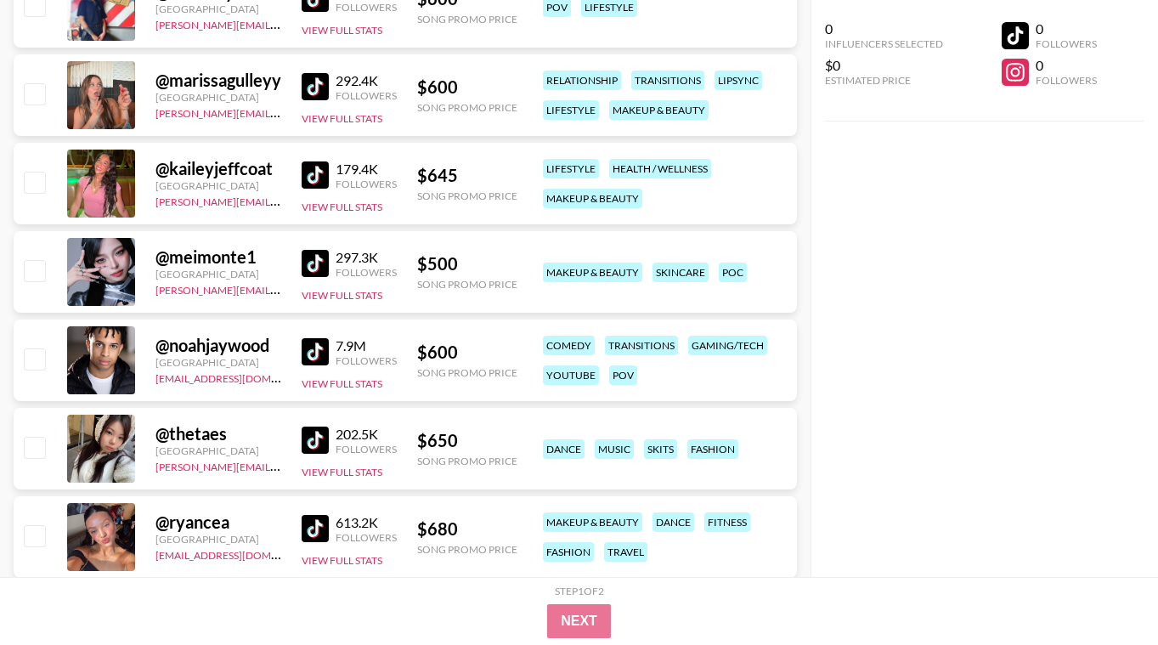
scroll to position [15409, 0]
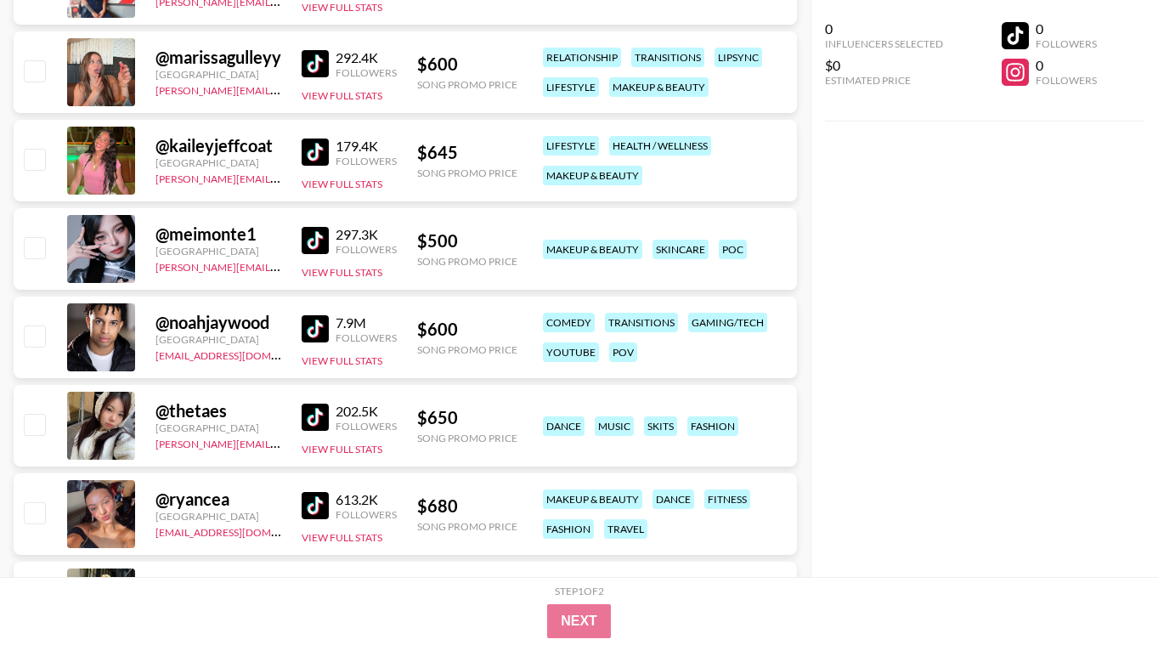
click at [309, 149] on img at bounding box center [315, 151] width 27 height 27
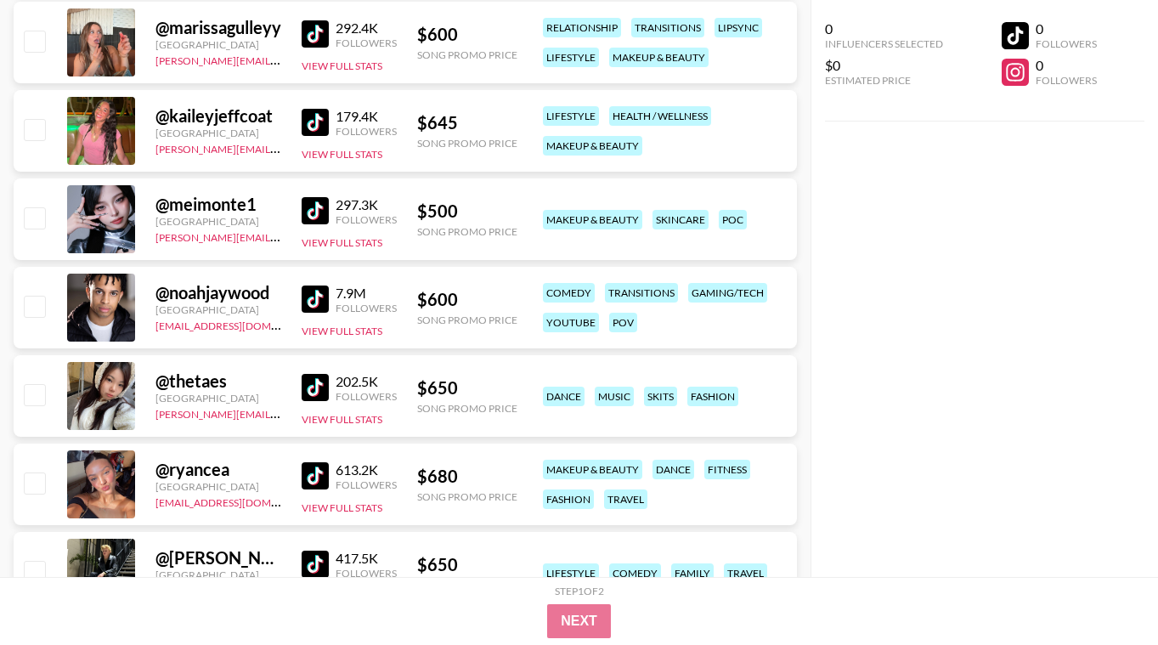
scroll to position [15443, 0]
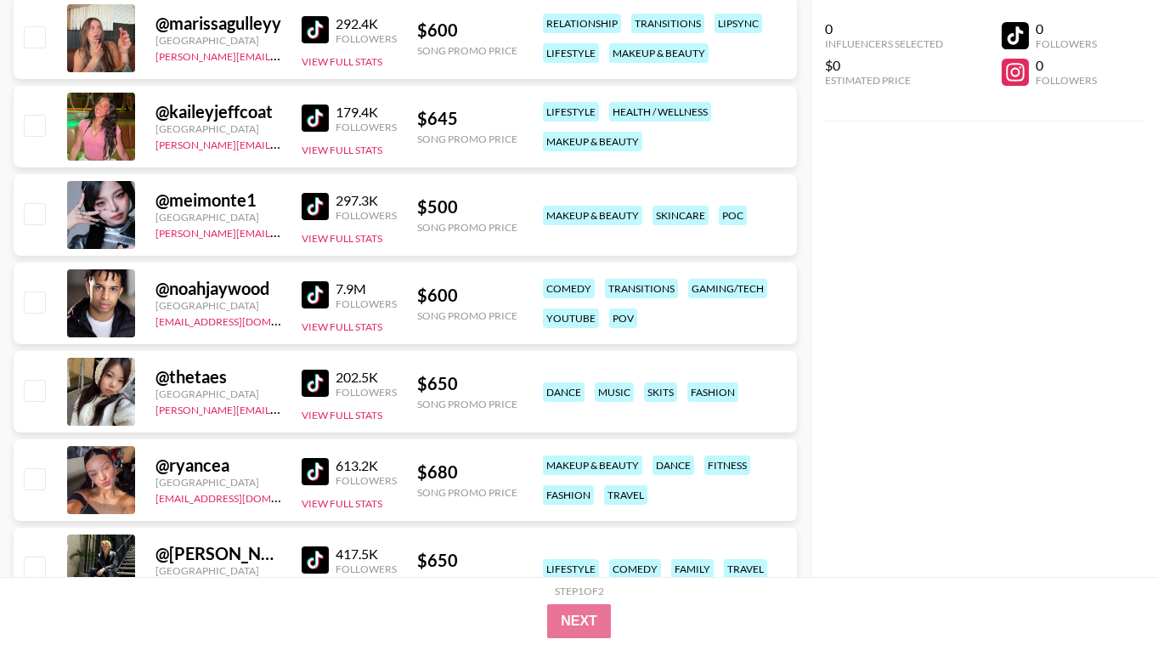
click at [317, 199] on img at bounding box center [315, 206] width 27 height 27
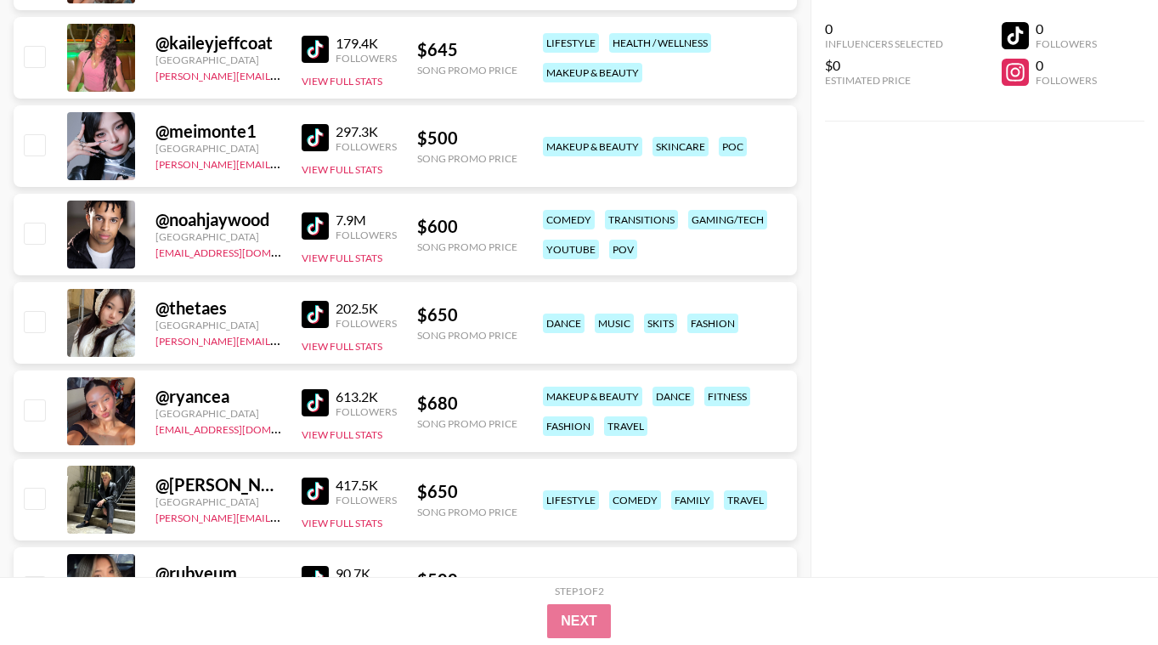
scroll to position [15545, 0]
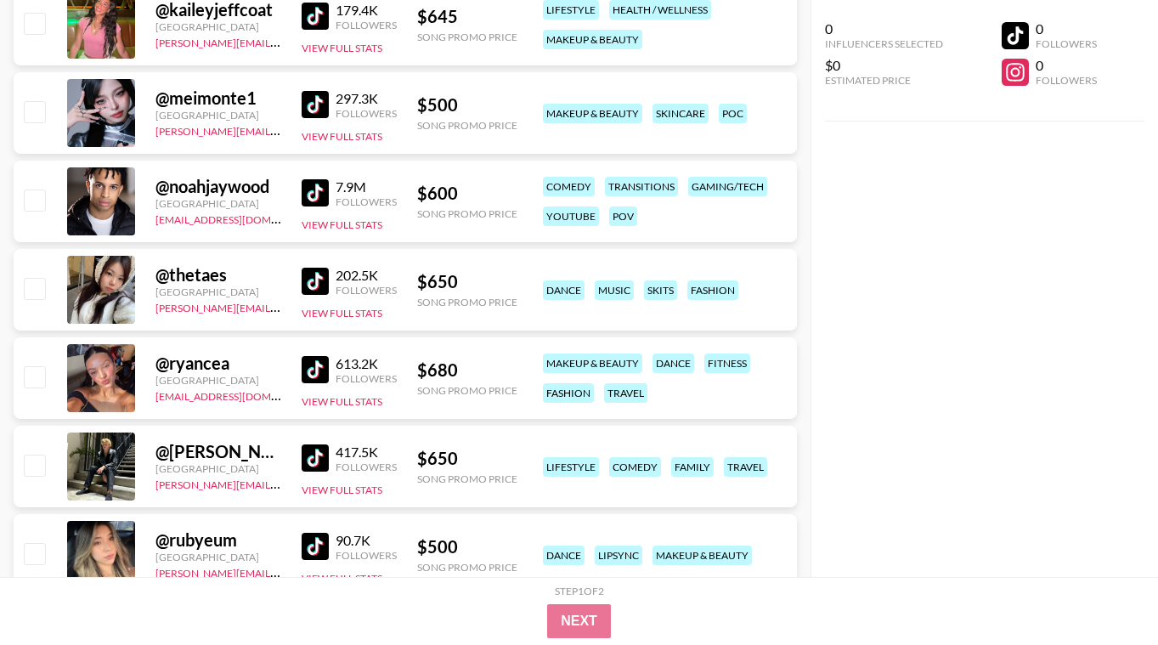
click at [315, 190] on img at bounding box center [315, 192] width 27 height 27
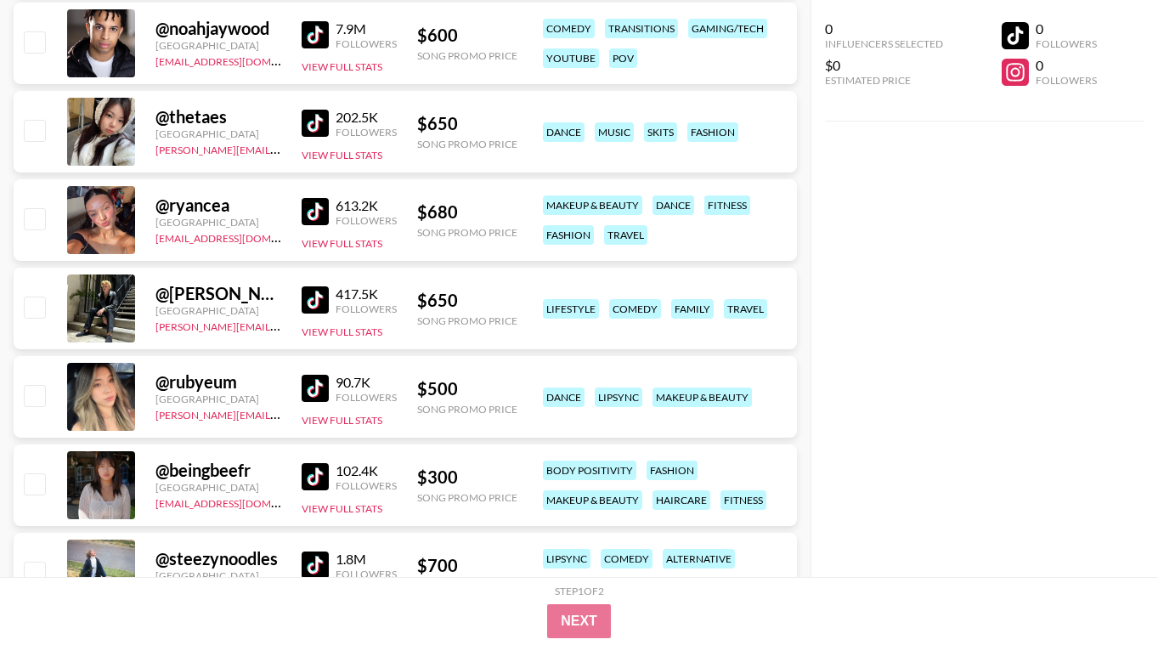
scroll to position [15715, 0]
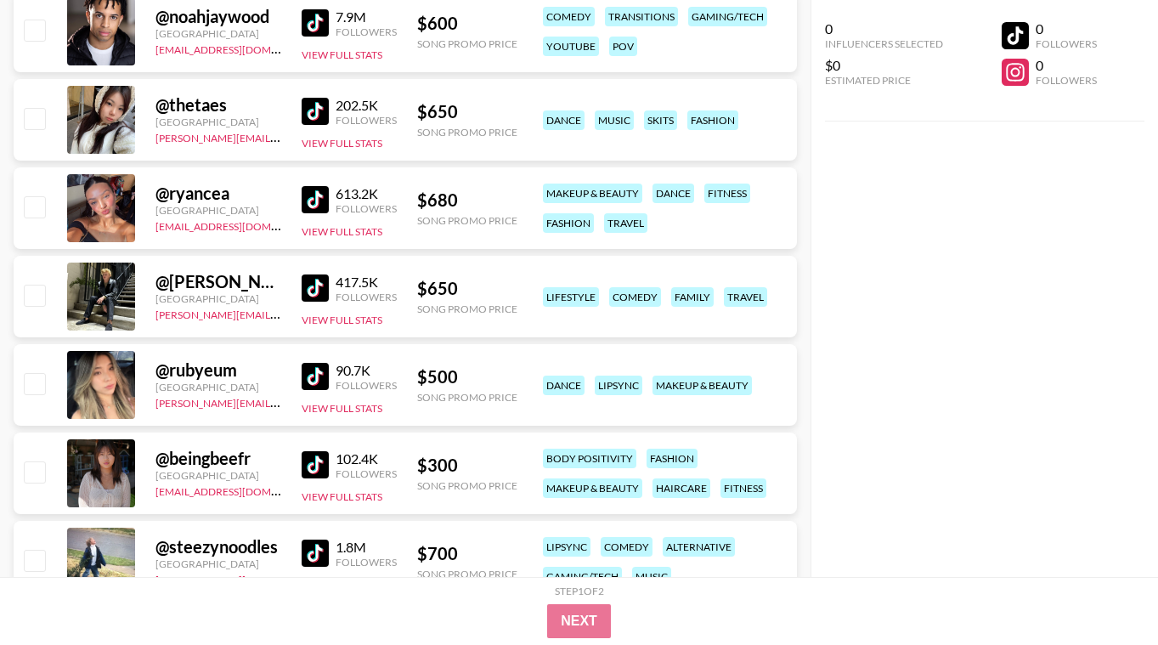
click at [323, 121] on img at bounding box center [315, 111] width 27 height 27
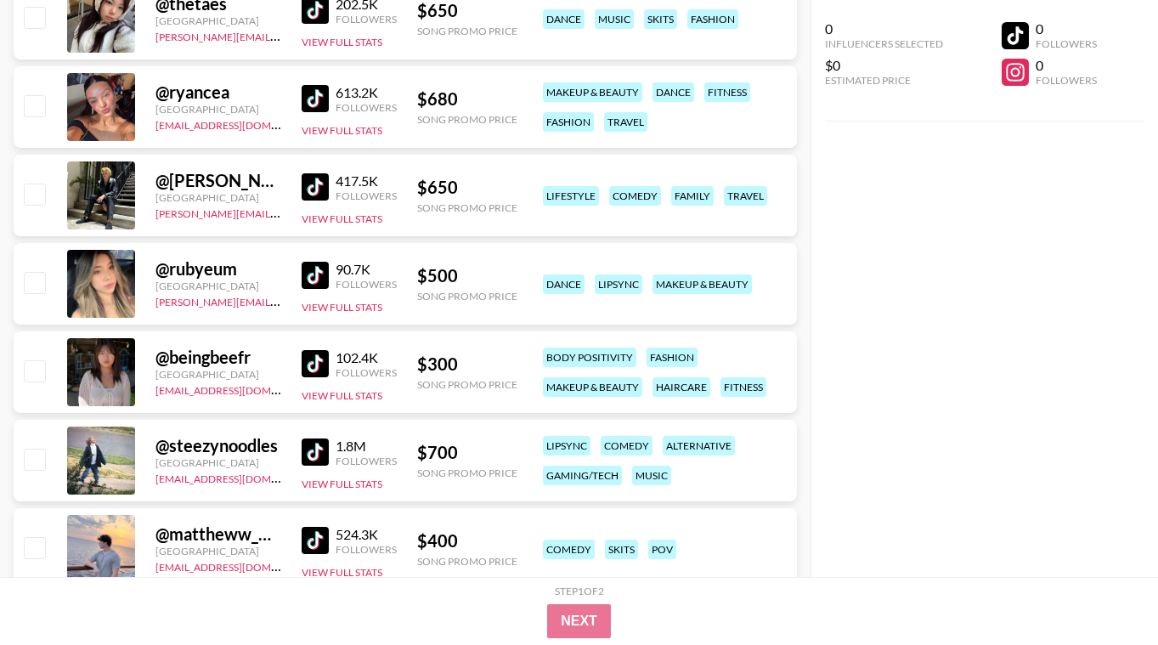
scroll to position [15817, 0]
click at [315, 273] on img at bounding box center [315, 274] width 27 height 27
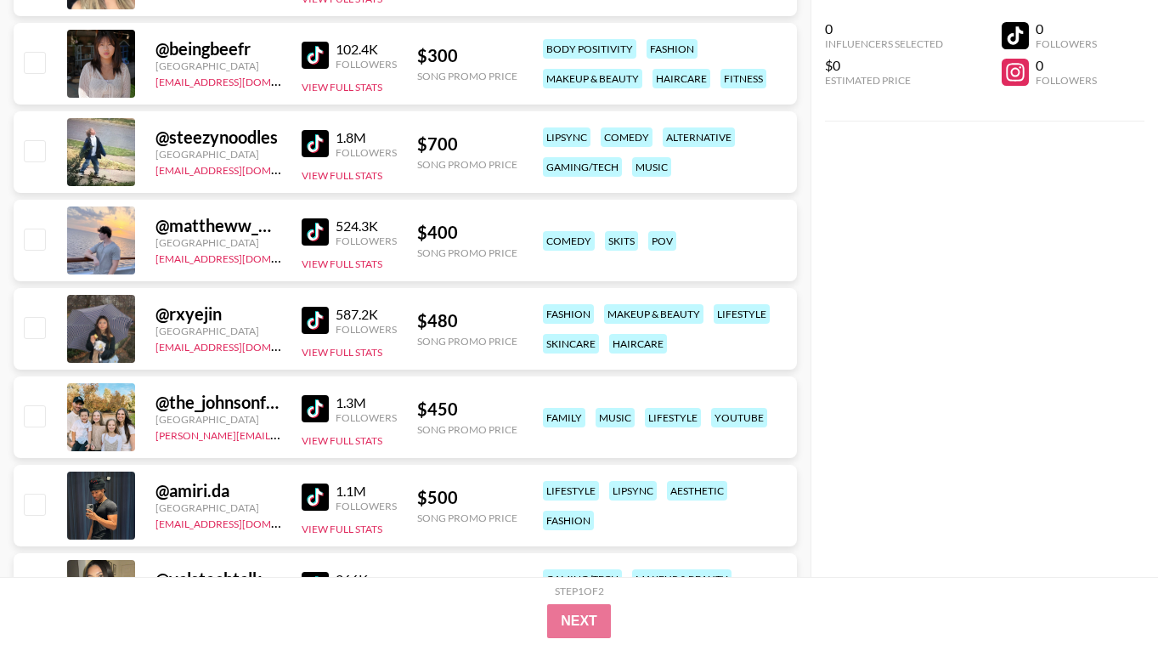
scroll to position [16157, 0]
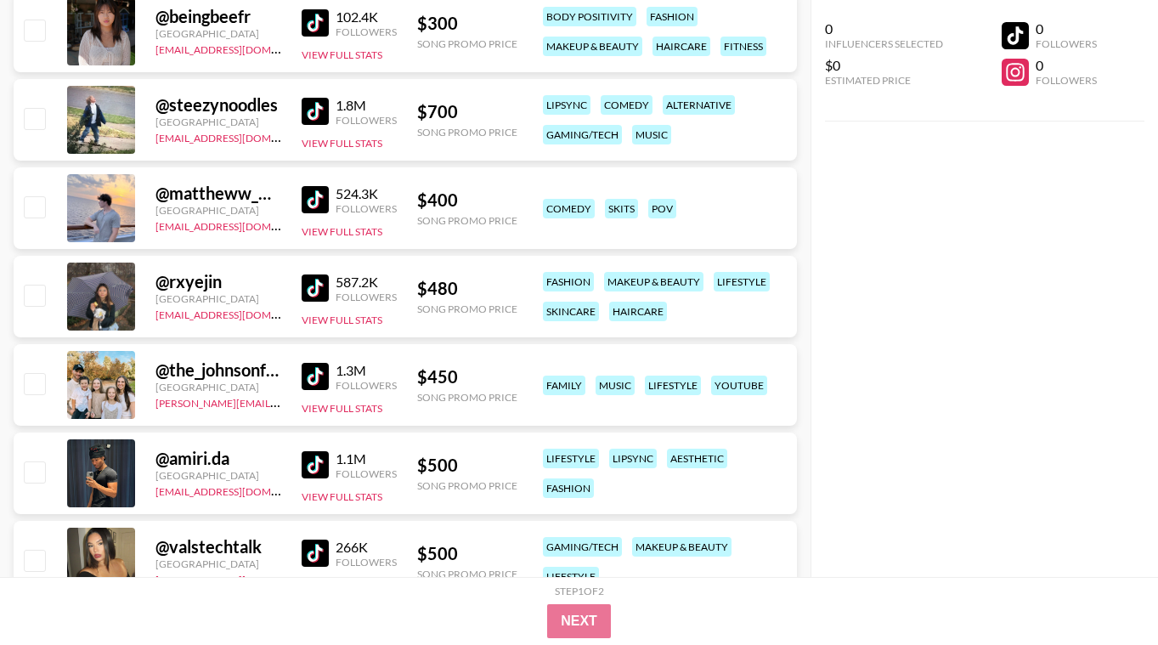
click at [319, 104] on img at bounding box center [315, 111] width 27 height 27
click at [317, 281] on img at bounding box center [315, 287] width 27 height 27
click at [309, 383] on img at bounding box center [315, 376] width 27 height 27
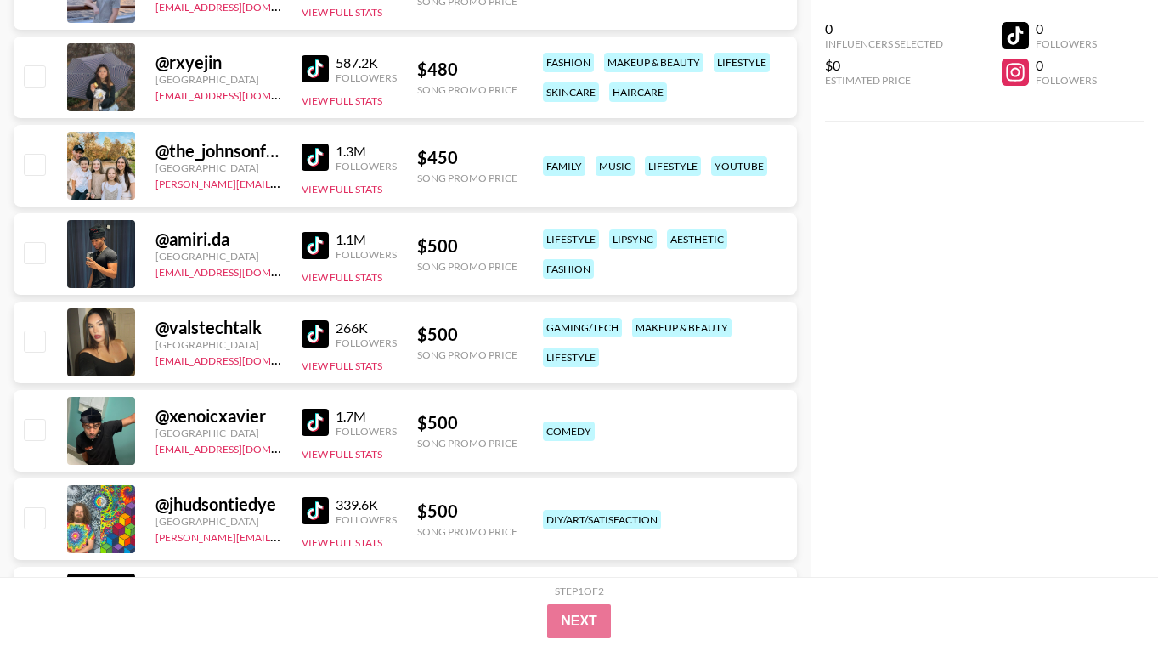
scroll to position [16395, 0]
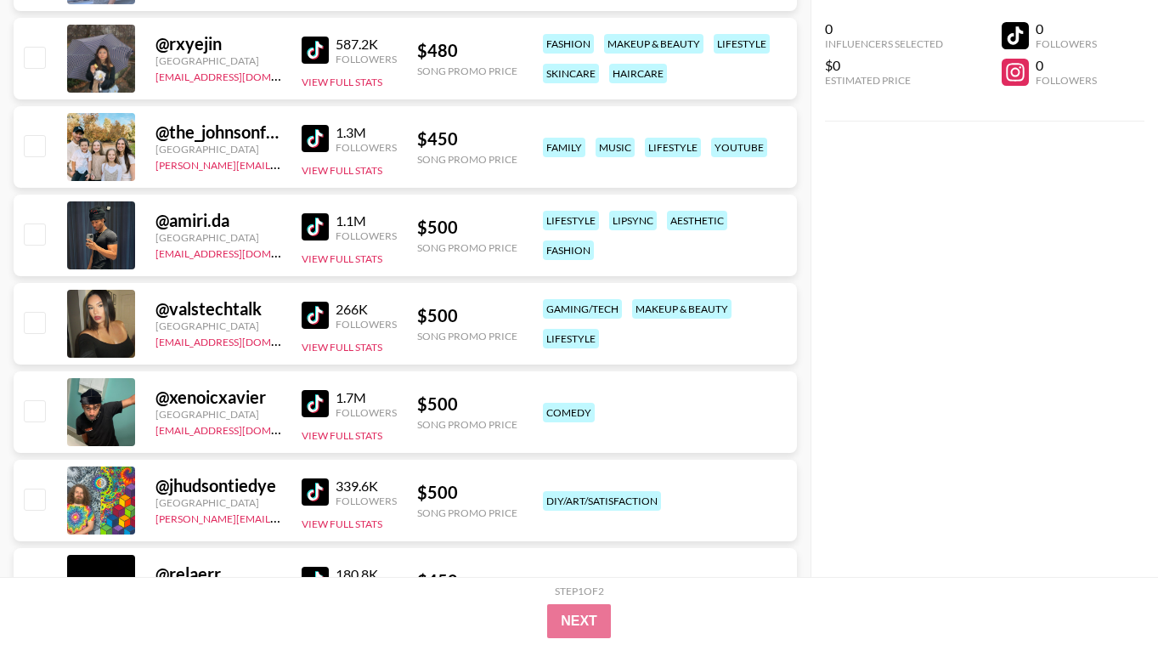
click at [324, 326] on img at bounding box center [315, 315] width 27 height 27
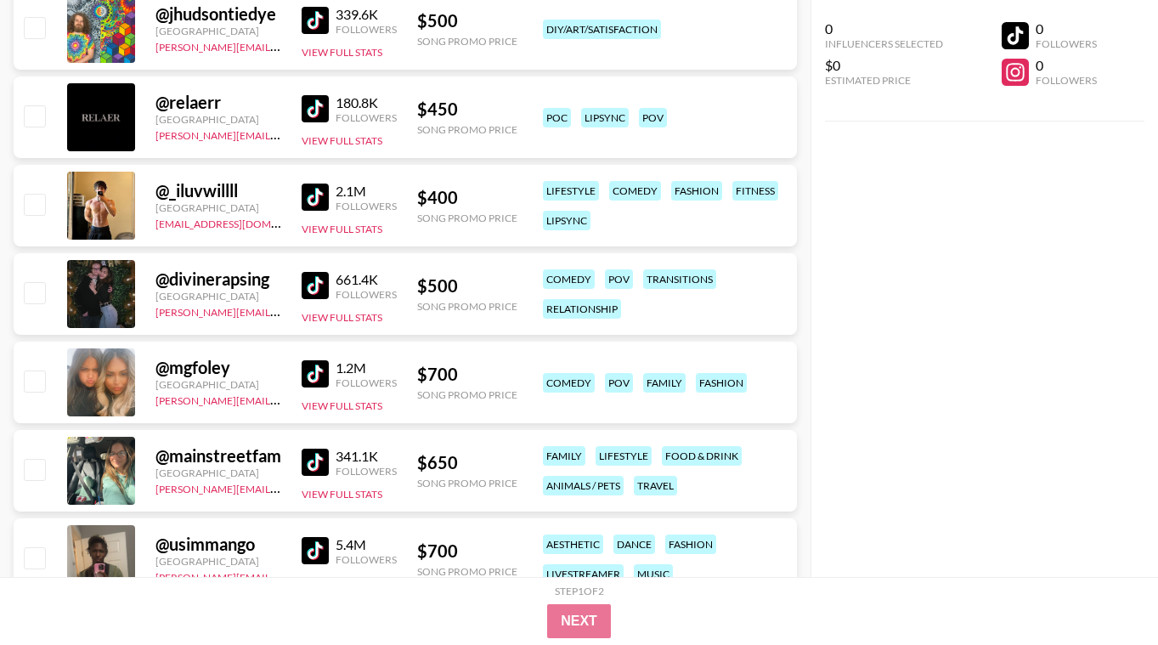
scroll to position [16870, 0]
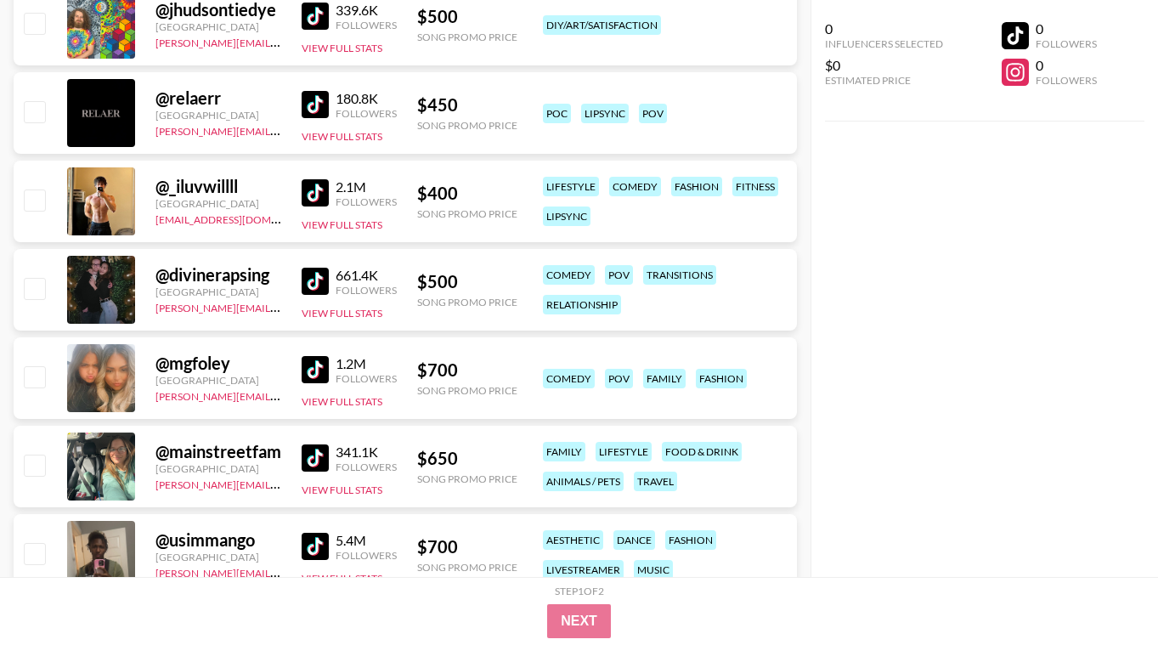
click at [309, 274] on img at bounding box center [315, 281] width 27 height 27
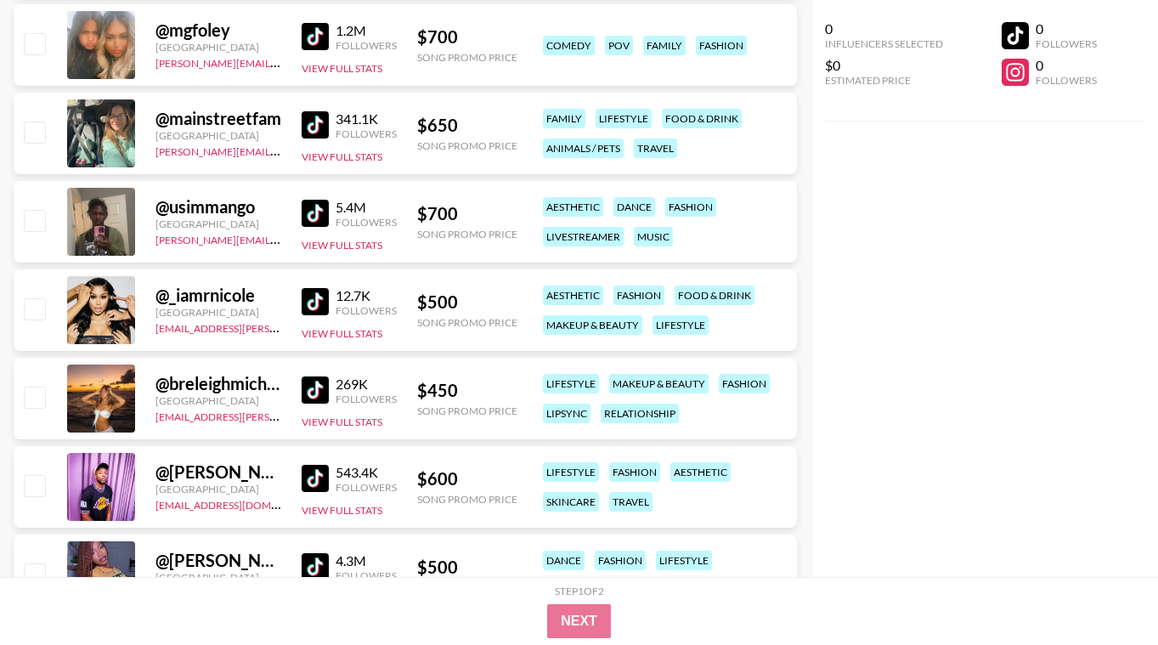
scroll to position [17210, 0]
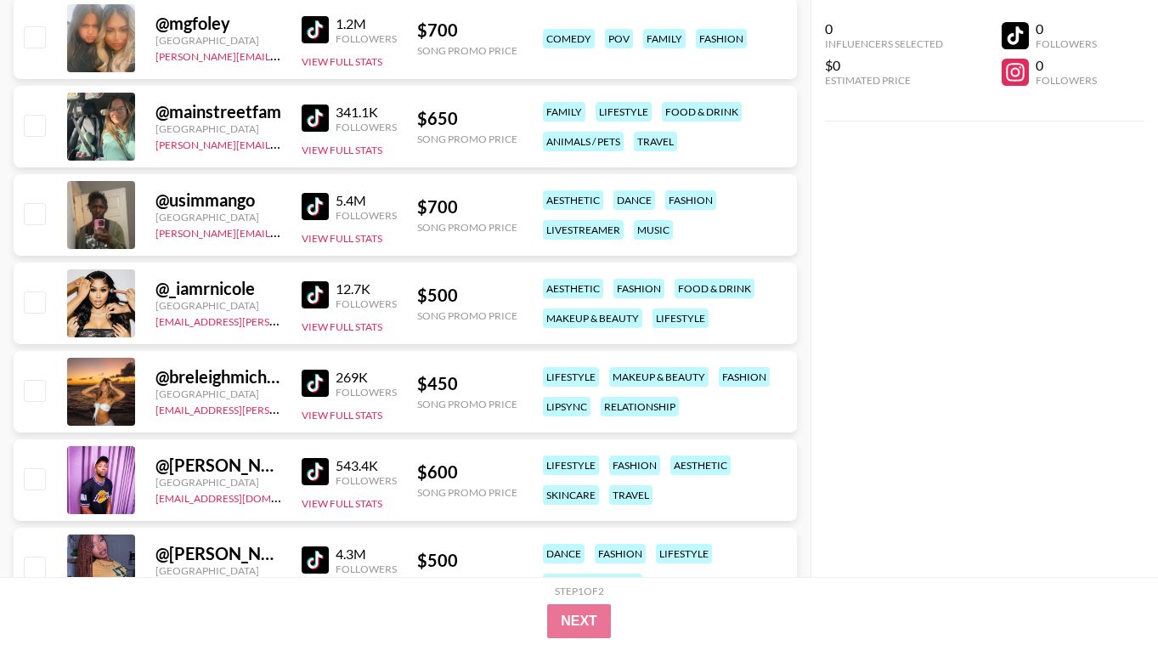
click at [320, 384] on img at bounding box center [315, 382] width 27 height 27
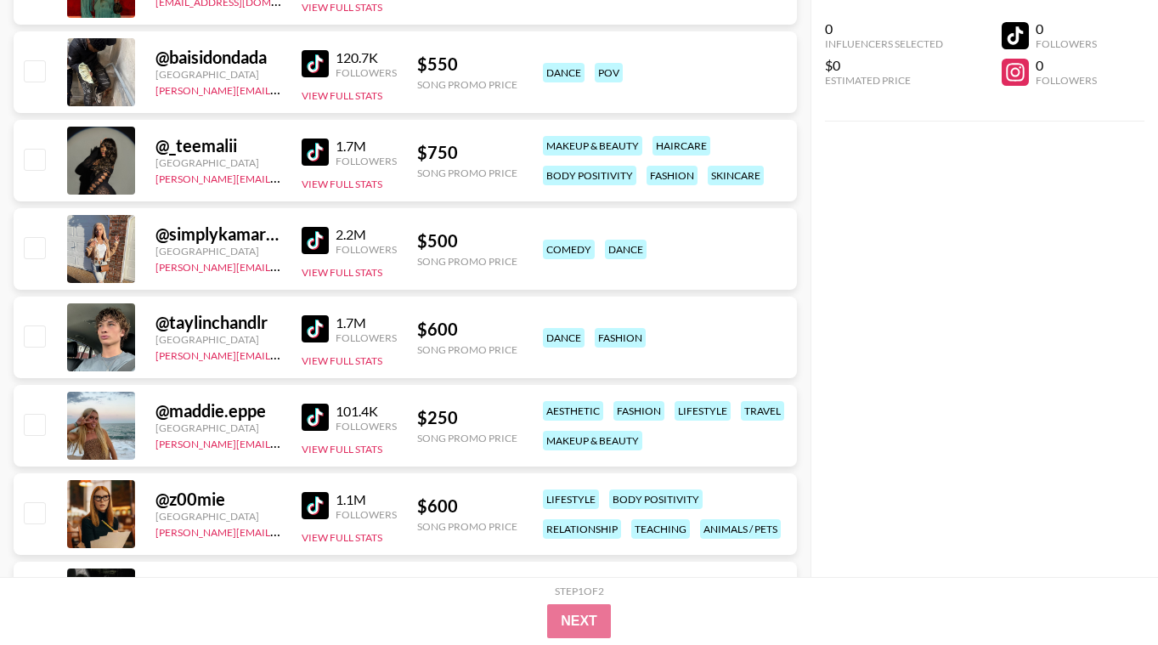
scroll to position [18093, 0]
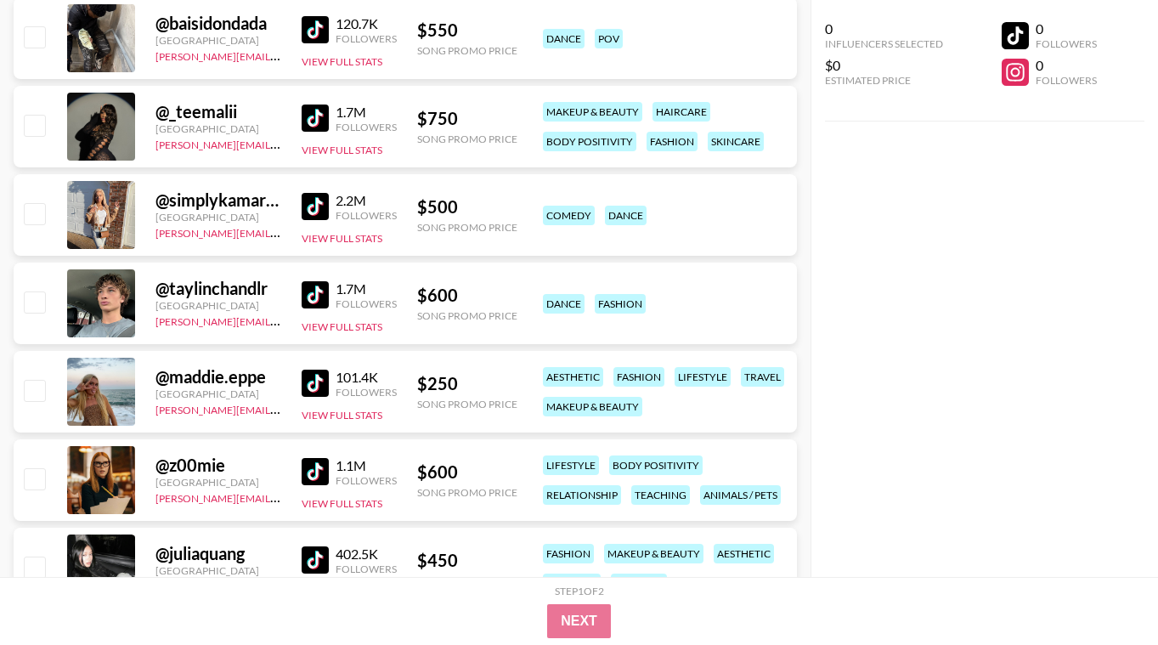
click at [324, 392] on img at bounding box center [315, 382] width 27 height 27
click at [310, 465] on img at bounding box center [315, 471] width 27 height 27
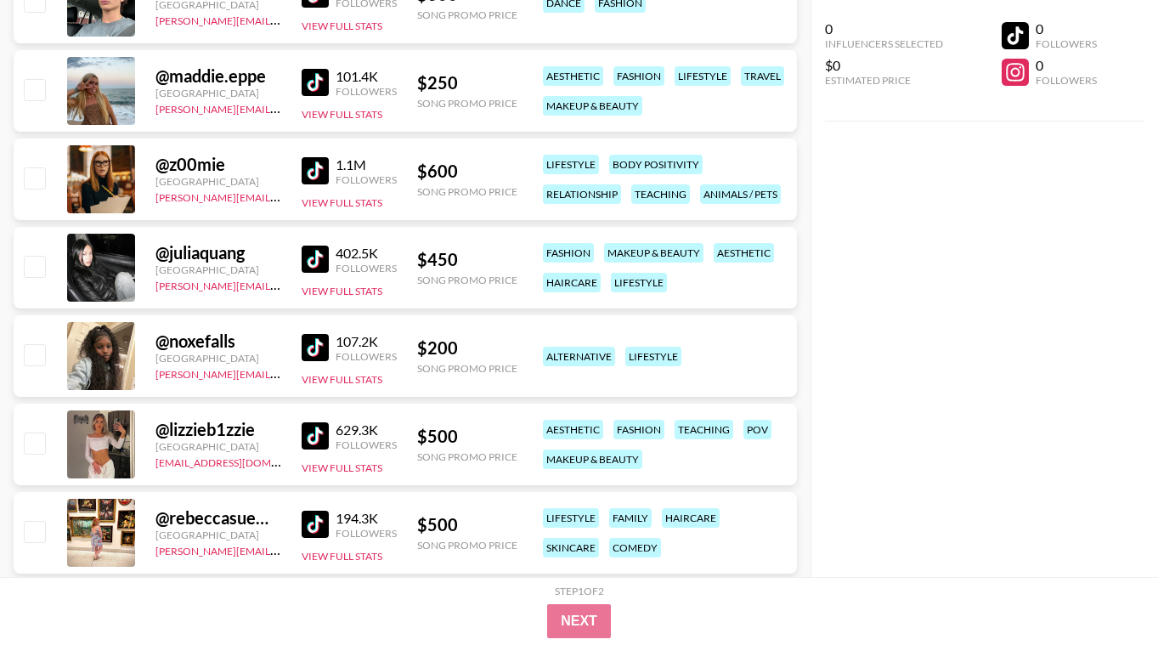
scroll to position [18399, 0]
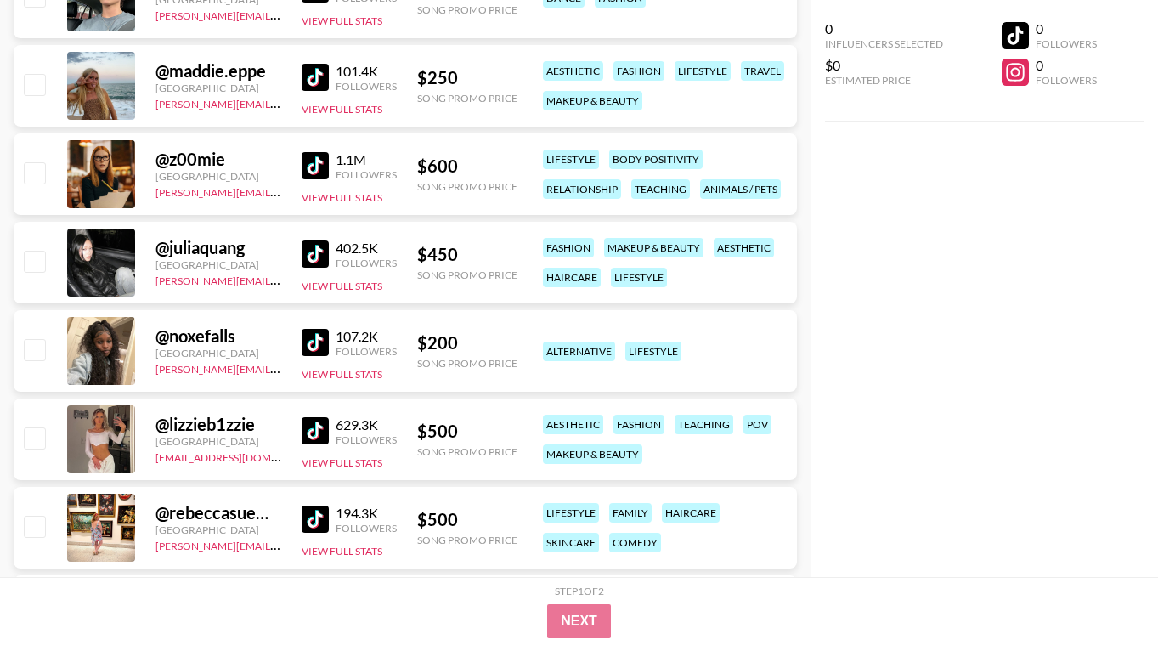
click at [308, 248] on img at bounding box center [315, 253] width 27 height 27
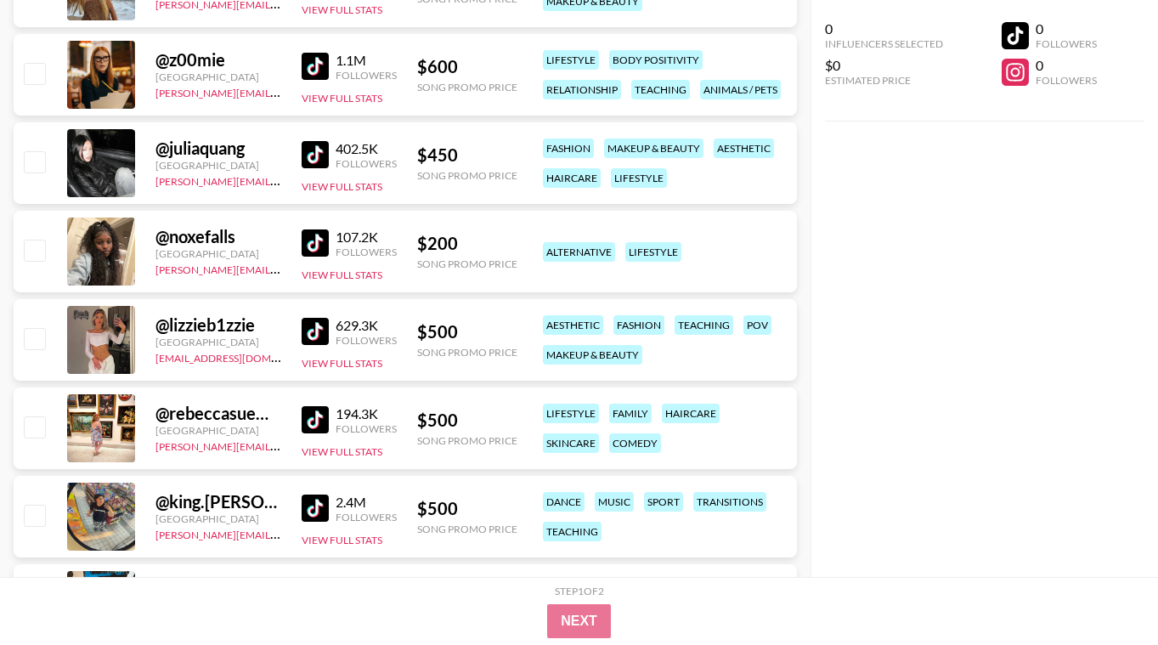
scroll to position [18501, 0]
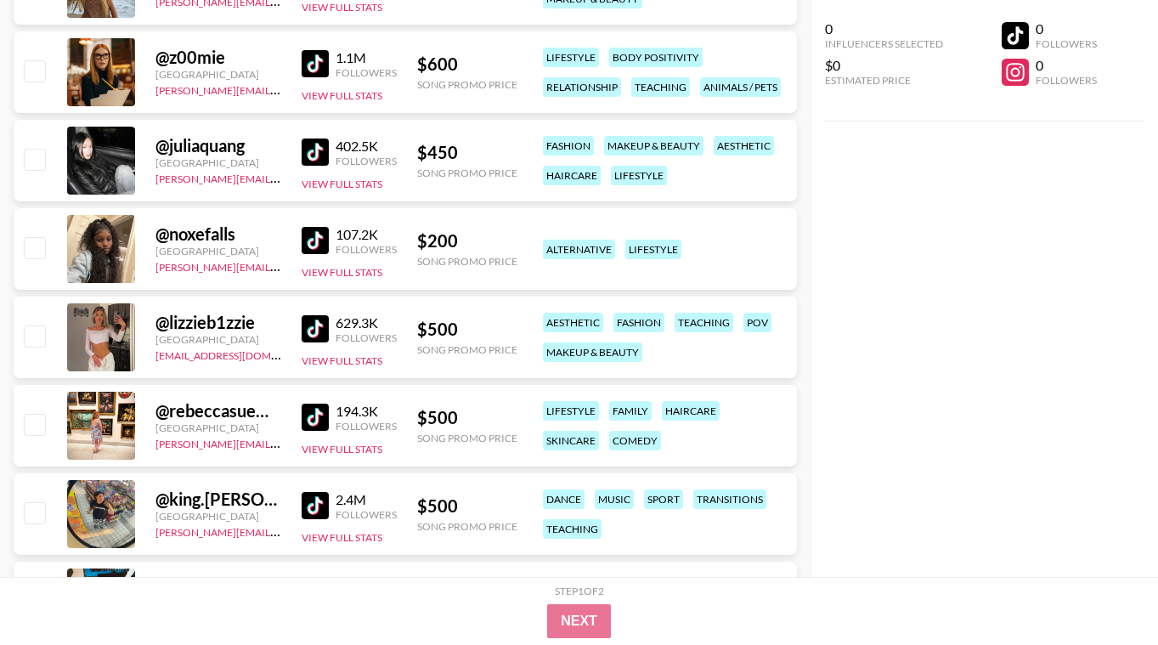
click at [319, 240] on img at bounding box center [315, 240] width 27 height 27
click at [315, 322] on img at bounding box center [315, 328] width 27 height 27
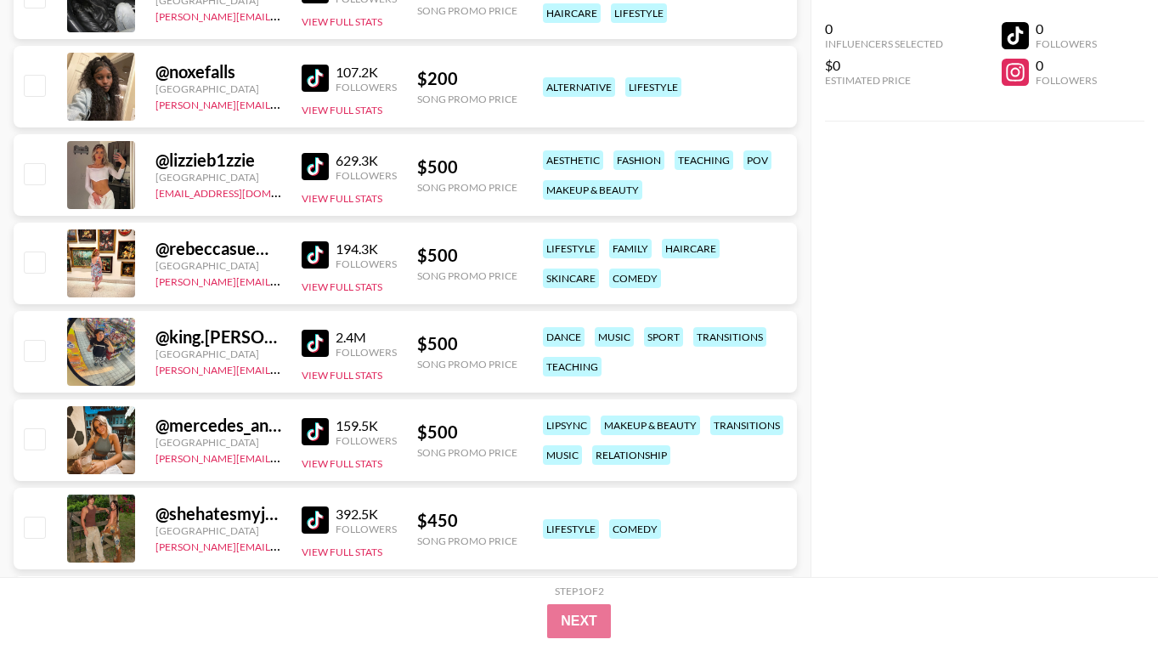
scroll to position [18671, 0]
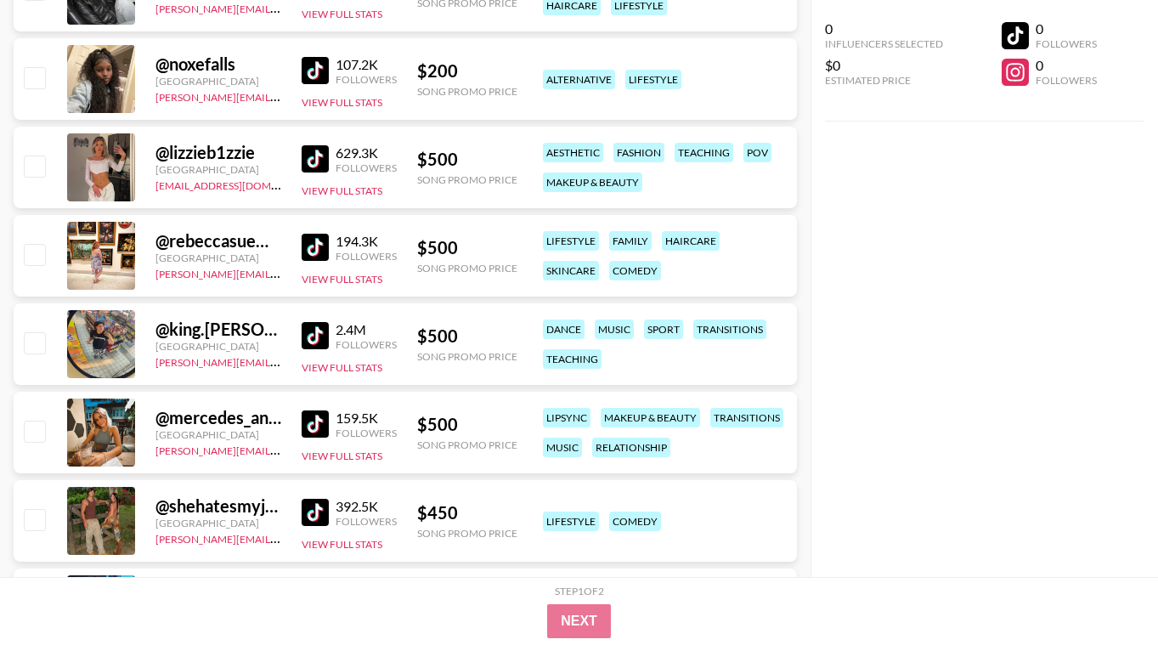
click at [322, 255] on img at bounding box center [315, 247] width 27 height 27
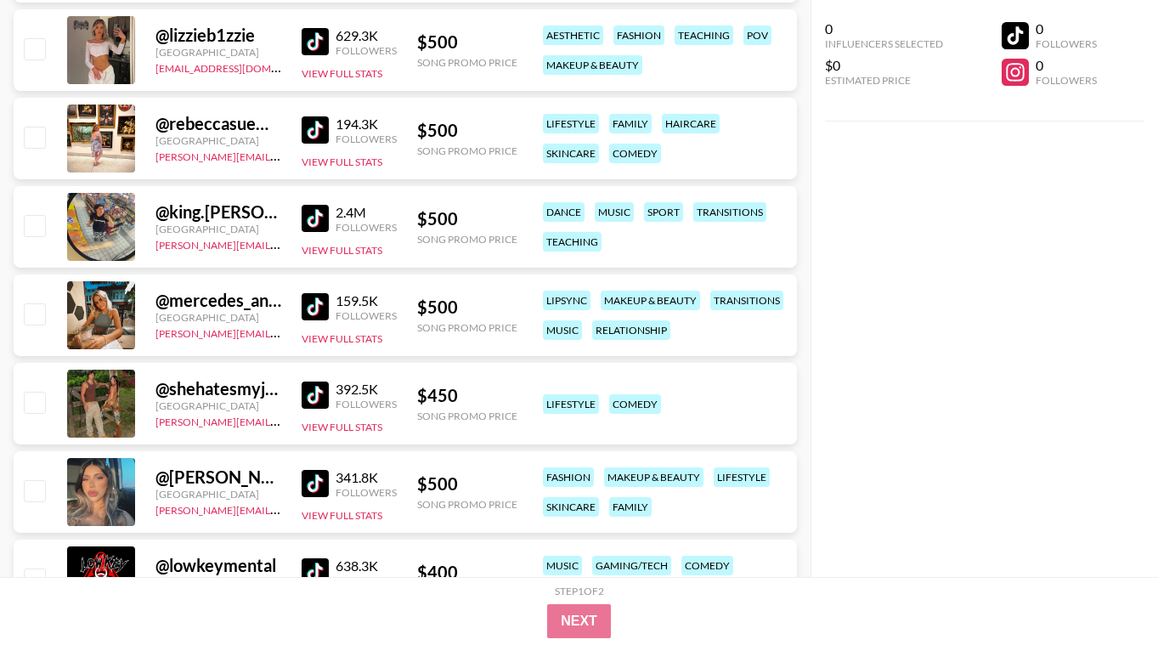
scroll to position [18841, 0]
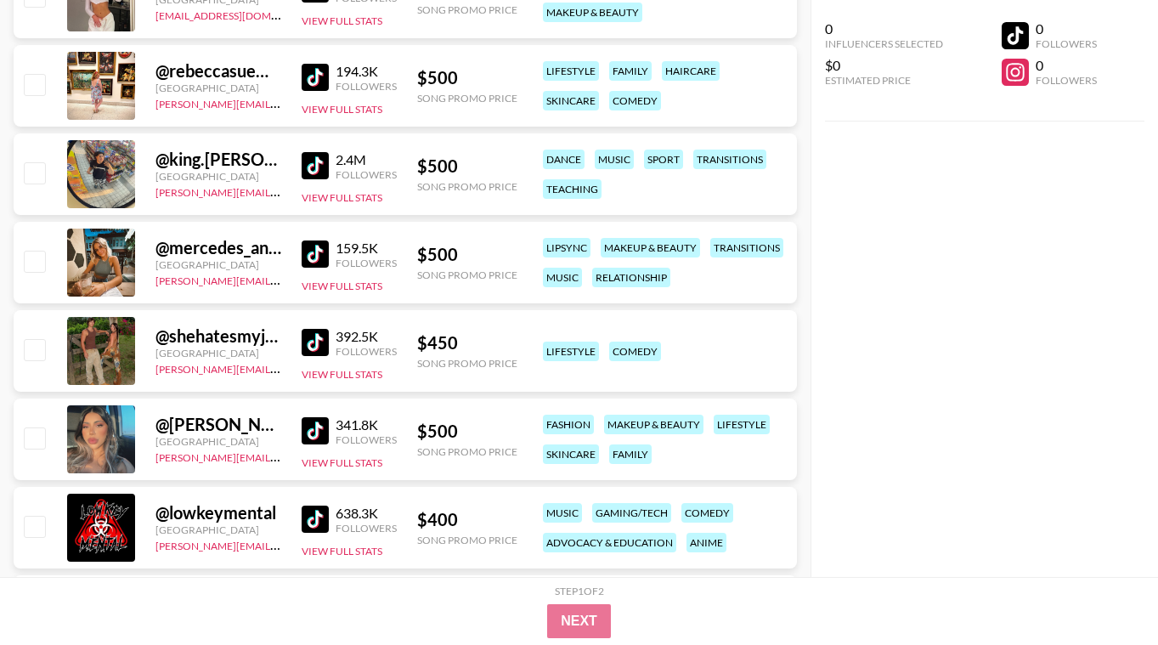
click at [308, 152] on img at bounding box center [315, 165] width 27 height 27
click at [306, 264] on img at bounding box center [315, 253] width 27 height 27
click at [326, 340] on img at bounding box center [315, 342] width 27 height 27
click at [319, 434] on img at bounding box center [315, 430] width 27 height 27
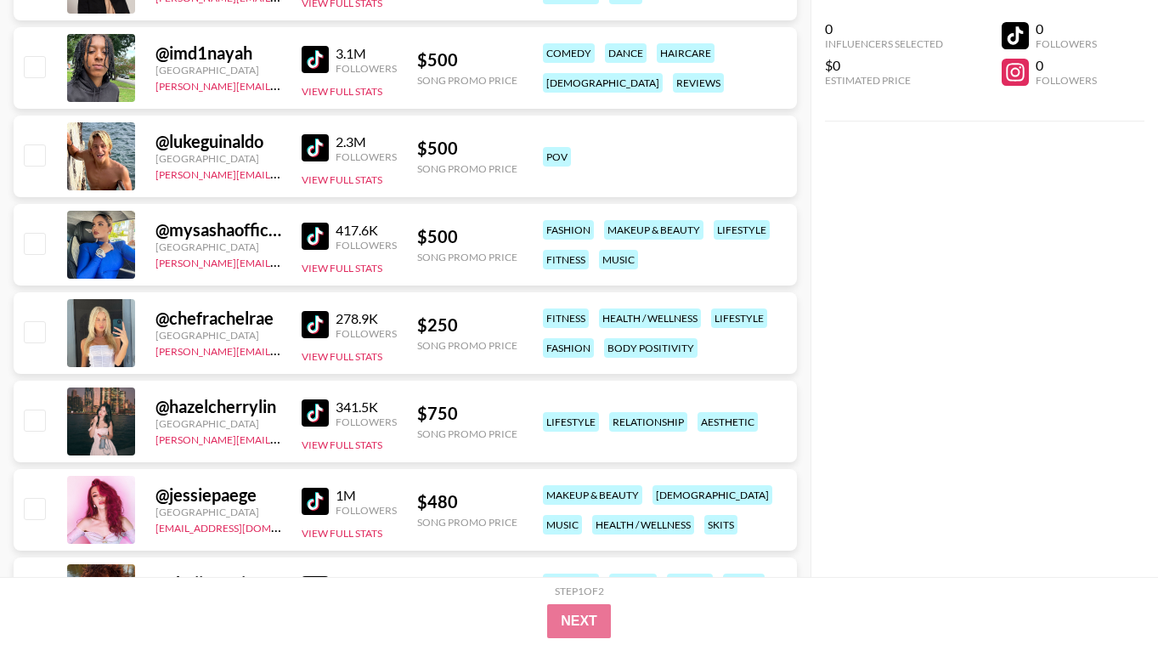
scroll to position [20098, 0]
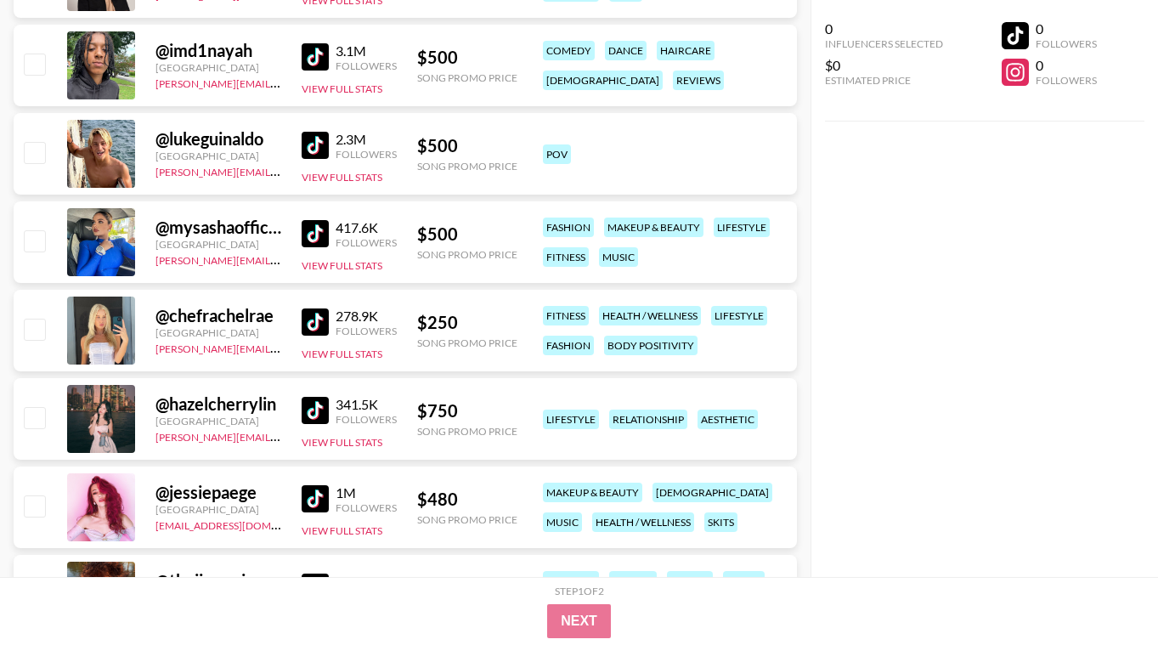
click at [321, 329] on img at bounding box center [315, 321] width 27 height 27
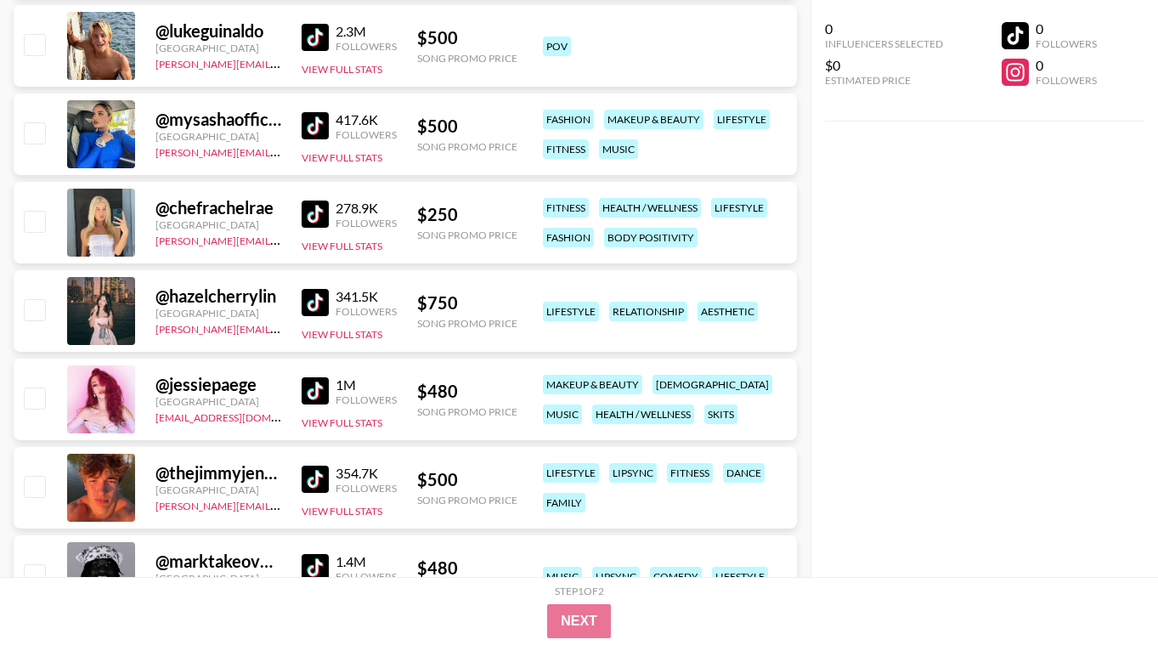
scroll to position [20234, 0]
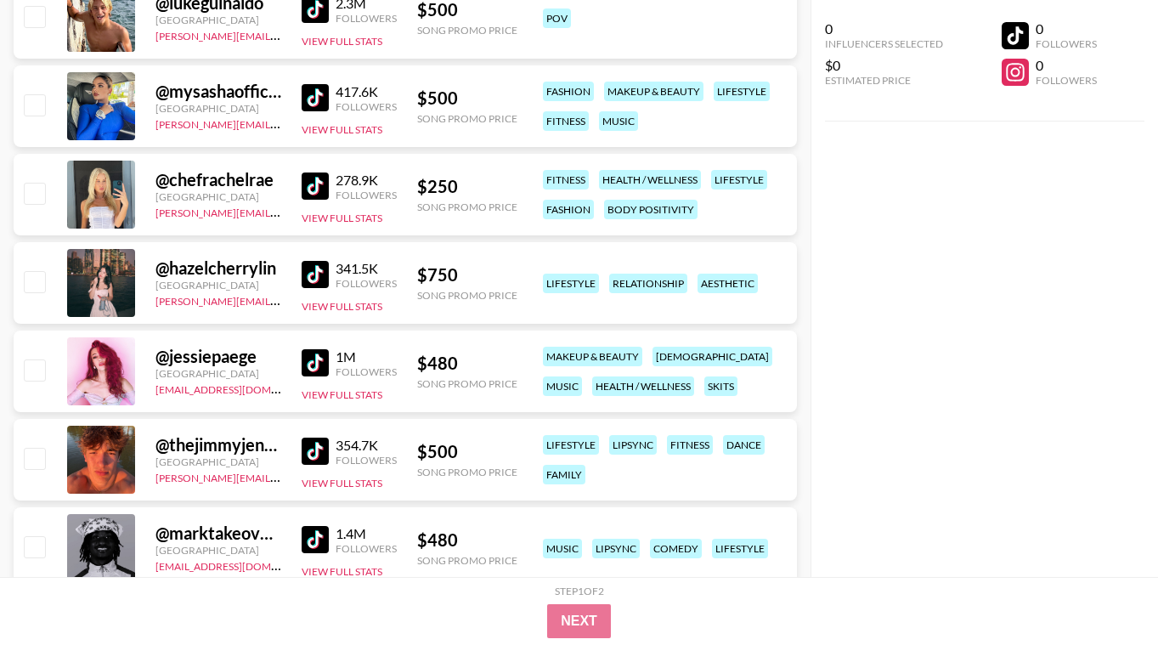
click at [315, 279] on img at bounding box center [315, 274] width 27 height 27
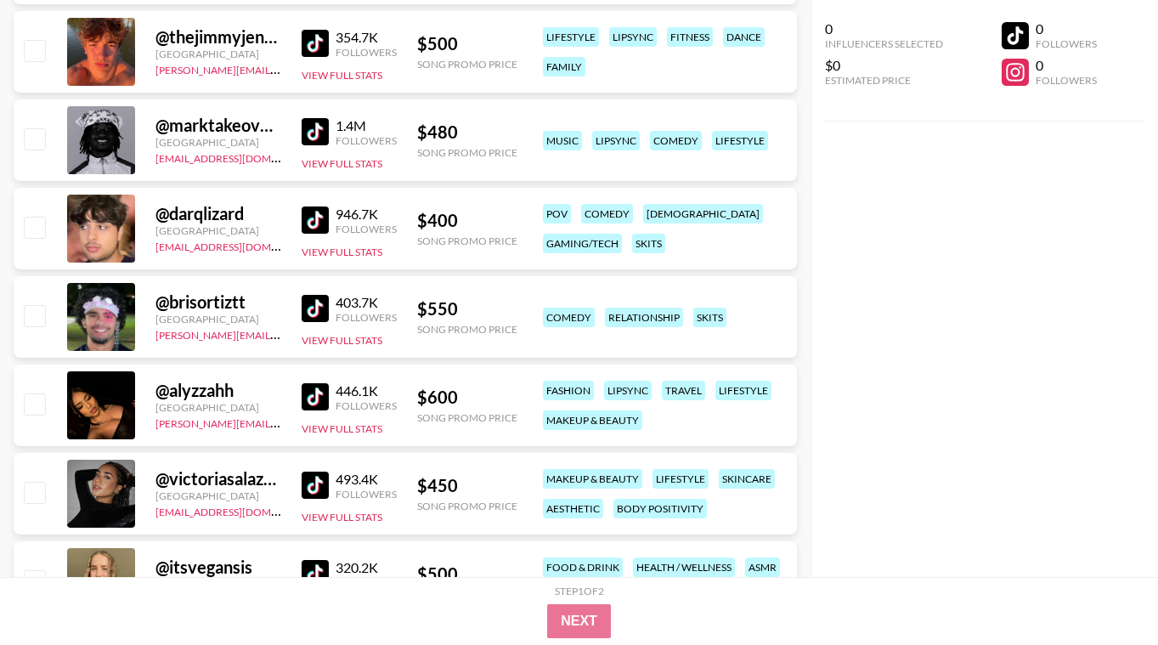
scroll to position [20675, 0]
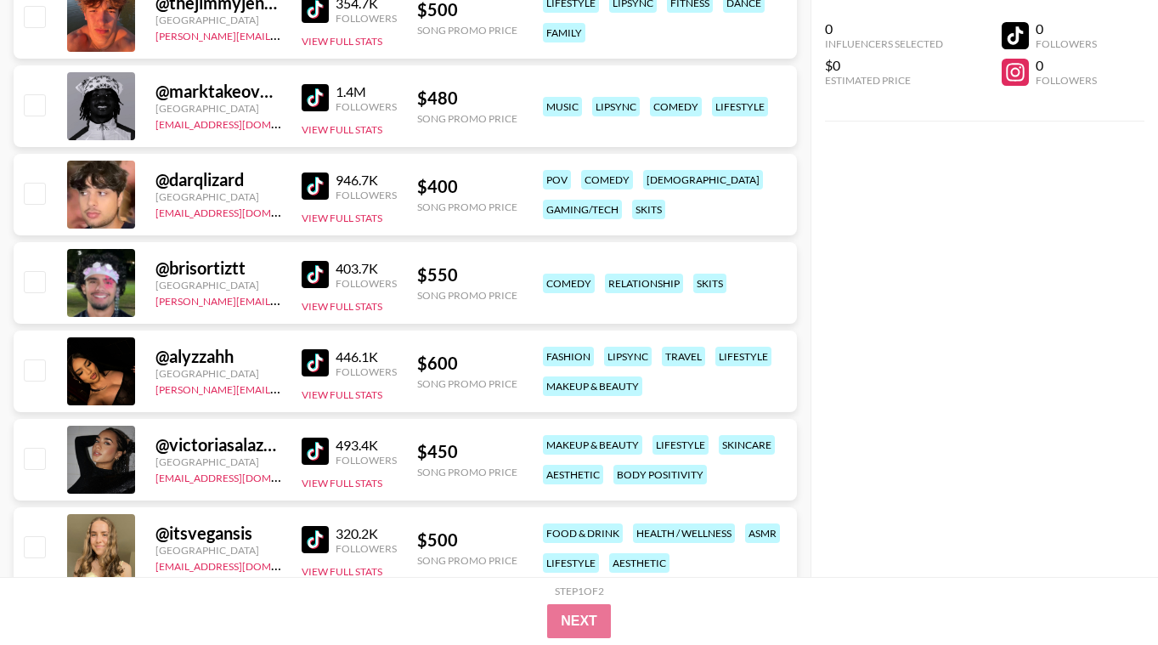
click at [318, 369] on img at bounding box center [315, 362] width 27 height 27
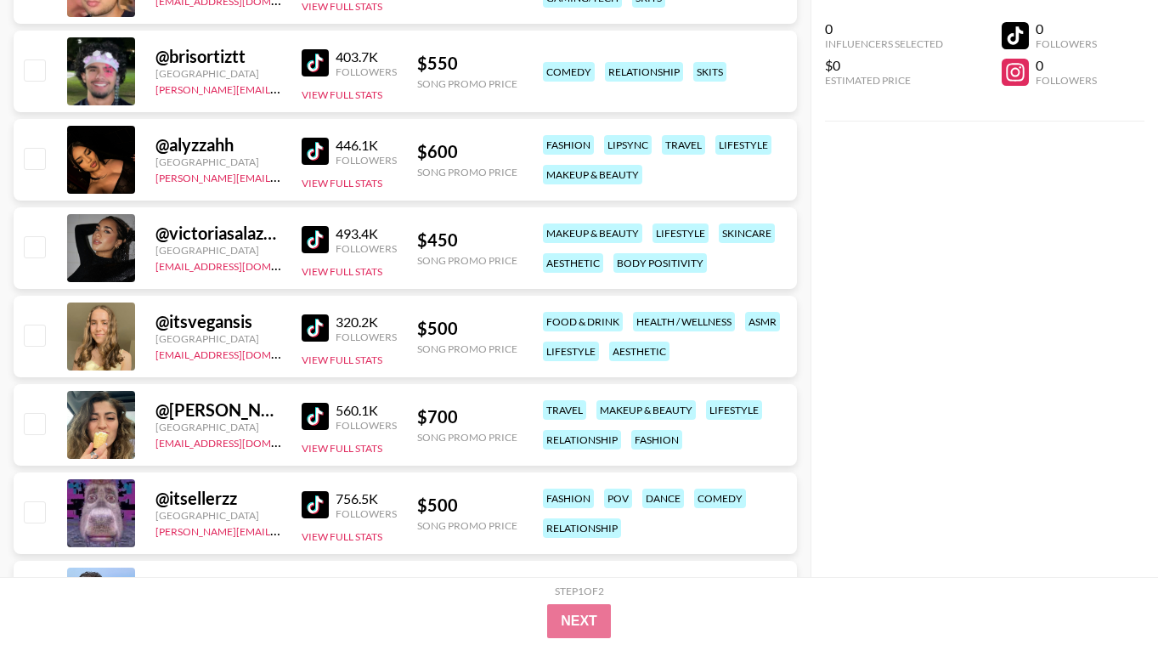
scroll to position [20913, 0]
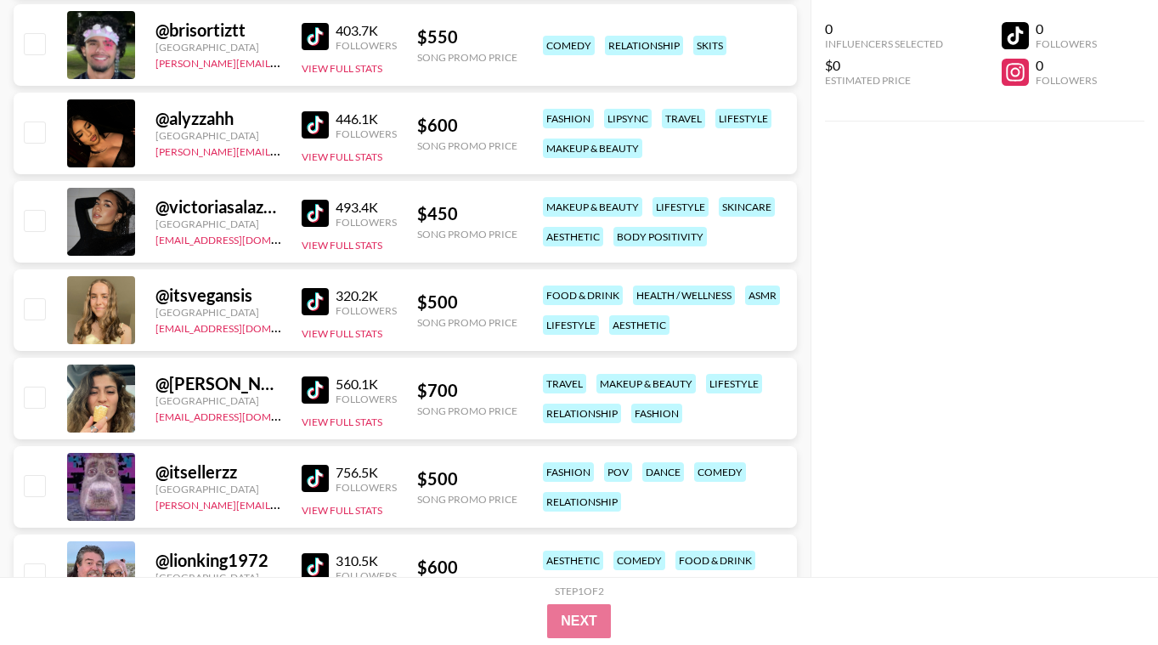
click at [315, 202] on img at bounding box center [315, 213] width 27 height 27
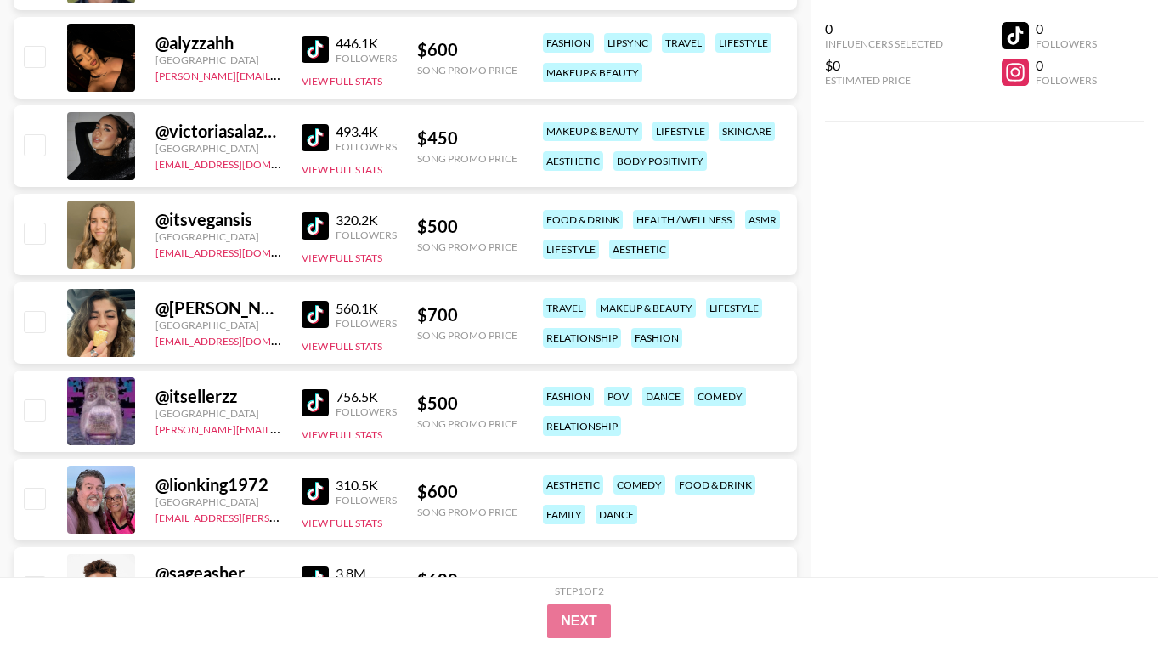
scroll to position [21015, 0]
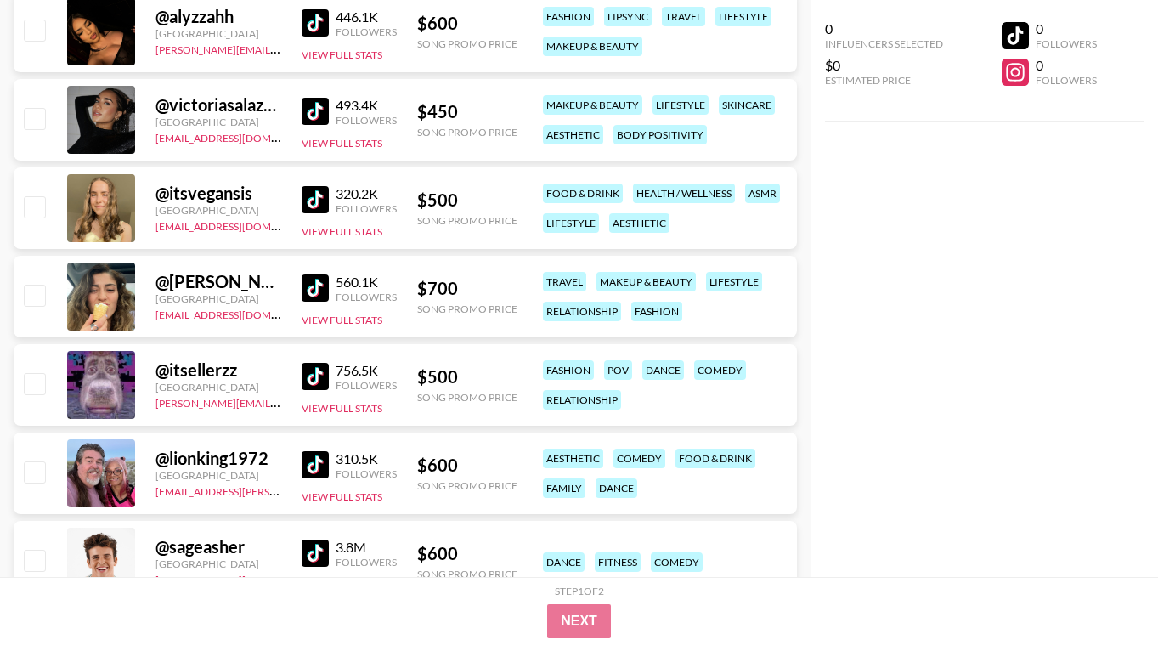
click at [310, 204] on img at bounding box center [315, 199] width 27 height 27
click at [311, 284] on img at bounding box center [315, 287] width 27 height 27
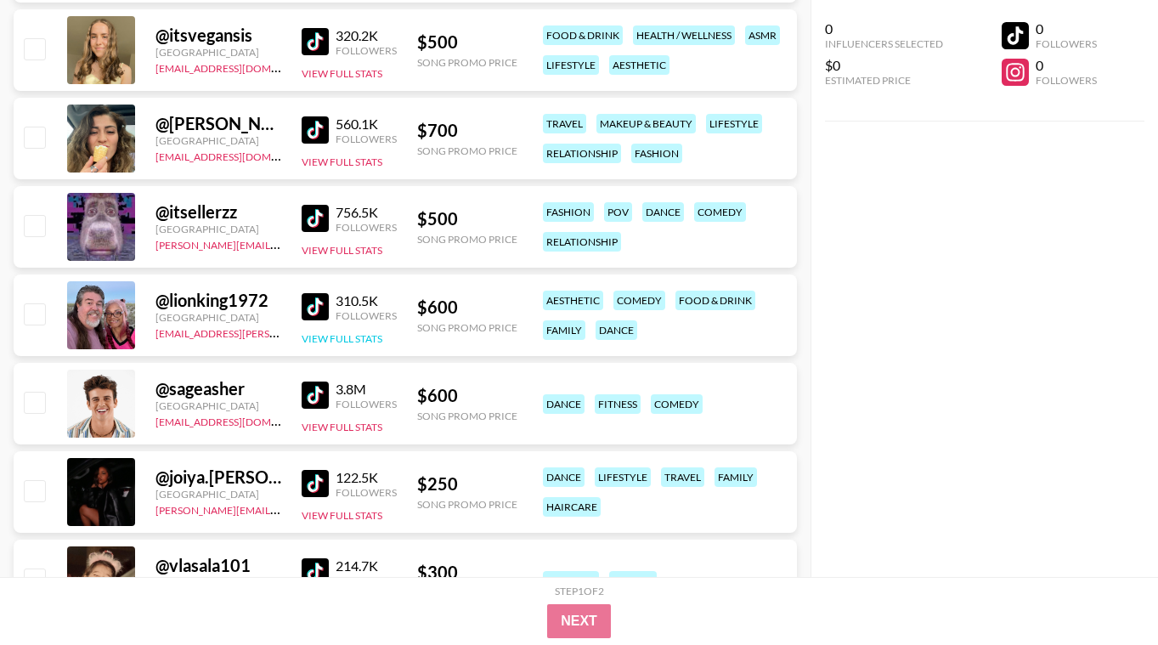
scroll to position [21185, 0]
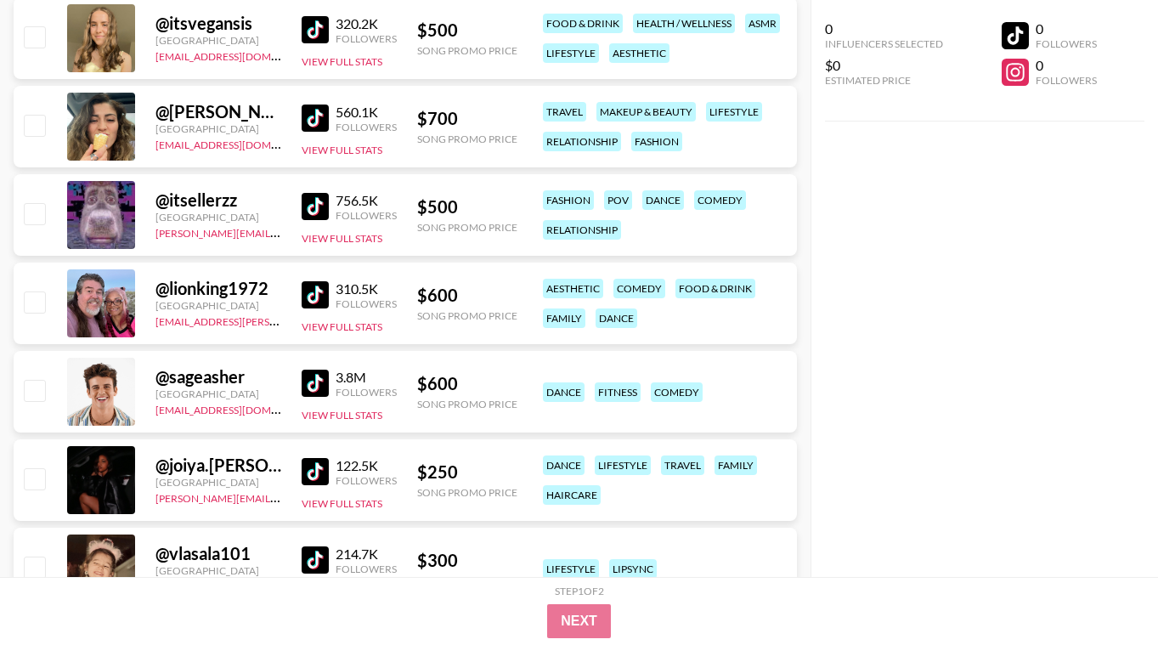
click at [321, 392] on img at bounding box center [315, 382] width 27 height 27
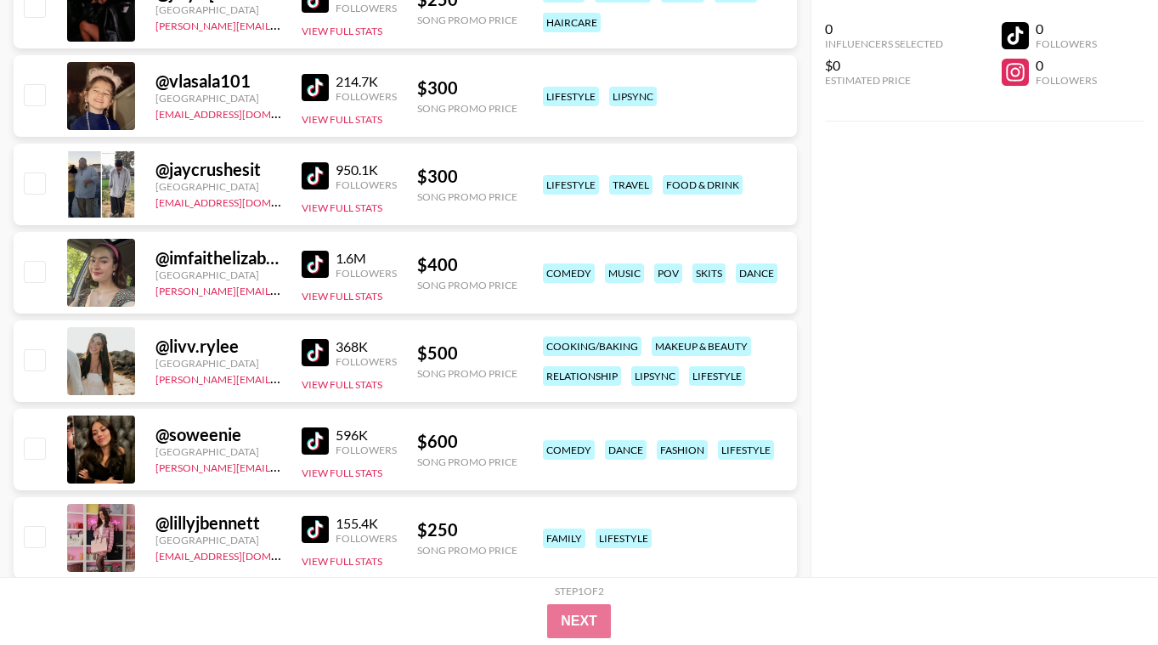
scroll to position [21661, 0]
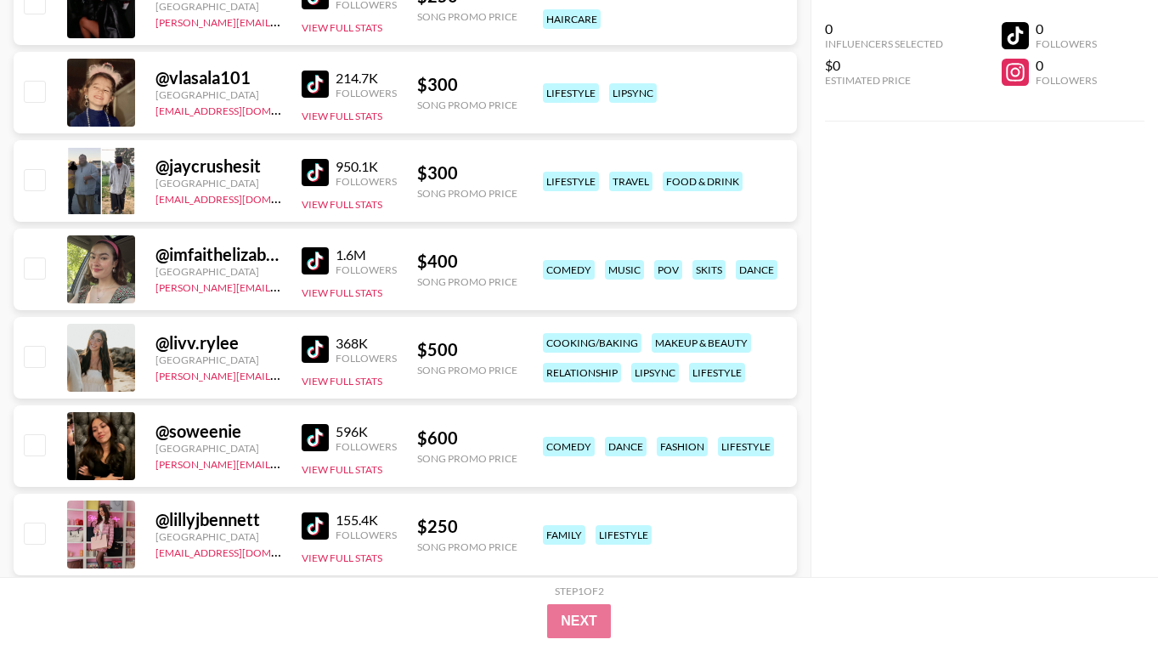
click at [313, 269] on img at bounding box center [315, 260] width 27 height 27
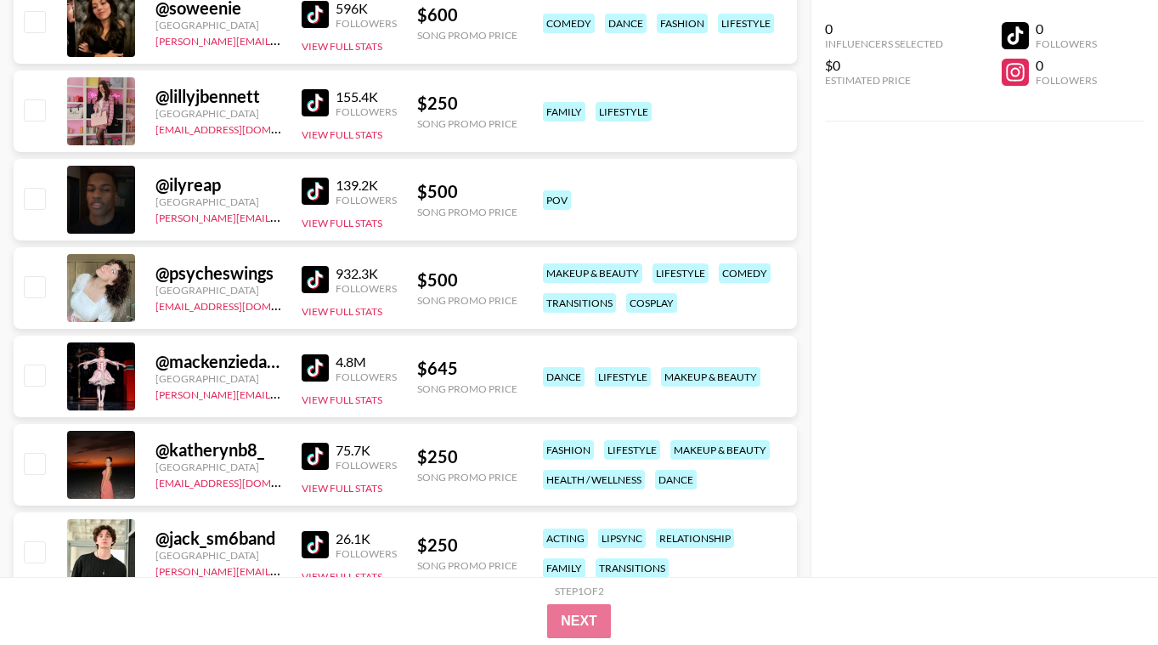
scroll to position [22102, 0]
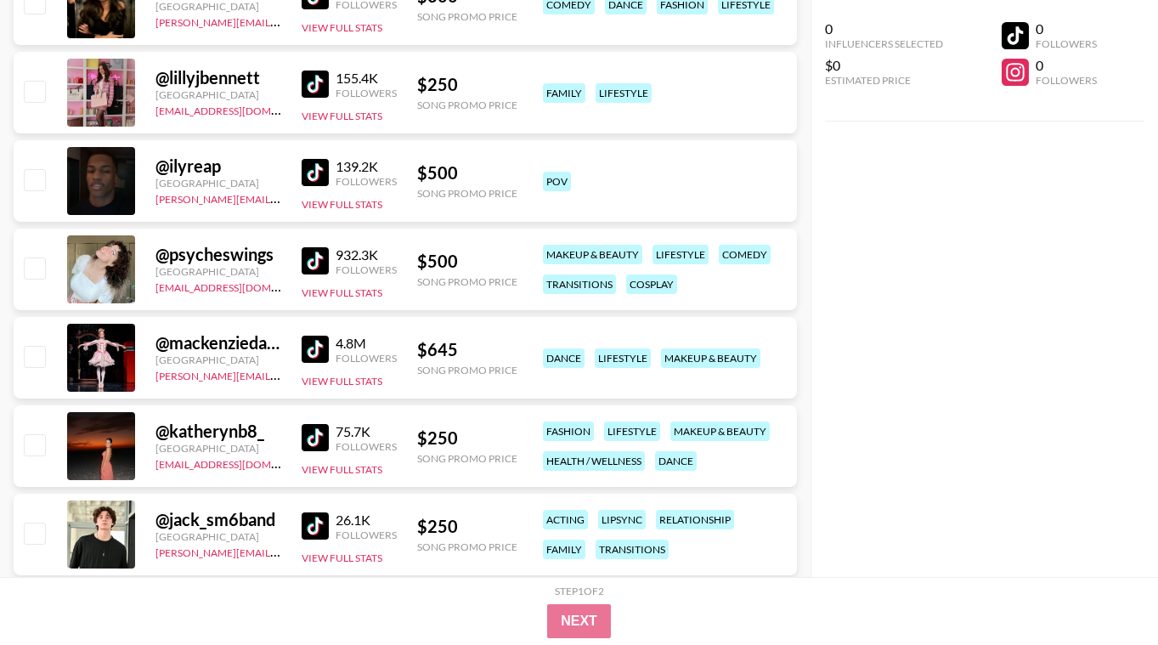
click at [317, 268] on img at bounding box center [315, 260] width 27 height 27
